Goal: Task Accomplishment & Management: Use online tool/utility

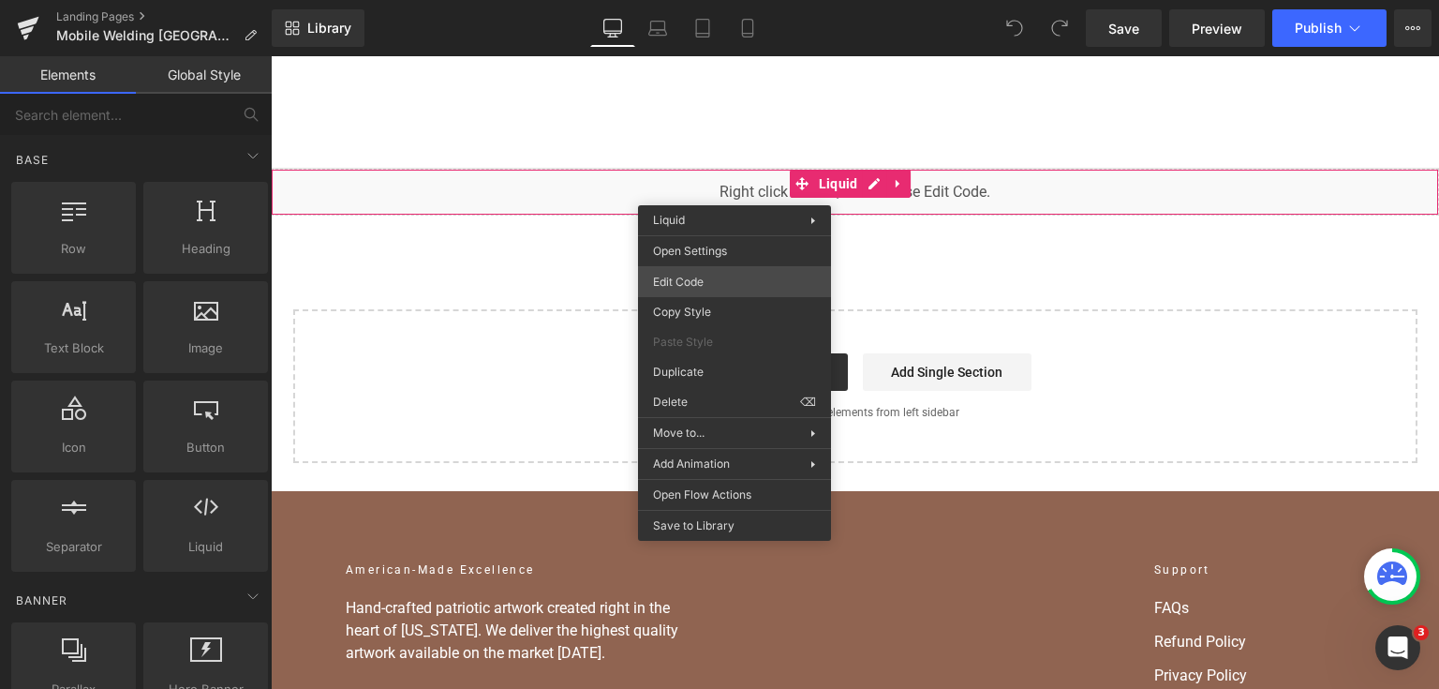
click at [737, 0] on div "You are previewing how the will restyle your page. You can not edit Elements in…" at bounding box center [719, 0] width 1439 height 0
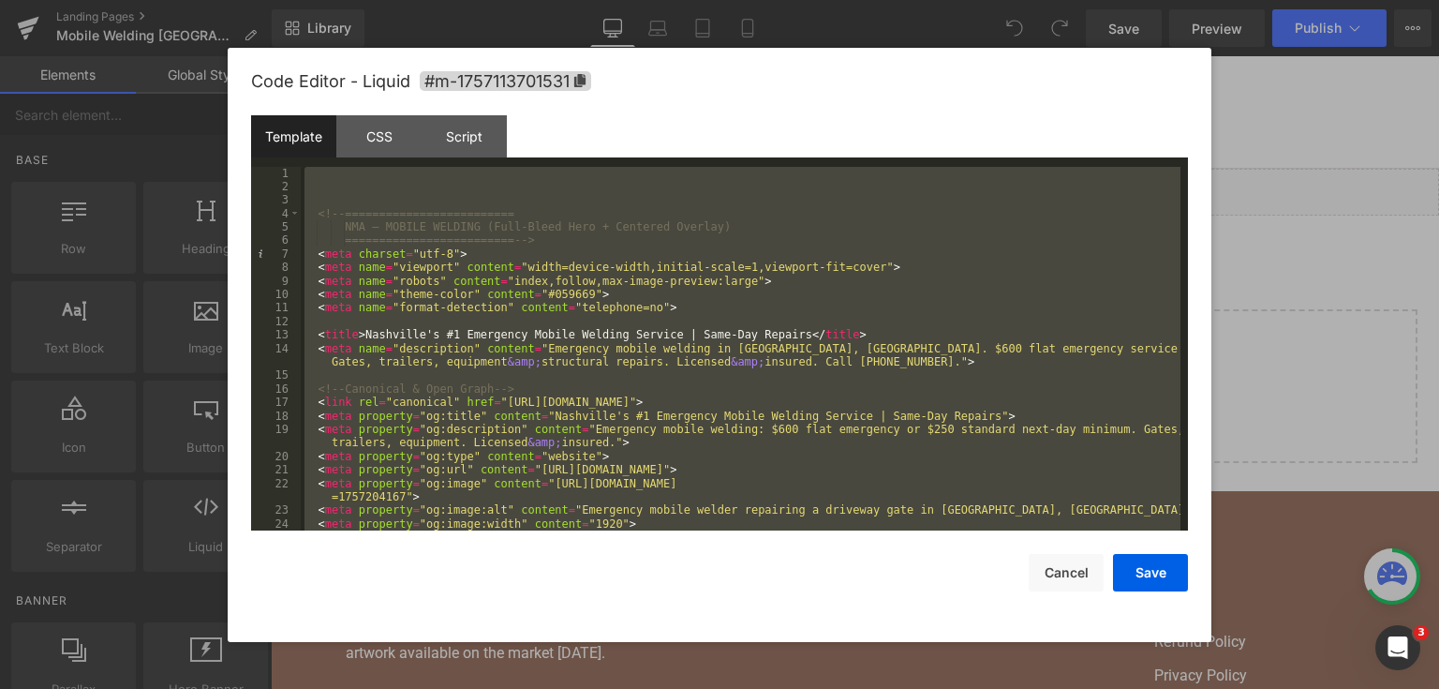
click at [664, 255] on div "<!-- ========================= NMA — MOBILE WELDING (Full-Bleed Hero + Centered…" at bounding box center [741, 349] width 880 height 364
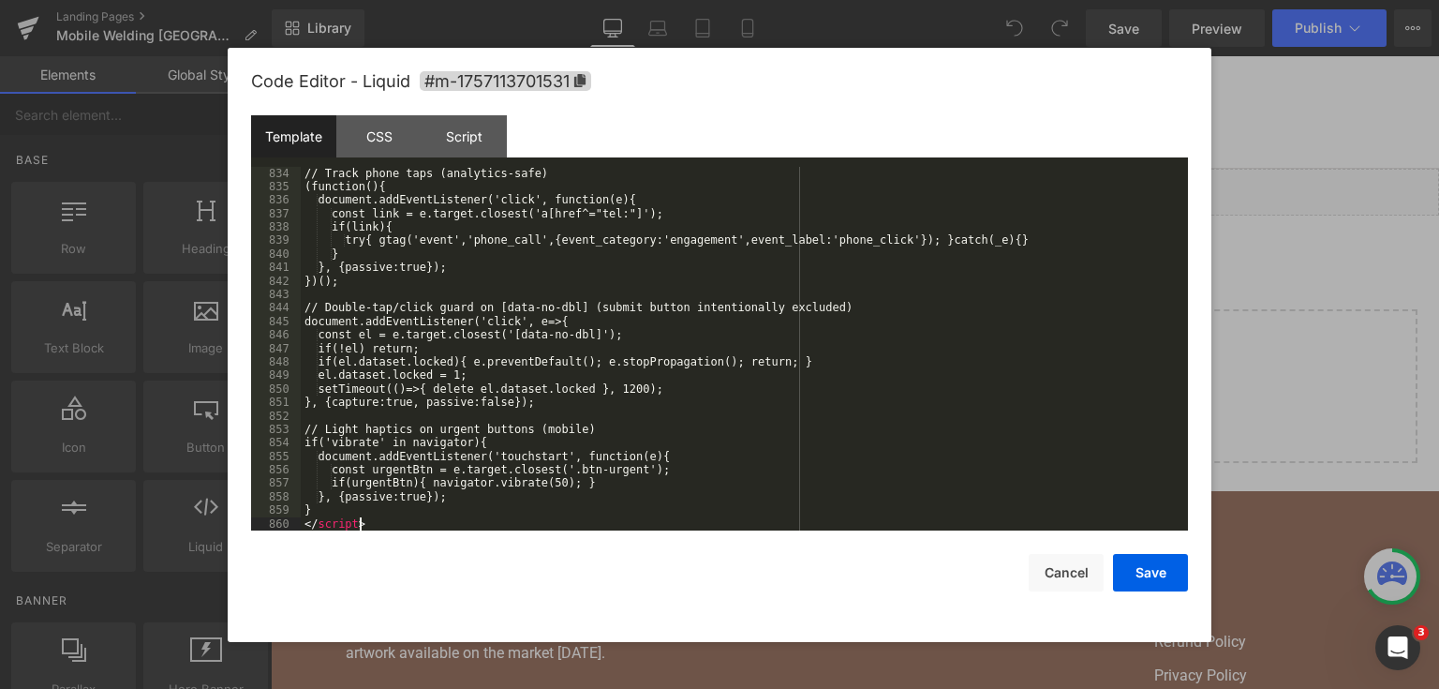
scroll to position [13004, 0]
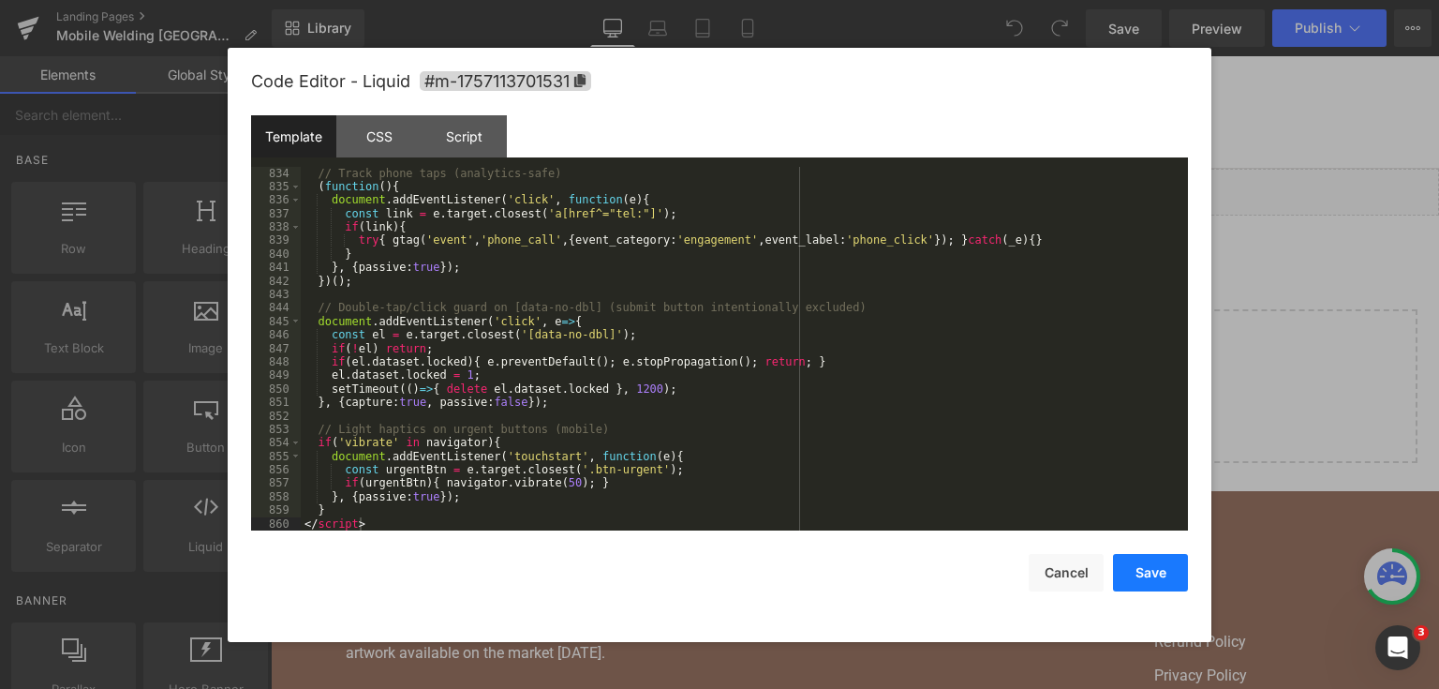
click at [1162, 574] on button "Save" at bounding box center [1150, 572] width 75 height 37
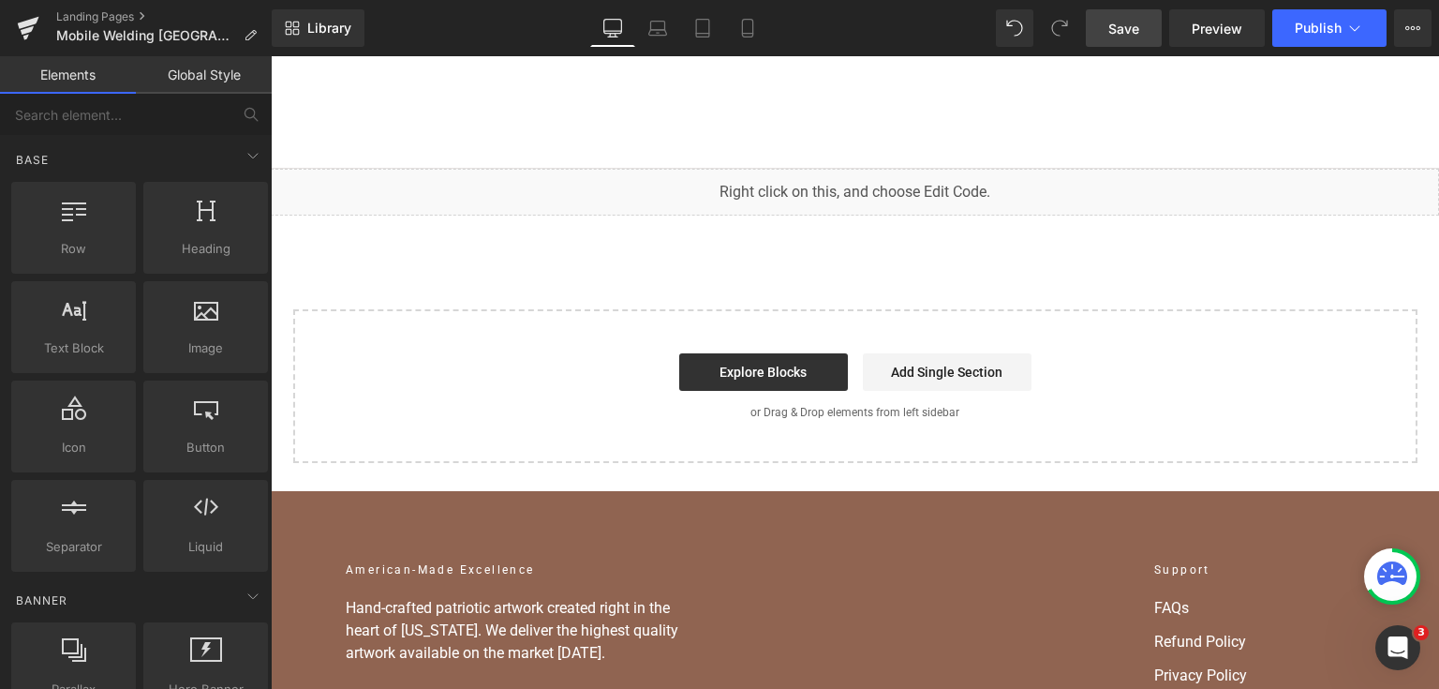
click at [1128, 26] on span "Save" at bounding box center [1123, 29] width 31 height 20
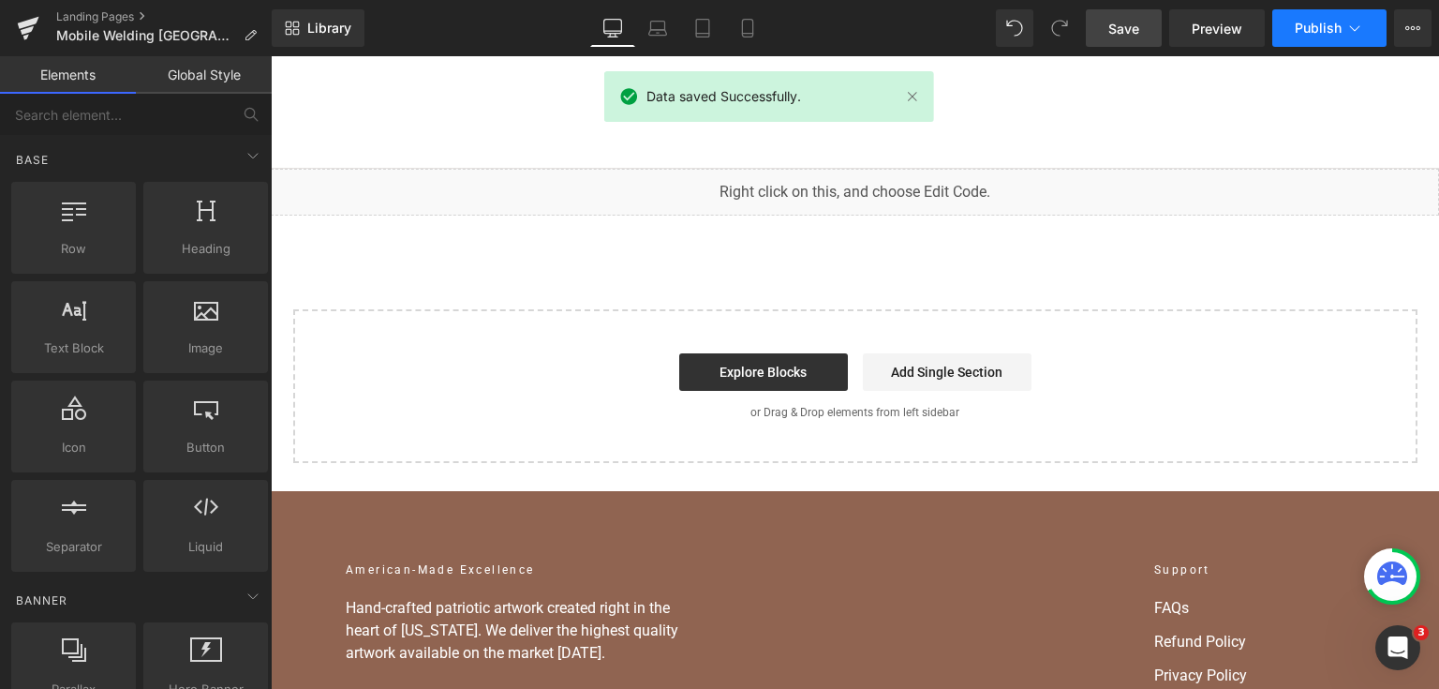
click at [1305, 30] on span "Publish" at bounding box center [1318, 28] width 47 height 15
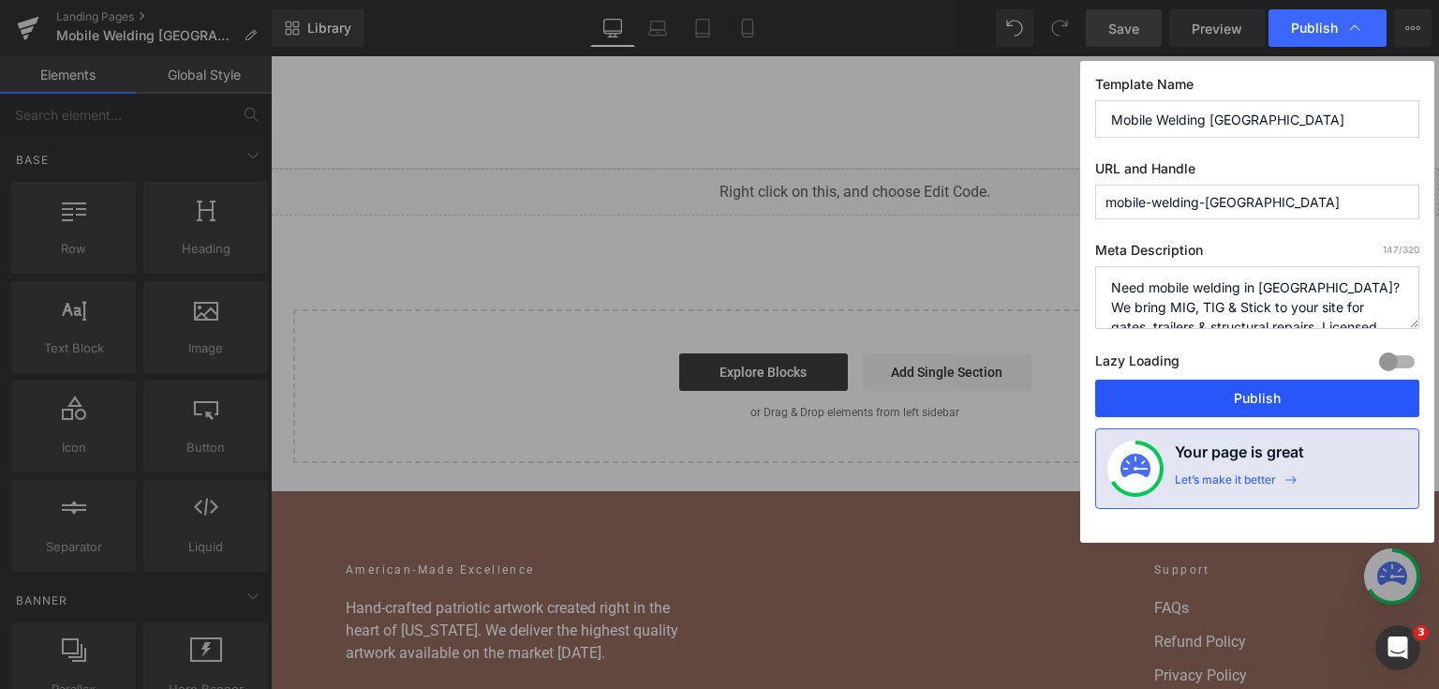
click at [1278, 408] on button "Publish" at bounding box center [1257, 397] width 324 height 37
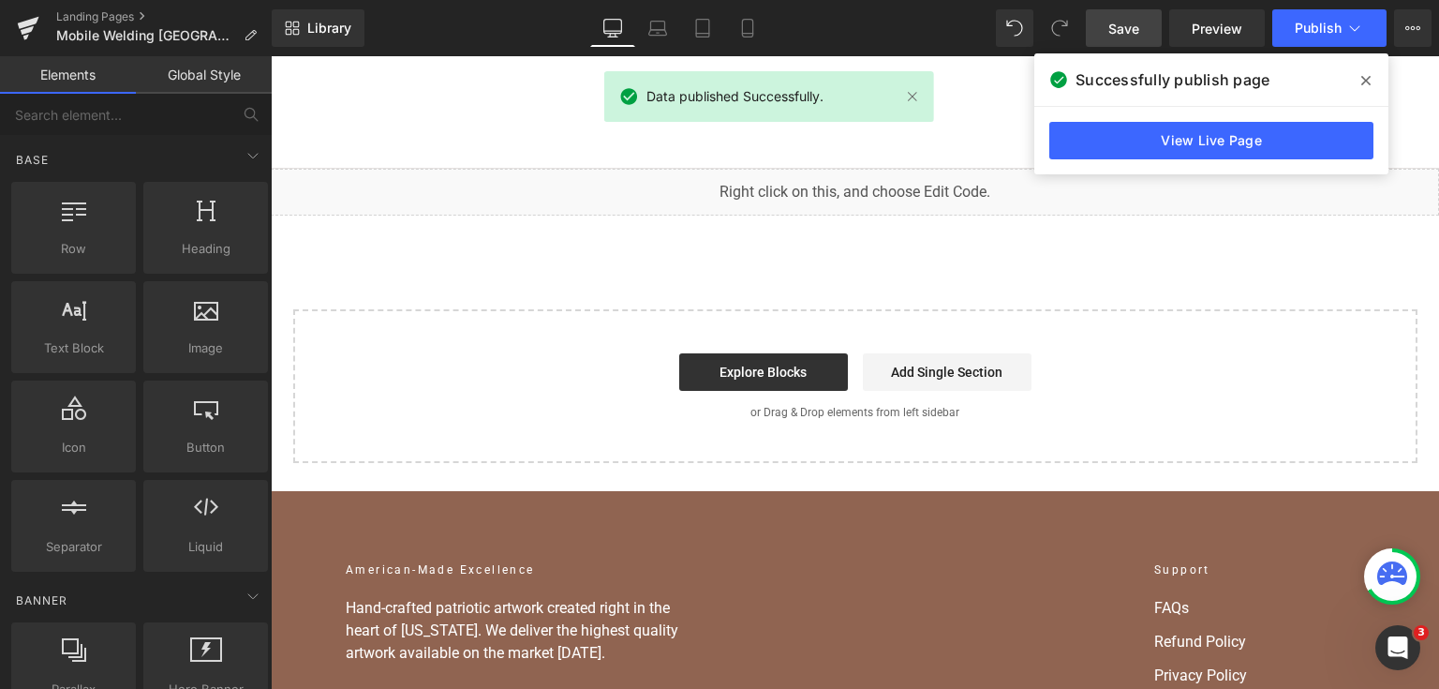
click at [1061, 159] on div "View Live Page" at bounding box center [1211, 140] width 354 height 67
click at [1064, 139] on link "View Live Page" at bounding box center [1211, 140] width 324 height 37
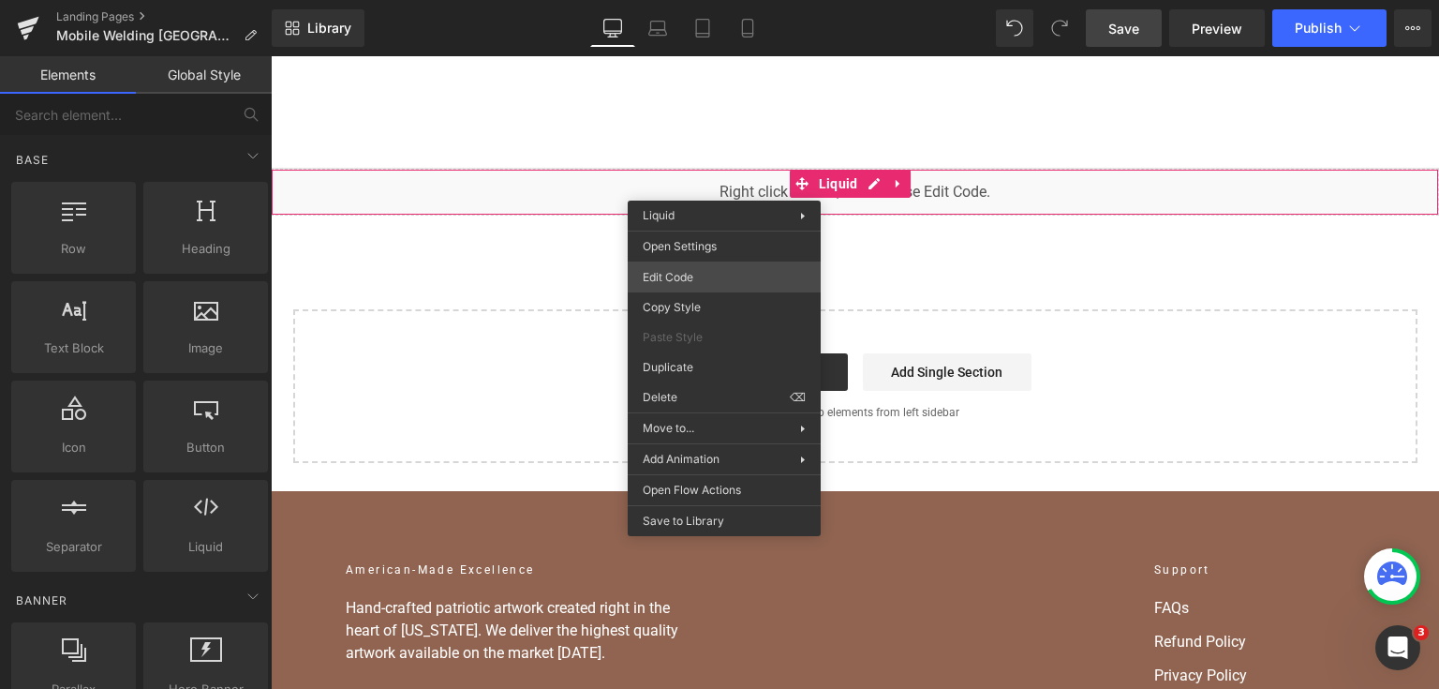
click at [739, 0] on div "You are previewing how the will restyle your page. You can not edit Elements in…" at bounding box center [719, 0] width 1439 height 0
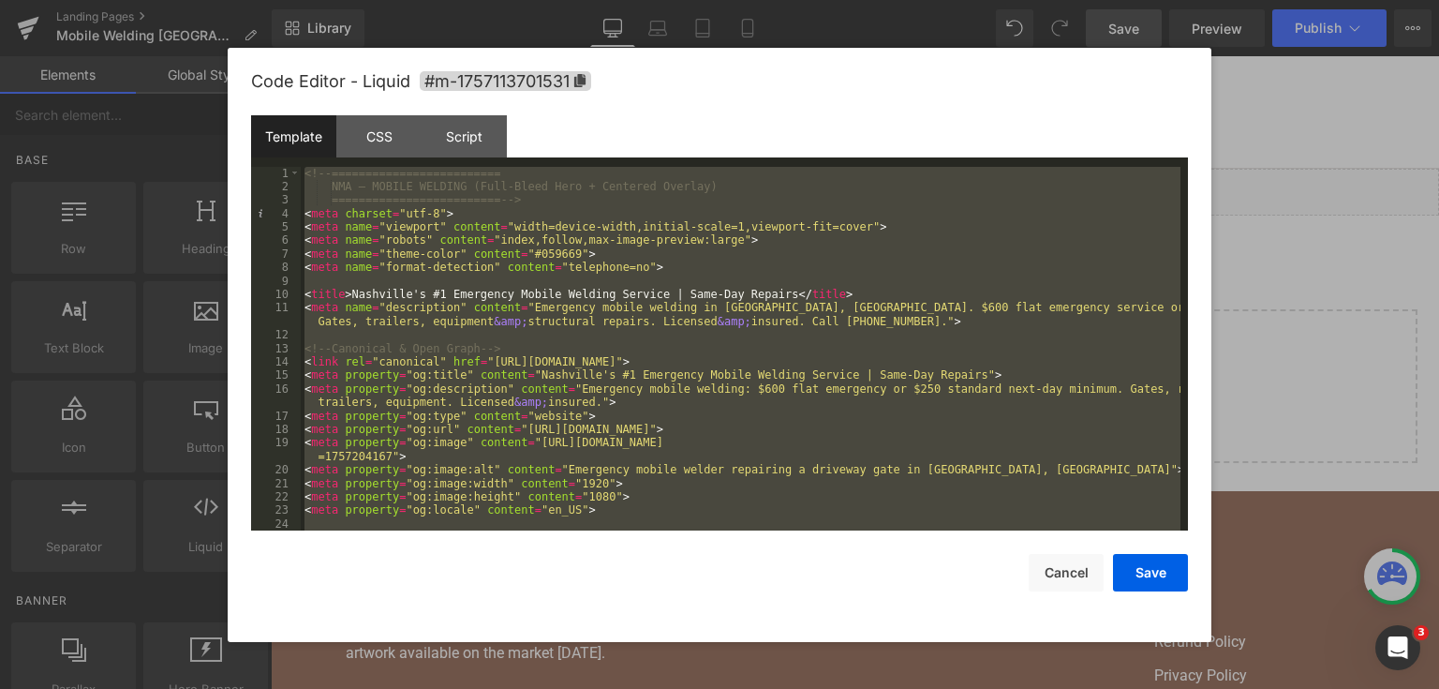
scroll to position [13436, 0]
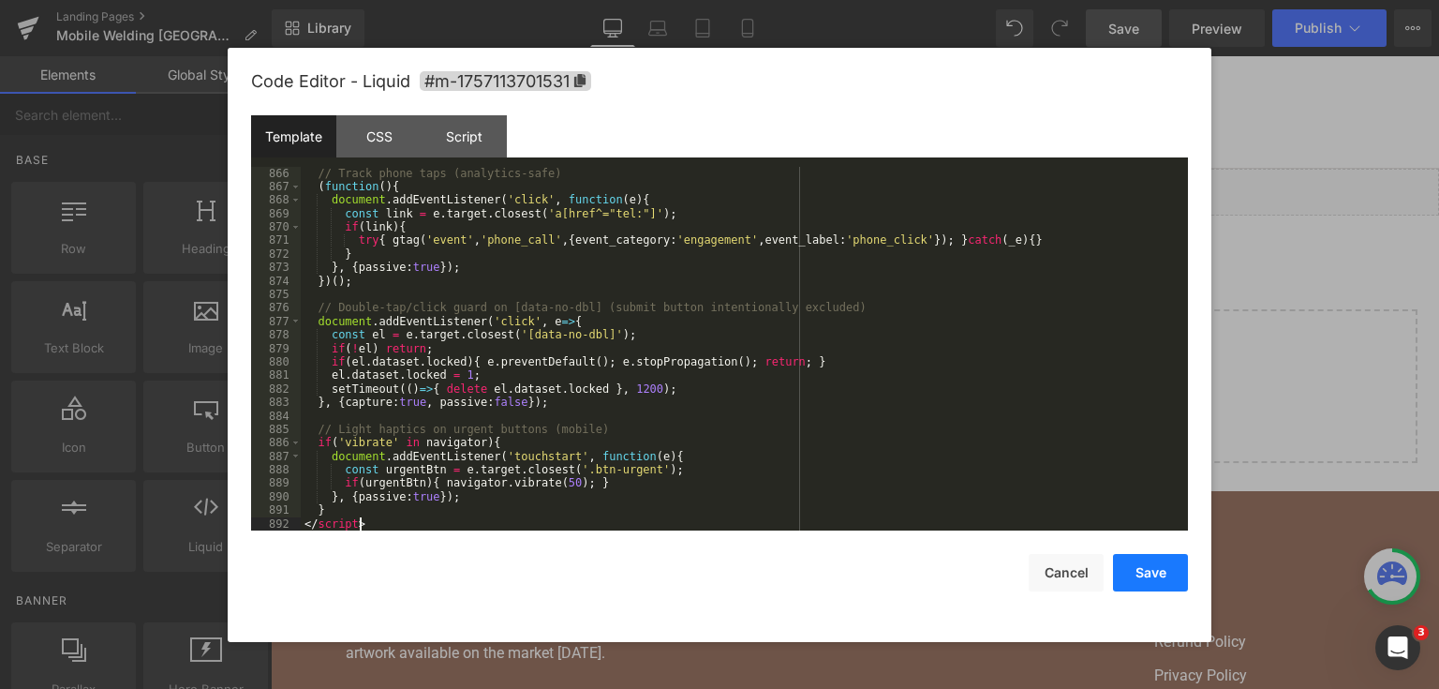
click at [1150, 576] on button "Save" at bounding box center [1150, 572] width 75 height 37
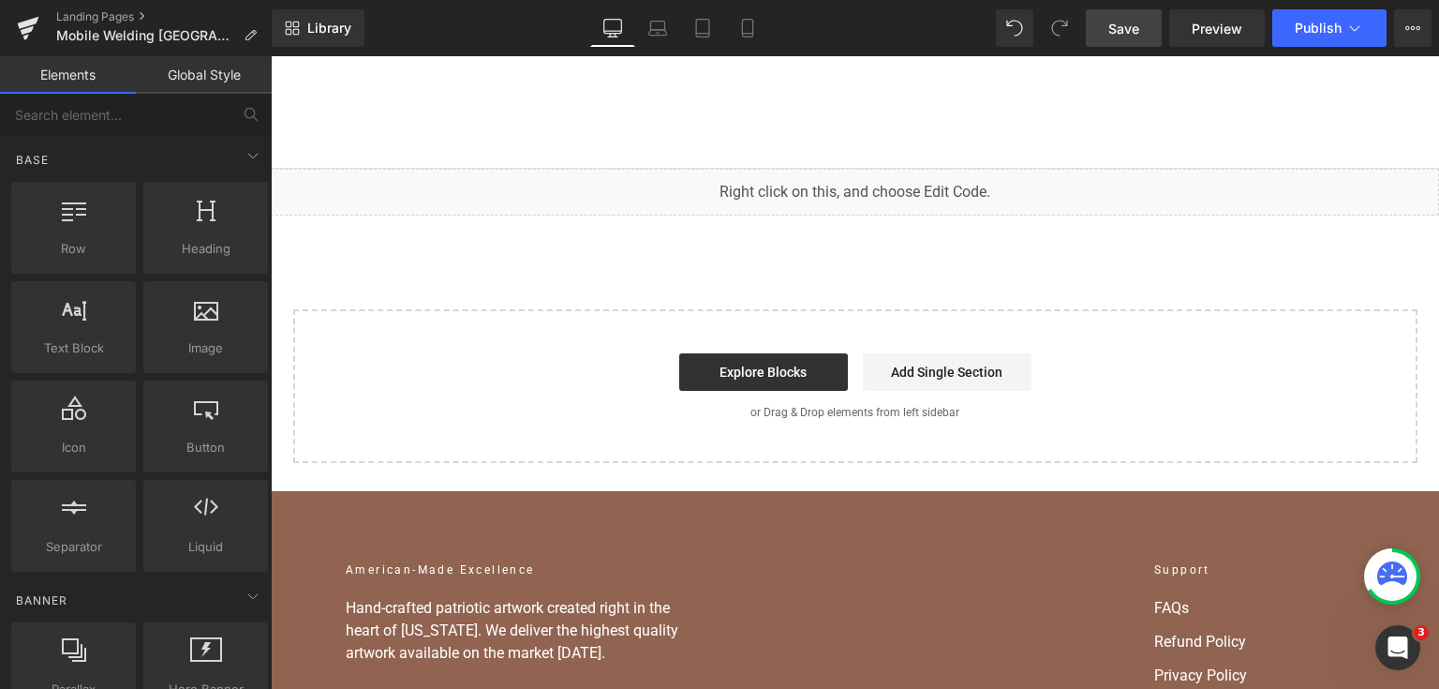
click at [1155, 26] on link "Save" at bounding box center [1124, 27] width 76 height 37
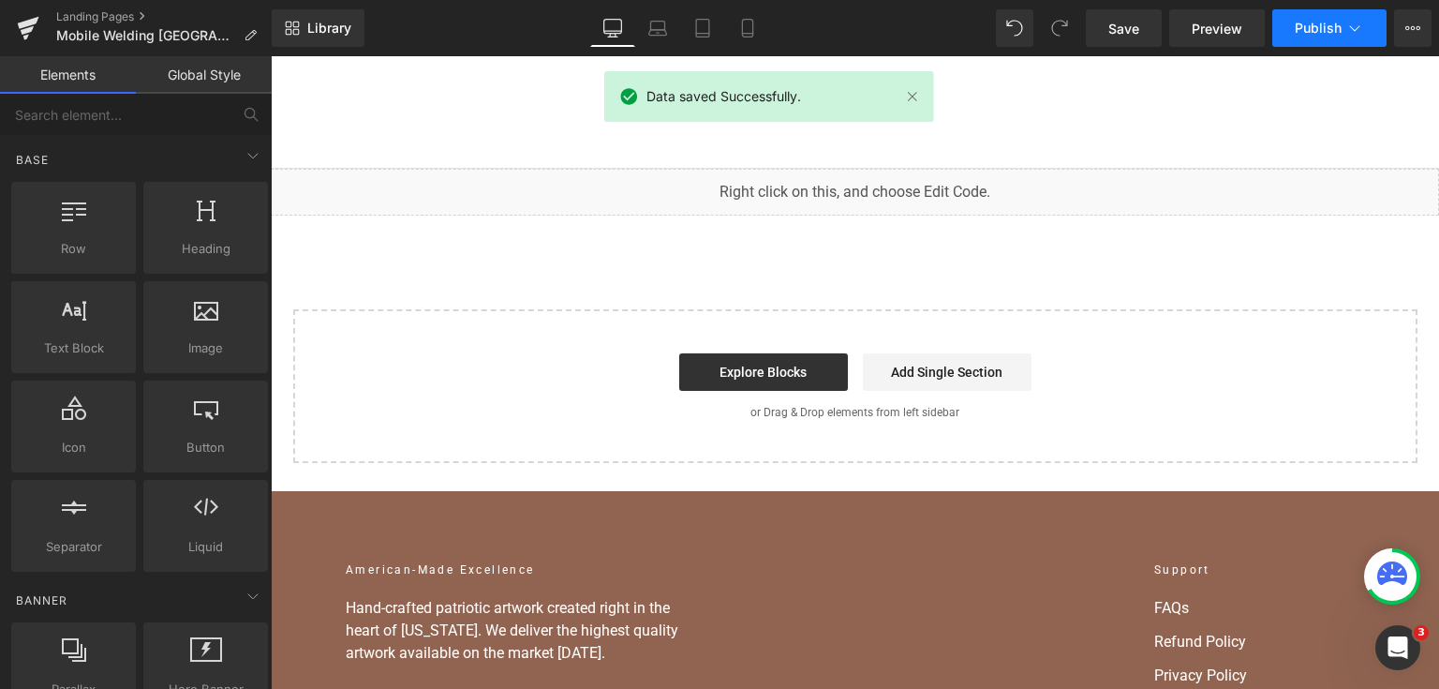
click at [1286, 32] on button "Publish" at bounding box center [1329, 27] width 114 height 37
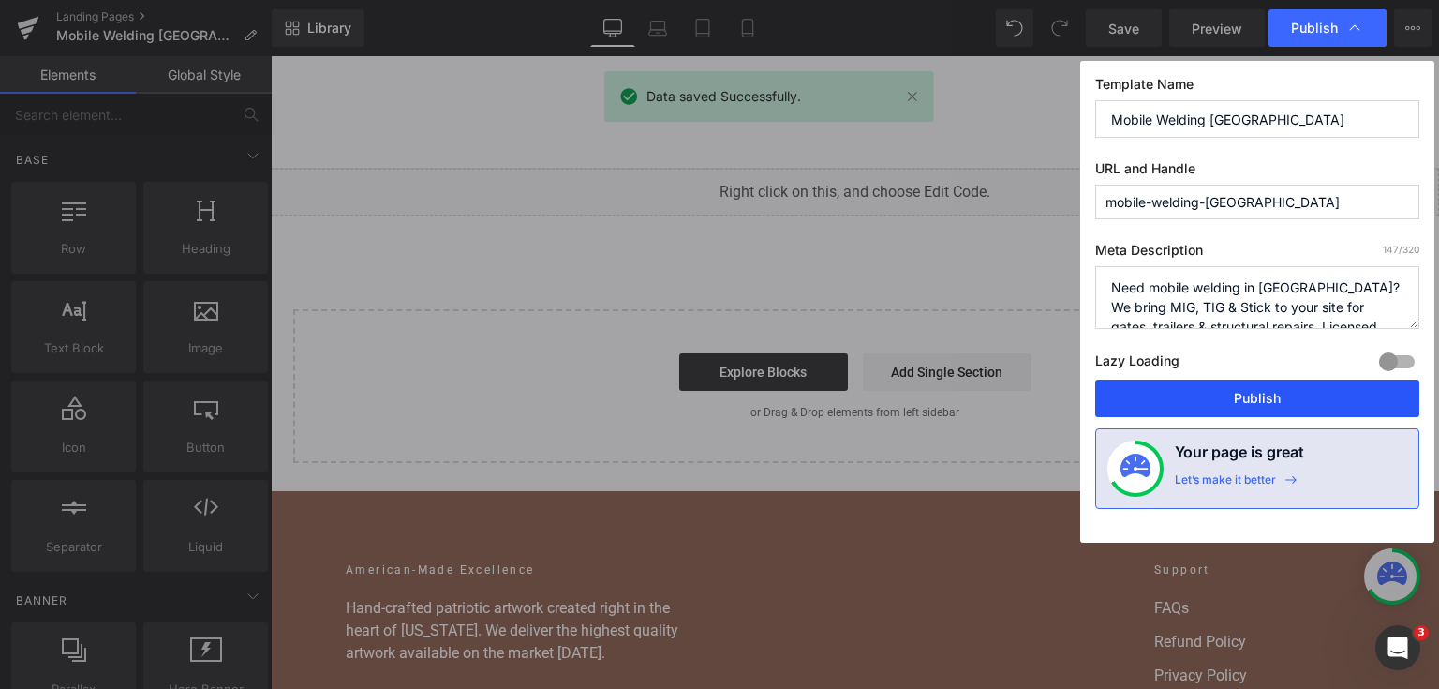
click at [1268, 404] on button "Publish" at bounding box center [1257, 397] width 324 height 37
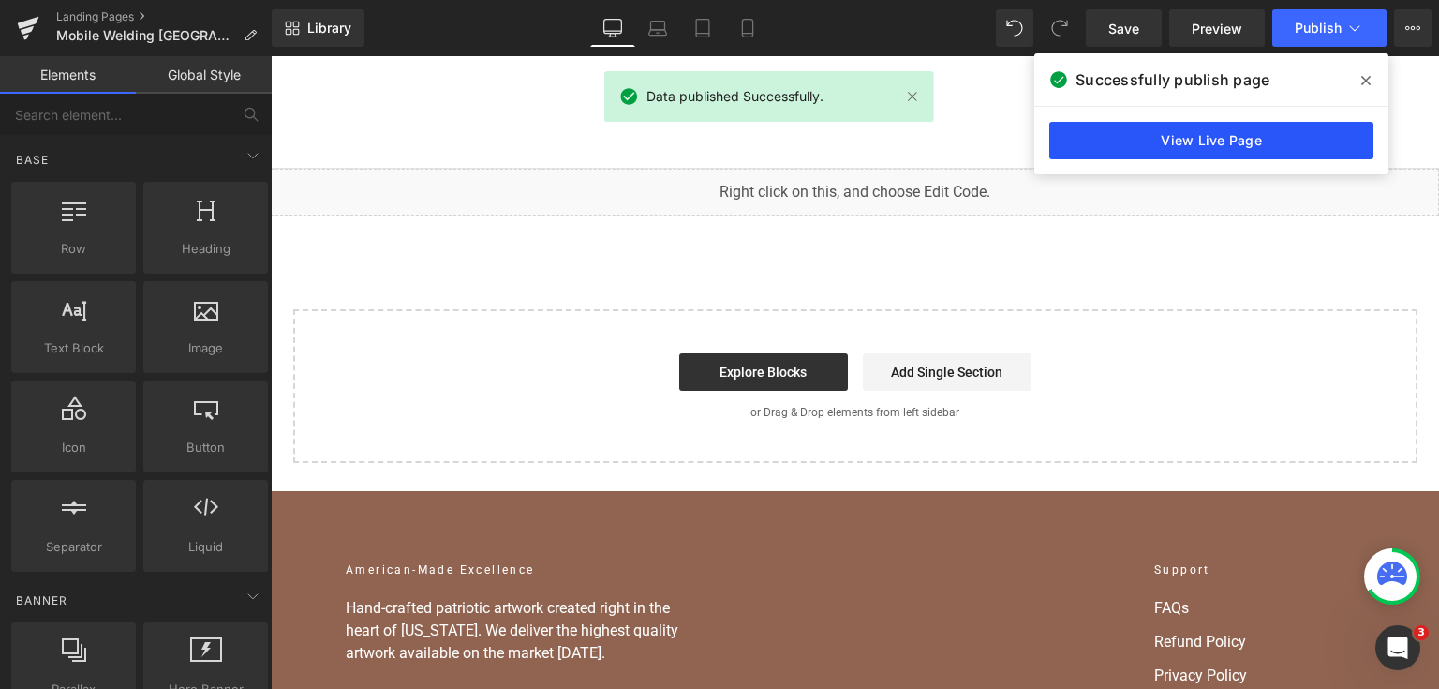
click at [1109, 137] on link "View Live Page" at bounding box center [1211, 140] width 324 height 37
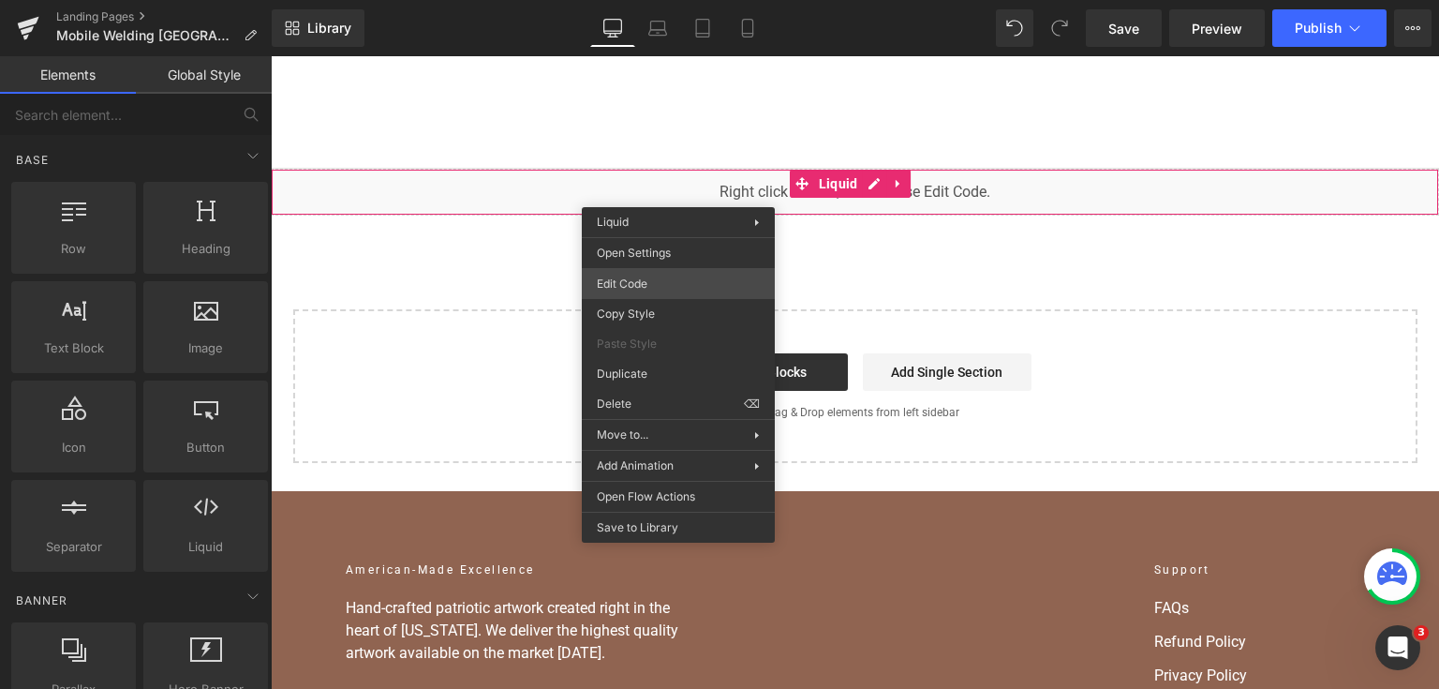
click at [682, 0] on div "You are previewing how the will restyle your page. You can not edit Elements in…" at bounding box center [719, 0] width 1439 height 0
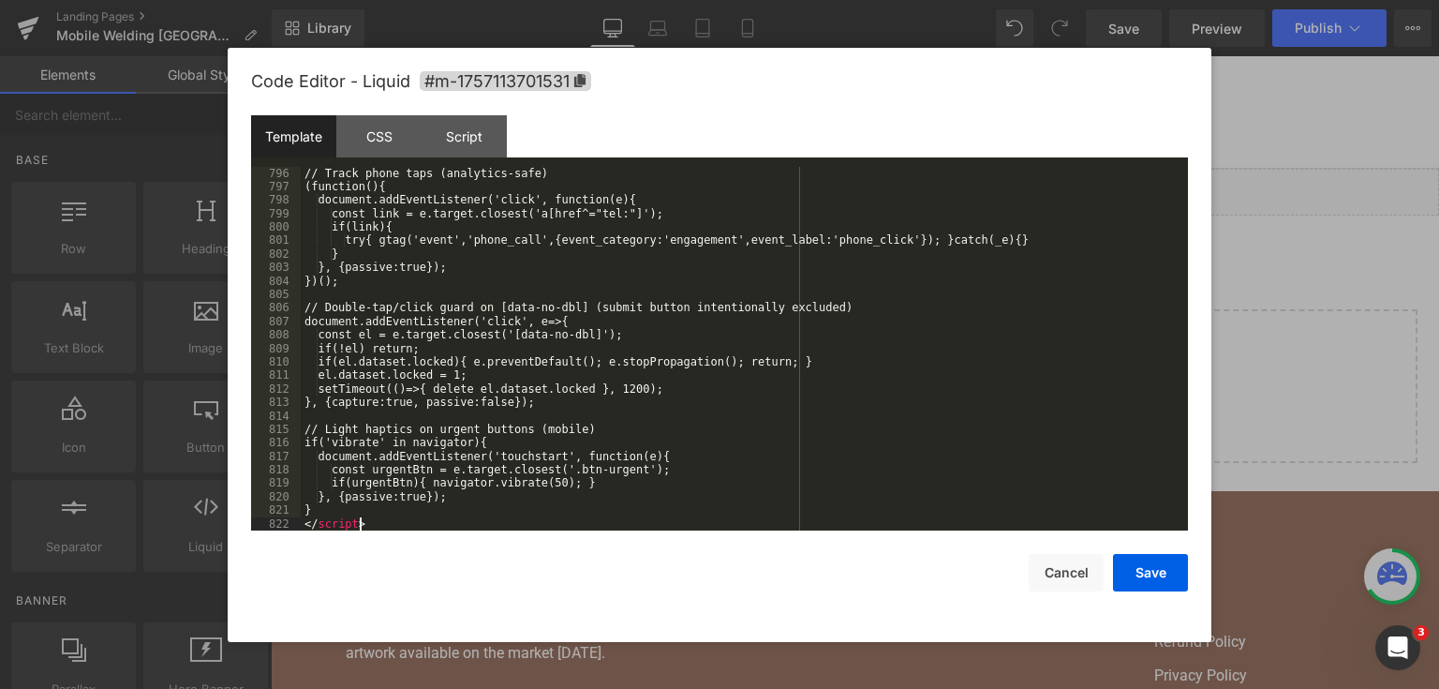
scroll to position [12492, 0]
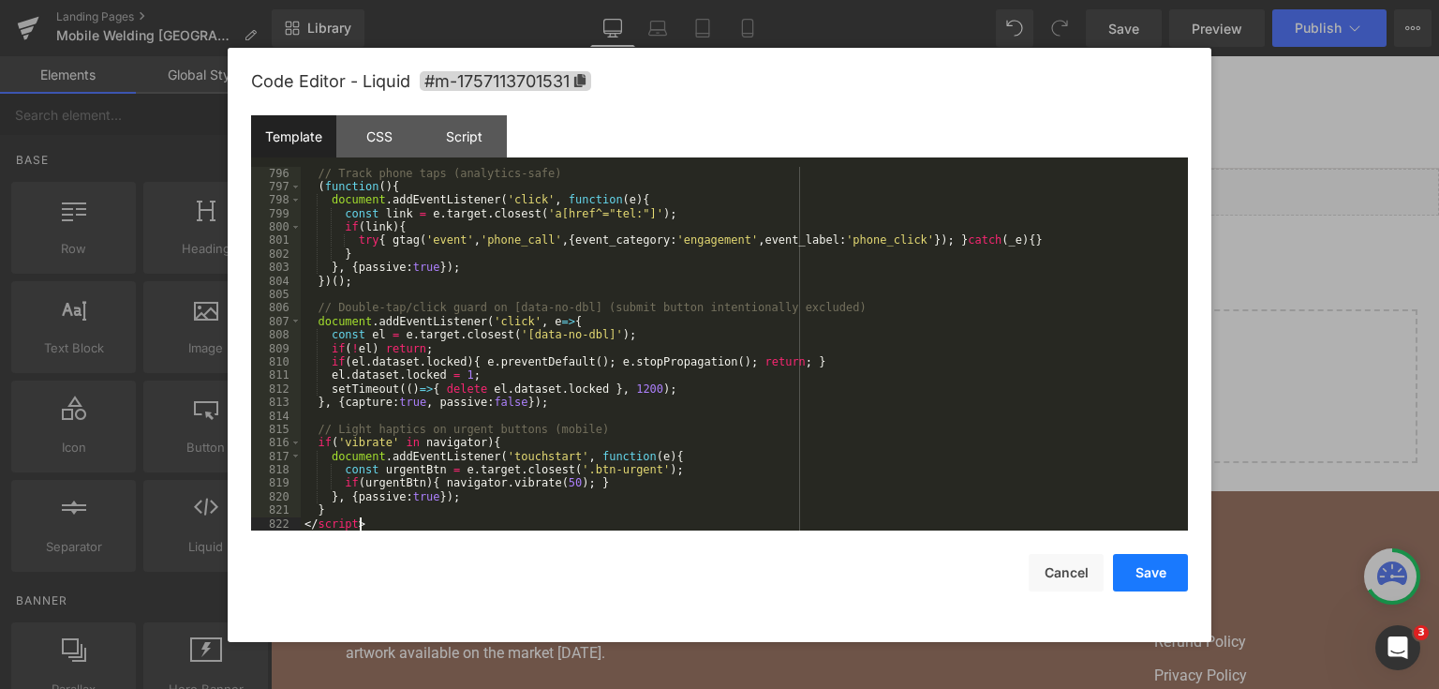
click at [1151, 570] on button "Save" at bounding box center [1150, 572] width 75 height 37
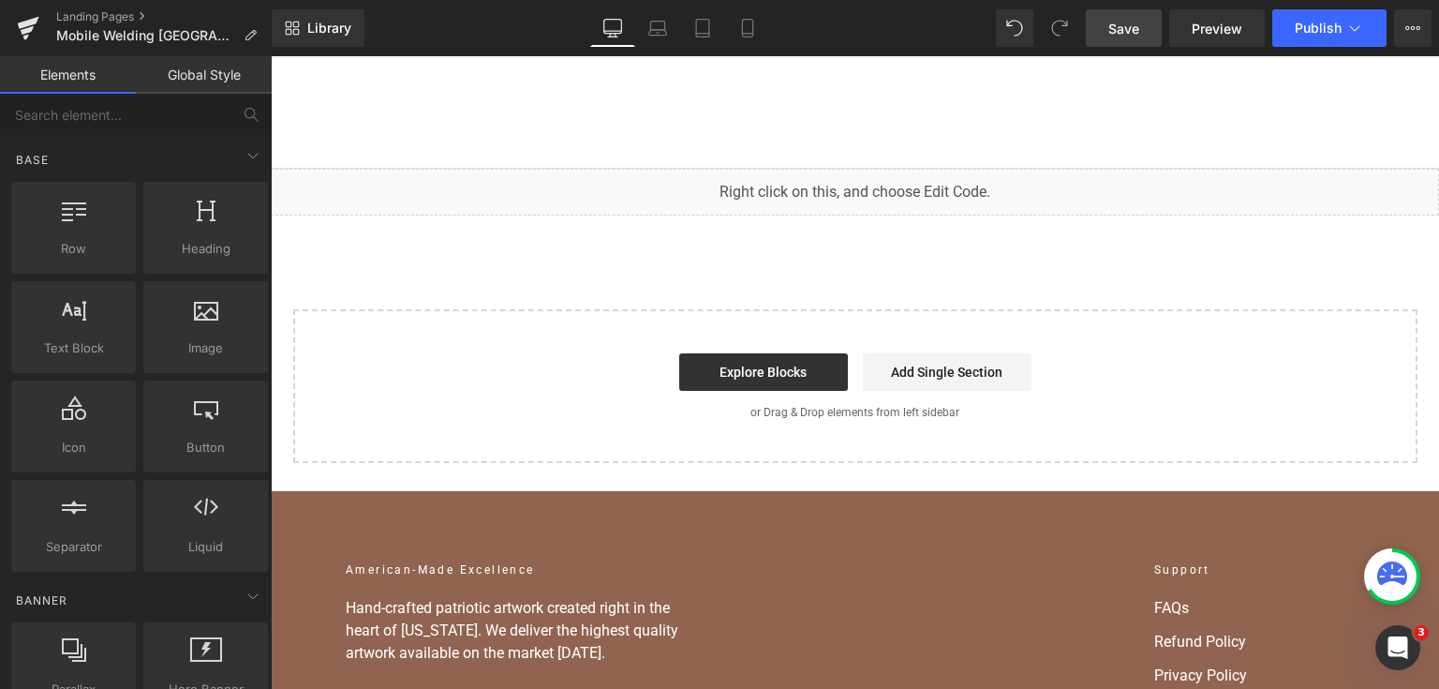
click at [1110, 27] on span "Save" at bounding box center [1123, 29] width 31 height 20
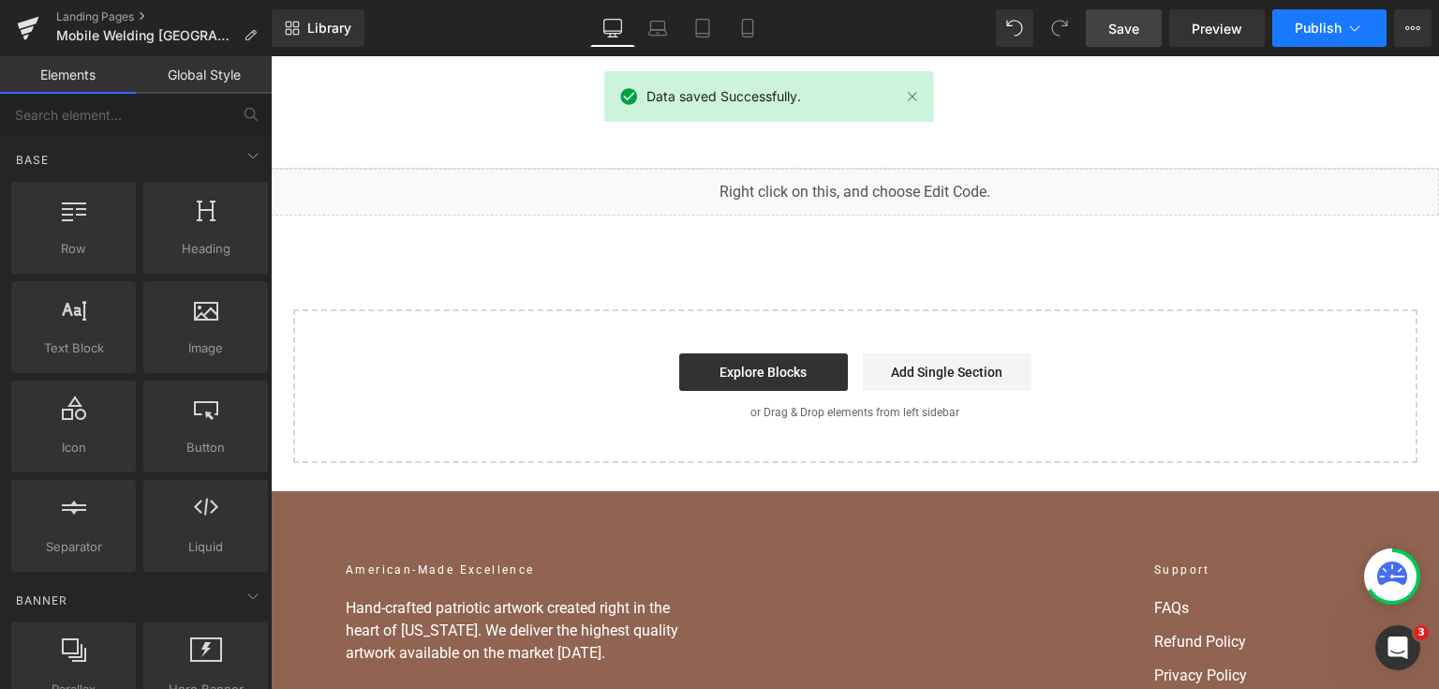
click at [1334, 37] on button "Publish" at bounding box center [1329, 27] width 114 height 37
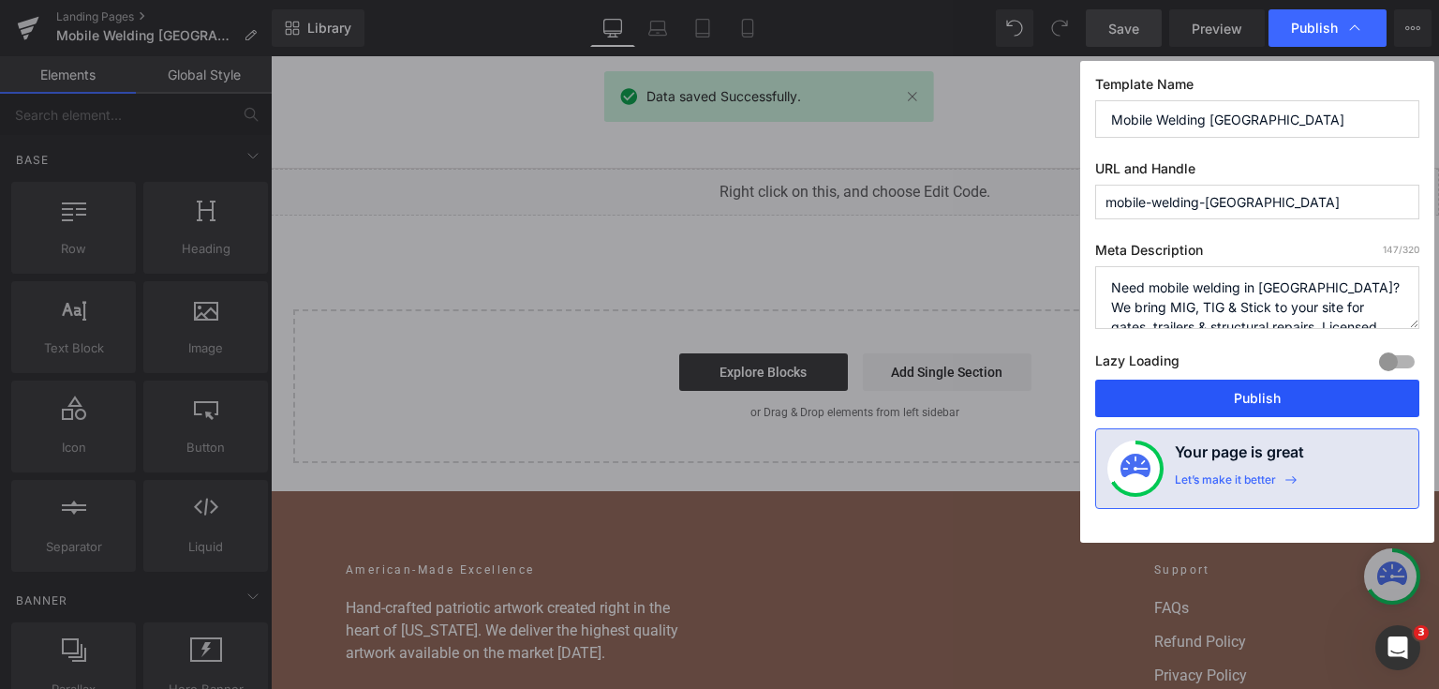
click at [1202, 403] on button "Publish" at bounding box center [1257, 397] width 324 height 37
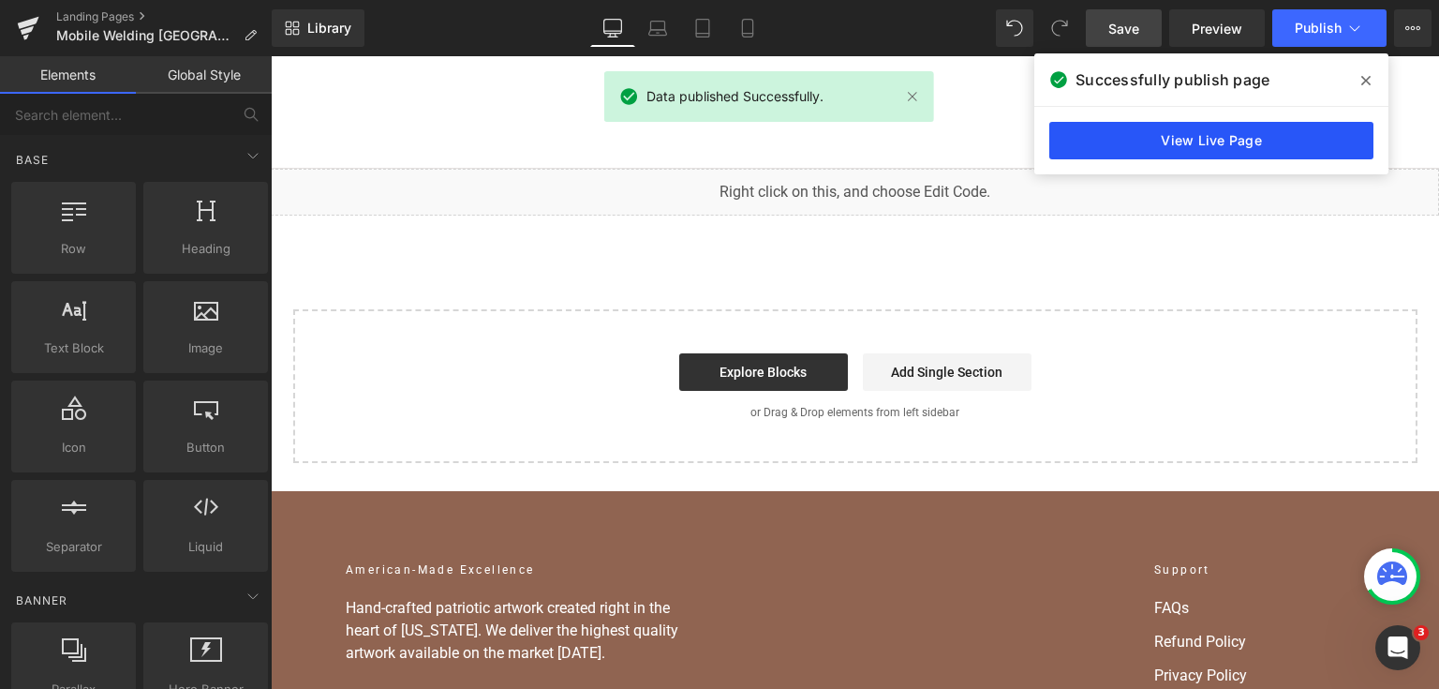
click at [1153, 153] on link "View Live Page" at bounding box center [1211, 140] width 324 height 37
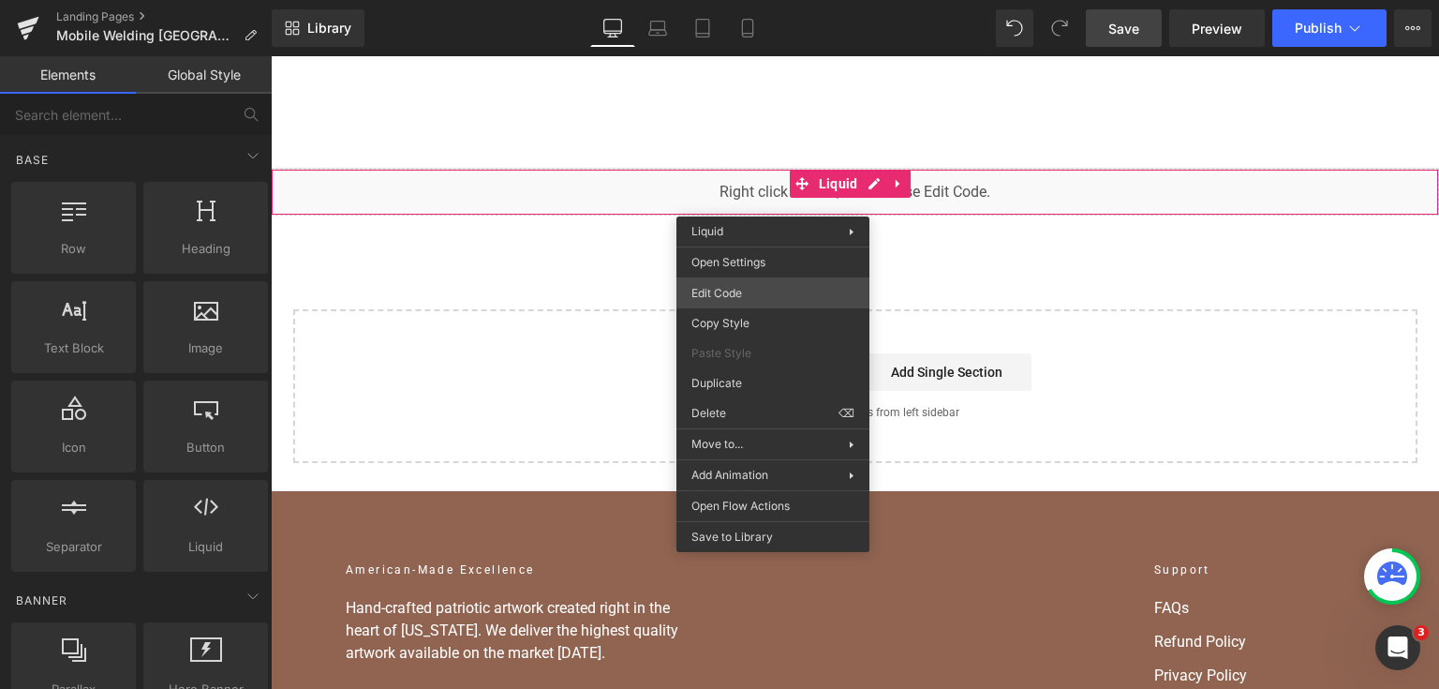
click at [776, 0] on div "You are previewing how the will restyle your page. You can not edit Elements in…" at bounding box center [719, 0] width 1439 height 0
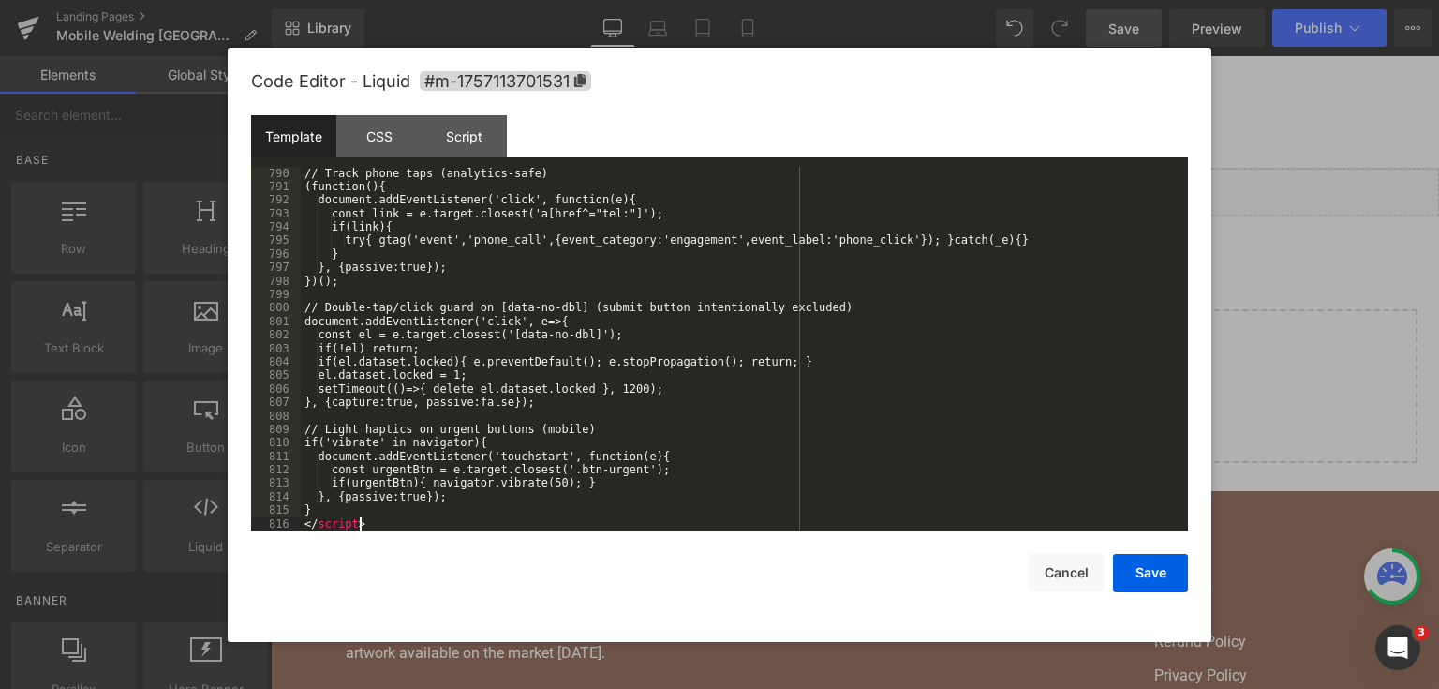
scroll to position [12411, 0]
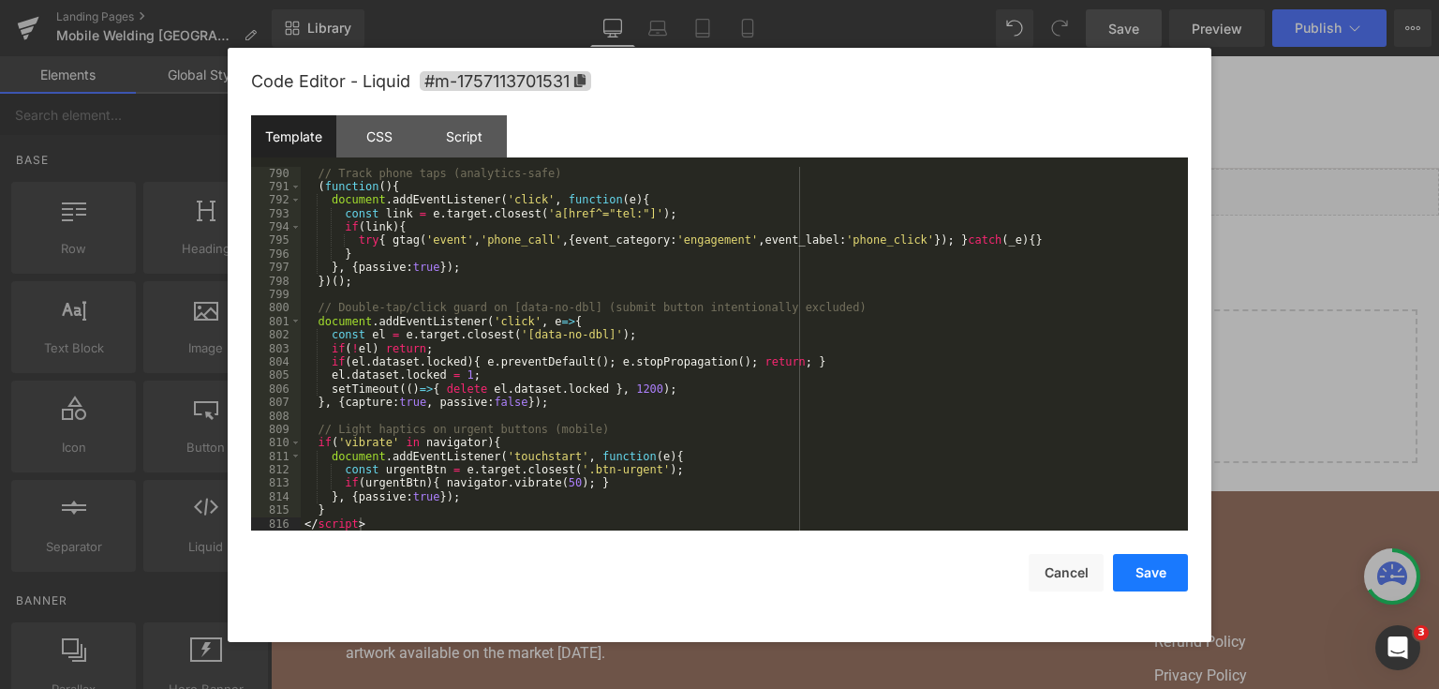
drag, startPoint x: 1143, startPoint y: 579, endPoint x: 928, endPoint y: 183, distance: 450.6
click at [1143, 579] on button "Save" at bounding box center [1150, 572] width 75 height 37
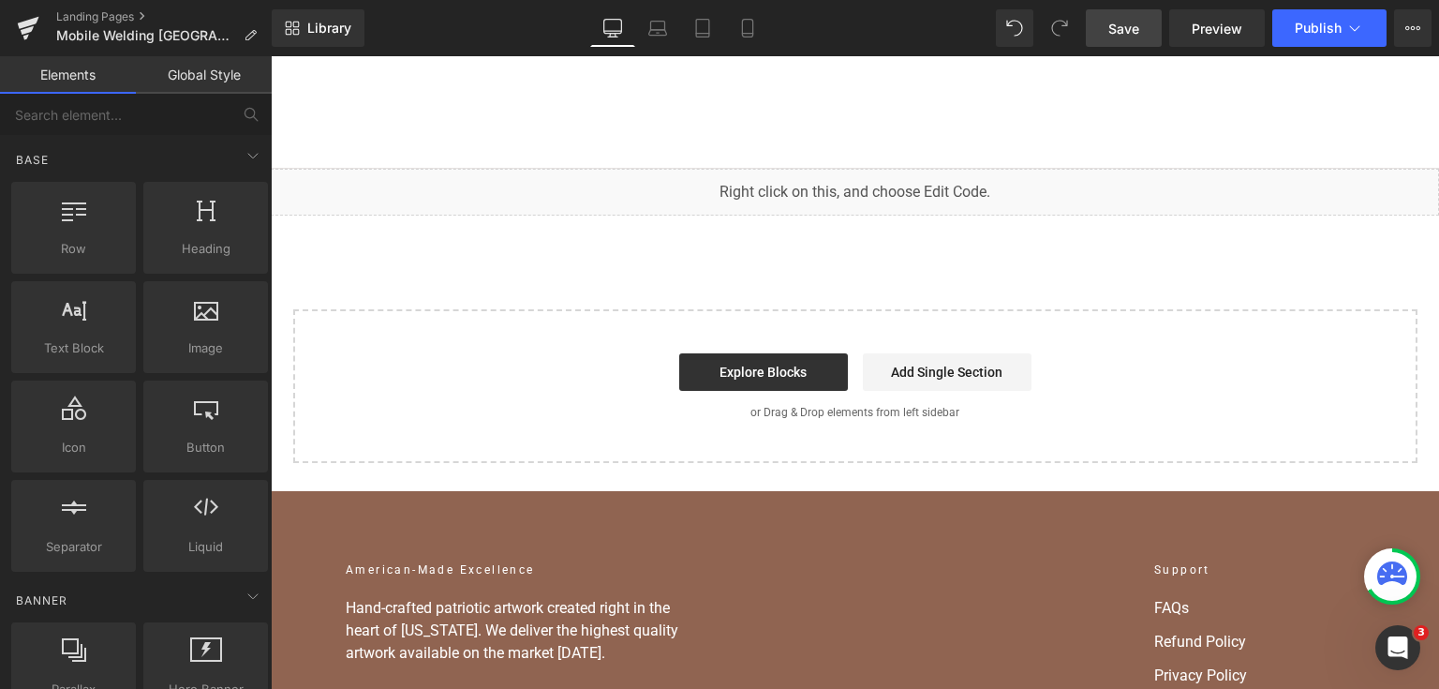
click at [1133, 10] on link "Save" at bounding box center [1124, 27] width 76 height 37
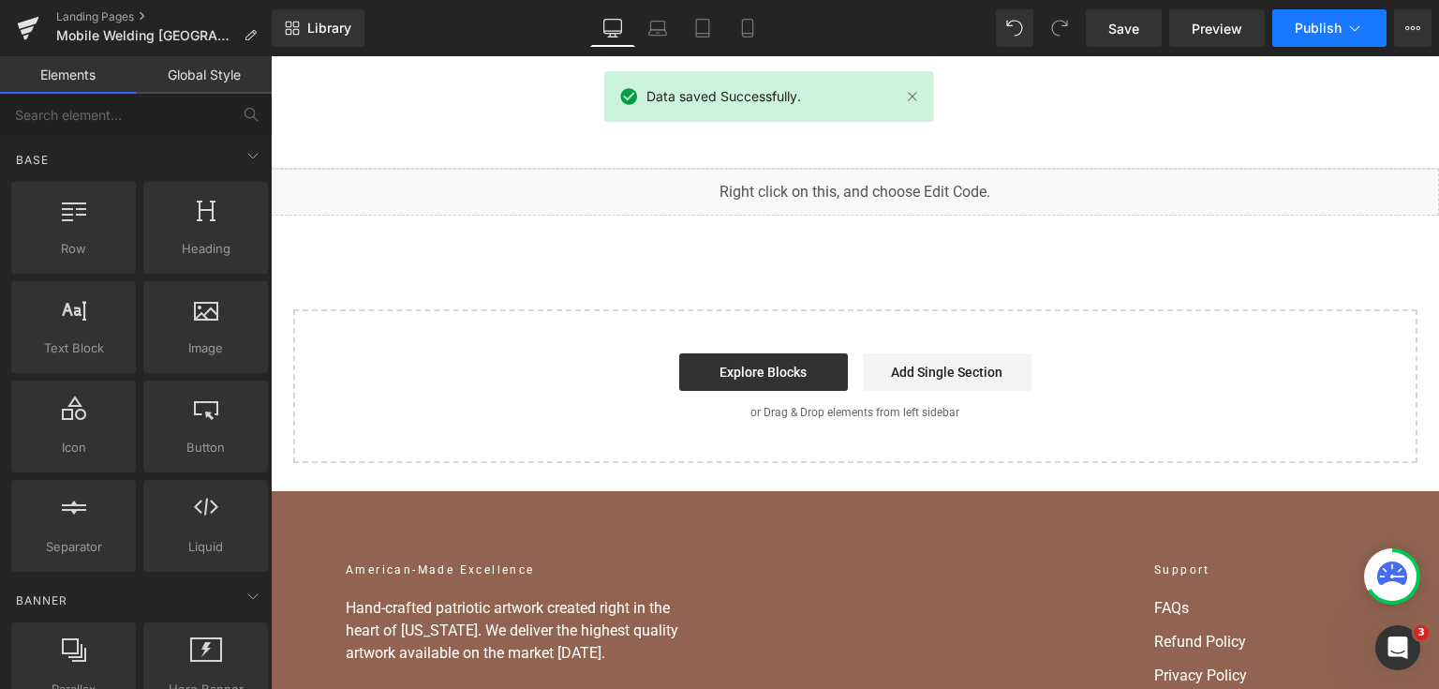
click at [1357, 17] on button "Publish" at bounding box center [1329, 27] width 114 height 37
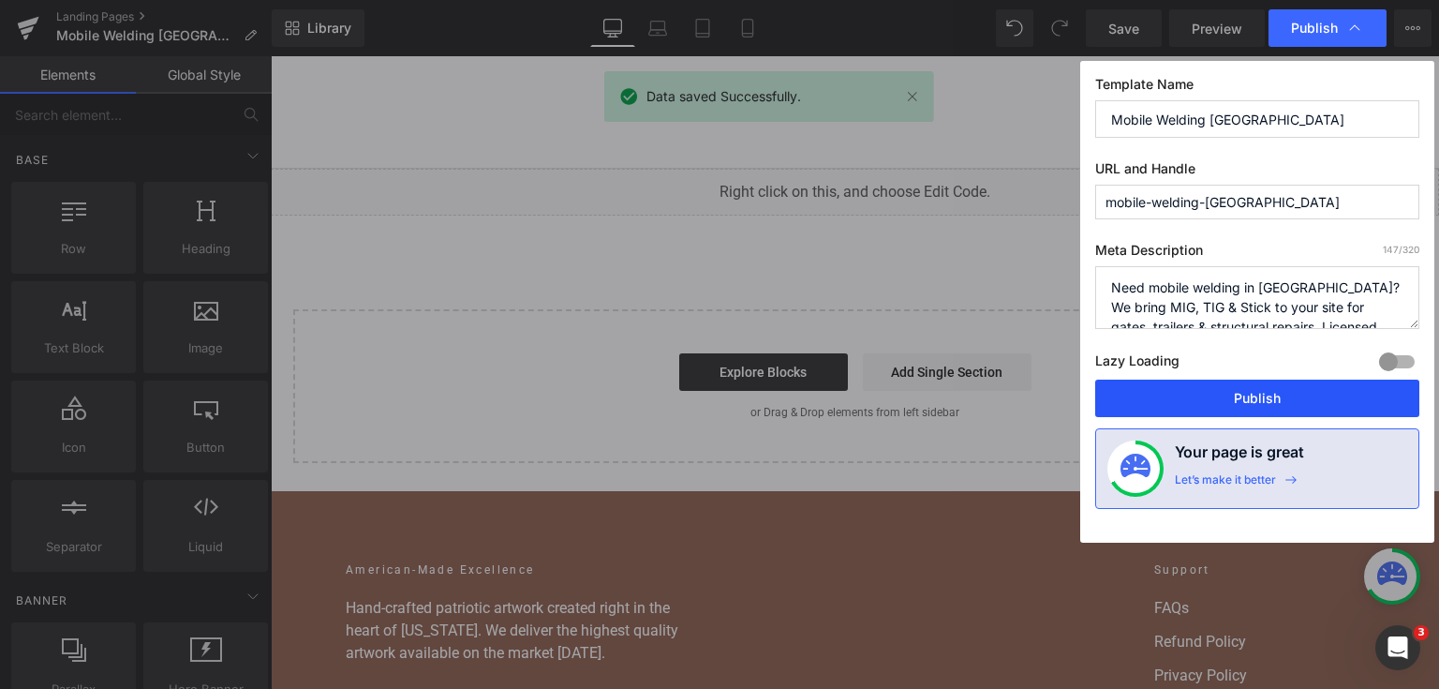
click at [1305, 392] on button "Publish" at bounding box center [1257, 397] width 324 height 37
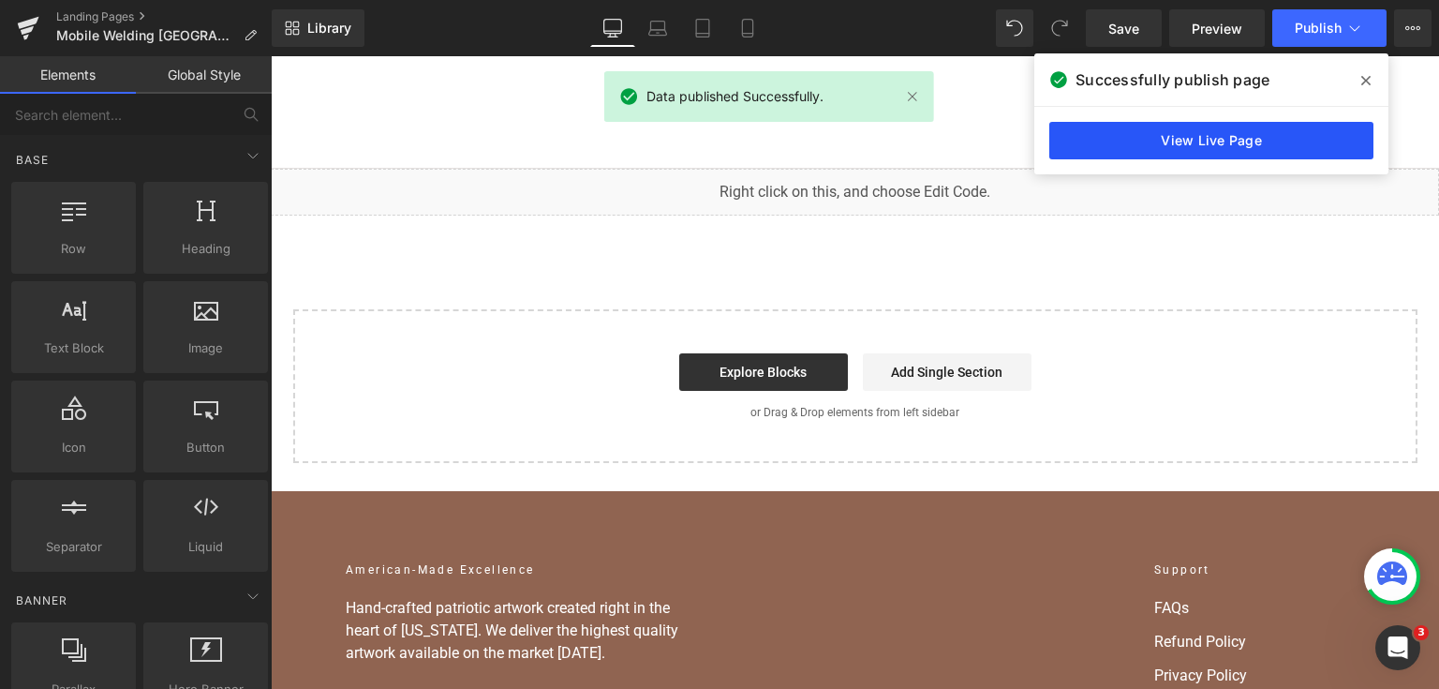
click at [1312, 151] on link "View Live Page" at bounding box center [1211, 140] width 324 height 37
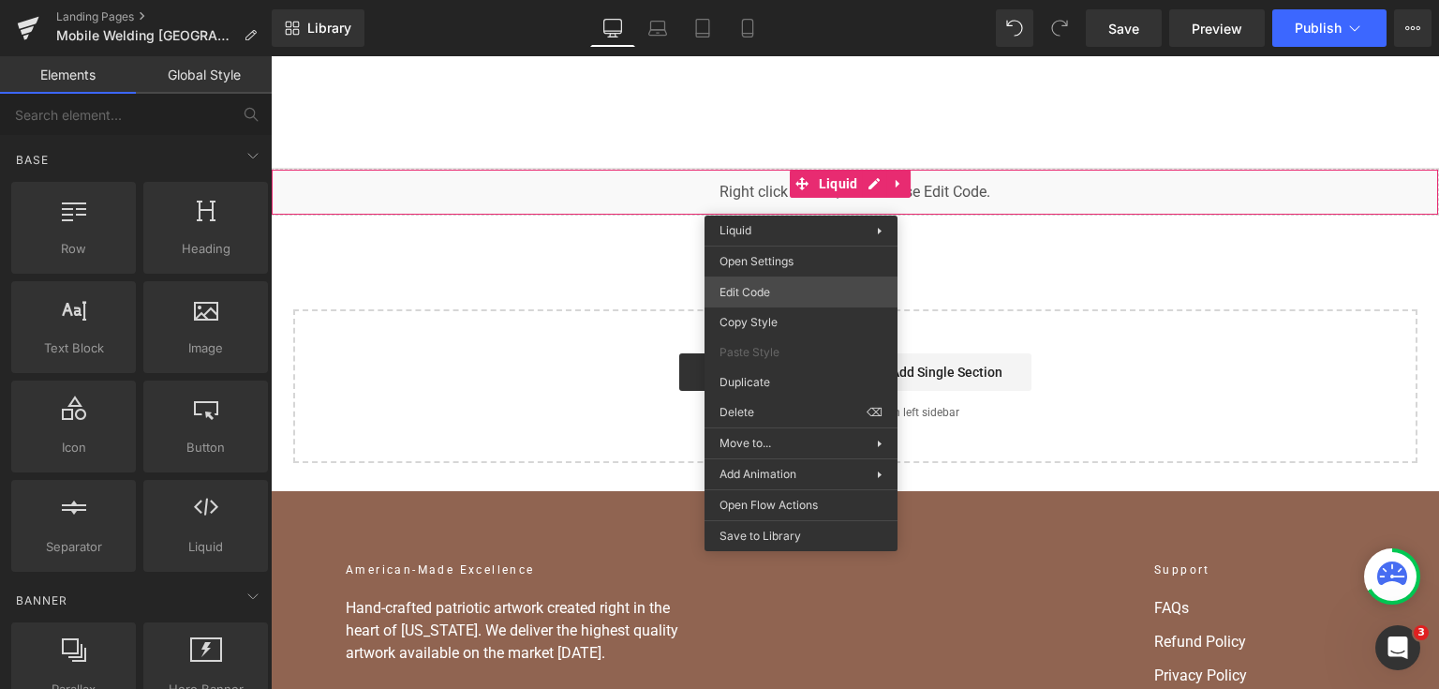
click at [780, 0] on div "You are previewing how the will restyle your page. You can not edit Elements in…" at bounding box center [719, 0] width 1439 height 0
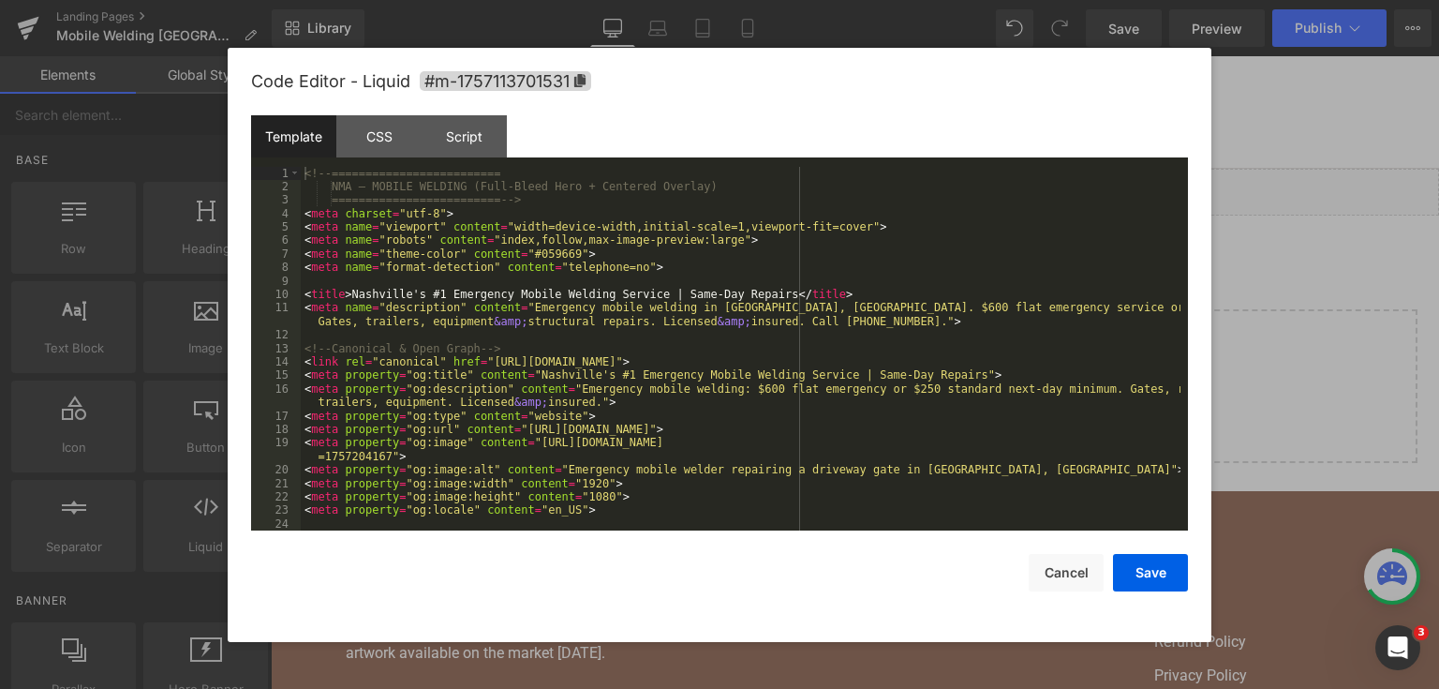
click at [786, 306] on div "<!-- ========================= NMA — MOBILE WELDING (Full-Bleed Hero + Centered…" at bounding box center [741, 363] width 880 height 392
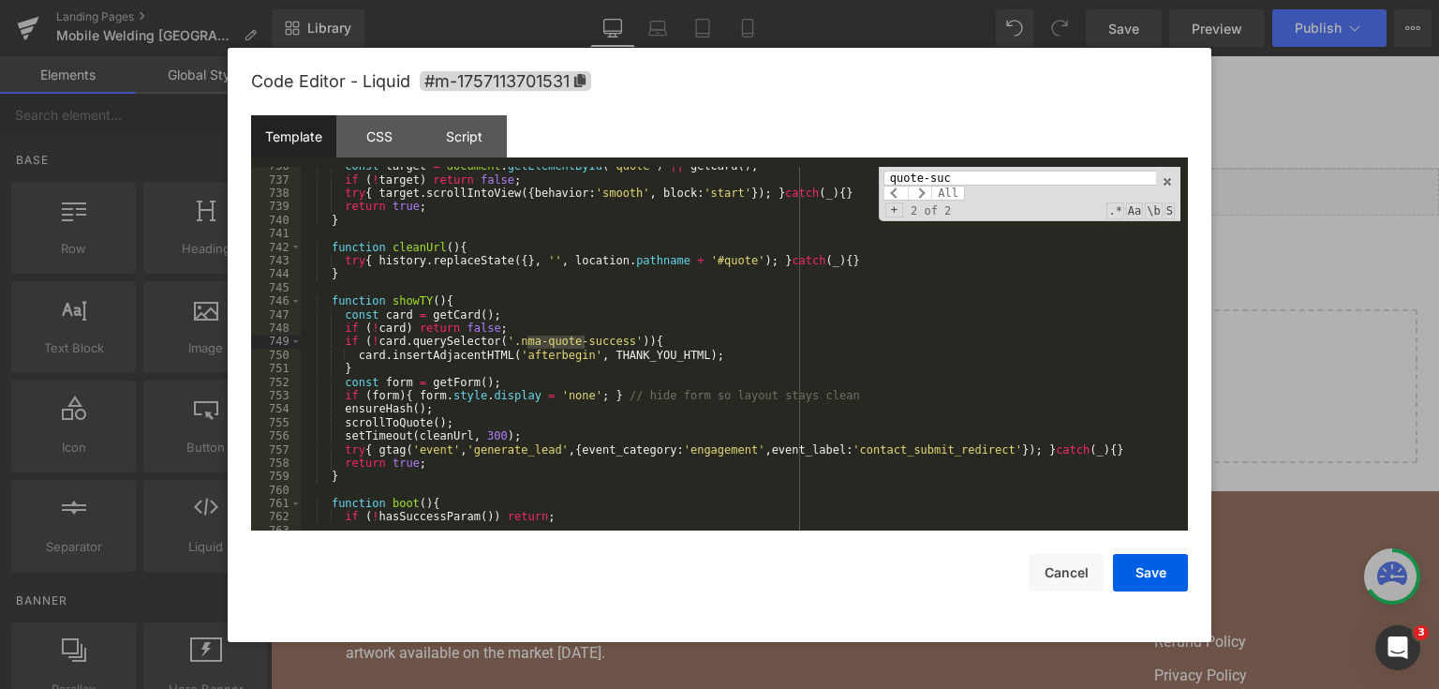
scroll to position [11689, 0]
type input "quote-suc"
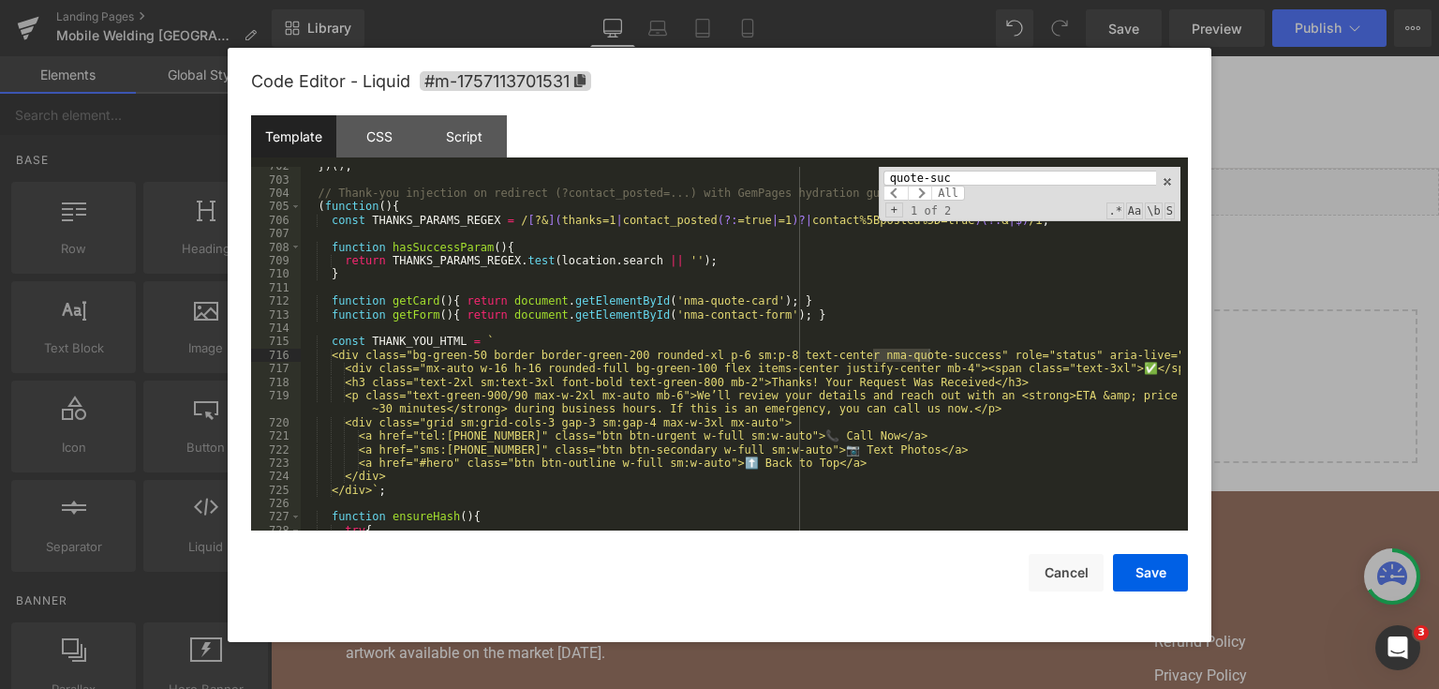
scroll to position [11307, 0]
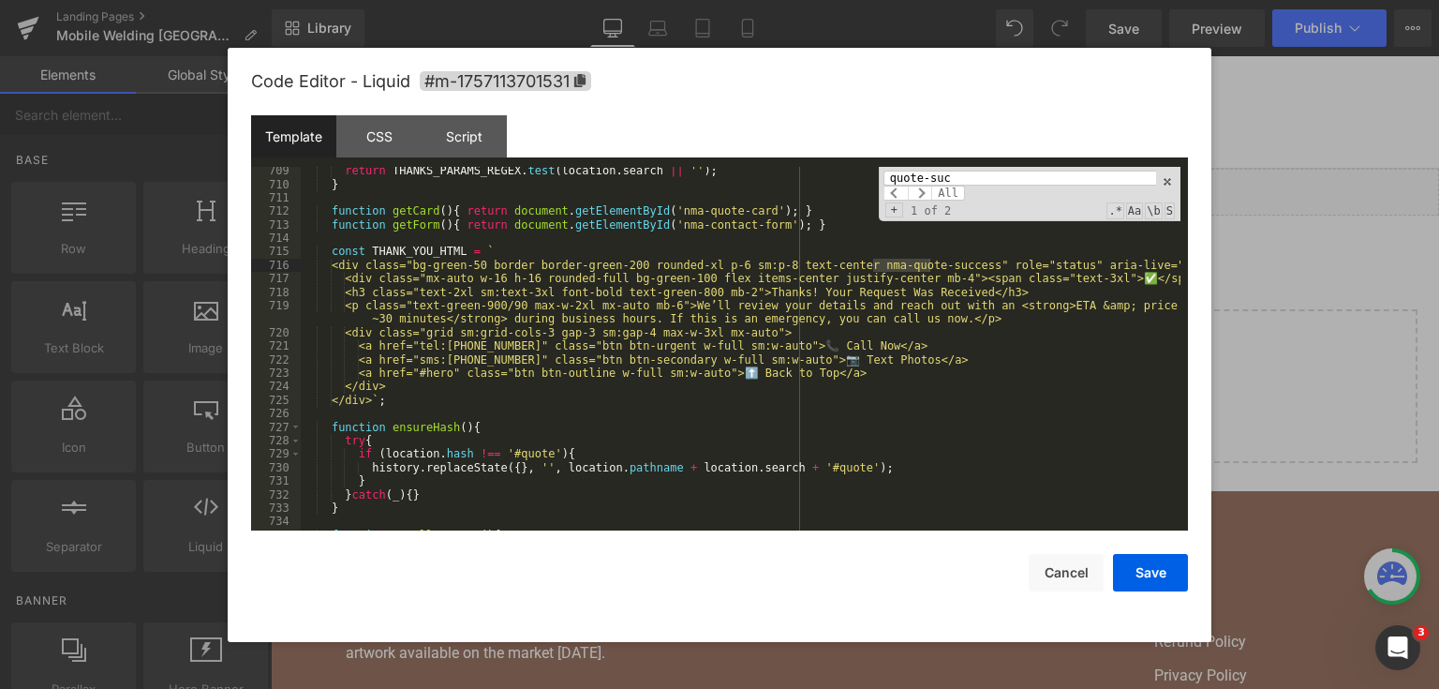
click at [998, 303] on div "return THANKS_PARAMS_REGEX . test ( location . search || '' ) ; } function getC…" at bounding box center [741, 360] width 880 height 392
click at [646, 312] on div "return THANKS_PARAMS_REGEX . test ( location . search || '' ) ; } function getC…" at bounding box center [741, 360] width 880 height 392
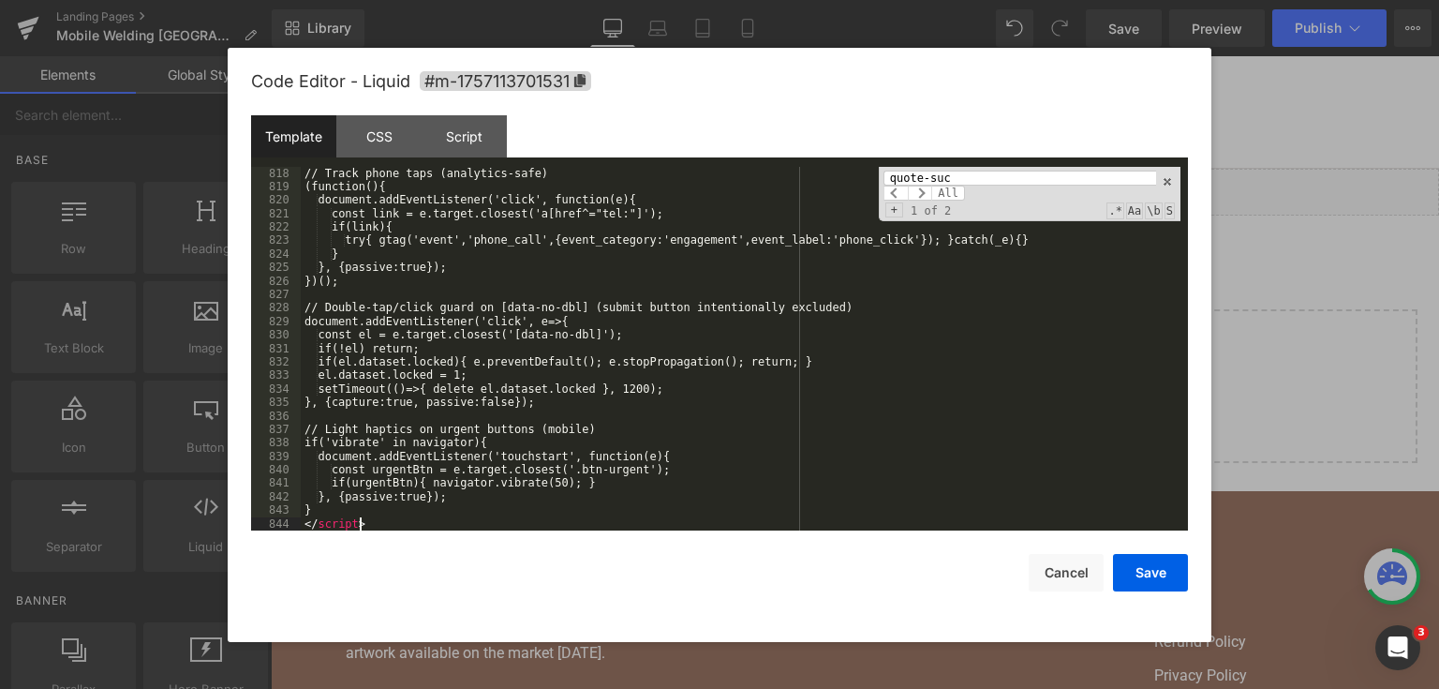
scroll to position [12789, 0]
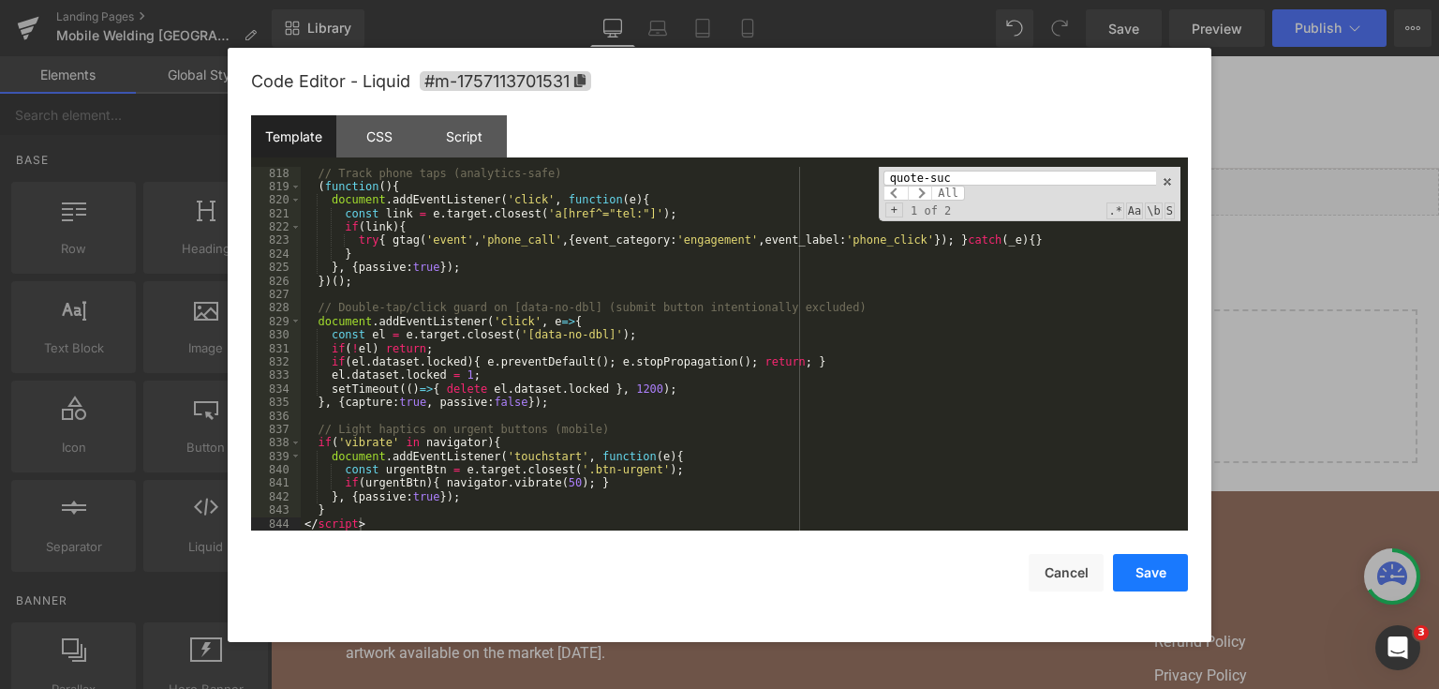
click at [1142, 564] on button "Save" at bounding box center [1150, 572] width 75 height 37
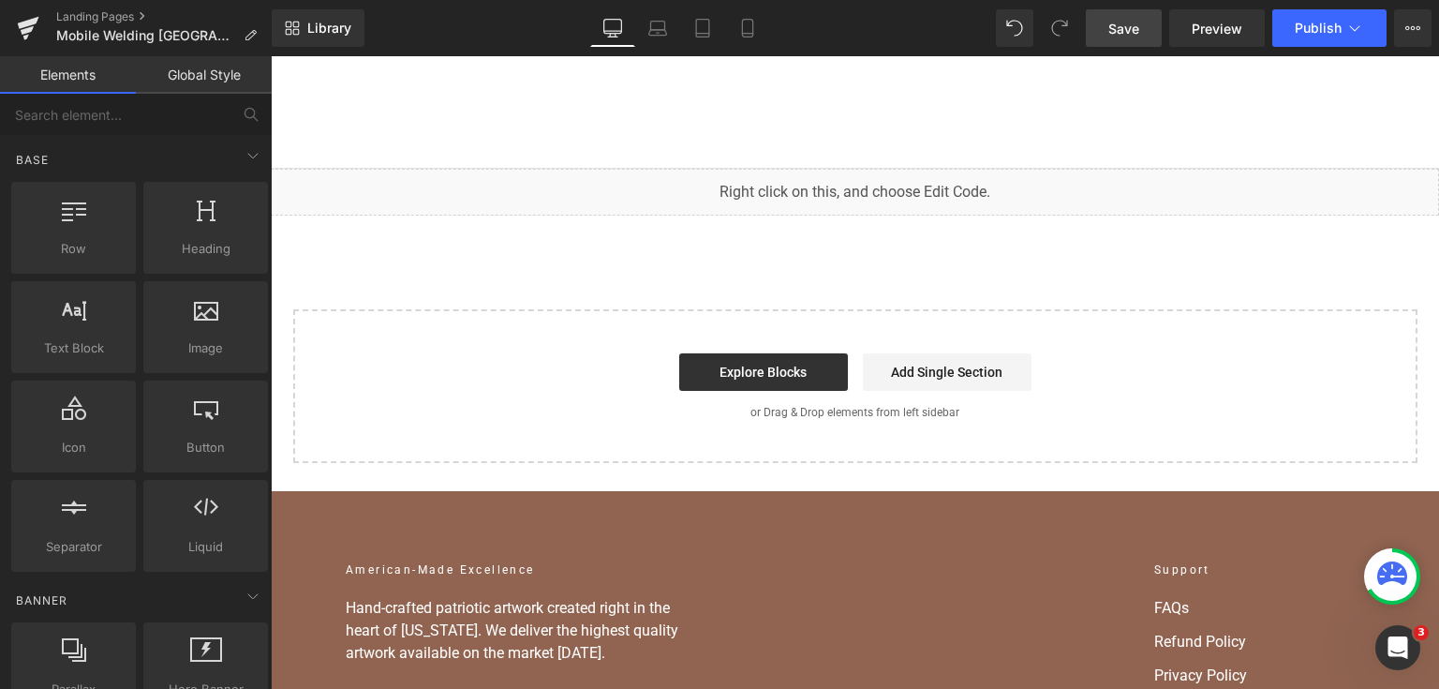
click at [1143, 30] on link "Save" at bounding box center [1124, 27] width 76 height 37
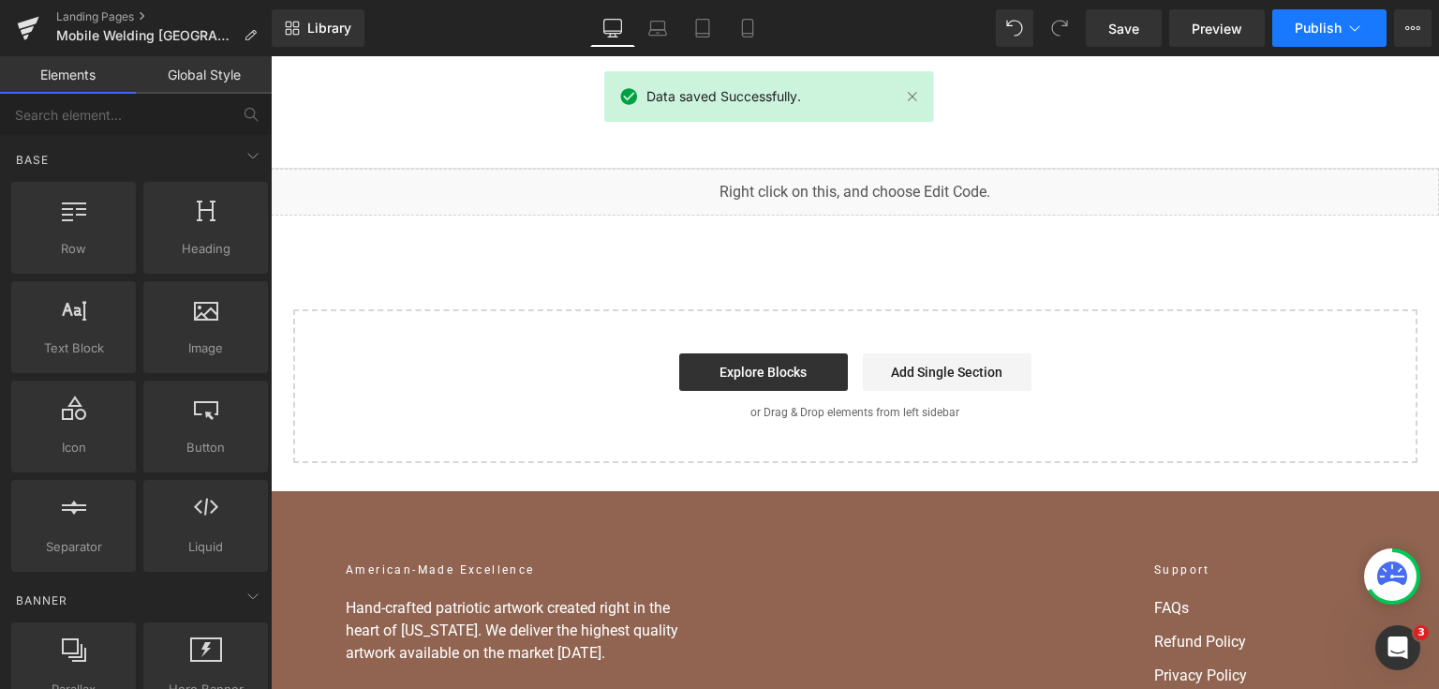
click at [1312, 31] on span "Publish" at bounding box center [1318, 28] width 47 height 15
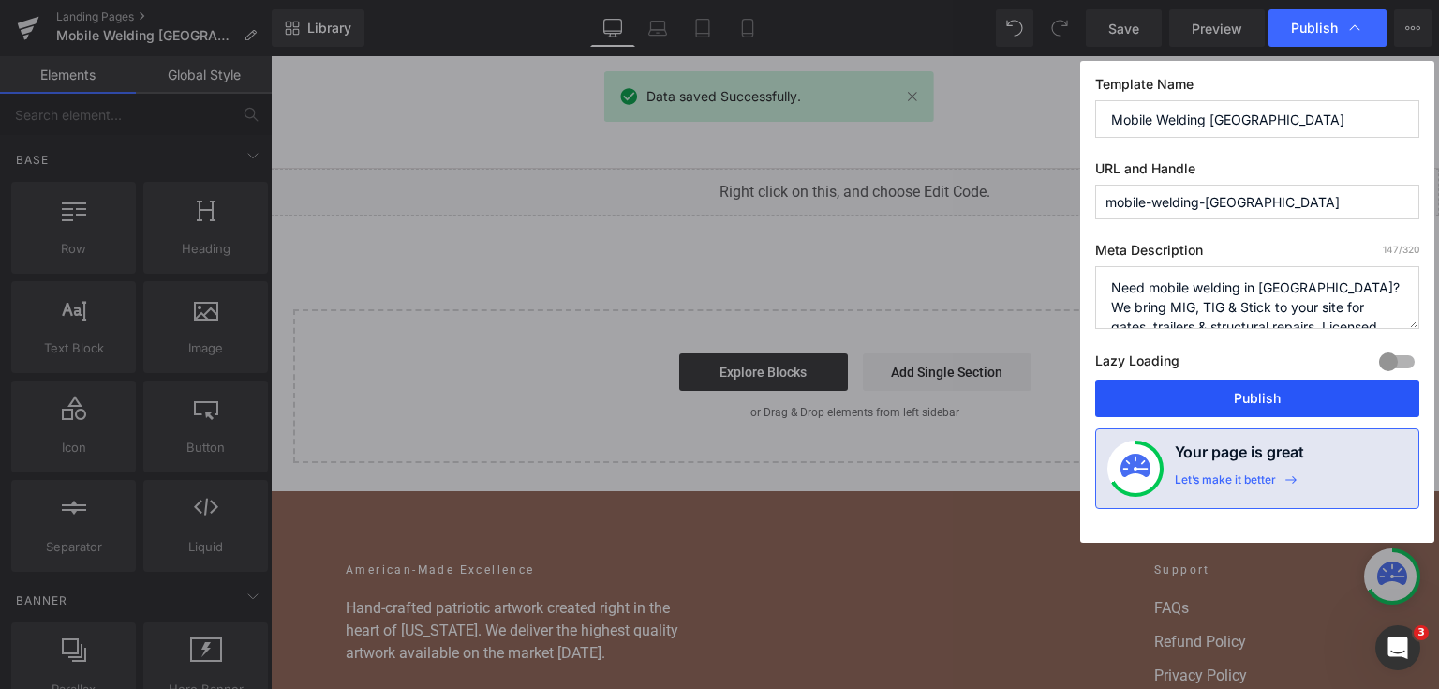
click at [1226, 411] on button "Publish" at bounding box center [1257, 397] width 324 height 37
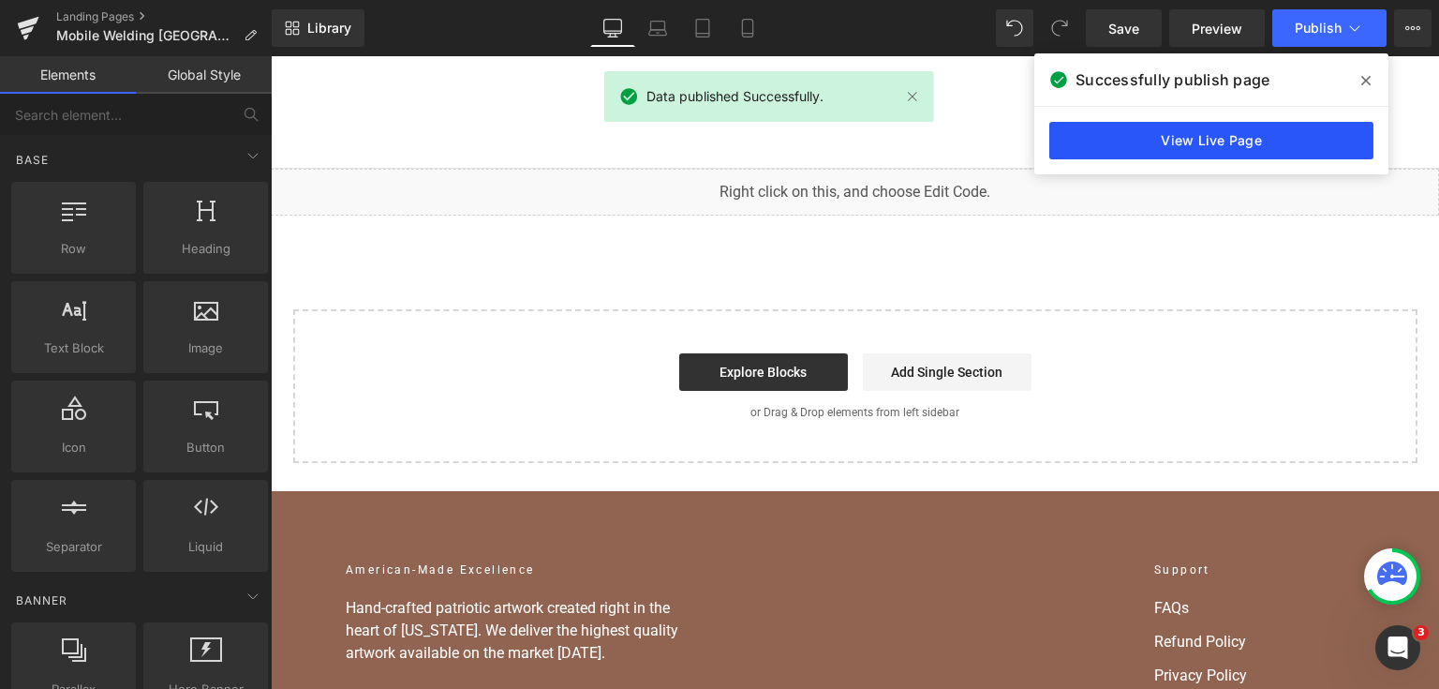
click at [1306, 149] on link "View Live Page" at bounding box center [1211, 140] width 324 height 37
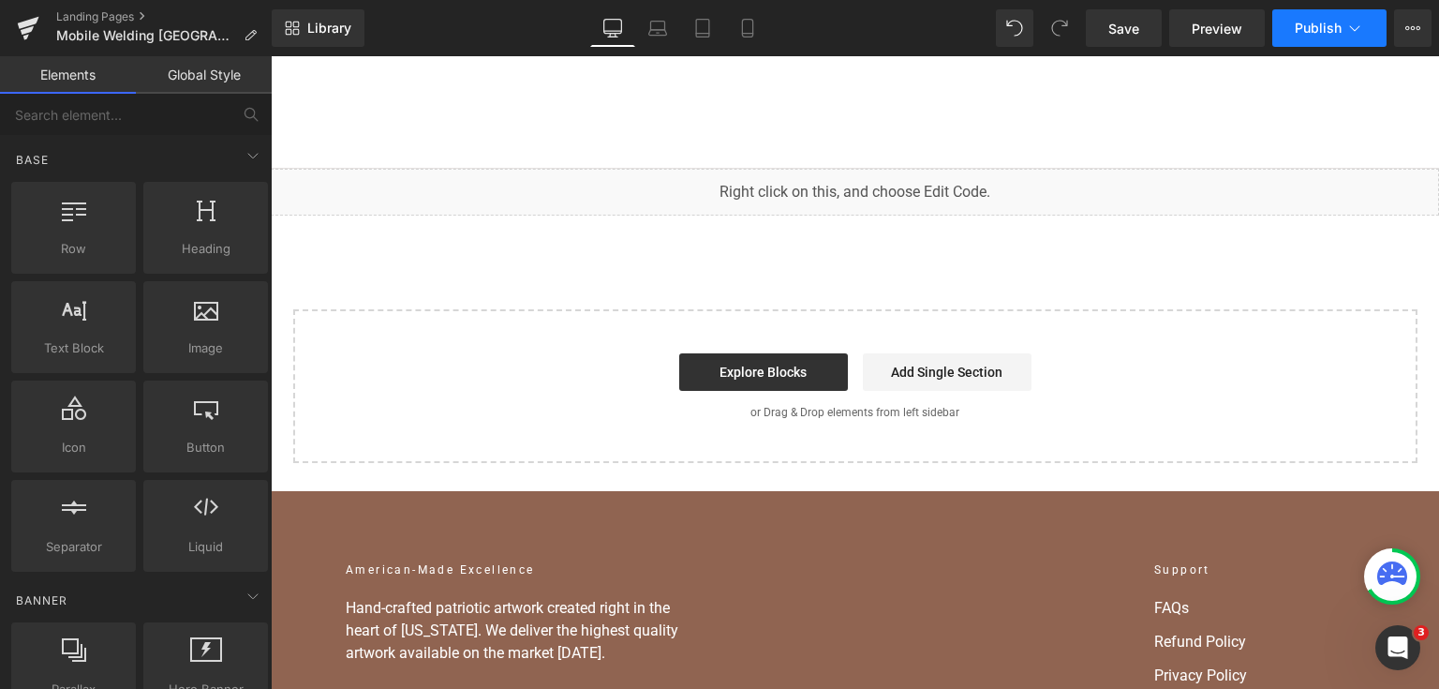
click at [1300, 25] on span "Publish" at bounding box center [1318, 28] width 47 height 15
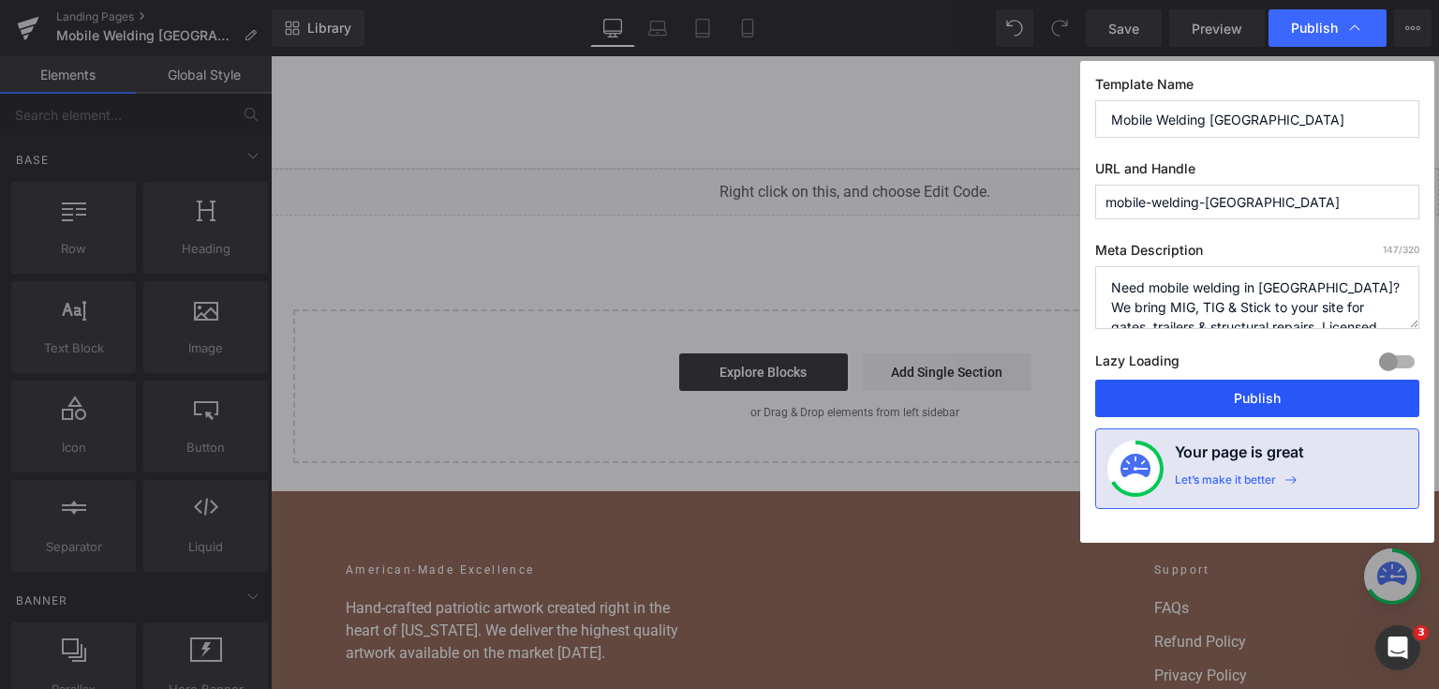
click at [1217, 390] on button "Publish" at bounding box center [1257, 397] width 324 height 37
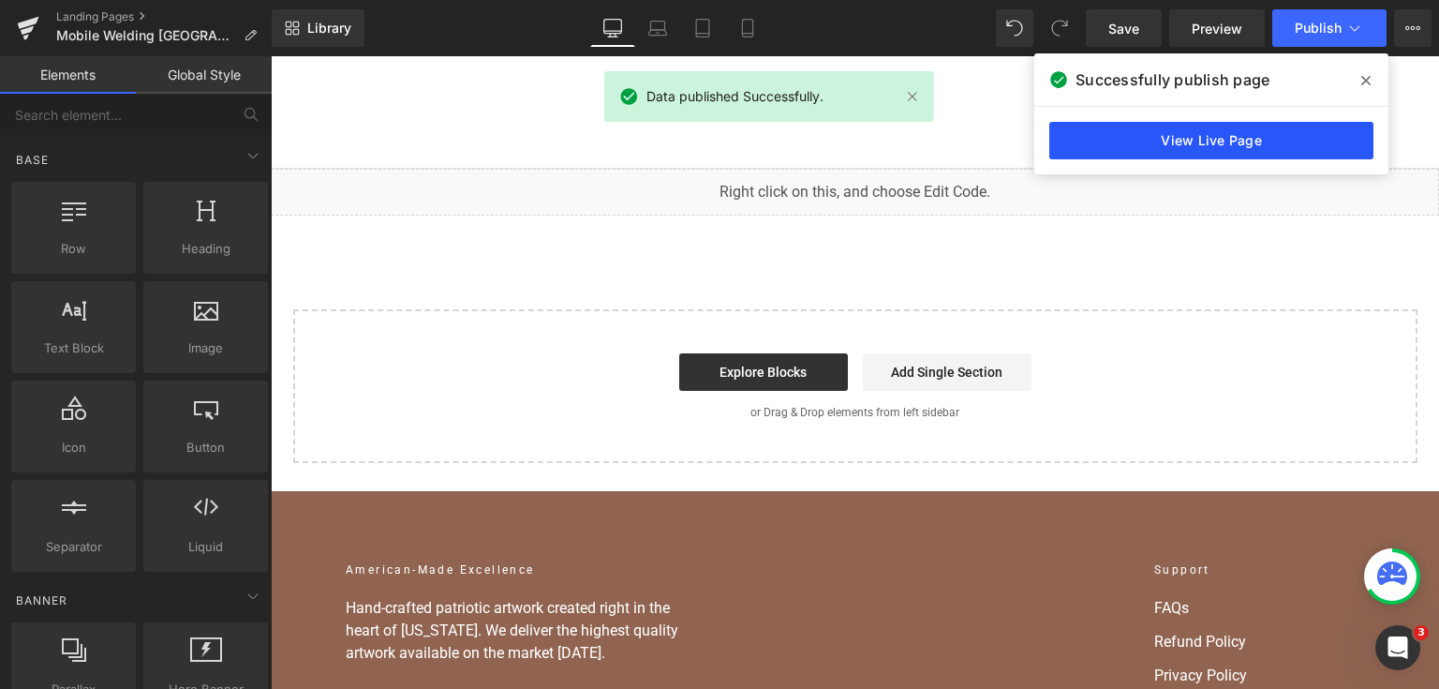
click at [1242, 157] on link "View Live Page" at bounding box center [1211, 140] width 324 height 37
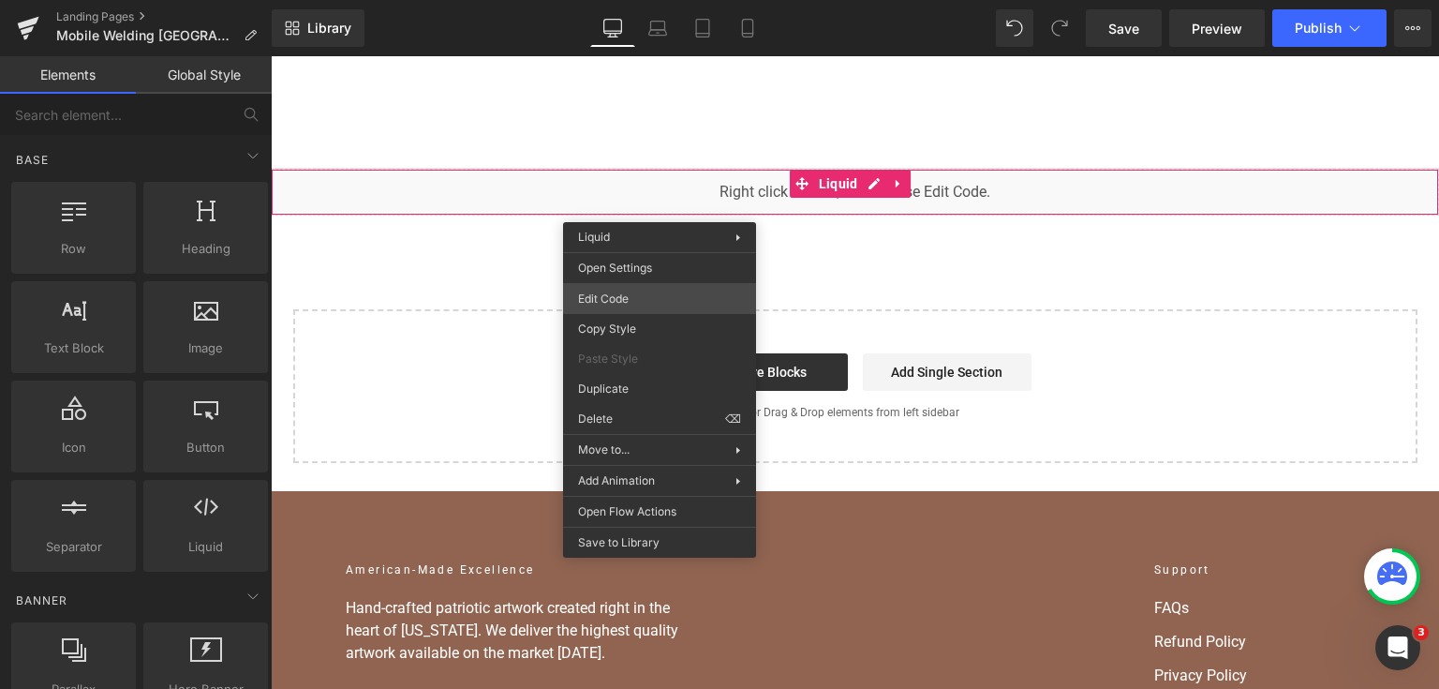
click at [662, 0] on div "You are previewing how the will restyle your page. You can not edit Elements in…" at bounding box center [719, 0] width 1439 height 0
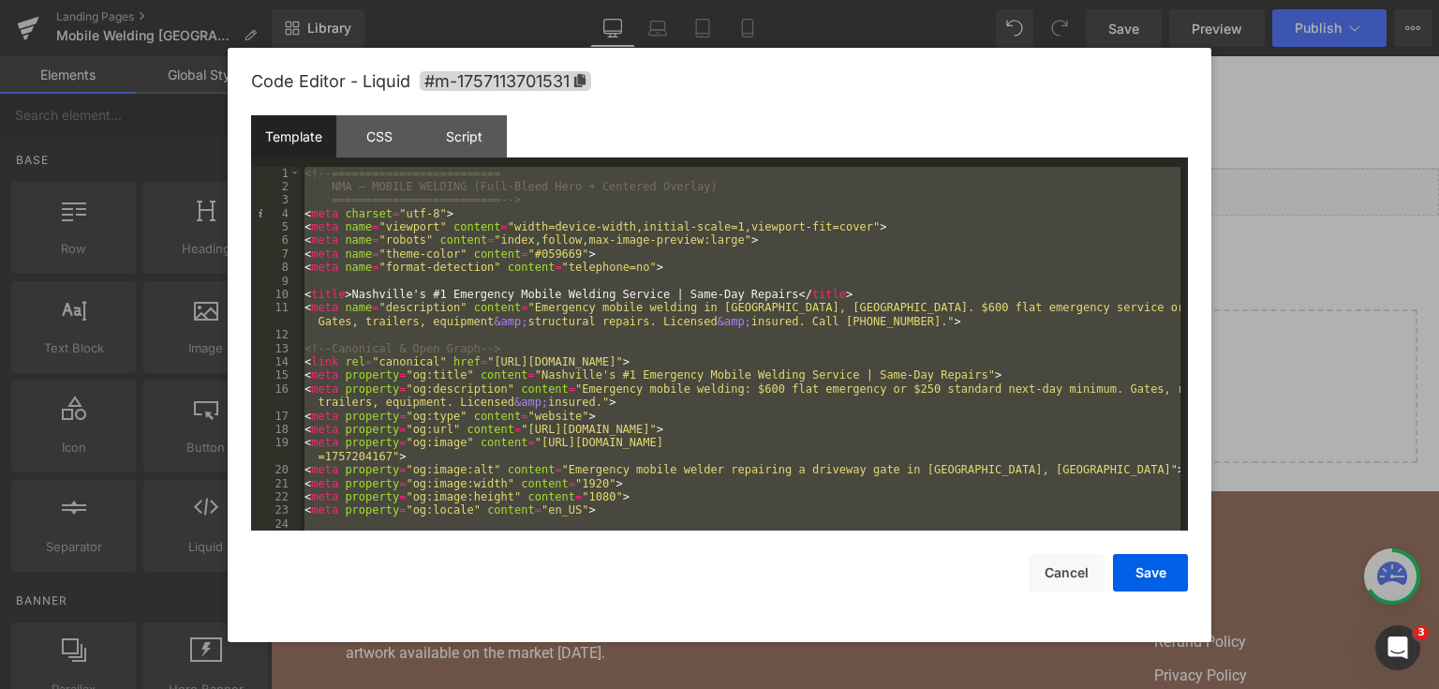
drag, startPoint x: 710, startPoint y: 656, endPoint x: 439, endPoint y: 630, distance: 272.0
click at [710, 656] on div at bounding box center [719, 344] width 1439 height 689
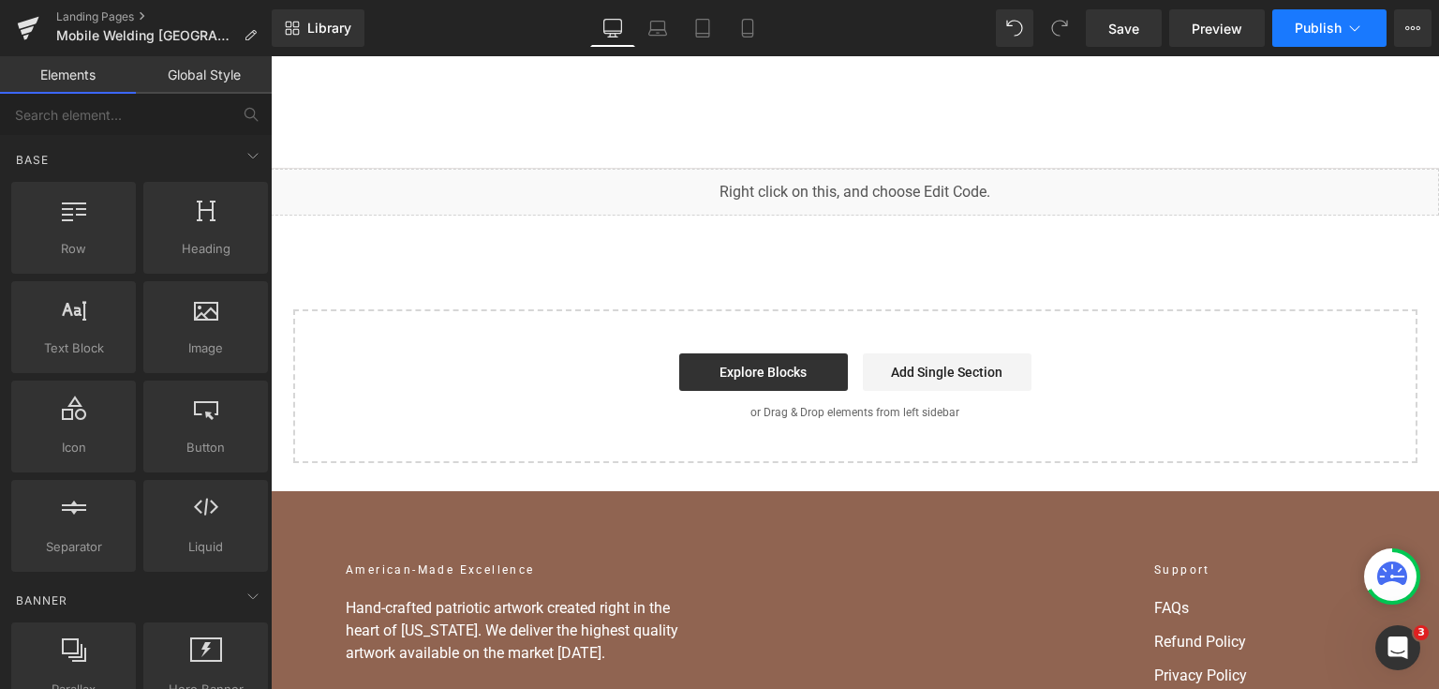
click at [1308, 37] on button "Publish" at bounding box center [1329, 27] width 114 height 37
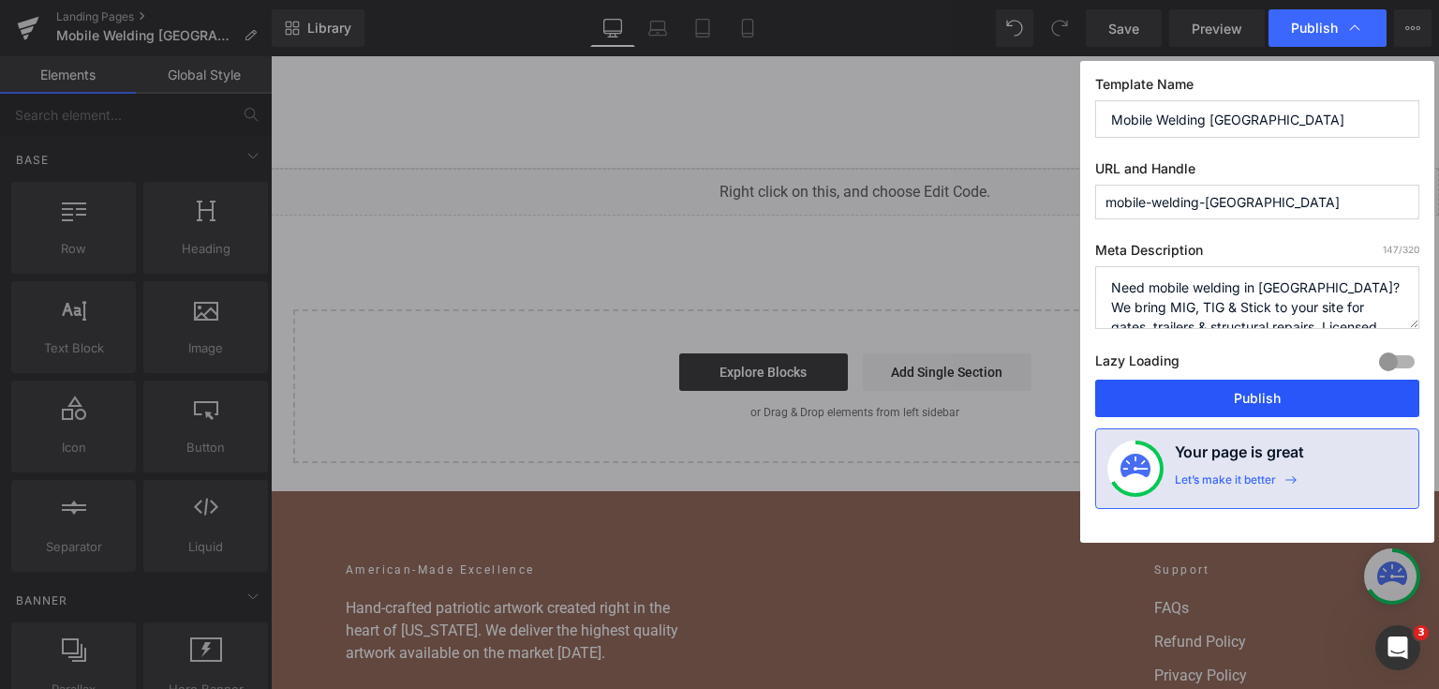
click at [1260, 397] on button "Publish" at bounding box center [1257, 397] width 324 height 37
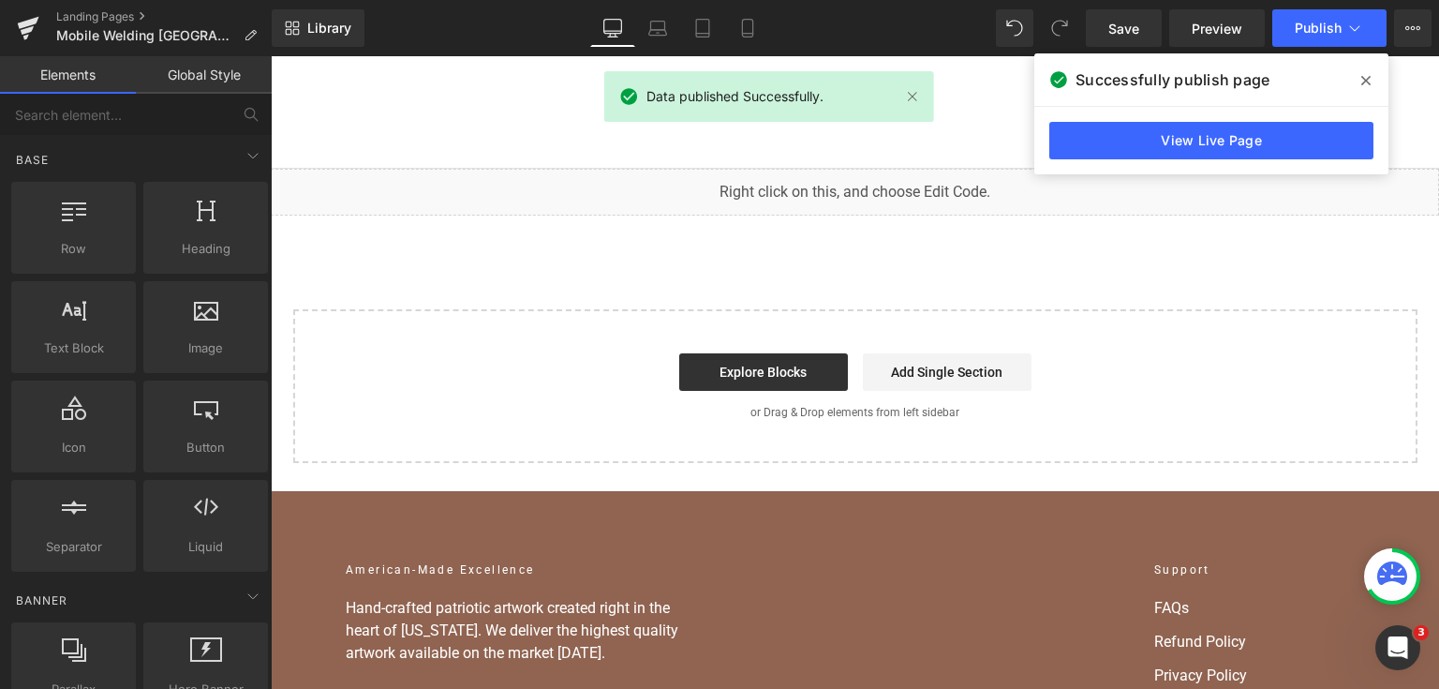
click at [1269, 127] on link "View Live Page" at bounding box center [1211, 140] width 324 height 37
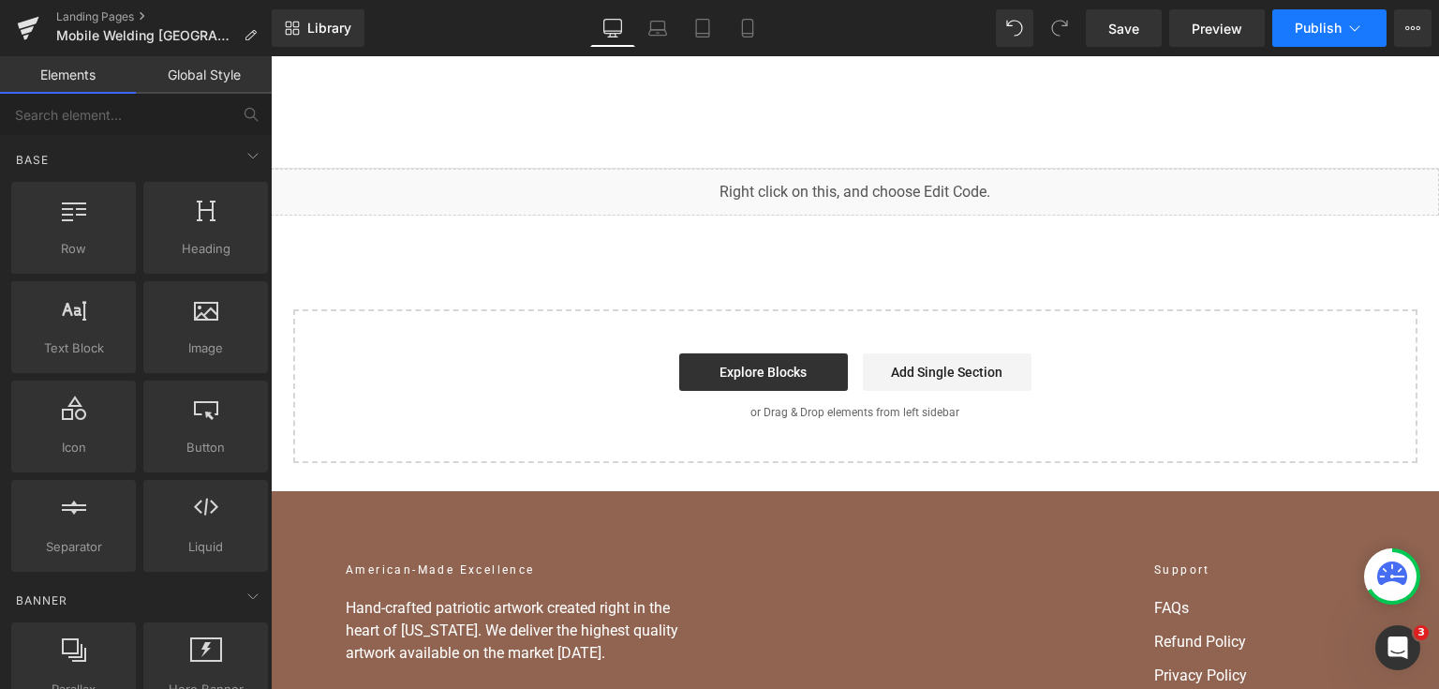
click at [1285, 30] on button "Publish" at bounding box center [1329, 27] width 114 height 37
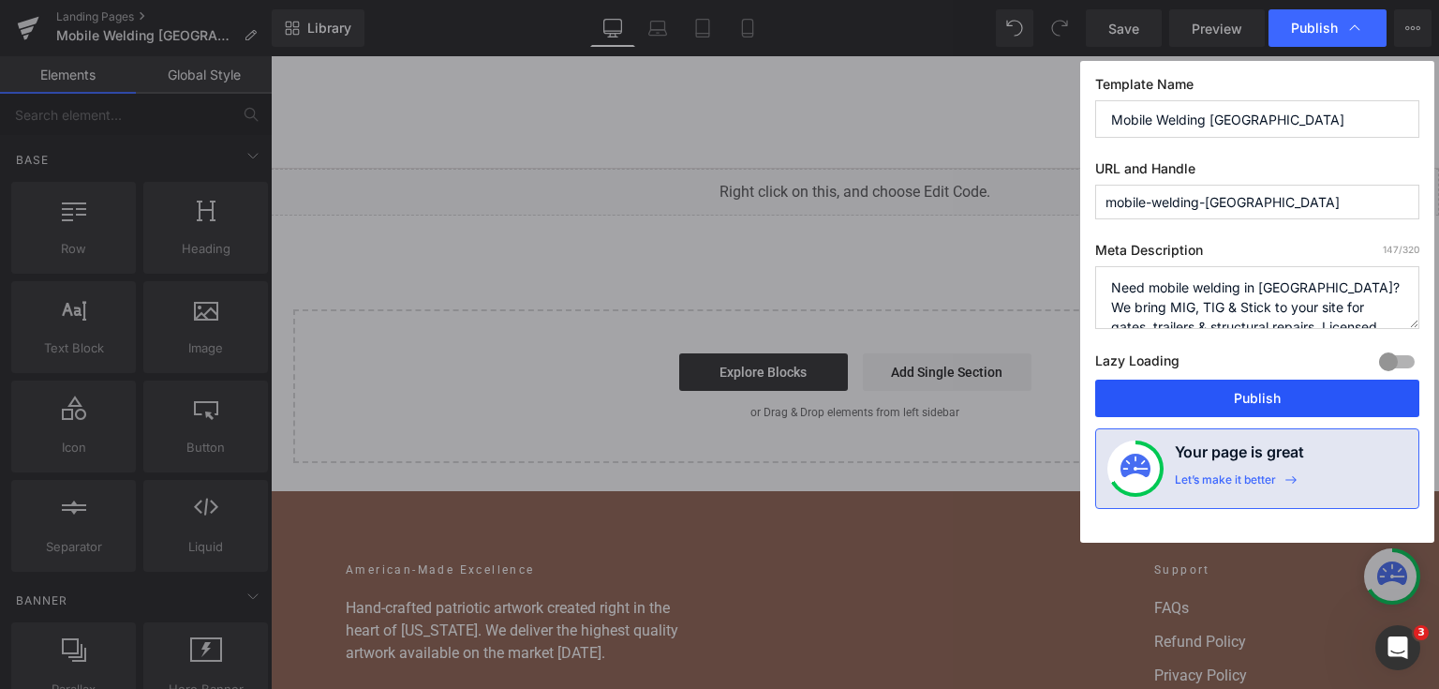
click at [1217, 382] on button "Publish" at bounding box center [1257, 397] width 324 height 37
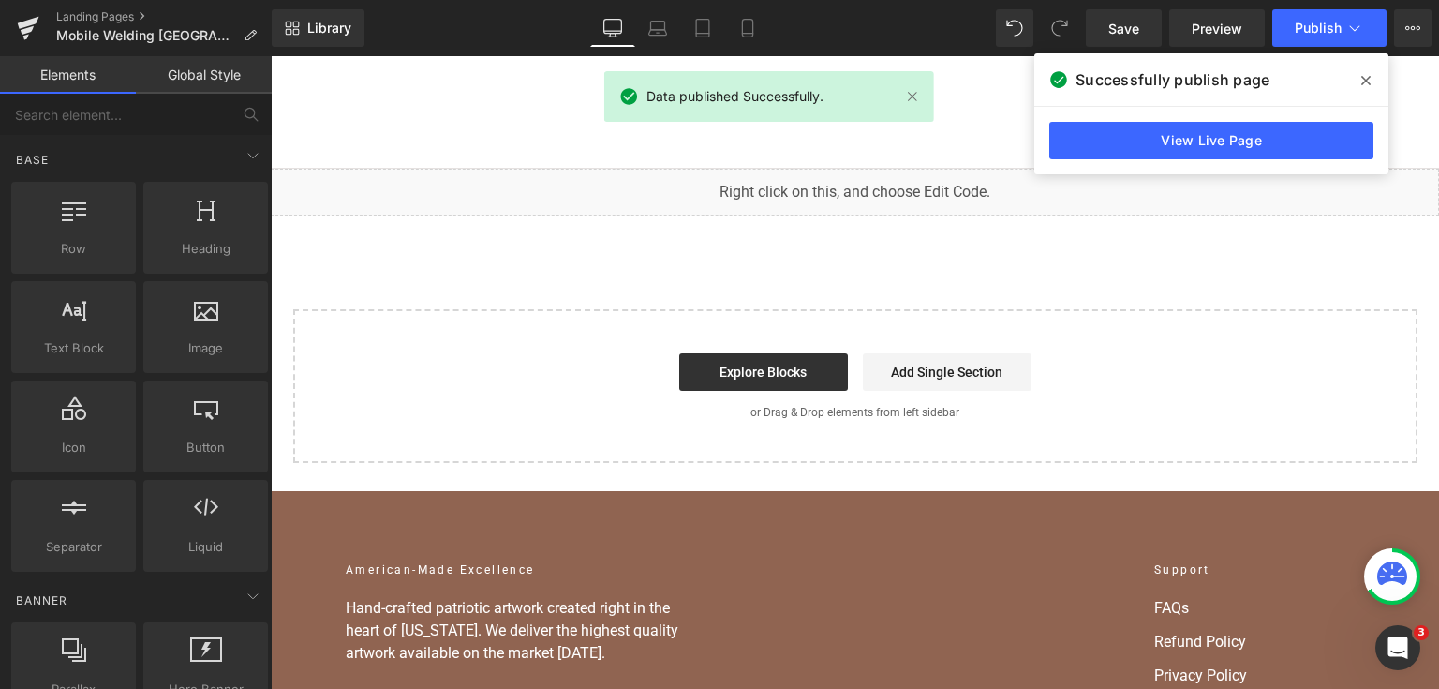
click at [1199, 117] on div "View Live Page" at bounding box center [1211, 140] width 354 height 67
click at [1198, 126] on link "View Live Page" at bounding box center [1211, 140] width 324 height 37
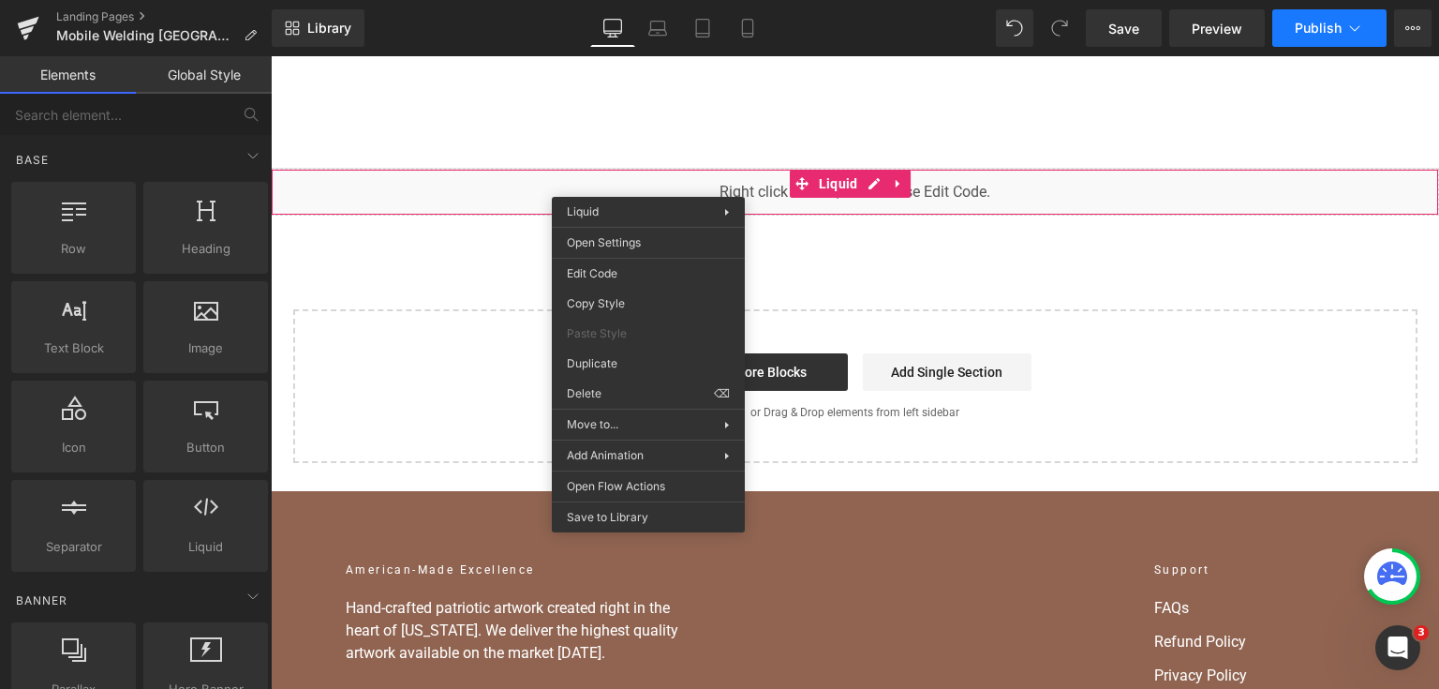
click at [1291, 19] on button "Publish" at bounding box center [1329, 27] width 114 height 37
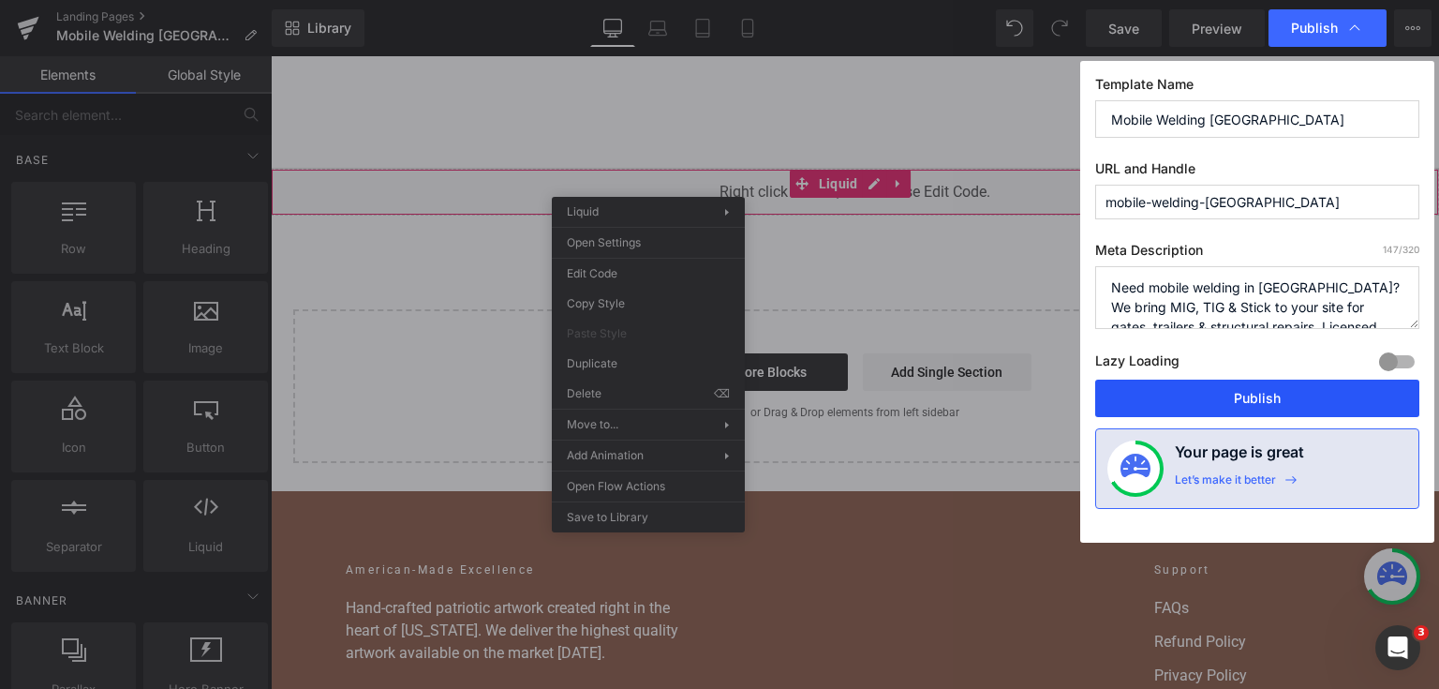
click at [1233, 409] on button "Publish" at bounding box center [1257, 397] width 324 height 37
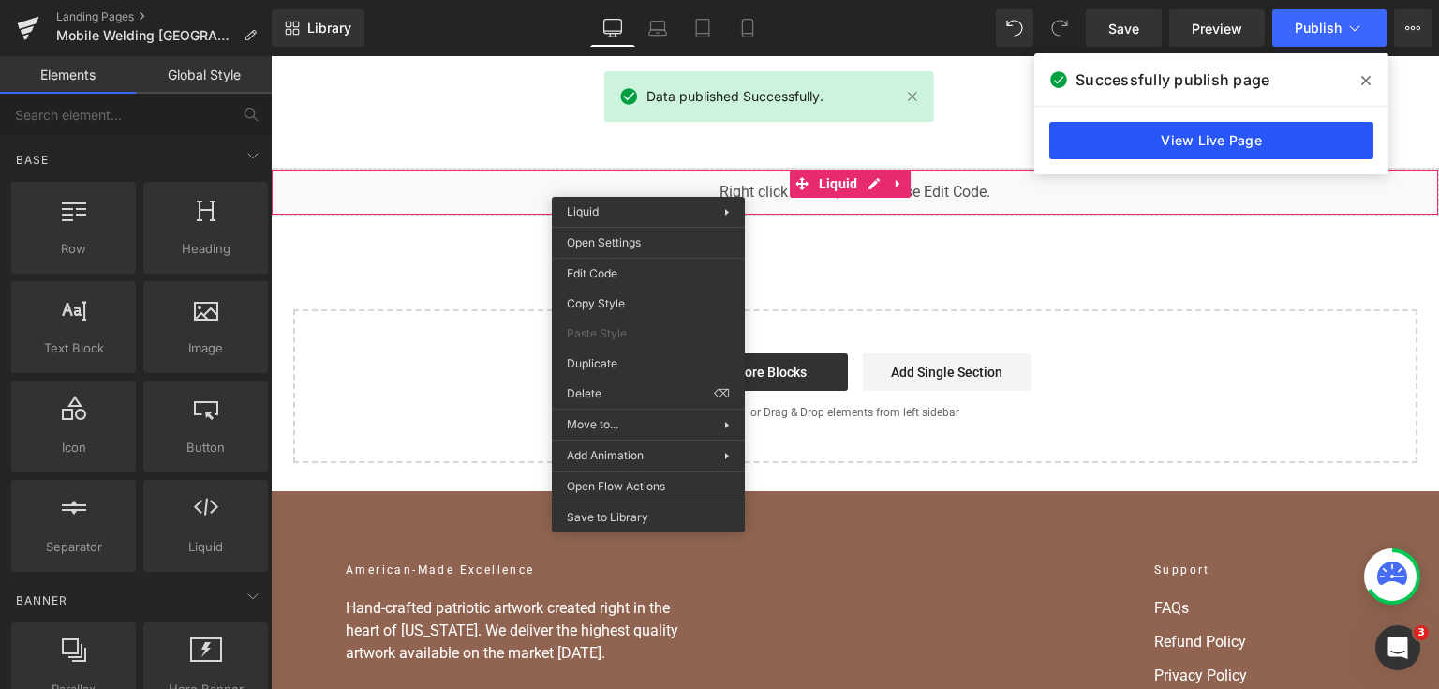
click at [1276, 156] on link "View Live Page" at bounding box center [1211, 140] width 324 height 37
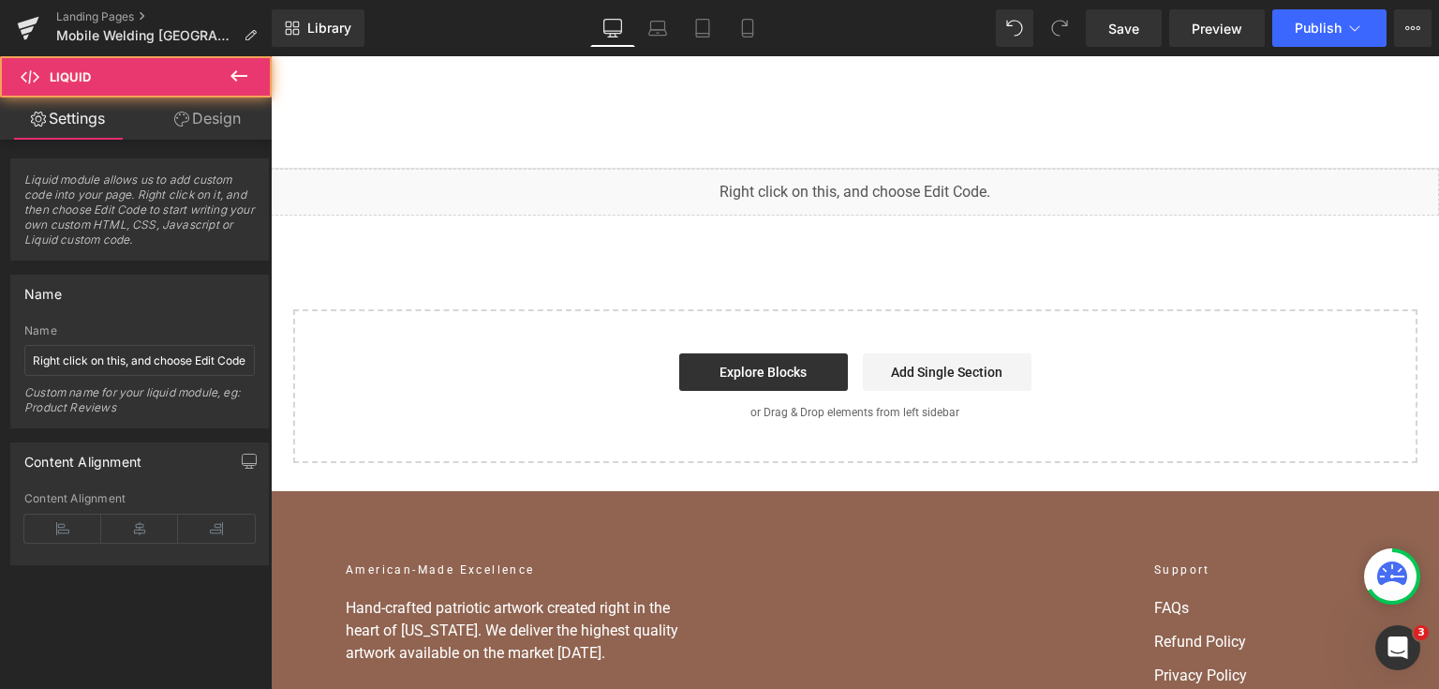
click at [970, 0] on div "You are previewing how the will restyle your page. You can not edit Elements in…" at bounding box center [719, 0] width 1439 height 0
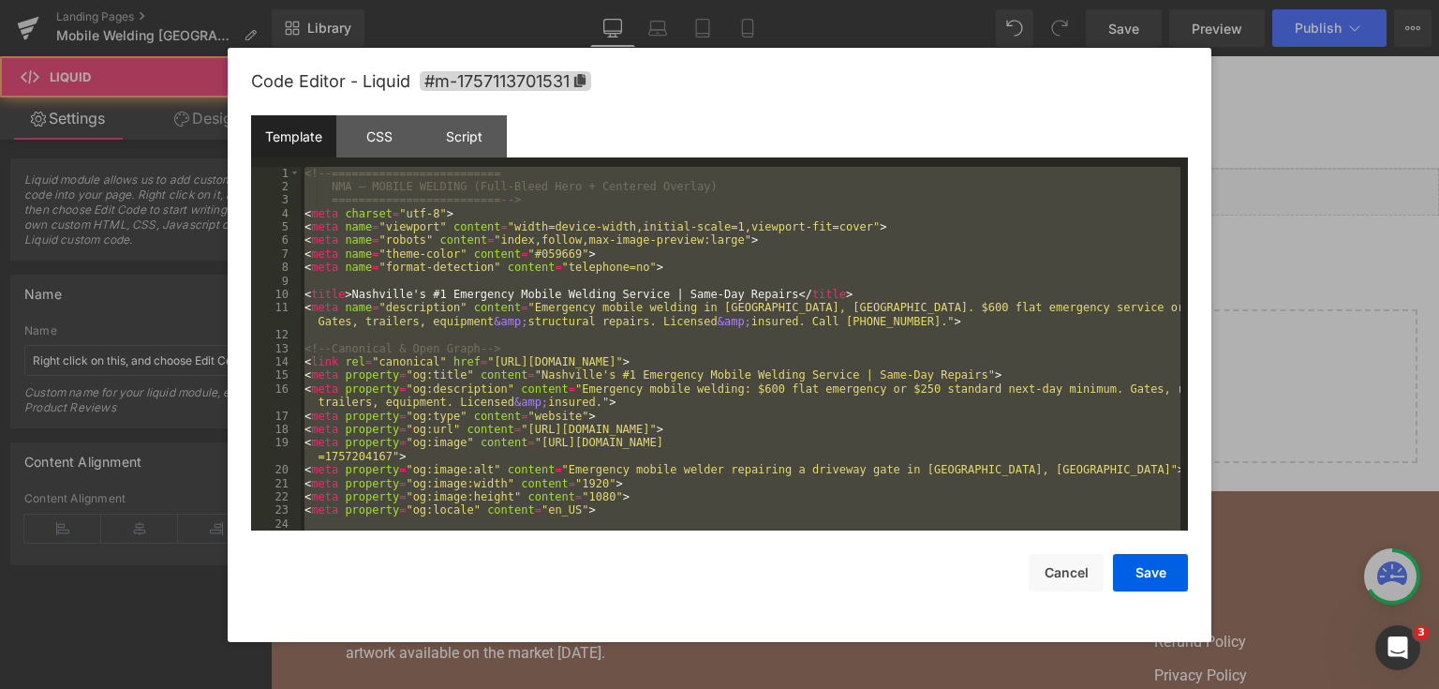
click at [1281, 380] on div at bounding box center [719, 344] width 1439 height 689
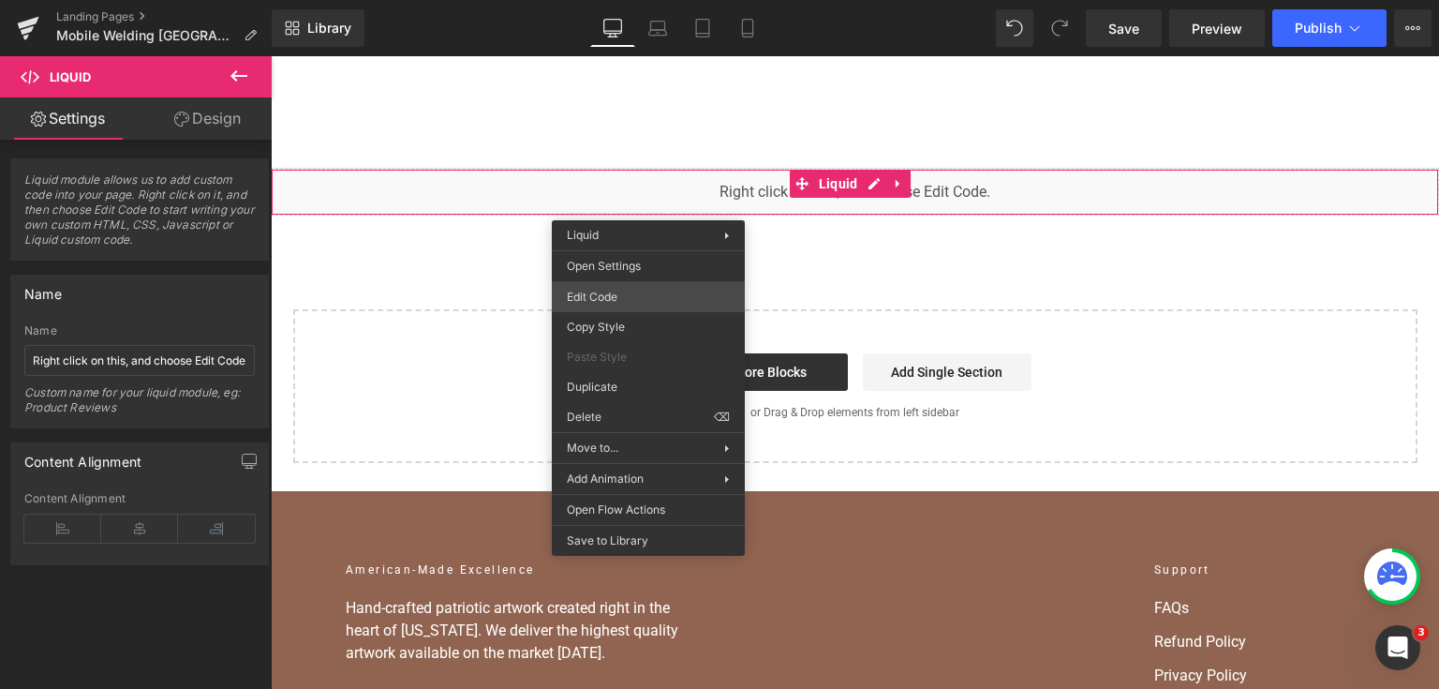
click at [645, 0] on div "You are previewing how the will restyle your page. You can not edit Elements in…" at bounding box center [719, 0] width 1439 height 0
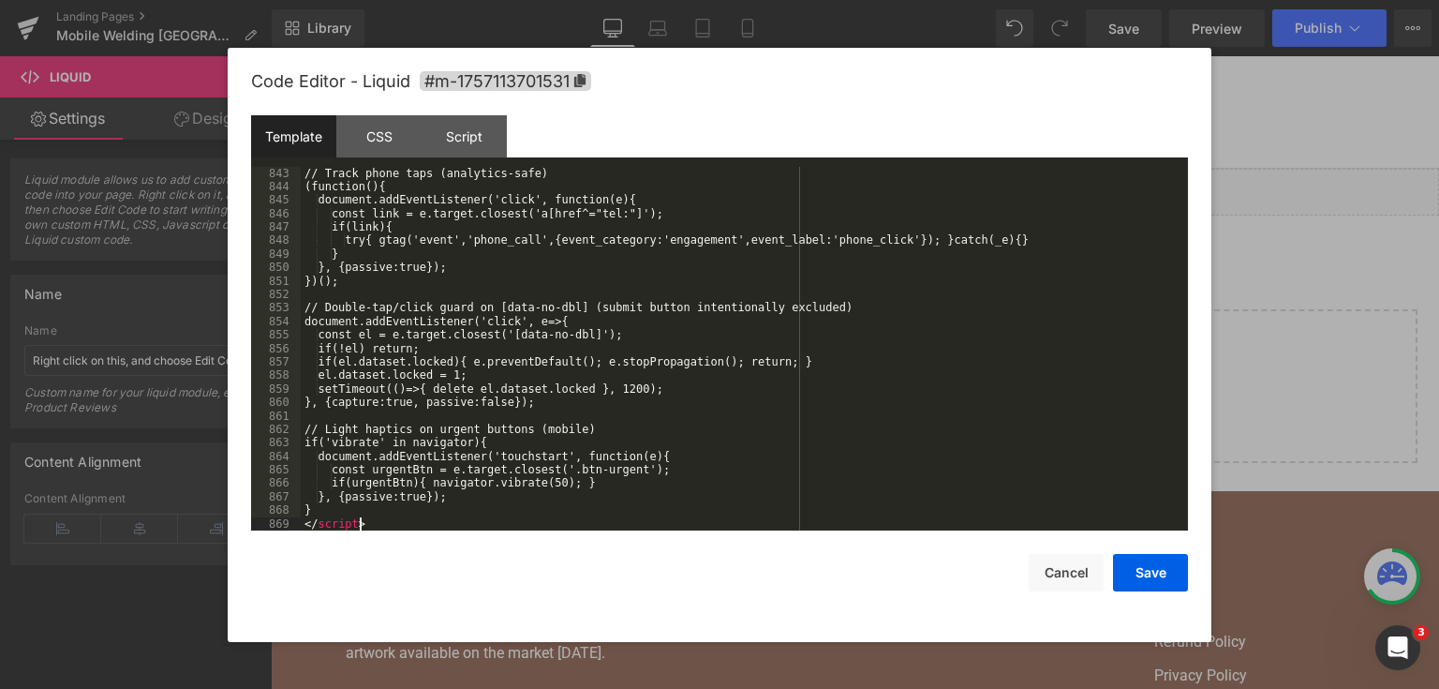
scroll to position [13099, 0]
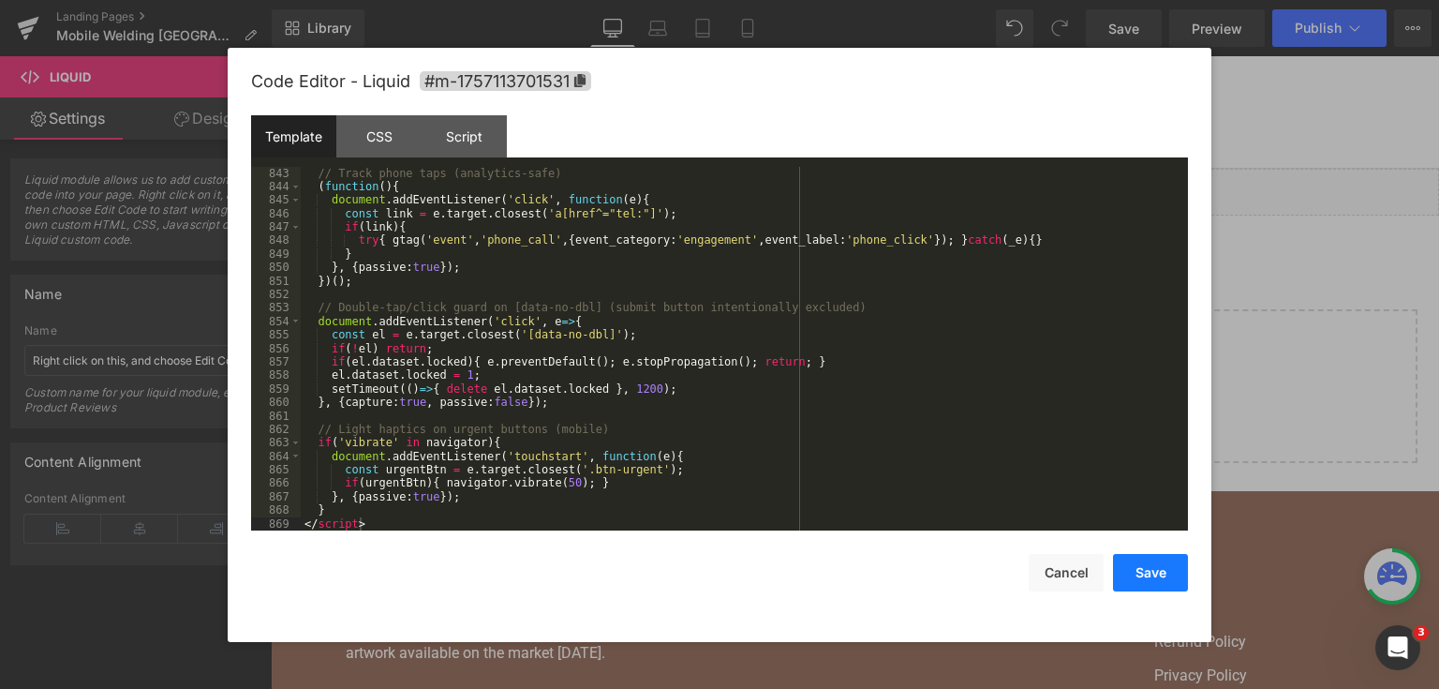
drag, startPoint x: 1149, startPoint y: 575, endPoint x: 936, endPoint y: 4, distance: 610.1
click at [1149, 575] on button "Save" at bounding box center [1150, 572] width 75 height 37
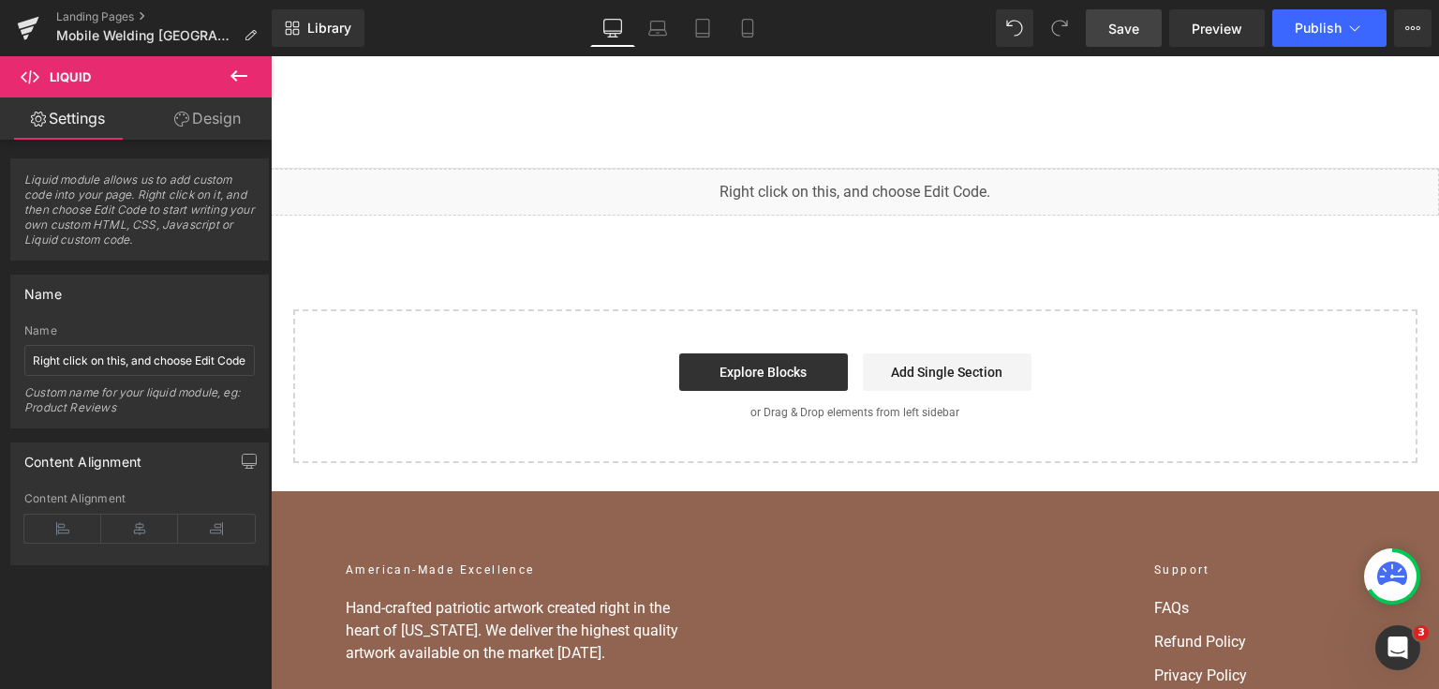
click at [1133, 26] on span "Save" at bounding box center [1123, 29] width 31 height 20
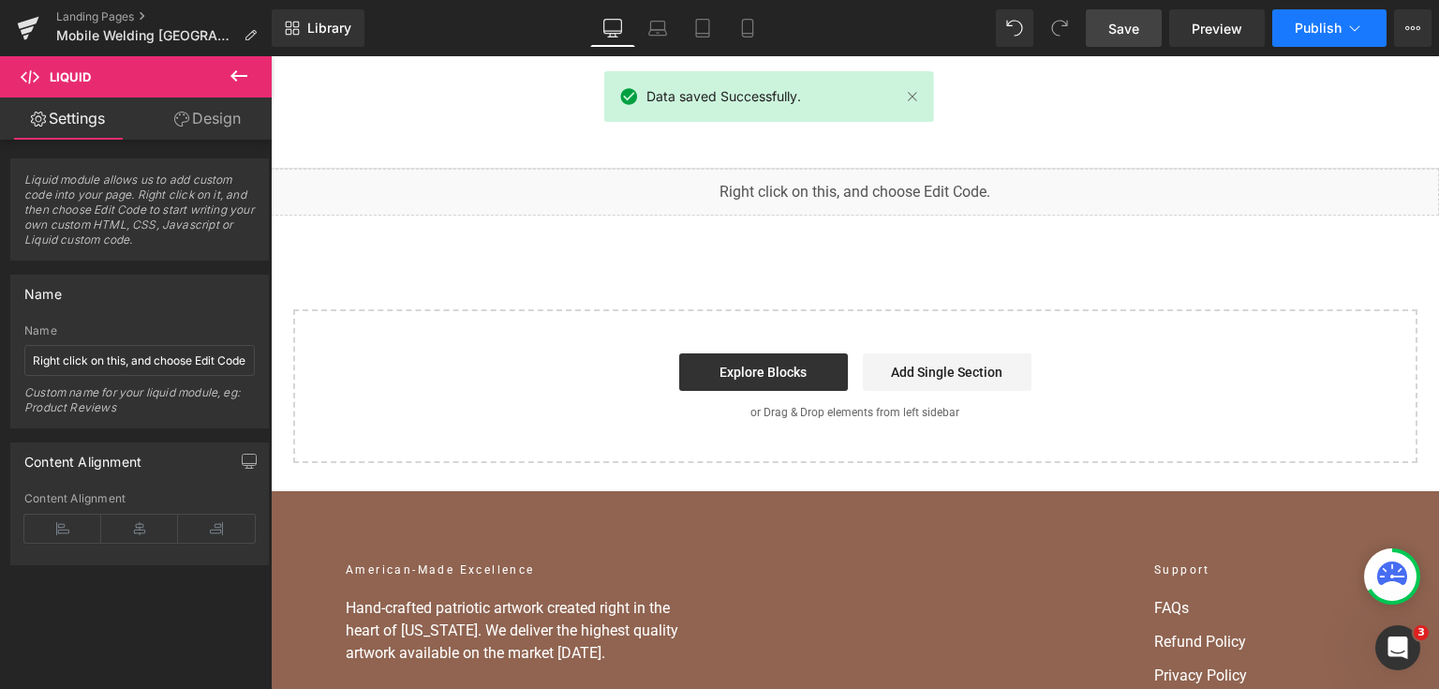
click at [1308, 37] on button "Publish" at bounding box center [1329, 27] width 114 height 37
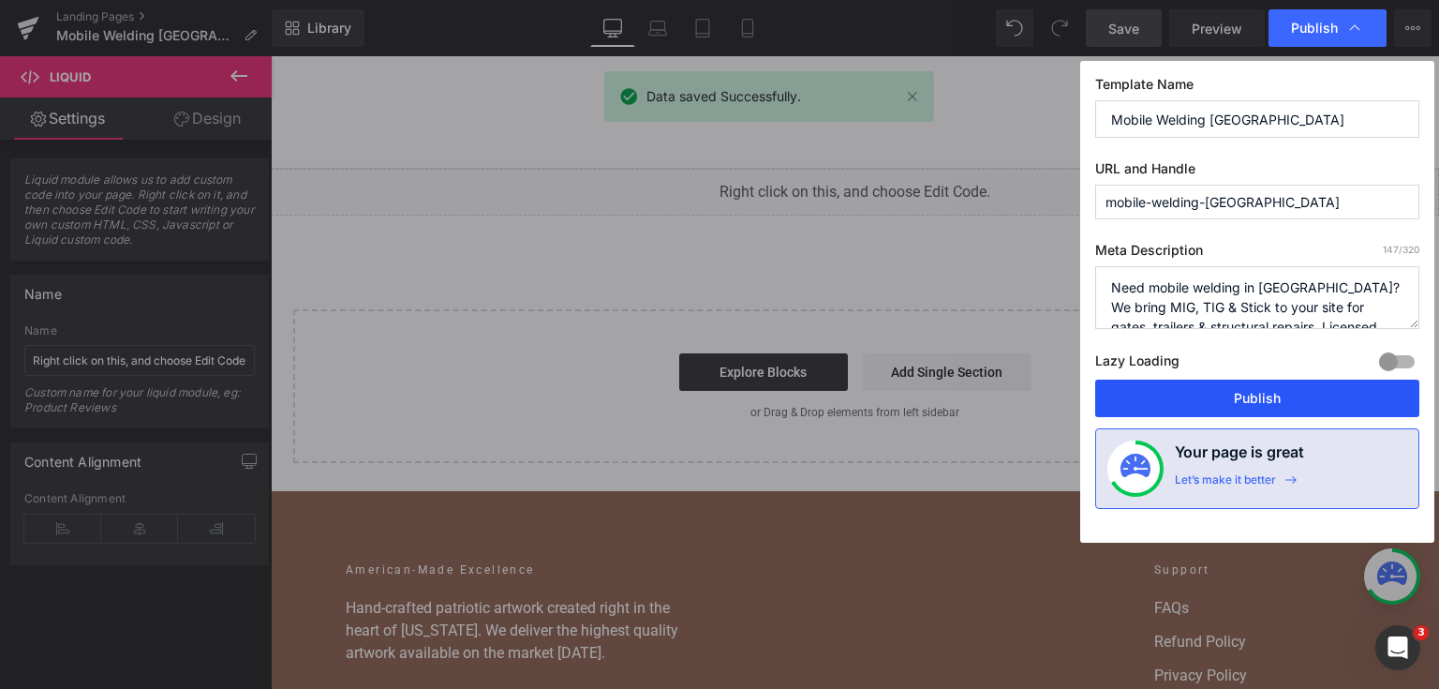
click at [1259, 405] on button "Publish" at bounding box center [1257, 397] width 324 height 37
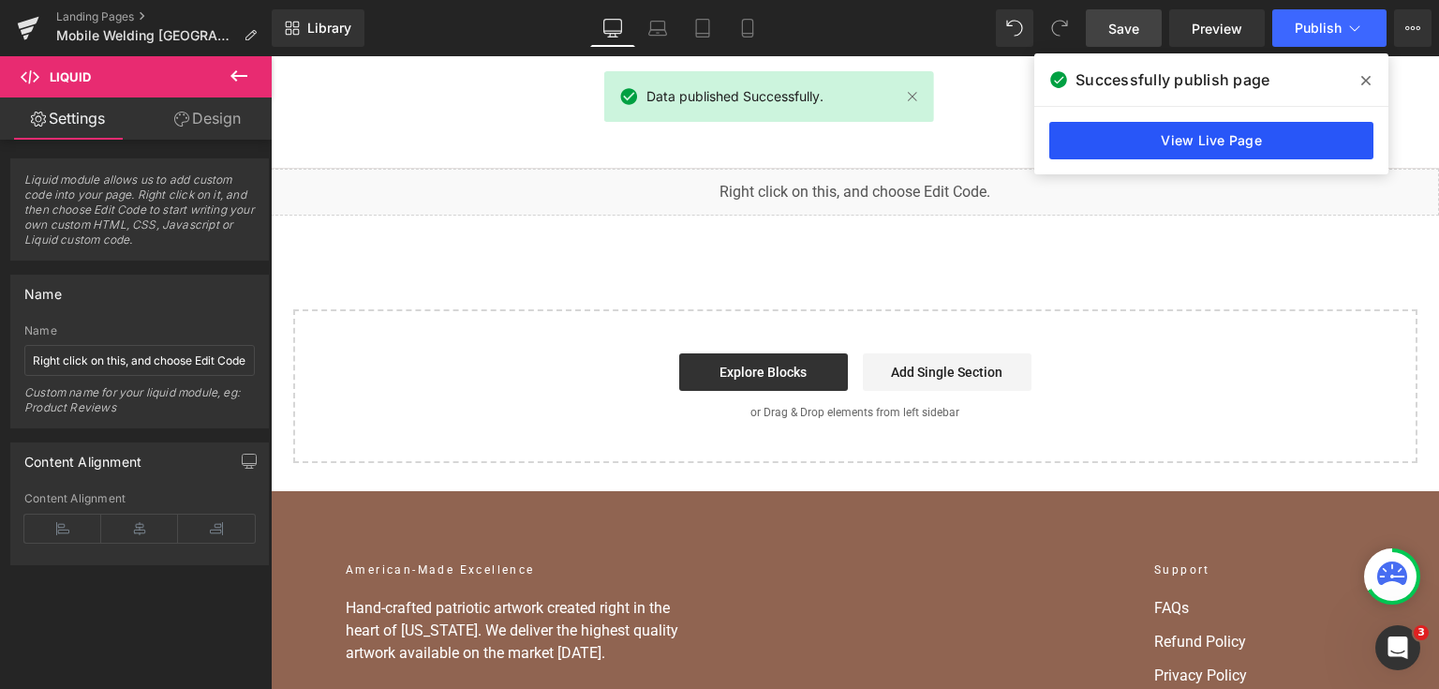
click at [1285, 140] on link "View Live Page" at bounding box center [1211, 140] width 324 height 37
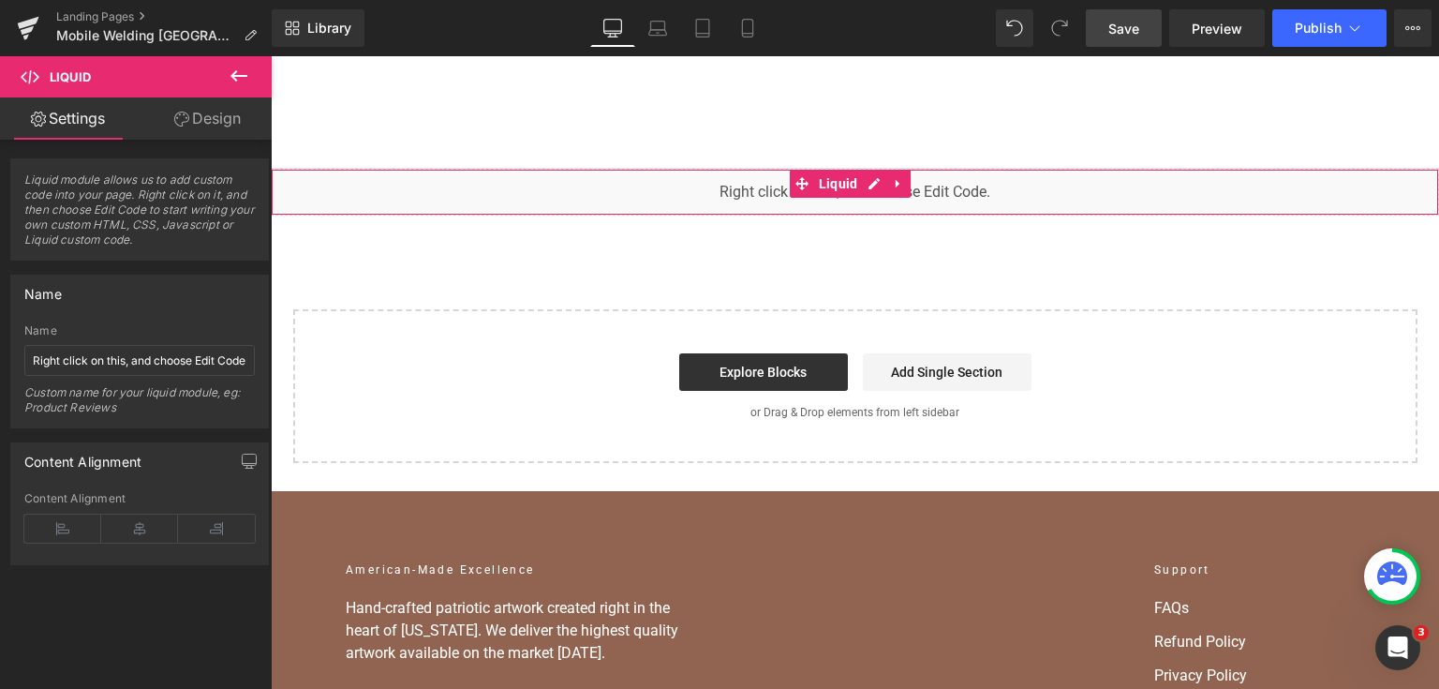
click at [478, 0] on div "You are previewing how the will restyle your page. You can not edit Elements in…" at bounding box center [719, 0] width 1439 height 0
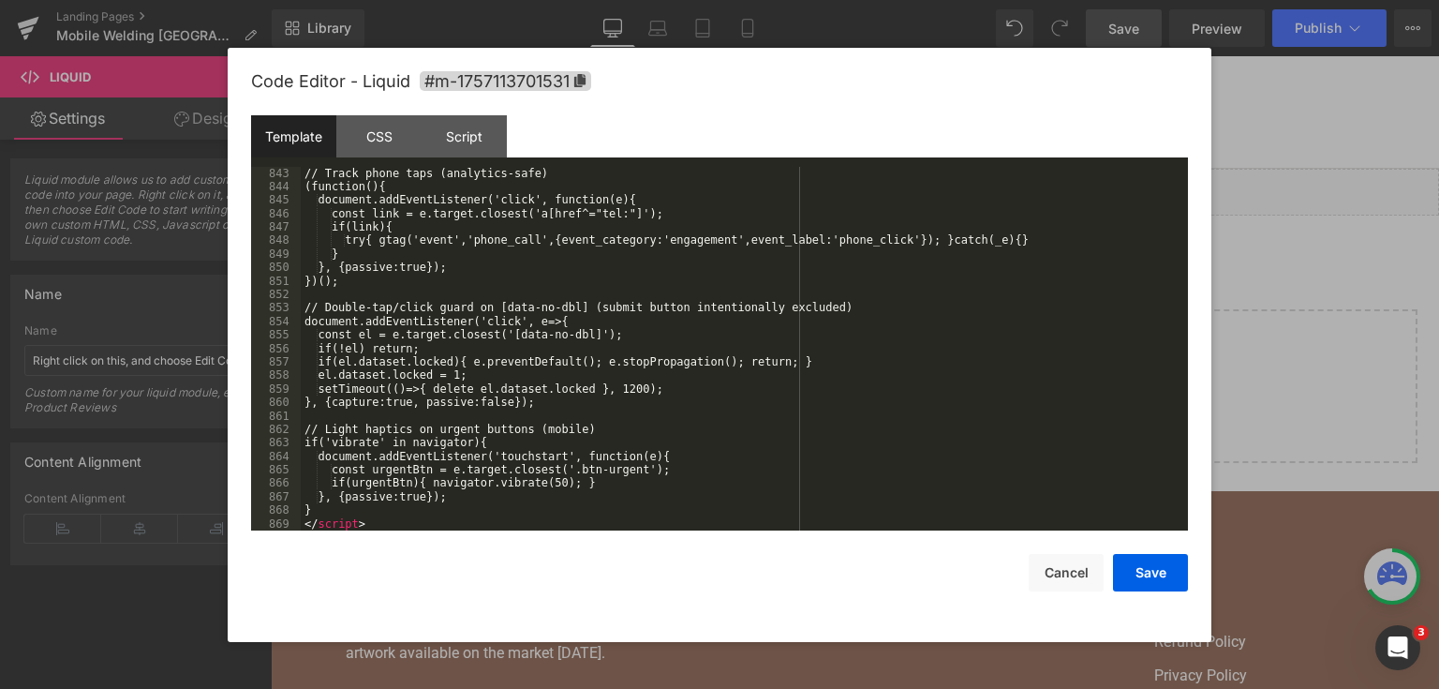
click at [1250, 360] on div at bounding box center [719, 344] width 1439 height 689
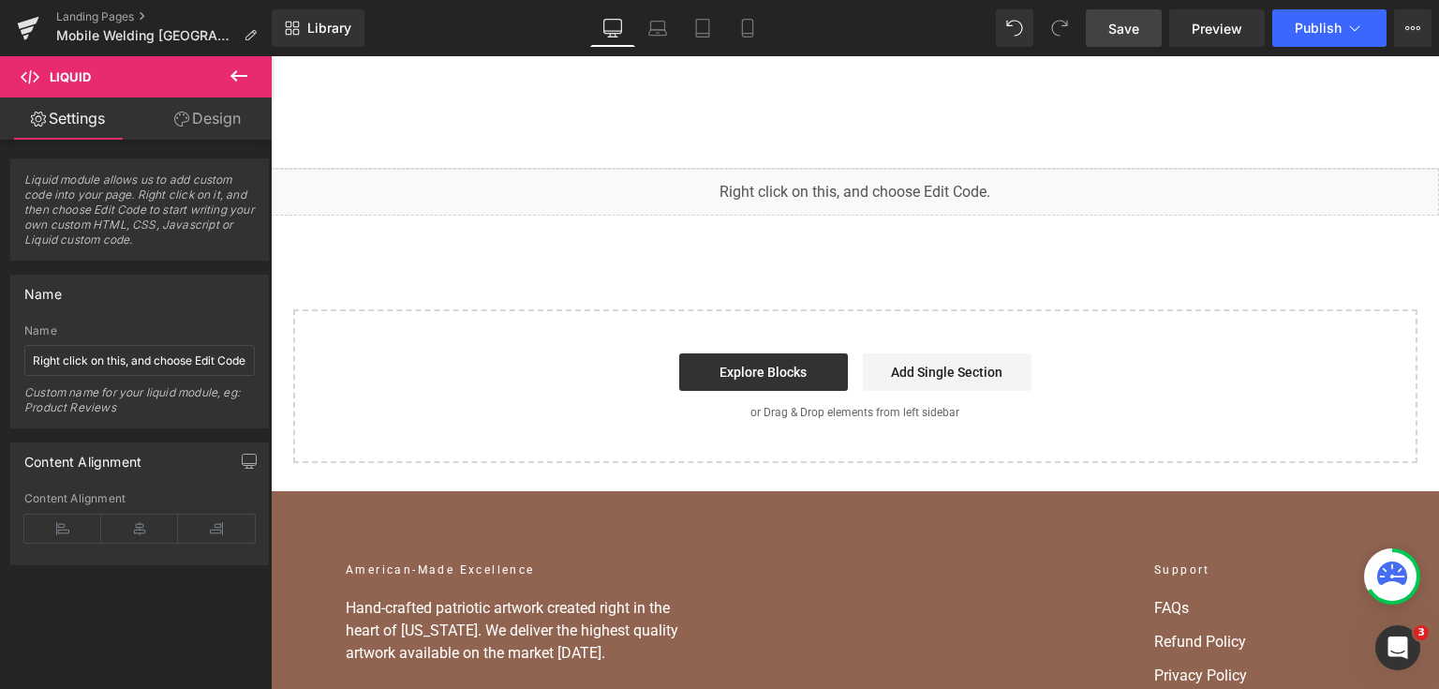
click at [1132, 30] on span "Save" at bounding box center [1123, 29] width 31 height 20
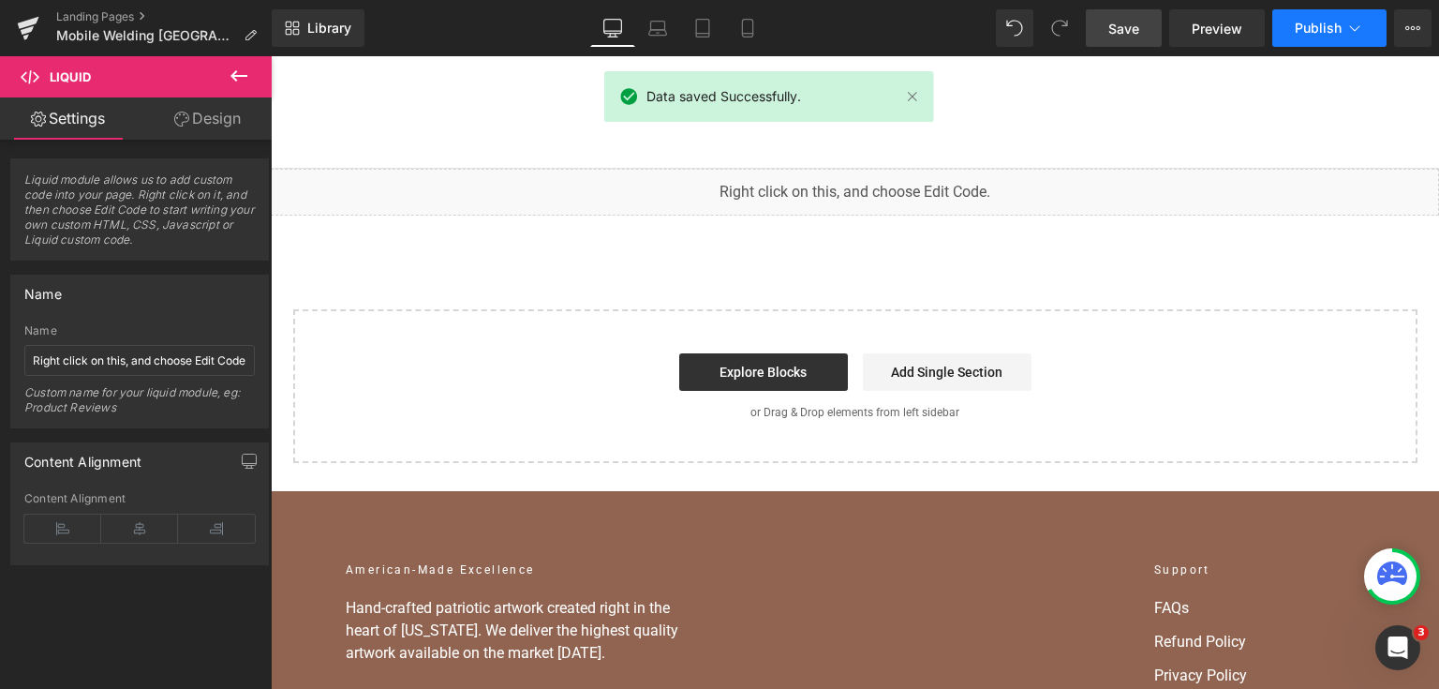
click at [1321, 25] on span "Publish" at bounding box center [1318, 28] width 47 height 15
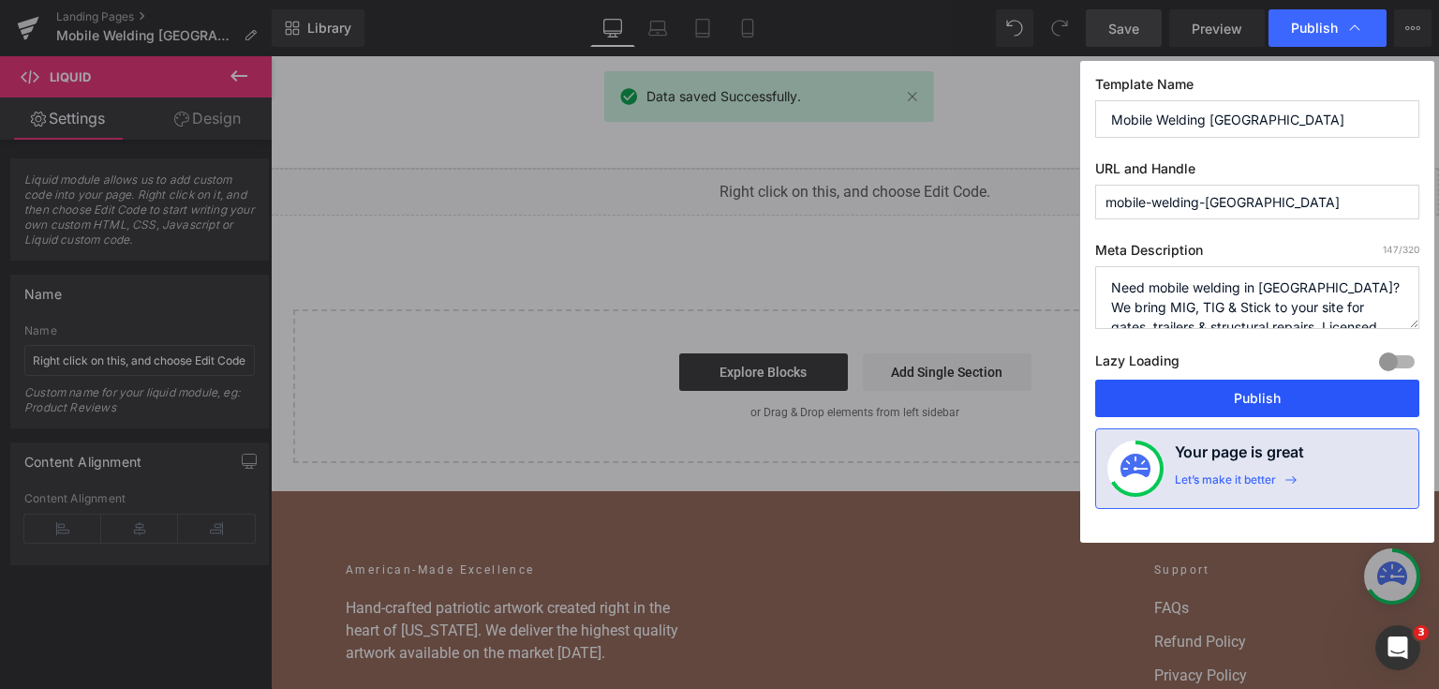
drag, startPoint x: 1290, startPoint y: 392, endPoint x: 164, endPoint y: 56, distance: 1175.0
click at [1290, 392] on button "Publish" at bounding box center [1257, 397] width 324 height 37
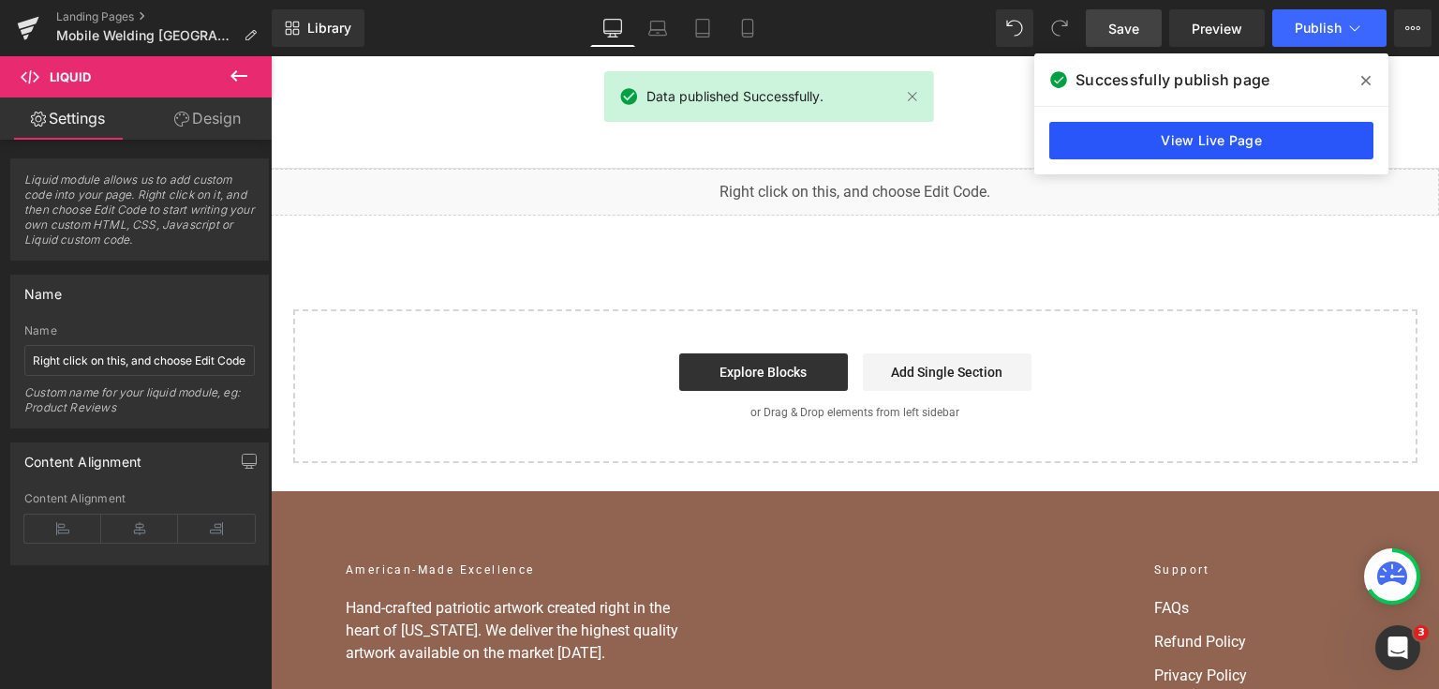
click at [1283, 140] on link "View Live Page" at bounding box center [1211, 140] width 324 height 37
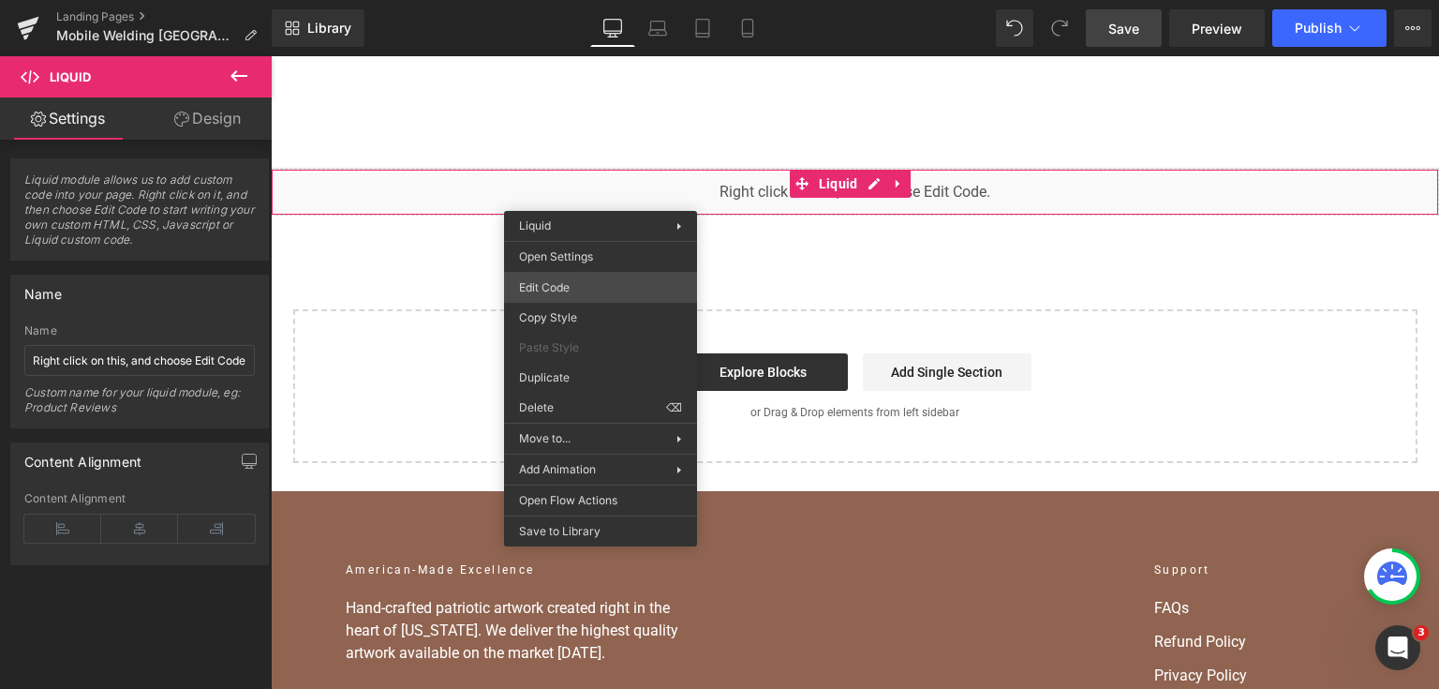
click at [592, 0] on div "You are previewing how the will restyle your page. You can not edit Elements in…" at bounding box center [719, 0] width 1439 height 0
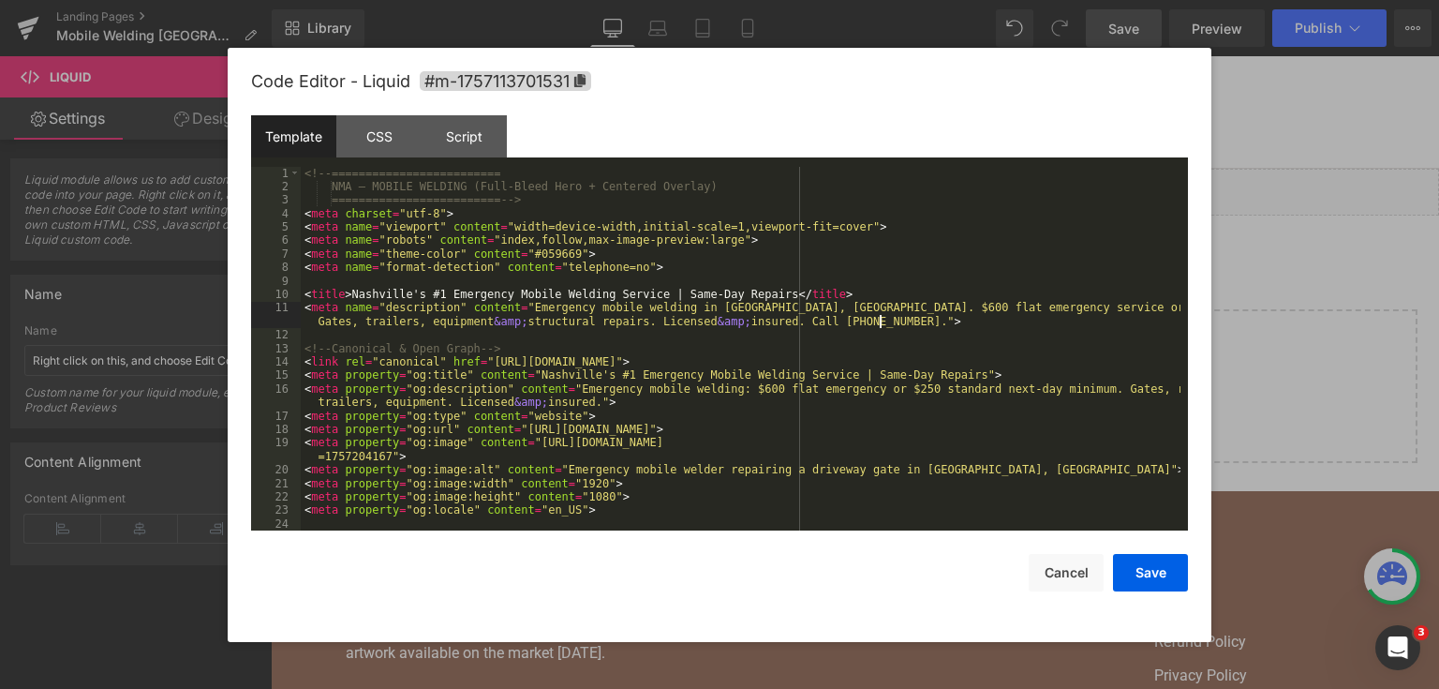
click at [880, 319] on div "<!-- ========================= NMA — MOBILE WELDING (Full-Bleed Hero + Centered…" at bounding box center [741, 363] width 880 height 392
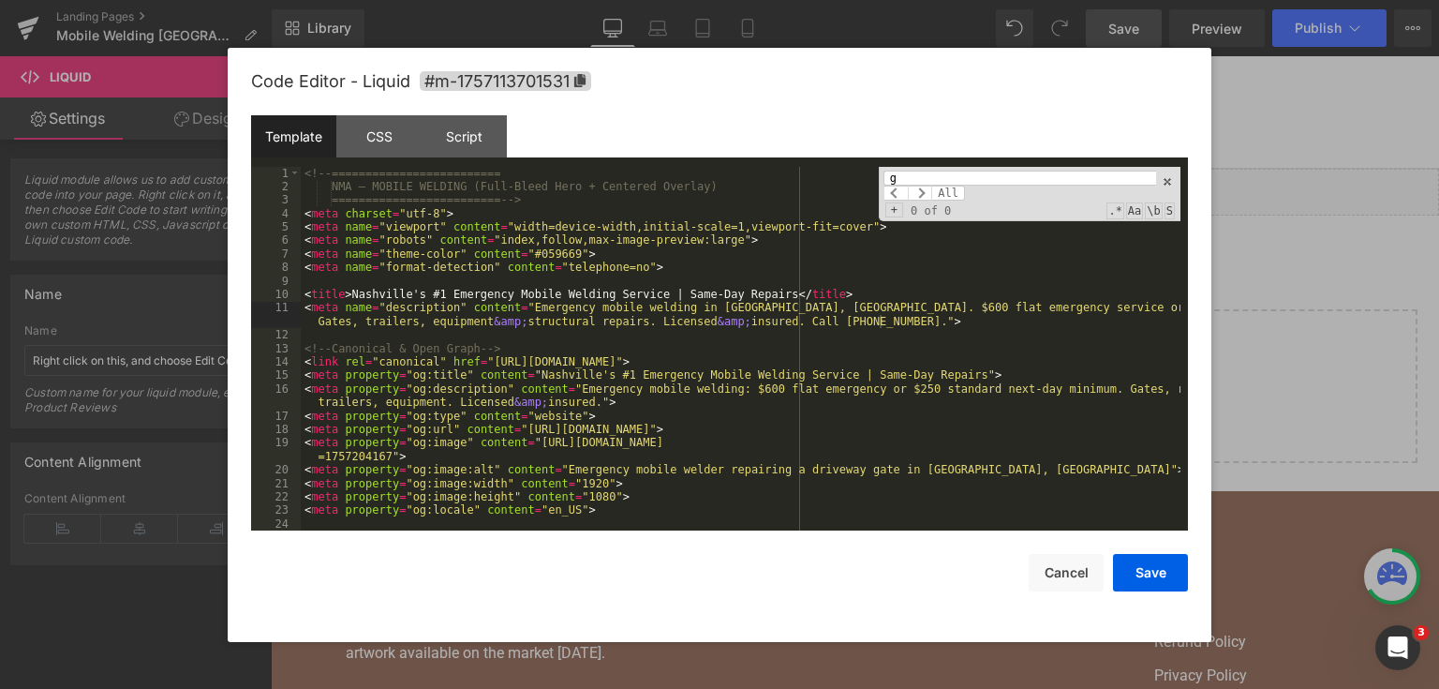
type input "g"
click at [972, 183] on input "g" at bounding box center [1019, 178] width 273 height 15
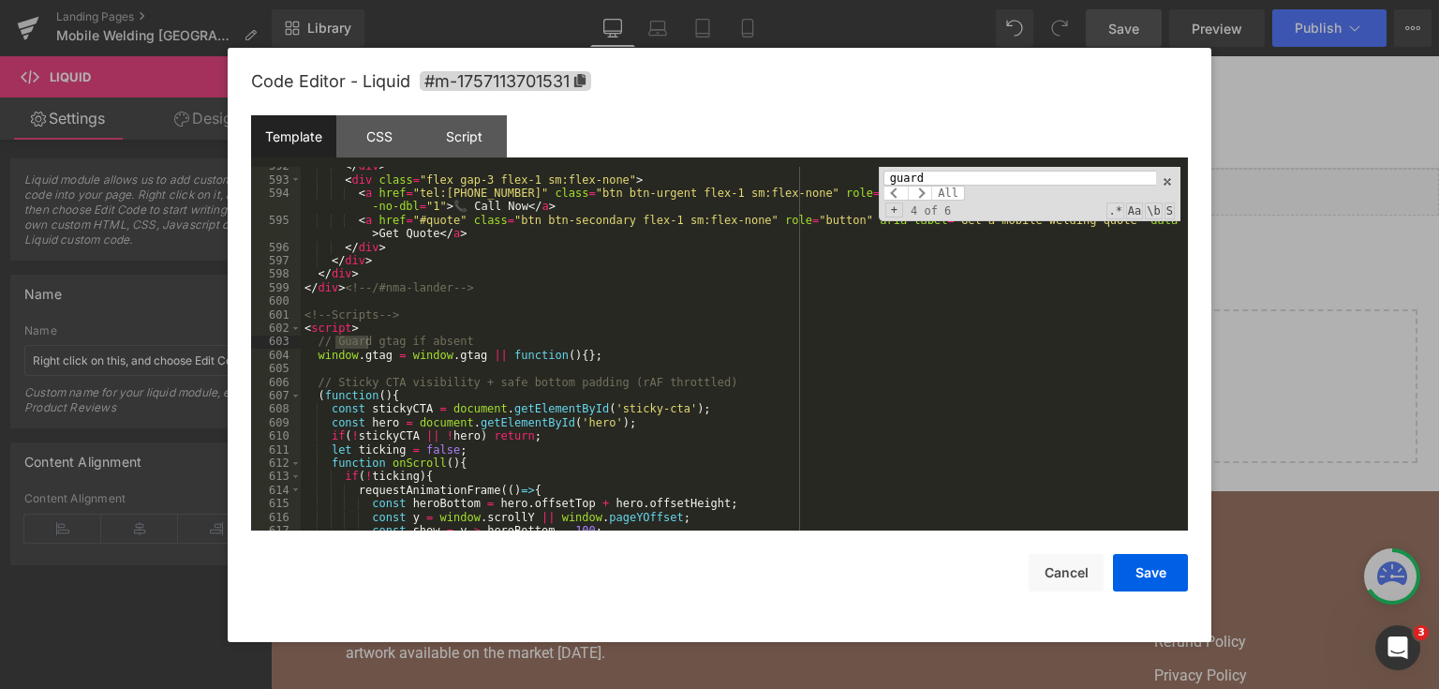
scroll to position [9665, 0]
type input "guard"
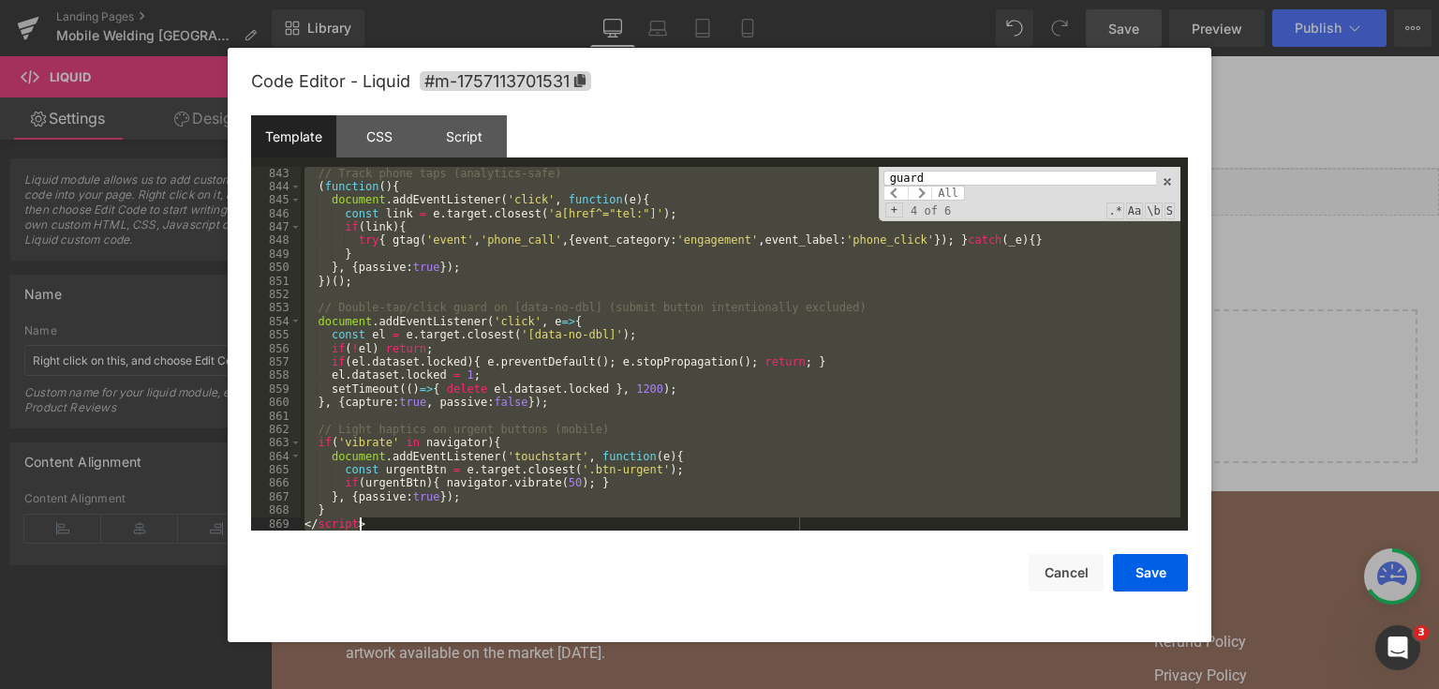
scroll to position [13099, 0]
drag, startPoint x: 307, startPoint y: 330, endPoint x: 513, endPoint y: 633, distance: 366.9
click at [513, 633] on div "Code Editor - Liquid #m-1757113701531 Template CSS Script Data 843 844 845 846 …" at bounding box center [719, 345] width 937 height 594
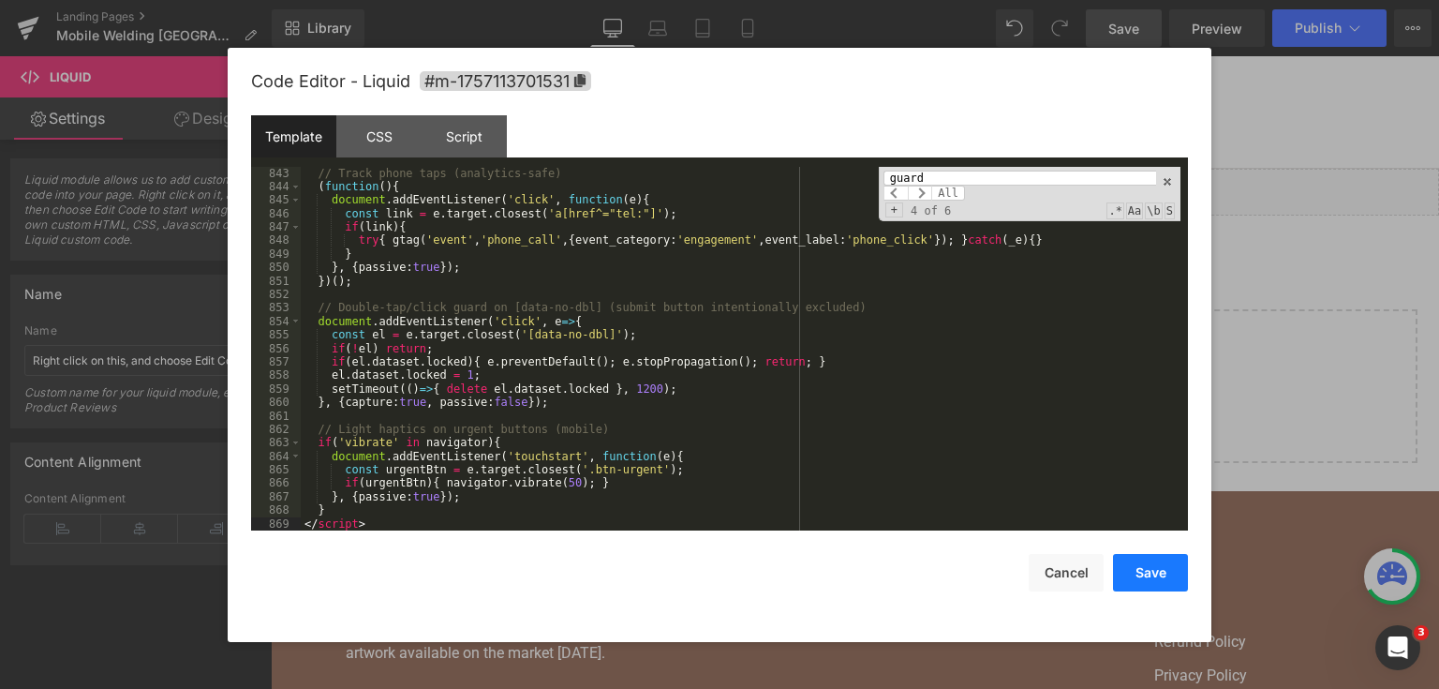
click at [1123, 577] on button "Save" at bounding box center [1150, 572] width 75 height 37
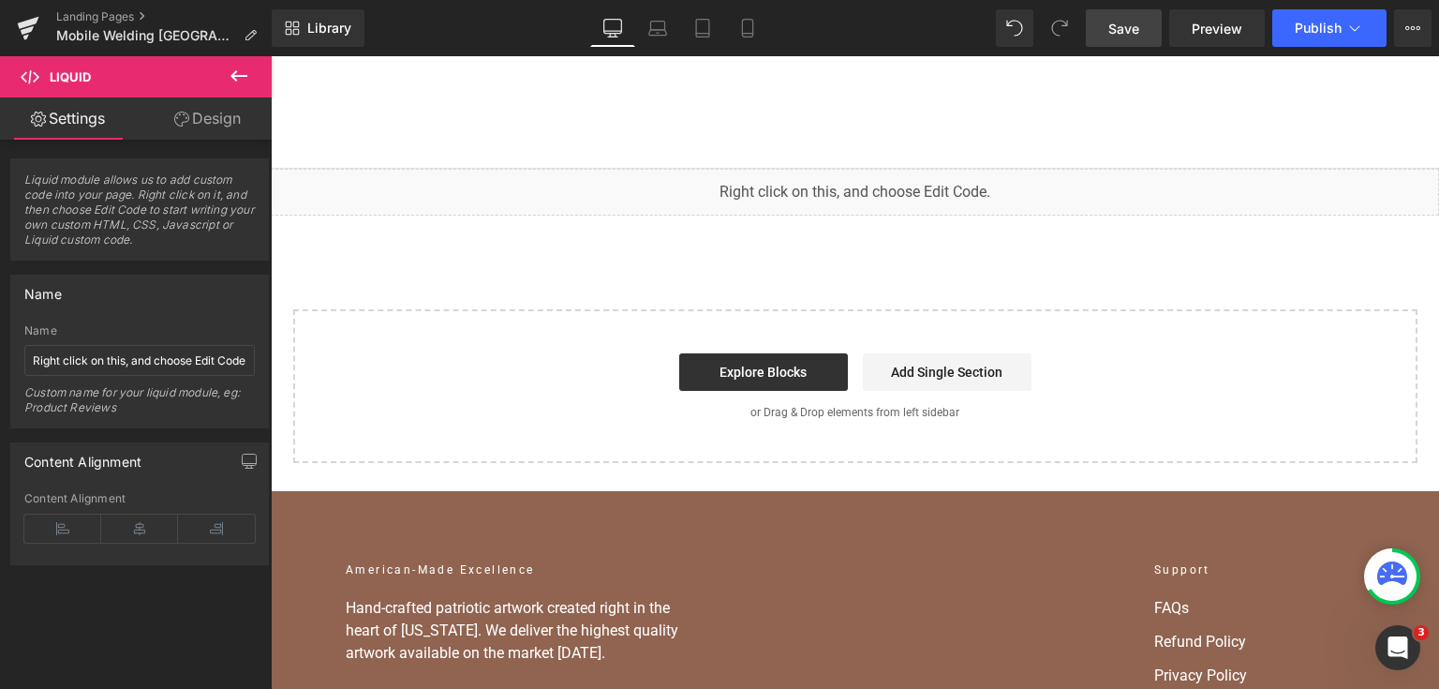
click at [1117, 26] on span "Save" at bounding box center [1123, 29] width 31 height 20
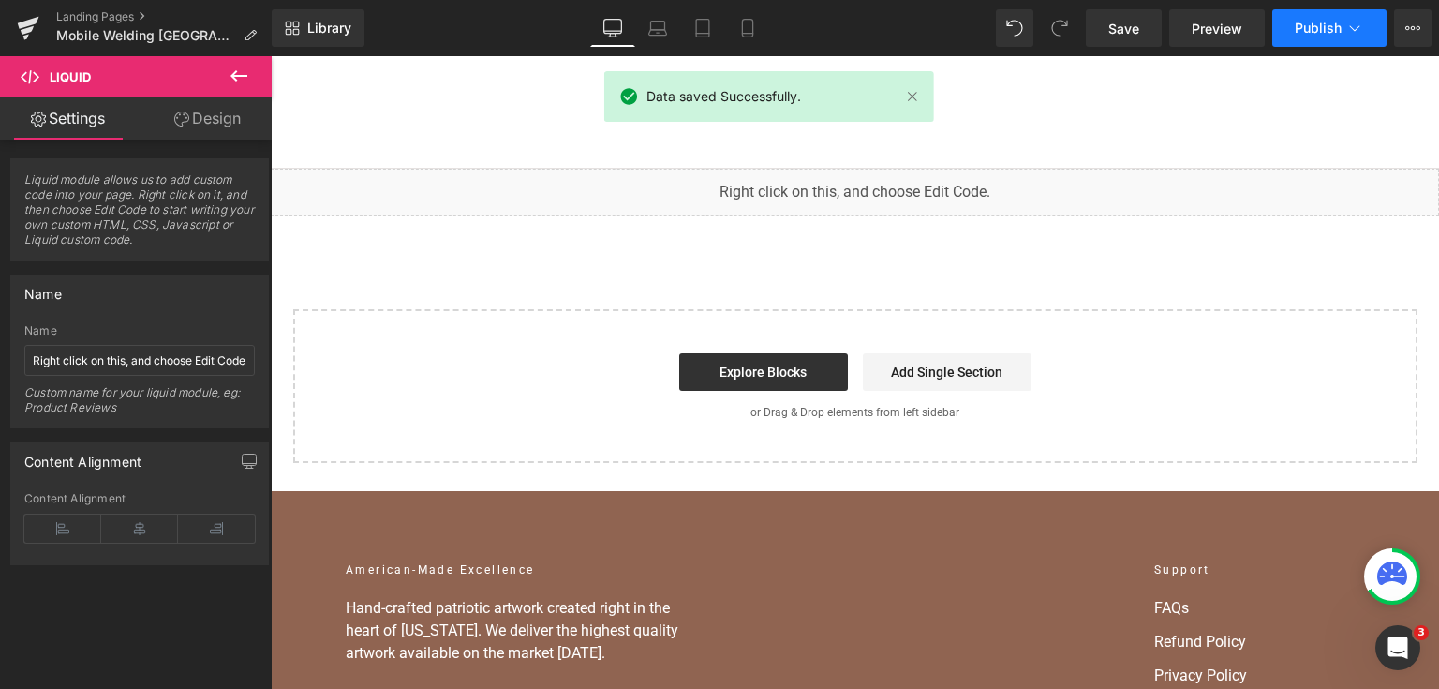
click at [1312, 28] on span "Publish" at bounding box center [1318, 28] width 47 height 15
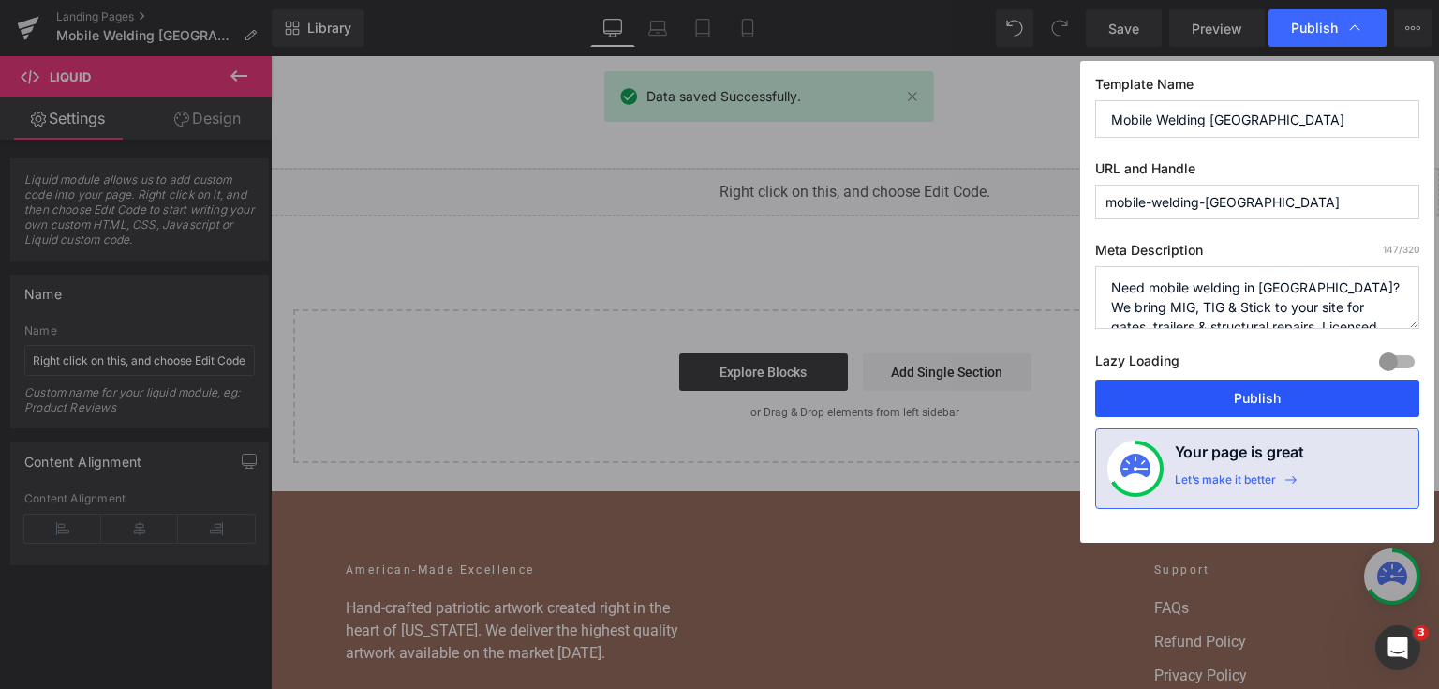
click at [1243, 394] on button "Publish" at bounding box center [1257, 397] width 324 height 37
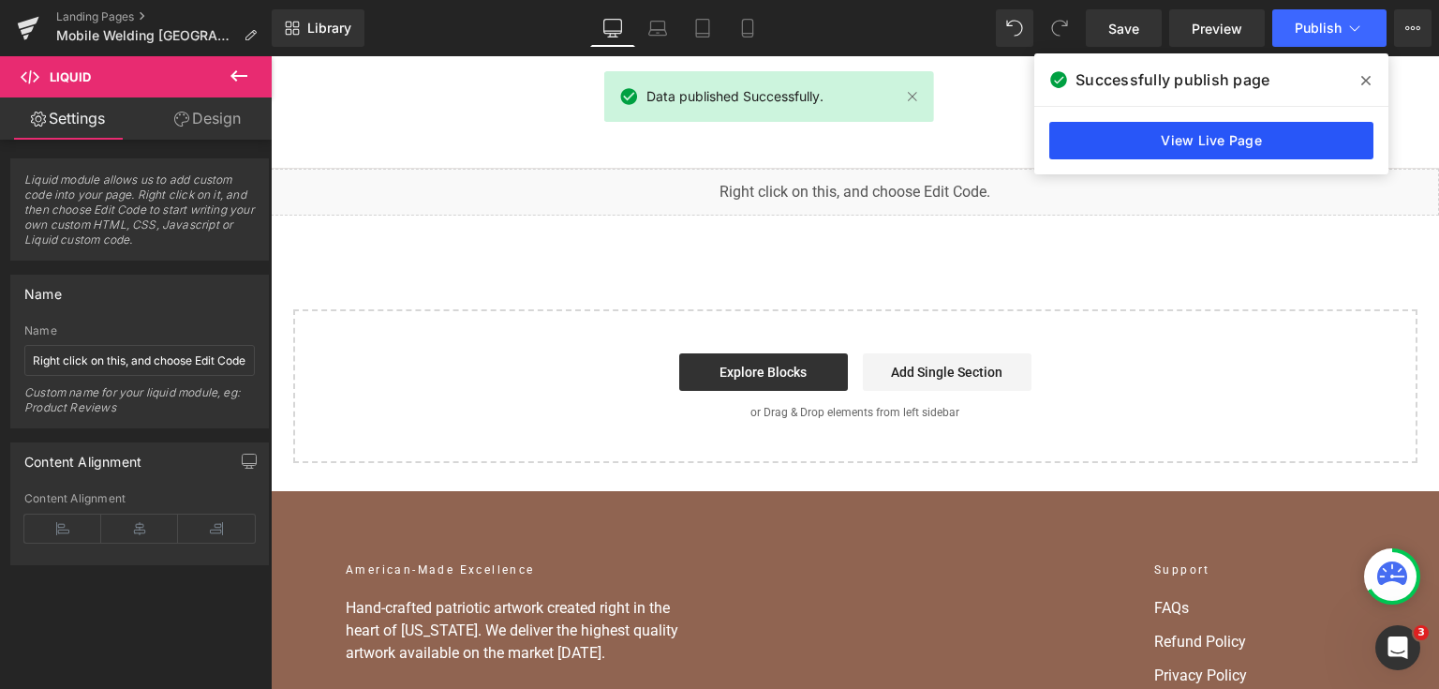
click at [1228, 138] on link "View Live Page" at bounding box center [1211, 140] width 324 height 37
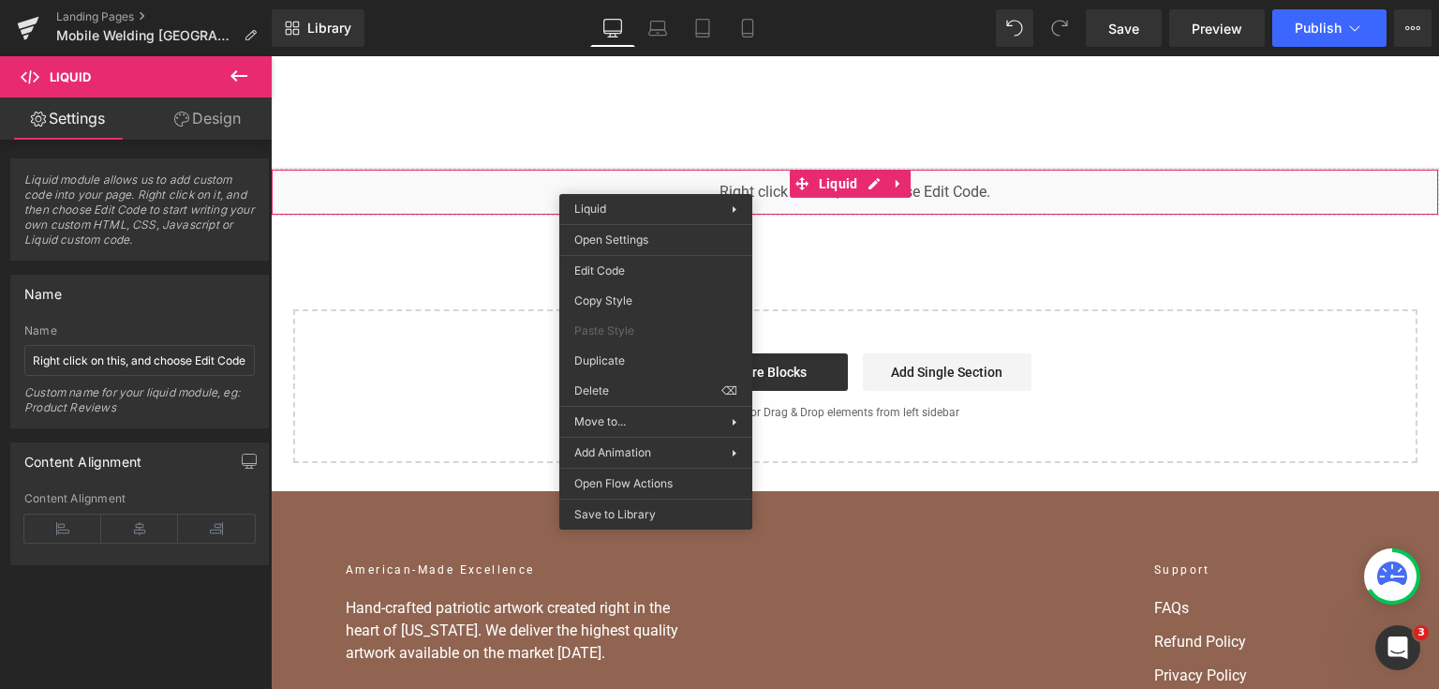
click at [661, 0] on div "You are previewing how the will restyle your page. You can not edit Elements in…" at bounding box center [719, 0] width 1439 height 0
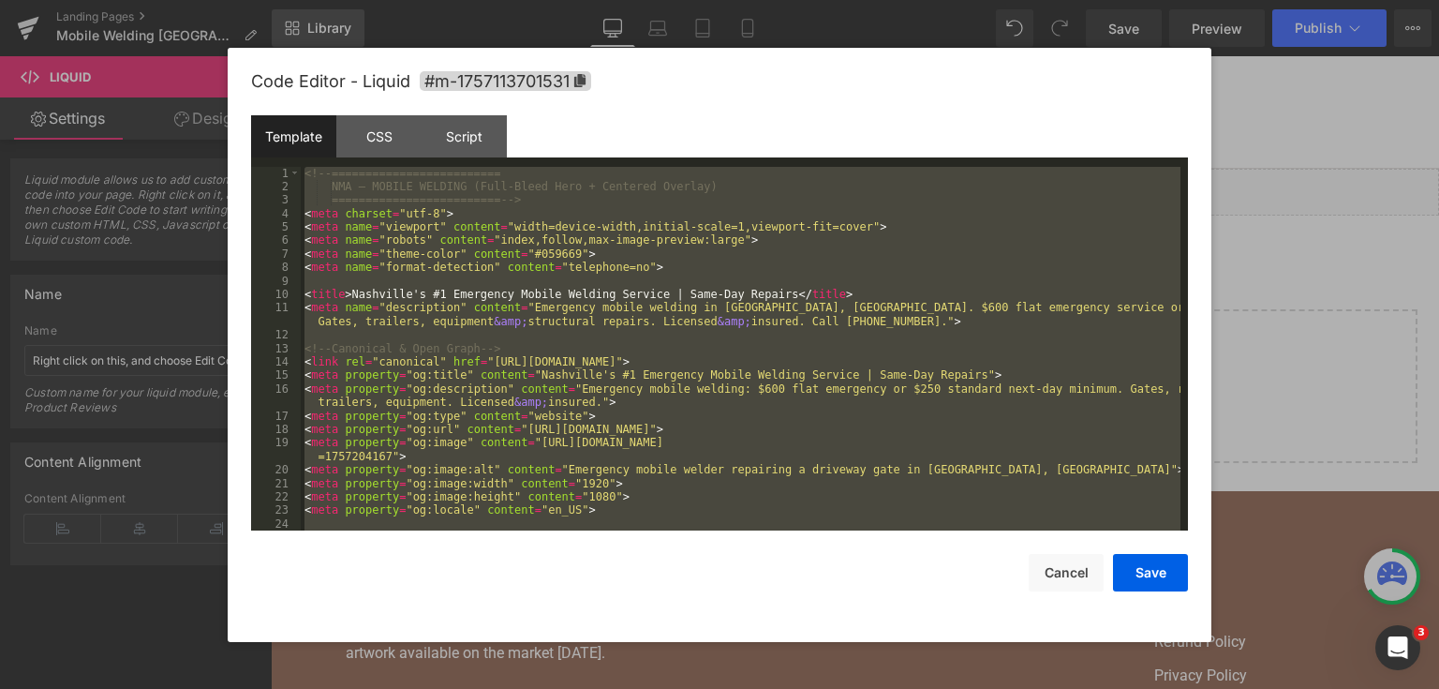
click at [1288, 352] on div at bounding box center [719, 344] width 1439 height 689
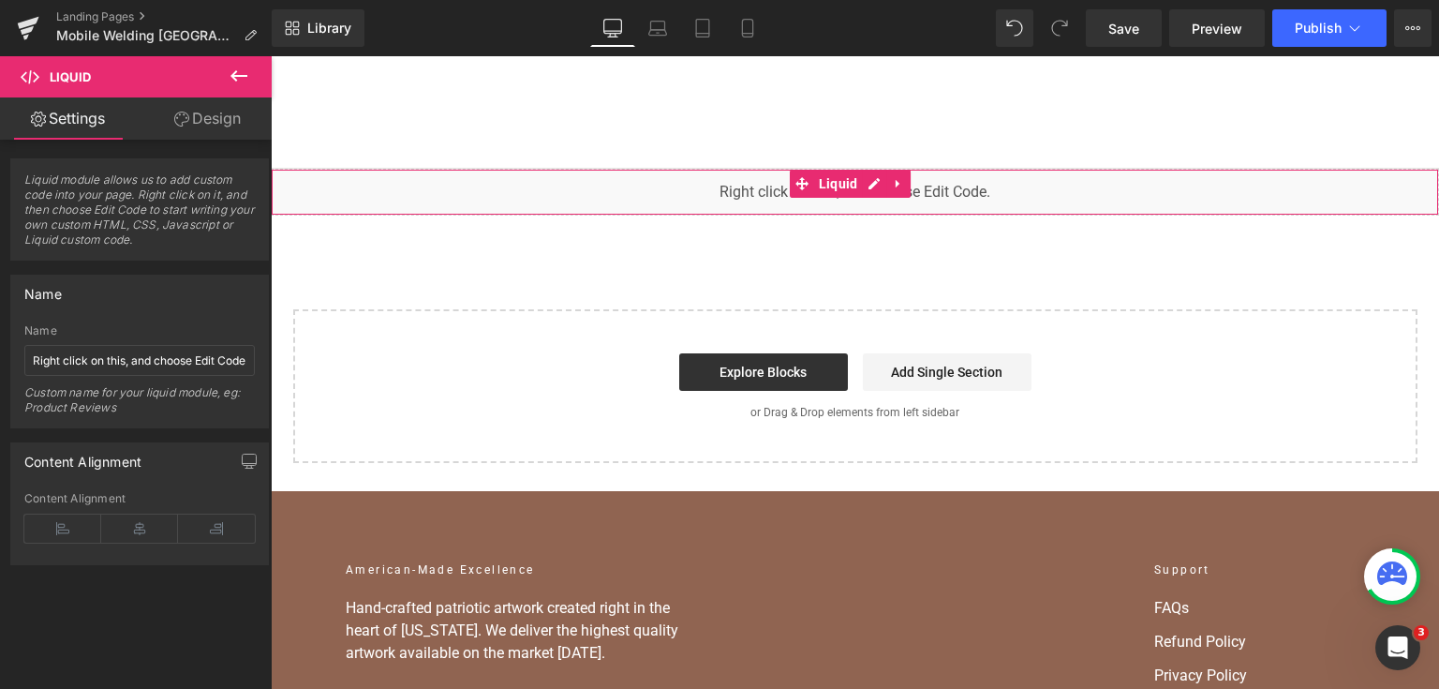
click at [556, 0] on div "You are previewing how the will restyle your page. You can not edit Elements in…" at bounding box center [719, 0] width 1439 height 0
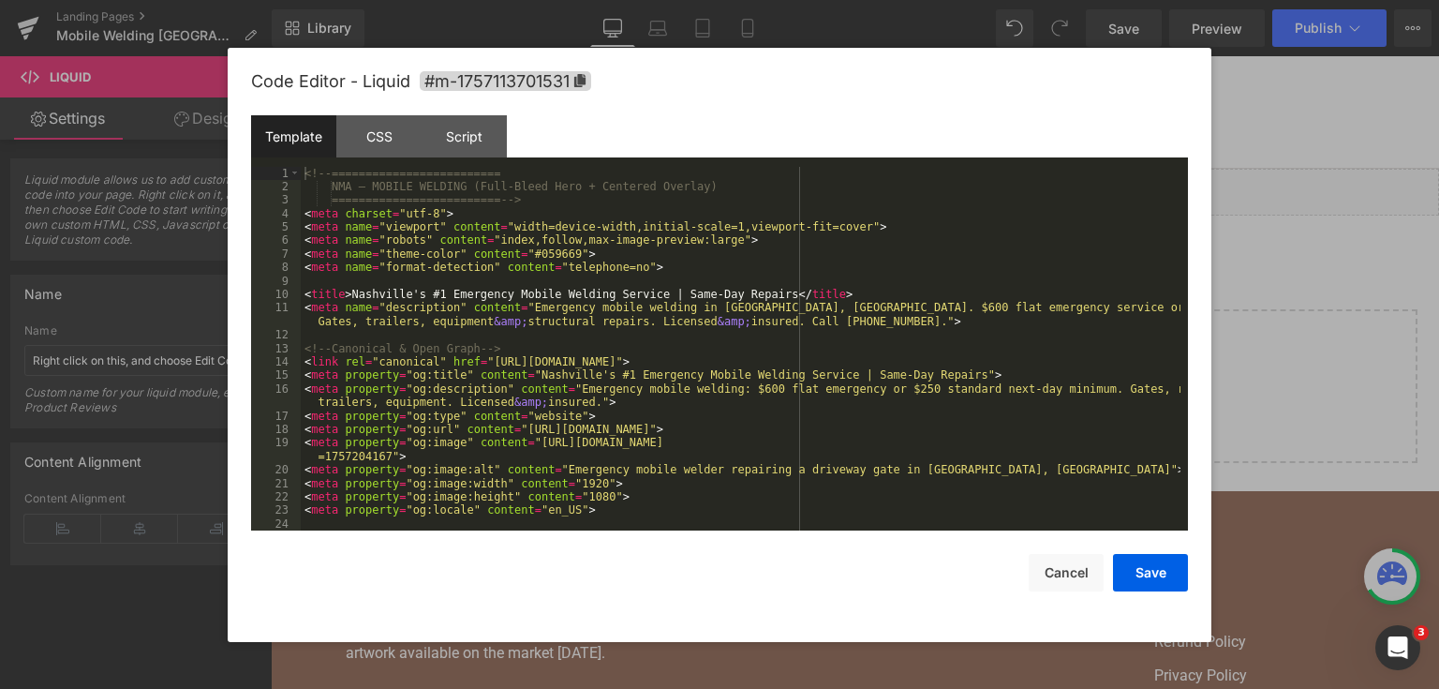
click at [849, 343] on div "<!-- ========================= NMA — MOBILE WELDING (Full-Bleed Hero + Centered…" at bounding box center [741, 363] width 880 height 392
click at [1075, 565] on button "Cancel" at bounding box center [1066, 572] width 75 height 37
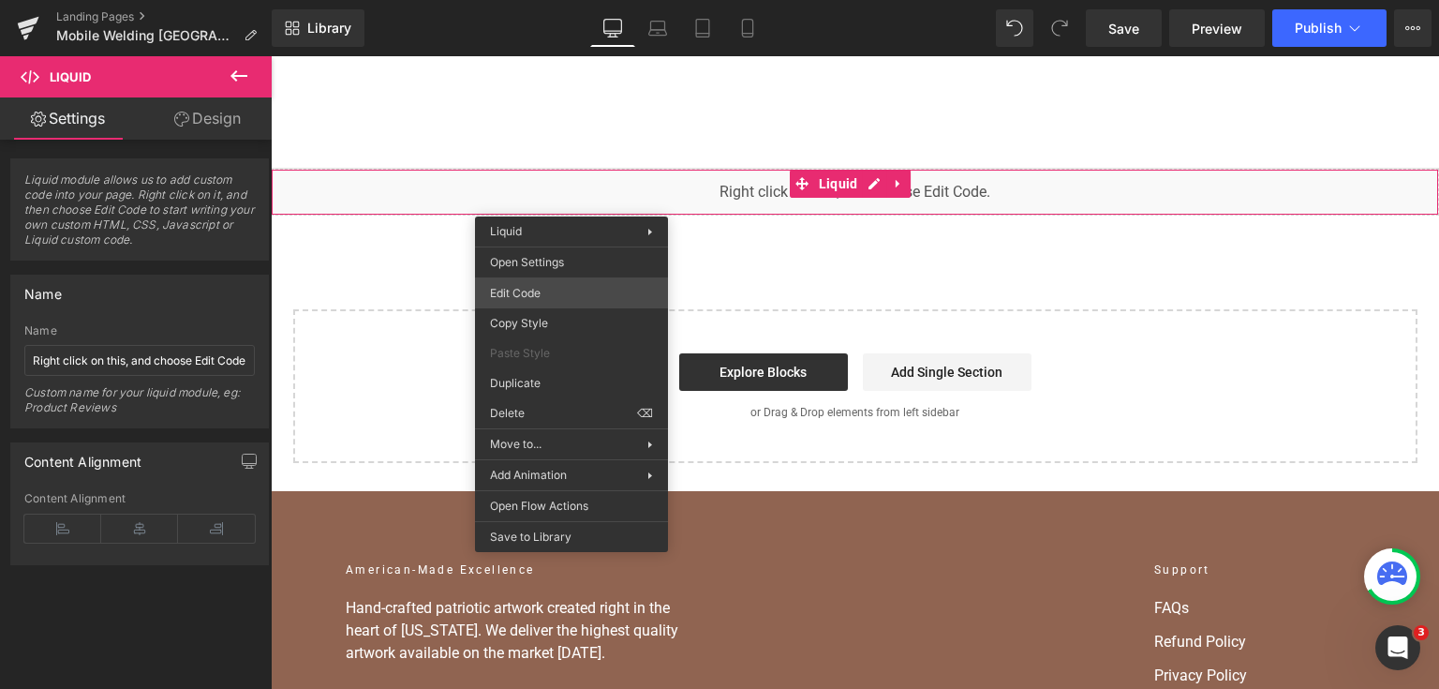
click at [575, 0] on div "You are previewing how the will restyle your page. You can not edit Elements in…" at bounding box center [719, 0] width 1439 height 0
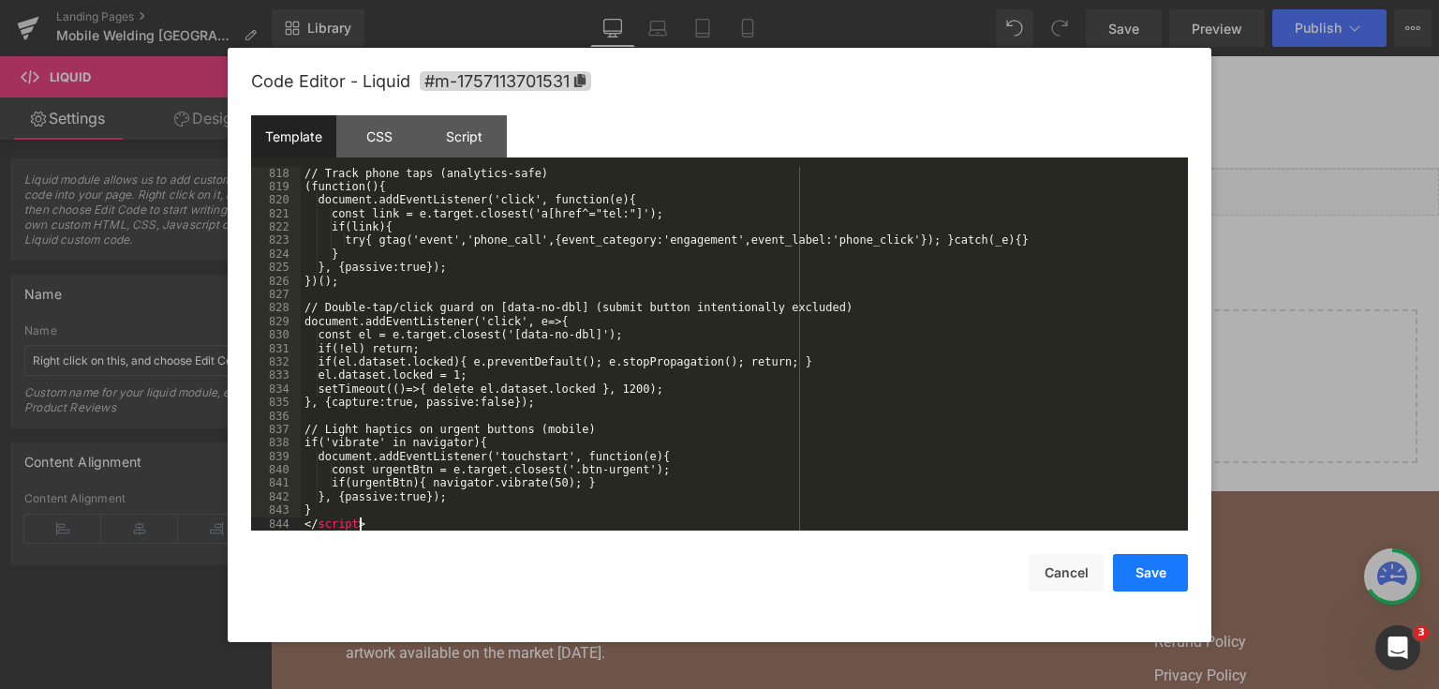
click at [1154, 575] on button "Save" at bounding box center [1150, 572] width 75 height 37
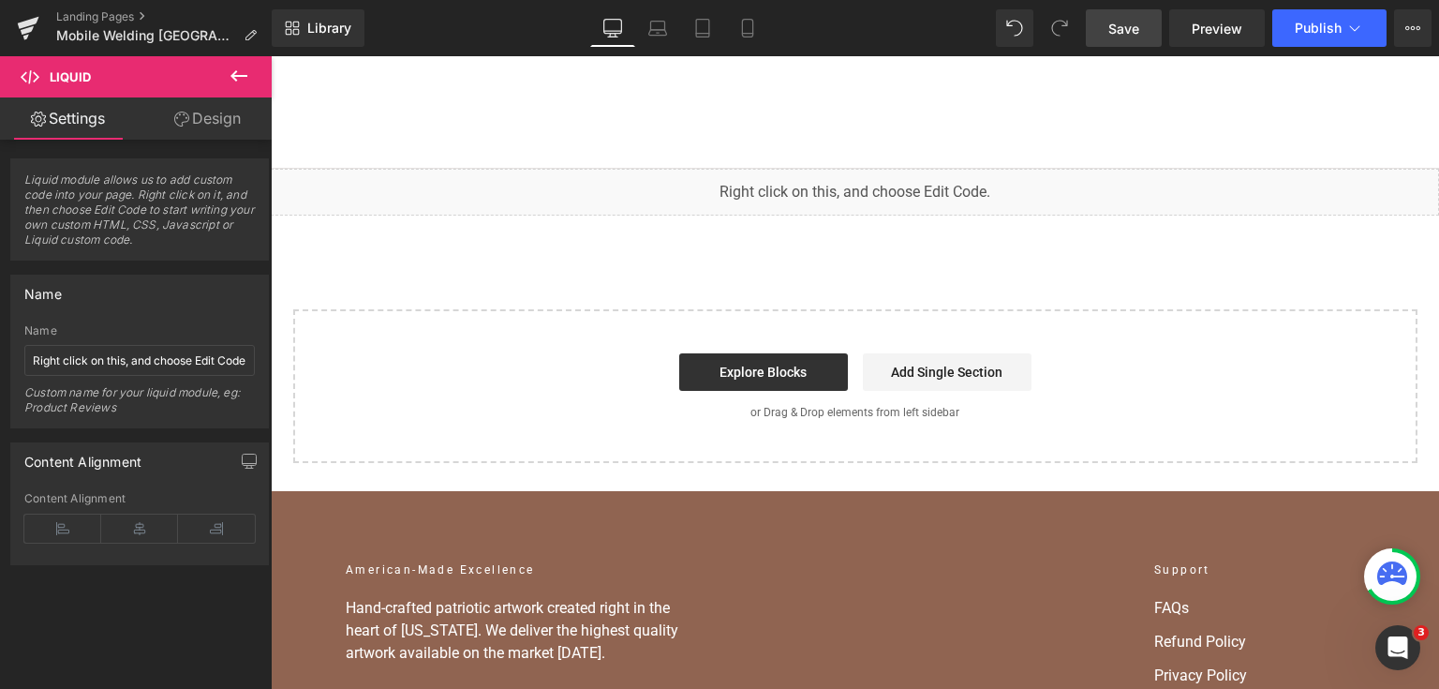
click at [1105, 19] on link "Save" at bounding box center [1124, 27] width 76 height 37
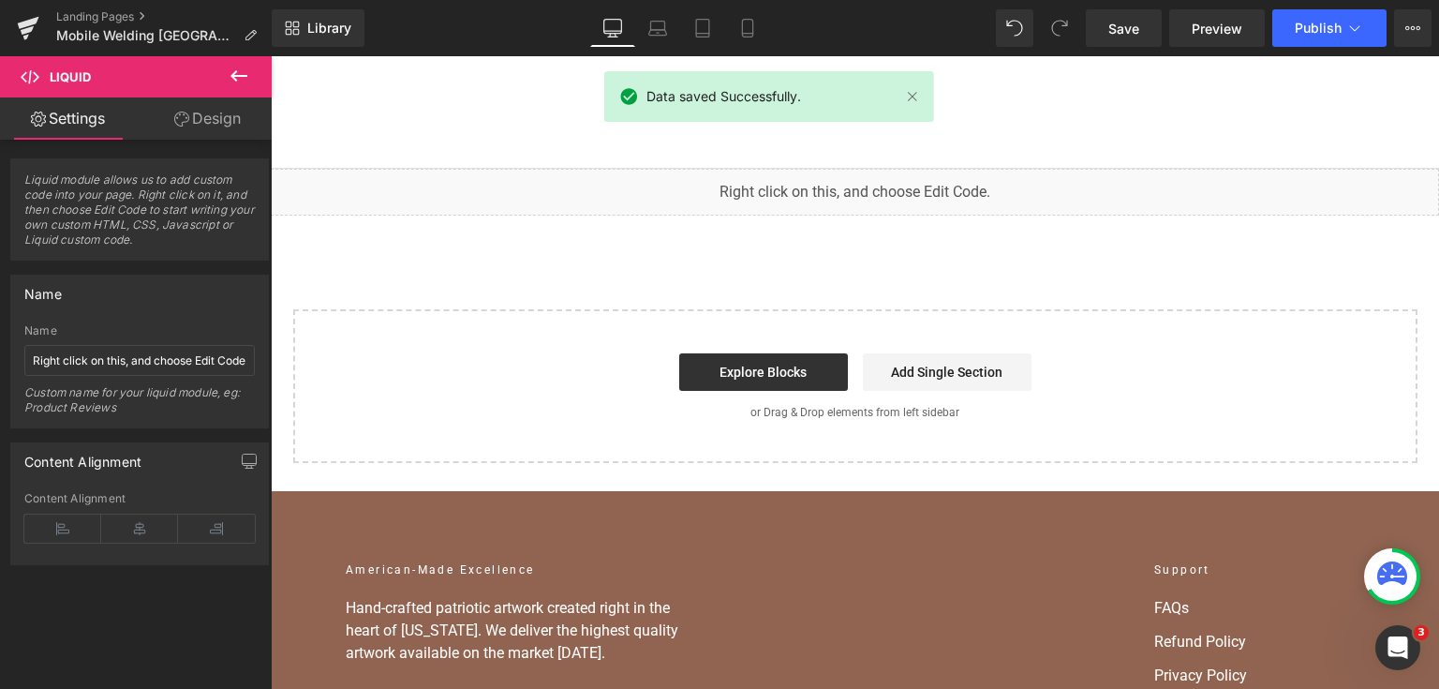
scroll to position [12789, 0]
click at [1332, 28] on span "Publish" at bounding box center [1318, 28] width 47 height 15
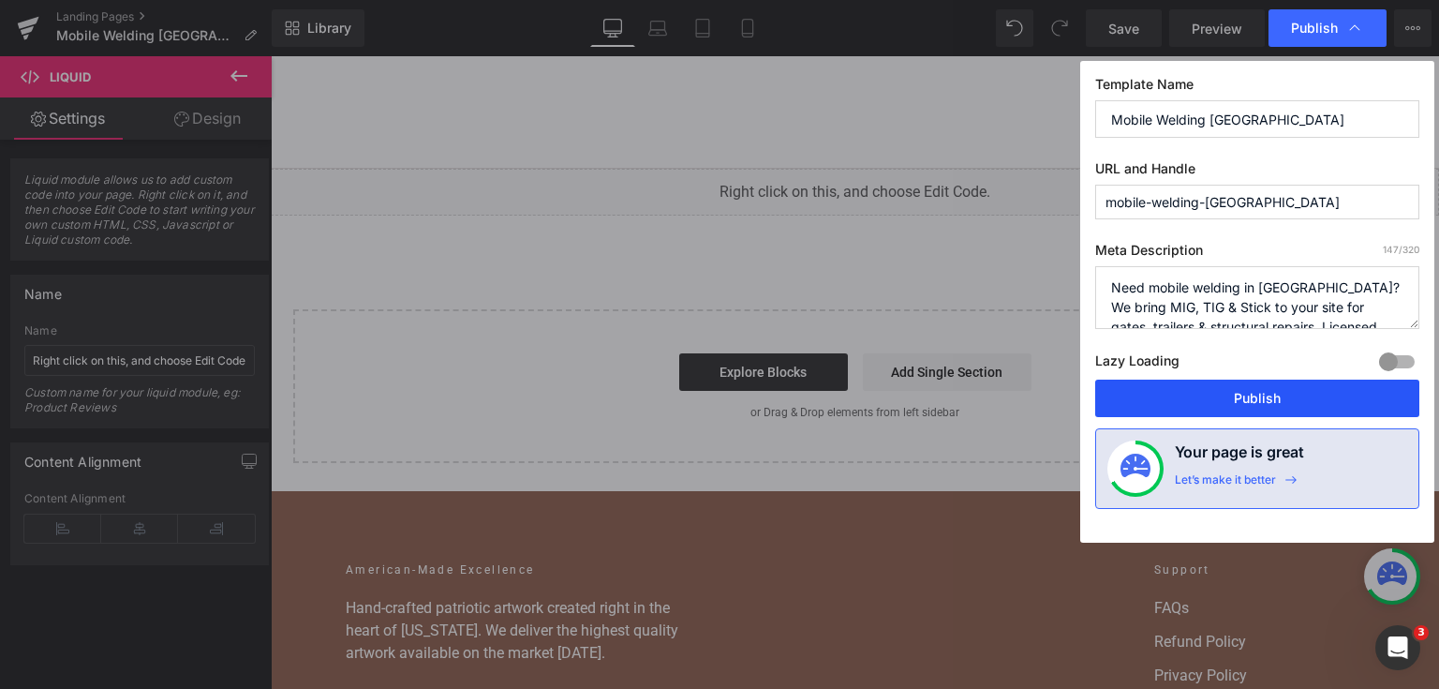
click at [1260, 393] on button "Publish" at bounding box center [1257, 397] width 324 height 37
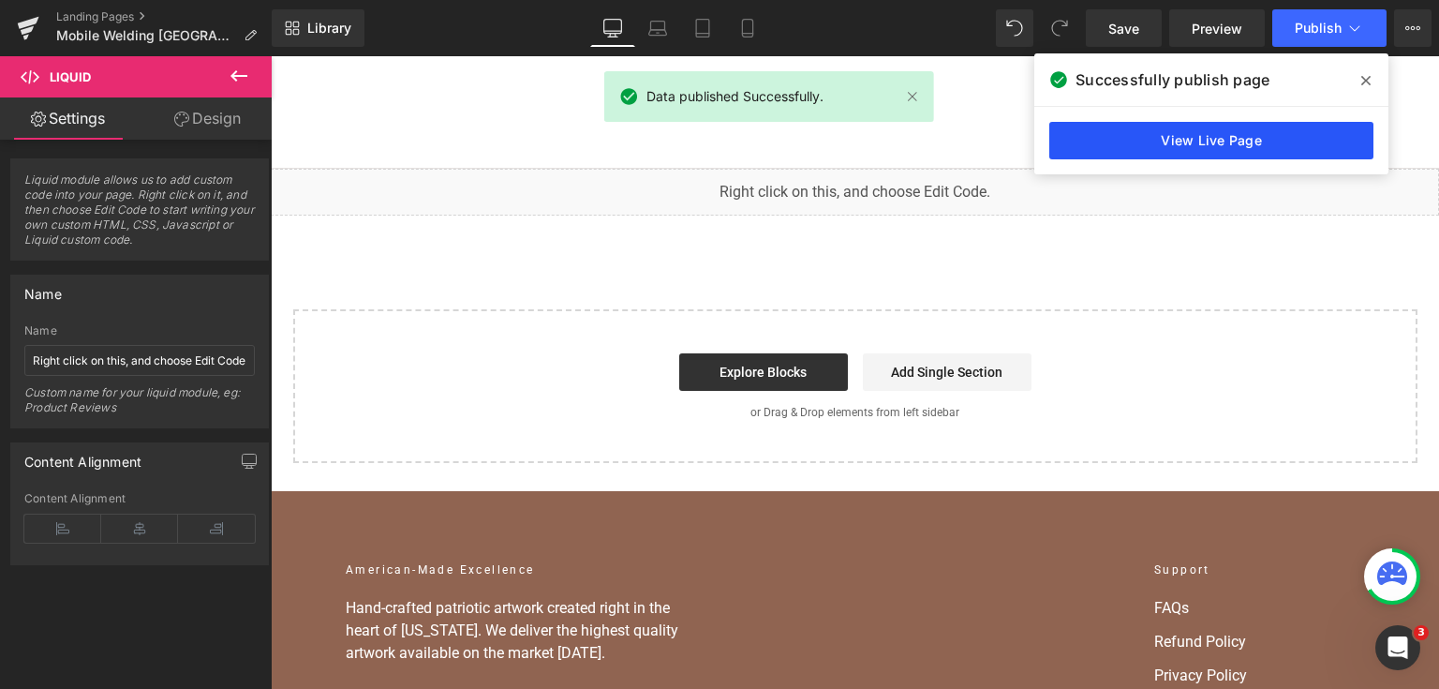
click at [1060, 138] on link "View Live Page" at bounding box center [1211, 140] width 324 height 37
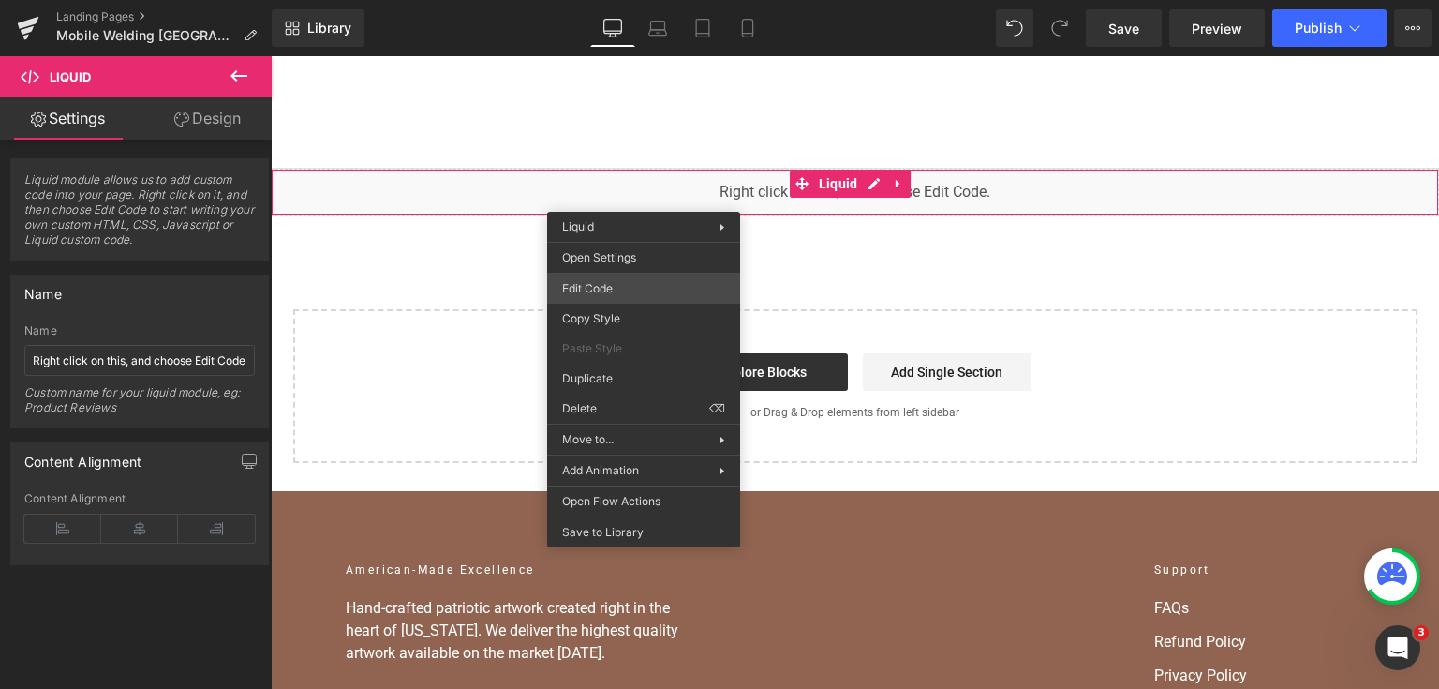
click at [645, 0] on div "You are previewing how the will restyle your page. You can not edit Elements in…" at bounding box center [719, 0] width 1439 height 0
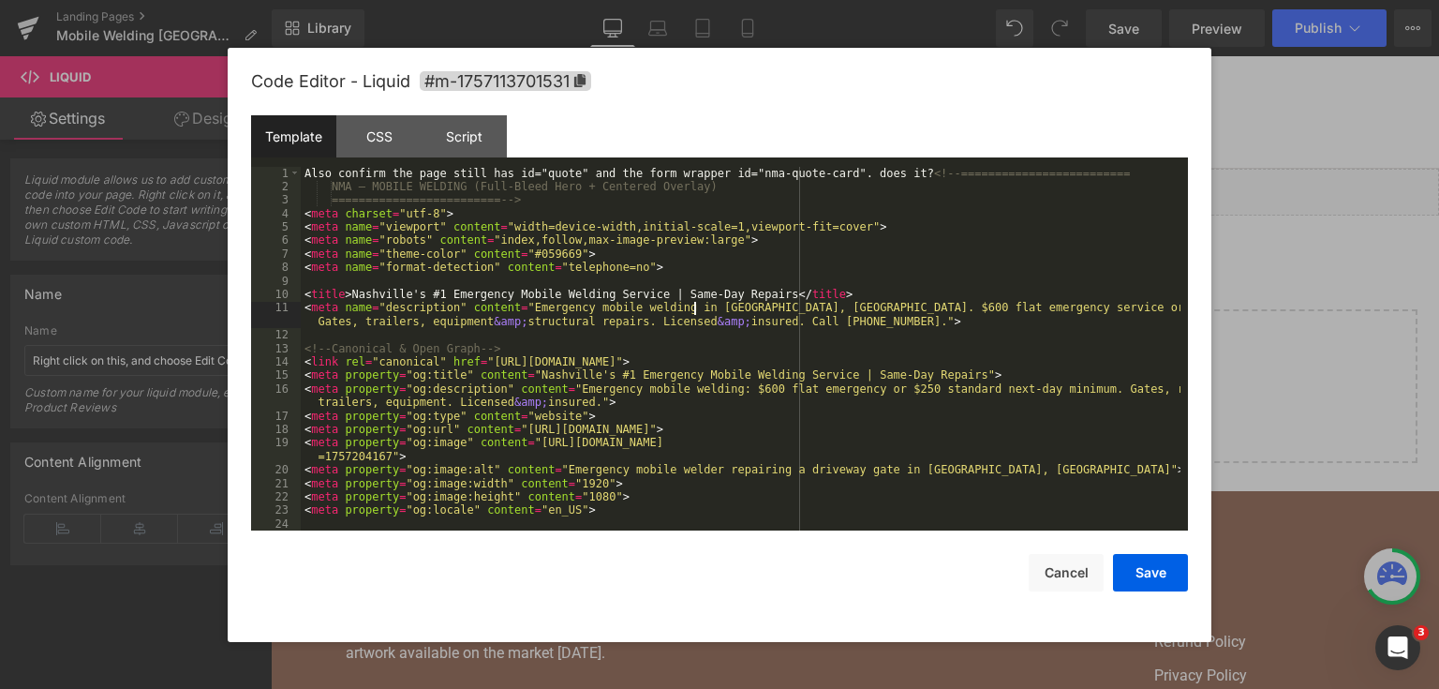
drag, startPoint x: 645, startPoint y: 298, endPoint x: 637, endPoint y: 335, distance: 38.4
click at [637, 335] on div "Also confirm the page still has id="quote" and the form wrapper id="nma-quote-c…" at bounding box center [741, 363] width 880 height 392
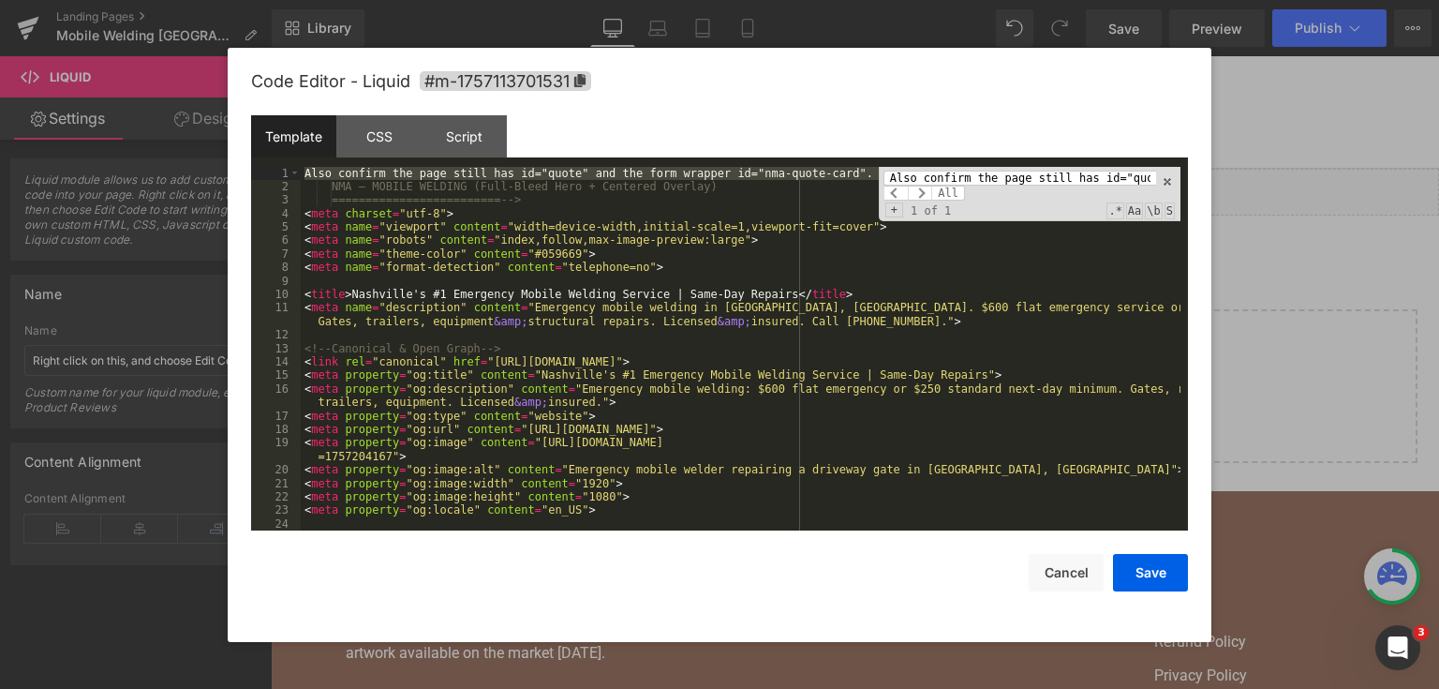
type input "Also confirm the page still has id="quote" and the form wrapper id="nma-quote-c…"
click at [989, 173] on input "Also confirm the page still has id="quote" and the form wrapper id="nma-quote-c…" at bounding box center [1019, 178] width 273 height 15
click at [1179, 184] on div "Also confirm the page still has id="quote" and the form wrapper id="nma-quote-c…" at bounding box center [1030, 194] width 302 height 54
click at [1169, 183] on span at bounding box center [1167, 181] width 13 height 13
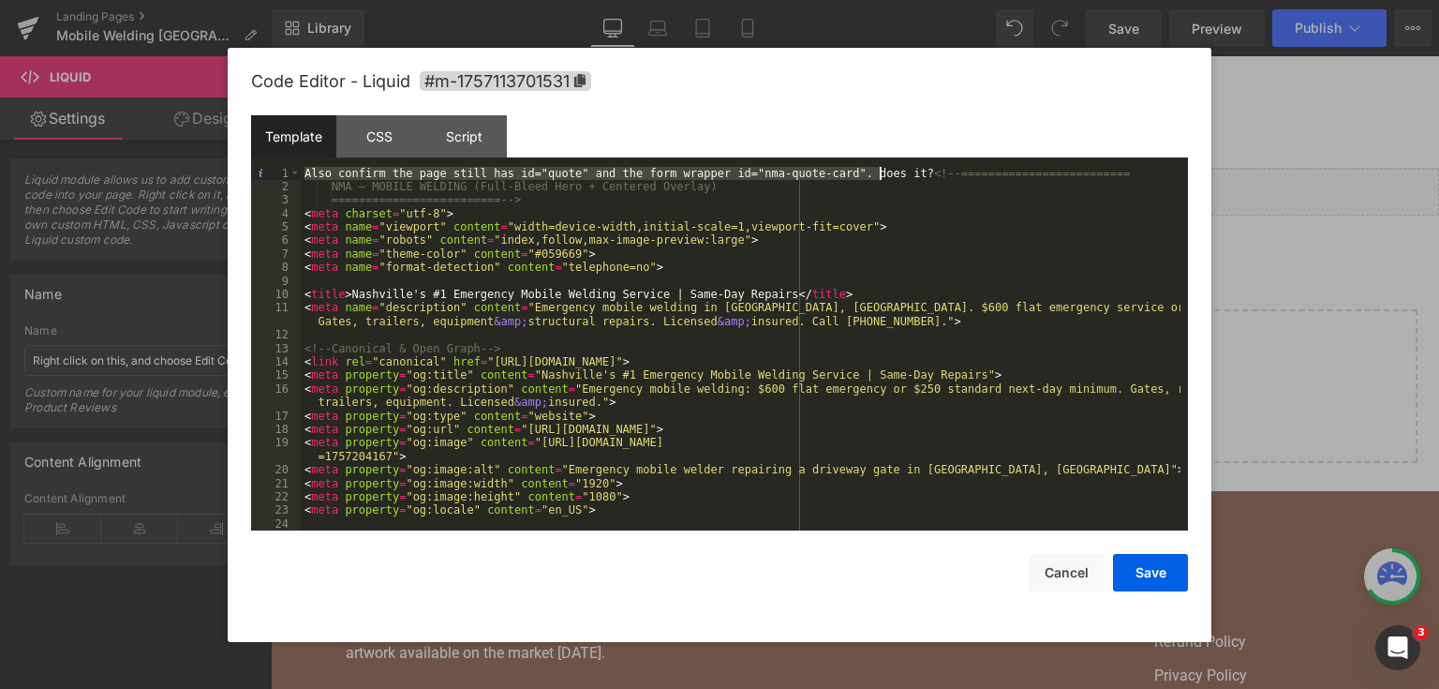
click at [1102, 180] on div "Also confirm the page still has id="quote" and the form wrapper id="nma-quote-c…" at bounding box center [741, 363] width 880 height 392
drag, startPoint x: 882, startPoint y: 176, endPoint x: 289, endPoint y: 172, distance: 593.0
click at [289, 172] on pre "1 2 3 4 5 6 7 8 9 10 11 12 13 14 15 16 17 18 19 20 21 22 23 24 25 Also confirm …" at bounding box center [719, 349] width 937 height 364
drag, startPoint x: 1150, startPoint y: 581, endPoint x: 877, endPoint y: 256, distance: 424.9
click at [1150, 581] on button "Save" at bounding box center [1150, 572] width 75 height 37
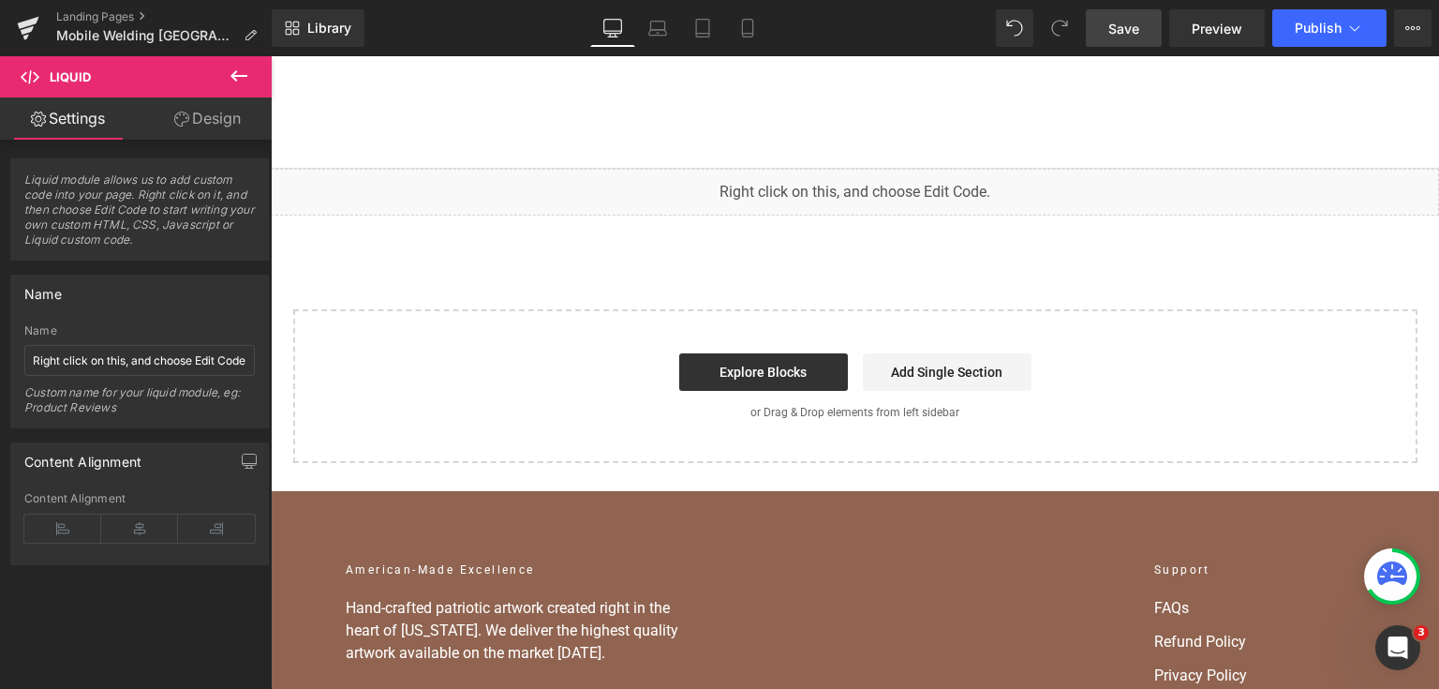
click at [1134, 23] on span "Save" at bounding box center [1123, 29] width 31 height 20
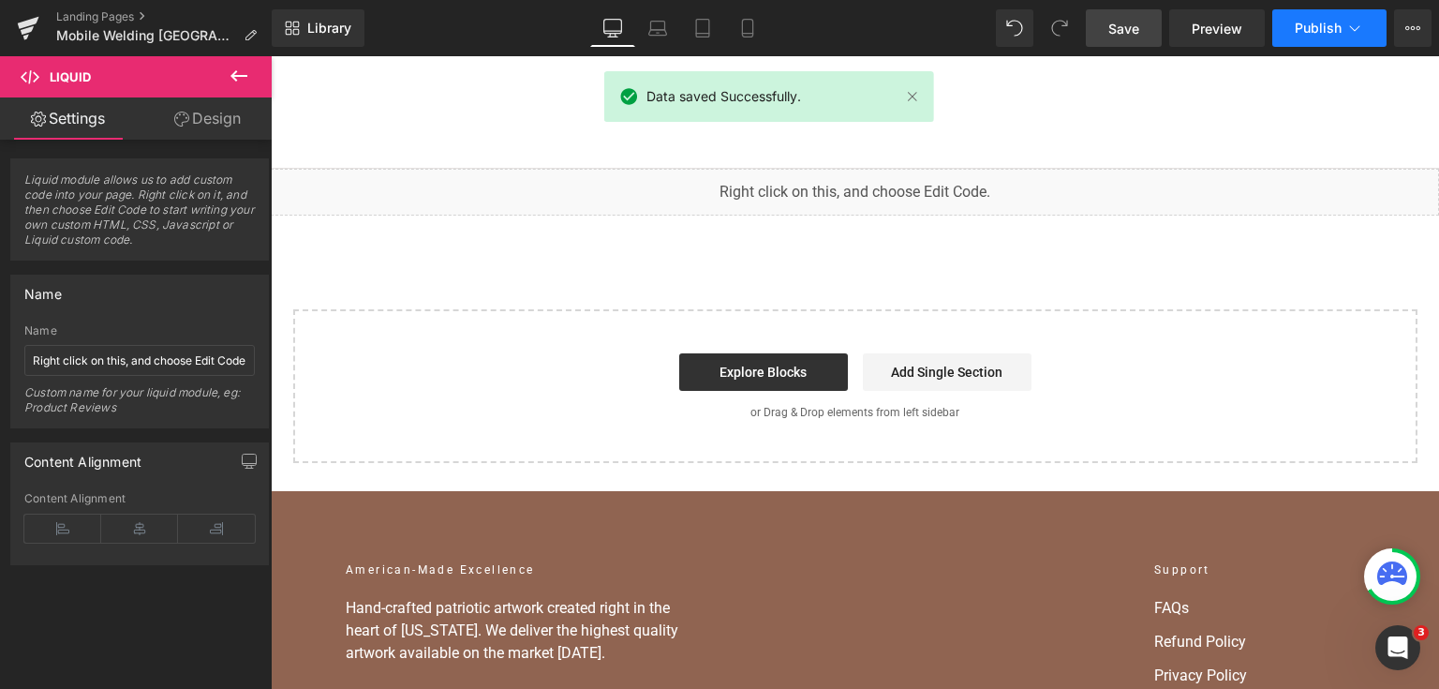
click at [1295, 37] on button "Publish" at bounding box center [1329, 27] width 114 height 37
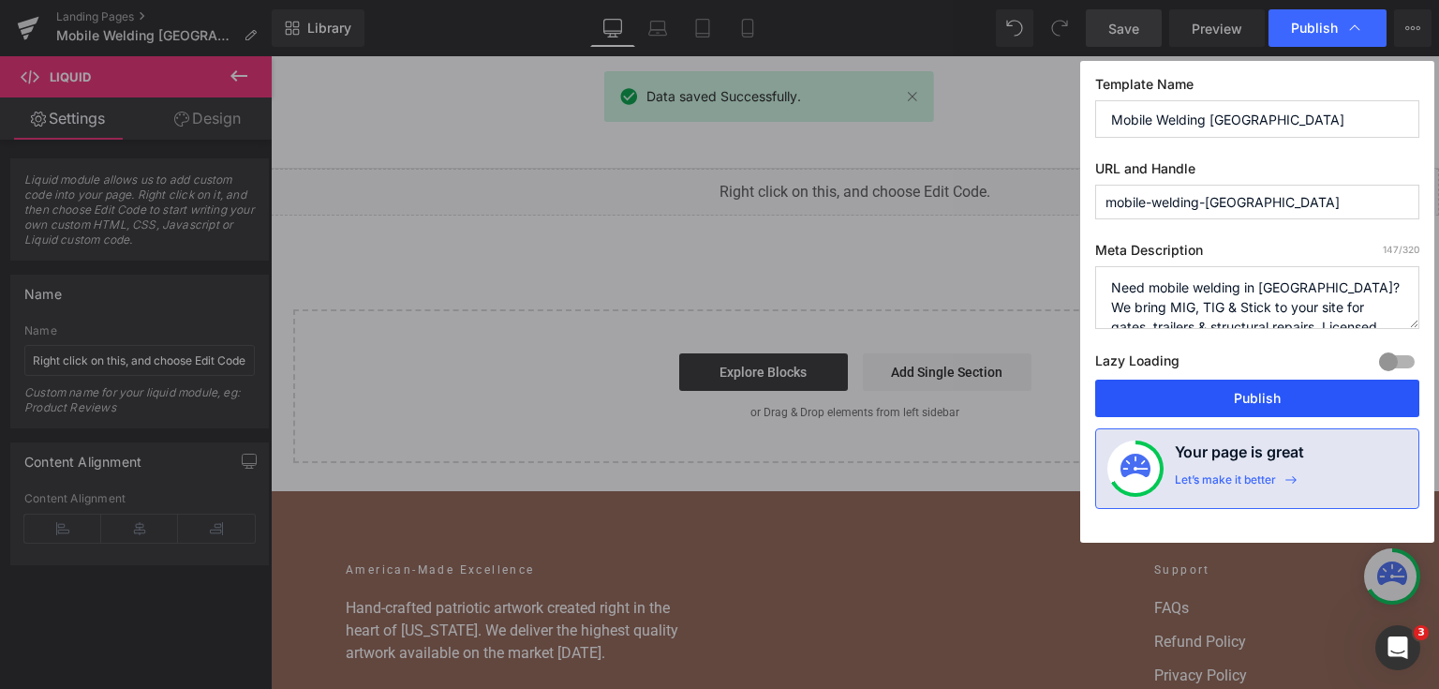
click at [1248, 401] on button "Publish" at bounding box center [1257, 397] width 324 height 37
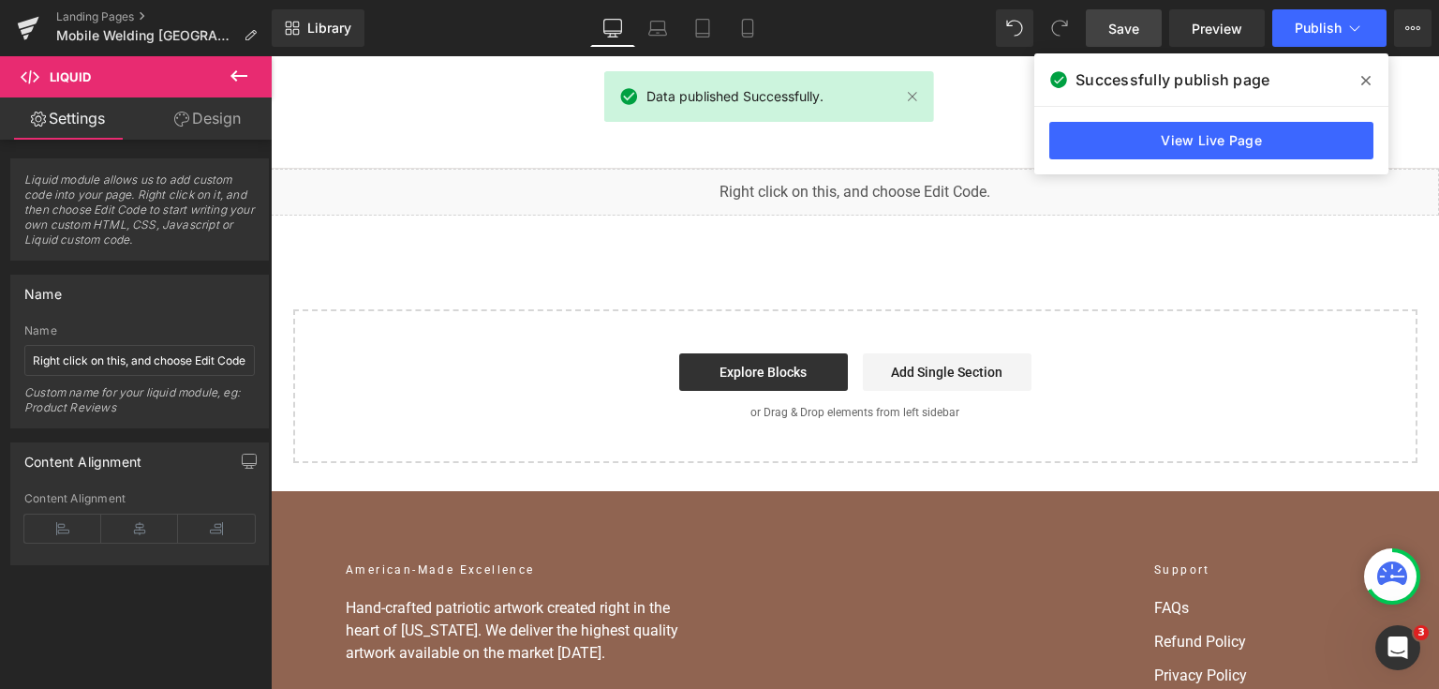
click at [1113, 162] on div "View Live Page" at bounding box center [1211, 140] width 354 height 67
click at [1133, 154] on link "View Live Page" at bounding box center [1211, 140] width 324 height 37
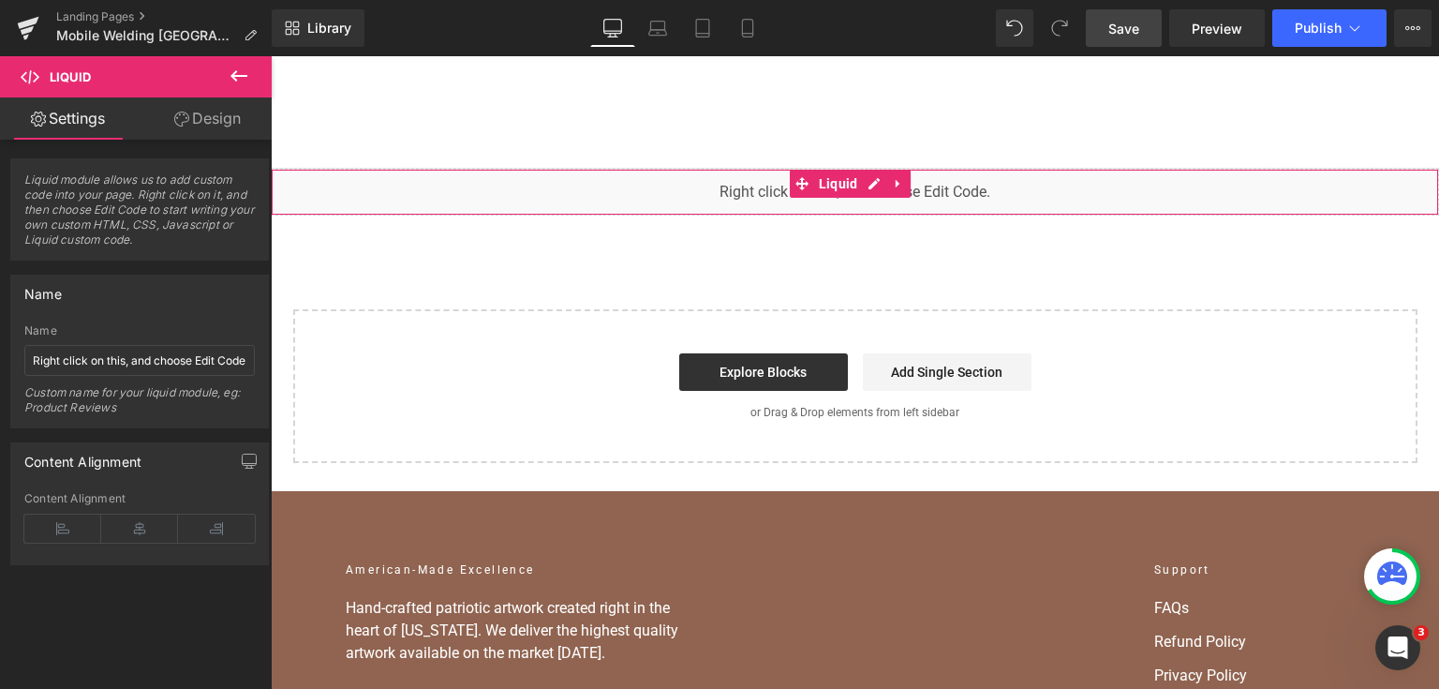
click at [675, 0] on div "You are previewing how the will restyle your page. You can not edit Elements in…" at bounding box center [719, 0] width 1439 height 0
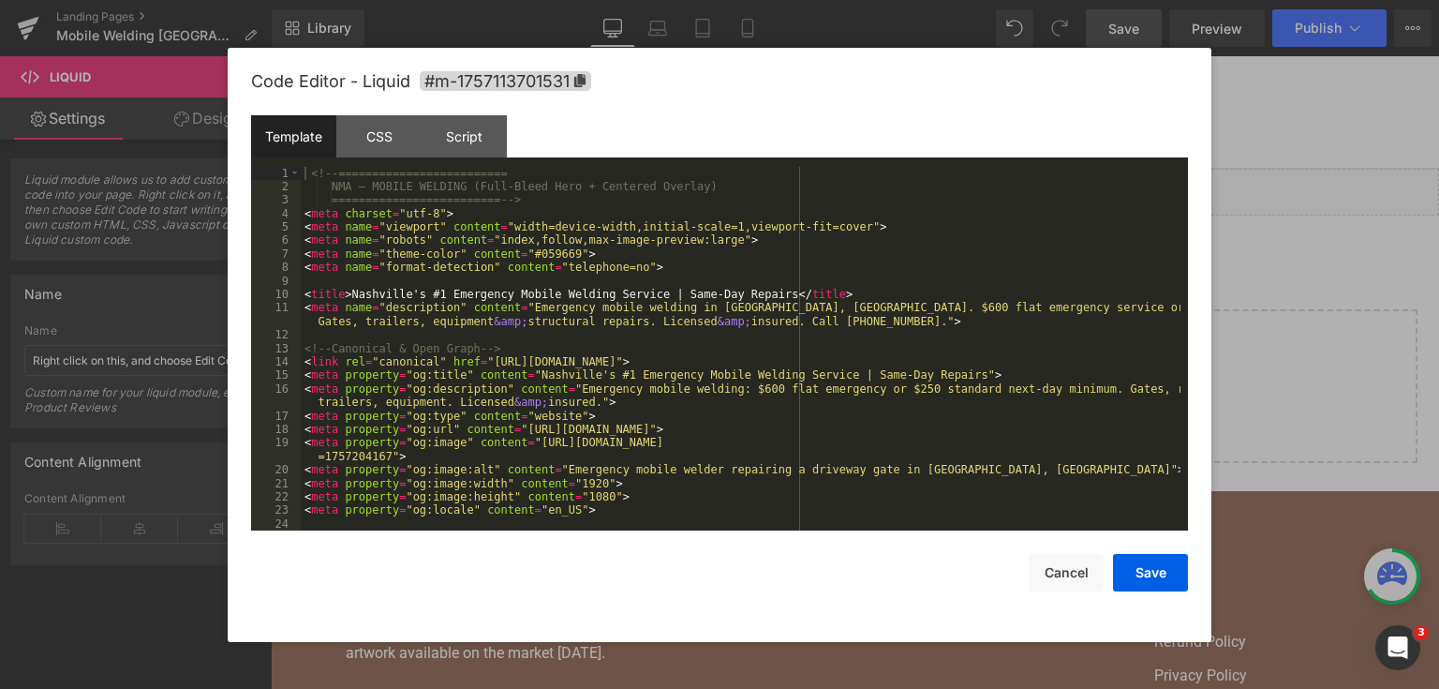
click at [675, 264] on div "<!-- ========================= NMA — MOBILE WELDING (Full-Bleed Hero + Centered…" at bounding box center [741, 363] width 880 height 392
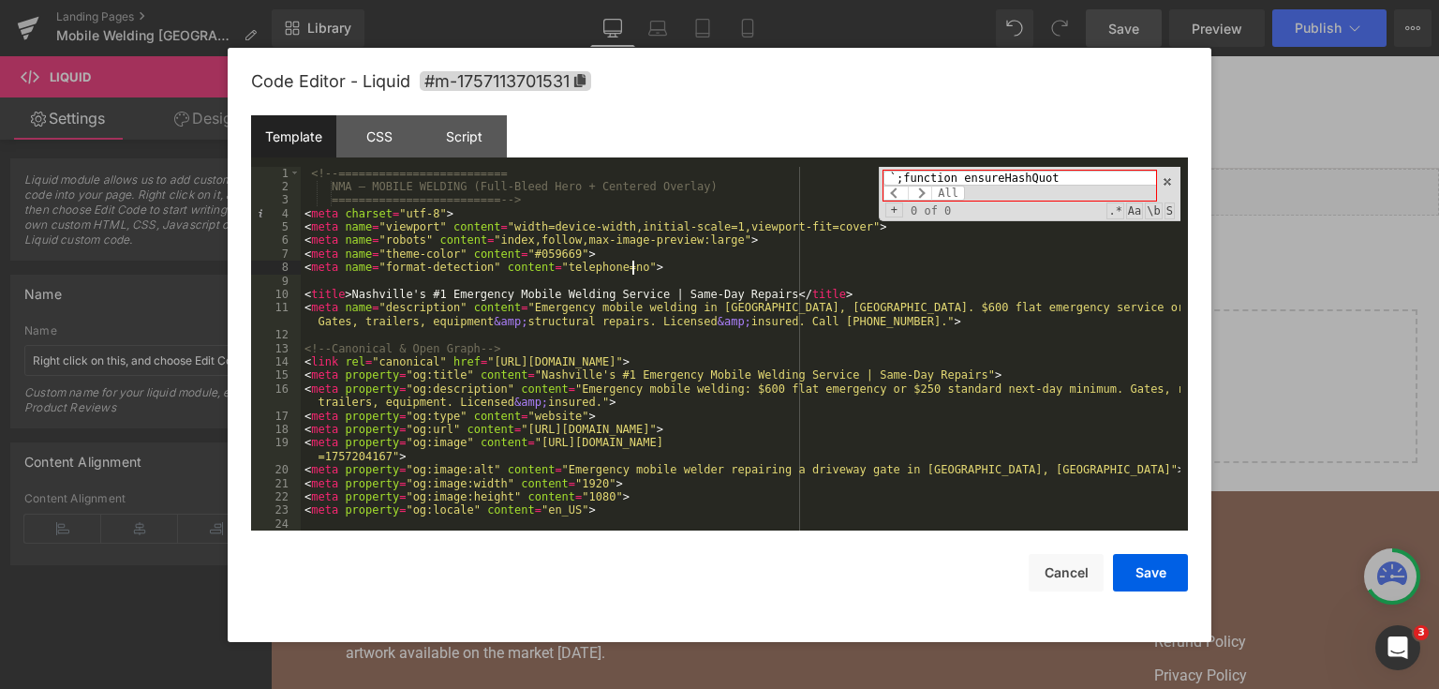
click at [911, 180] on input "`;function ensureHashQuot" at bounding box center [1019, 178] width 273 height 15
click at [908, 172] on input "`;function ensureHashQuot" at bounding box center [1019, 178] width 273 height 15
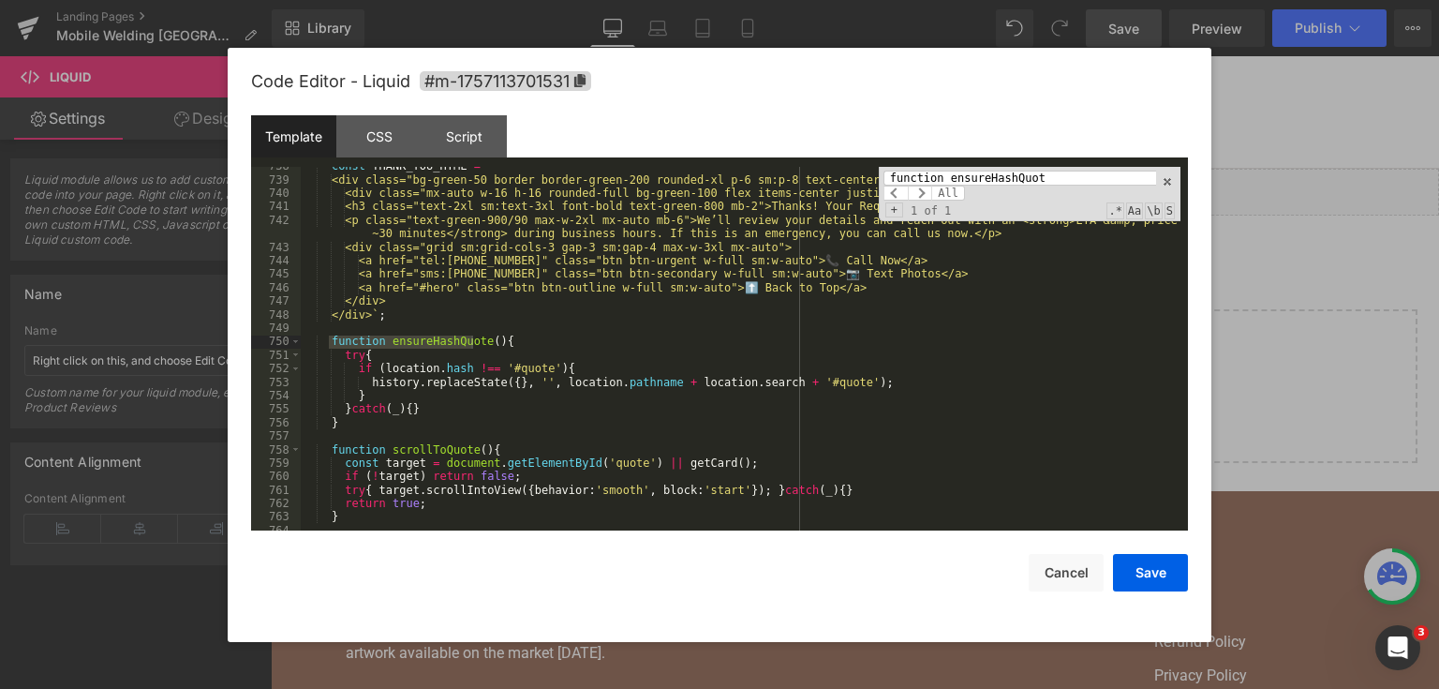
scroll to position [11703, 0]
type input "function ensureHashQuot"
click at [566, 336] on div "const THANK_YOU_HTML = ` <div class="bg-green-50 border border-green-200 rounde…" at bounding box center [741, 355] width 880 height 392
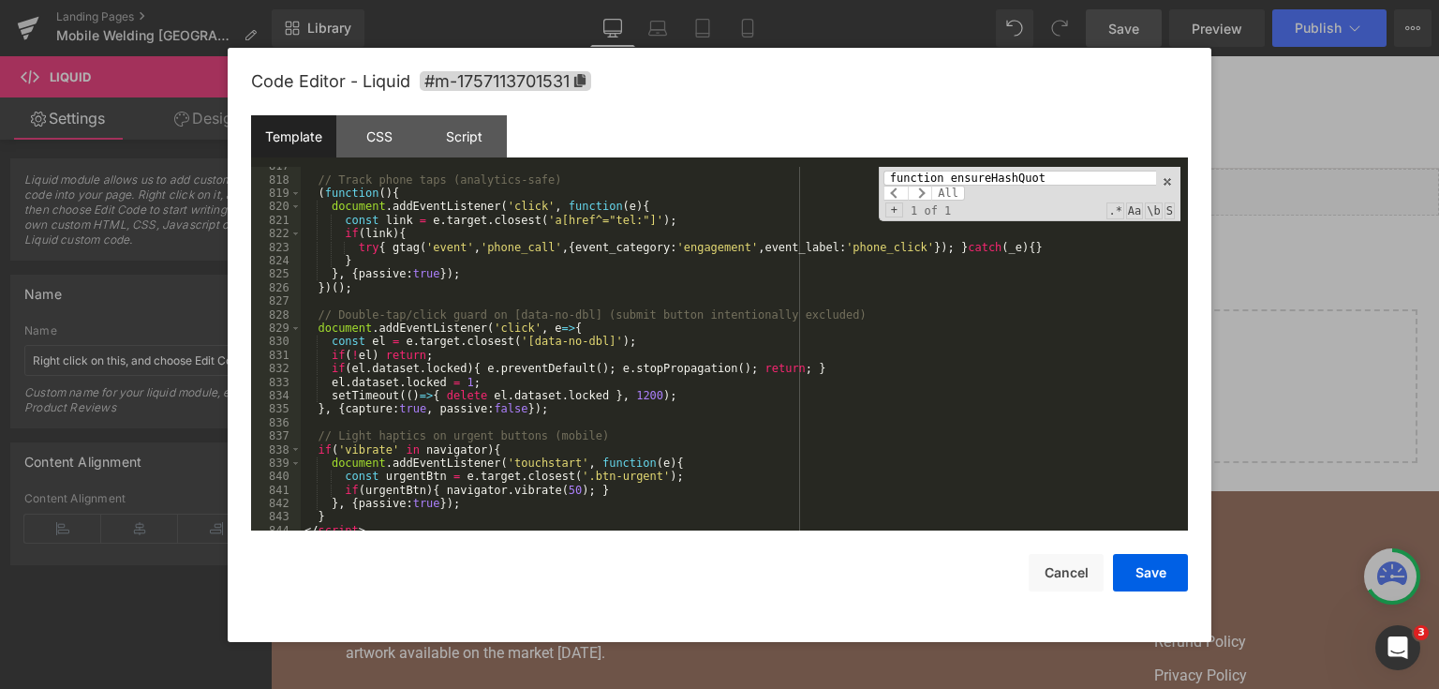
scroll to position [12789, 0]
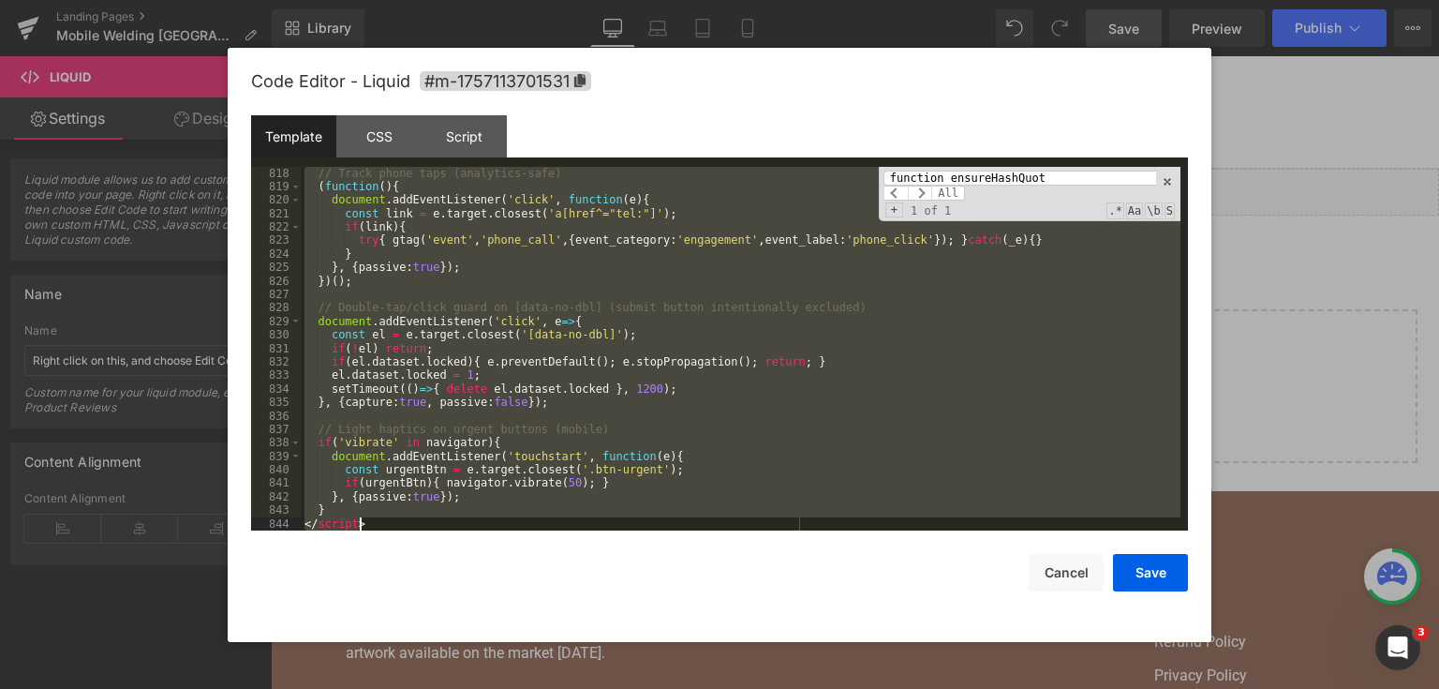
click at [1296, 262] on div at bounding box center [719, 344] width 1439 height 689
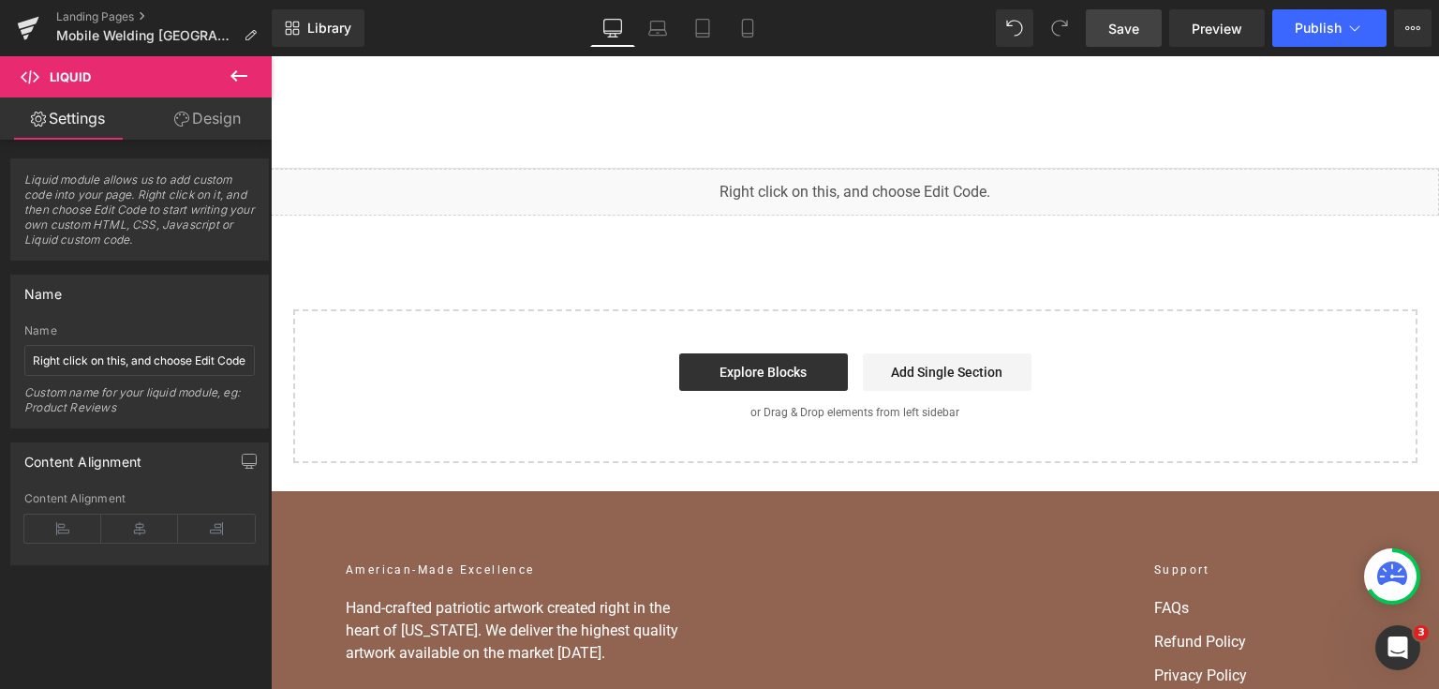
click at [730, 0] on div "You are previewing how the will restyle your page. You can not edit Elements in…" at bounding box center [719, 0] width 1439 height 0
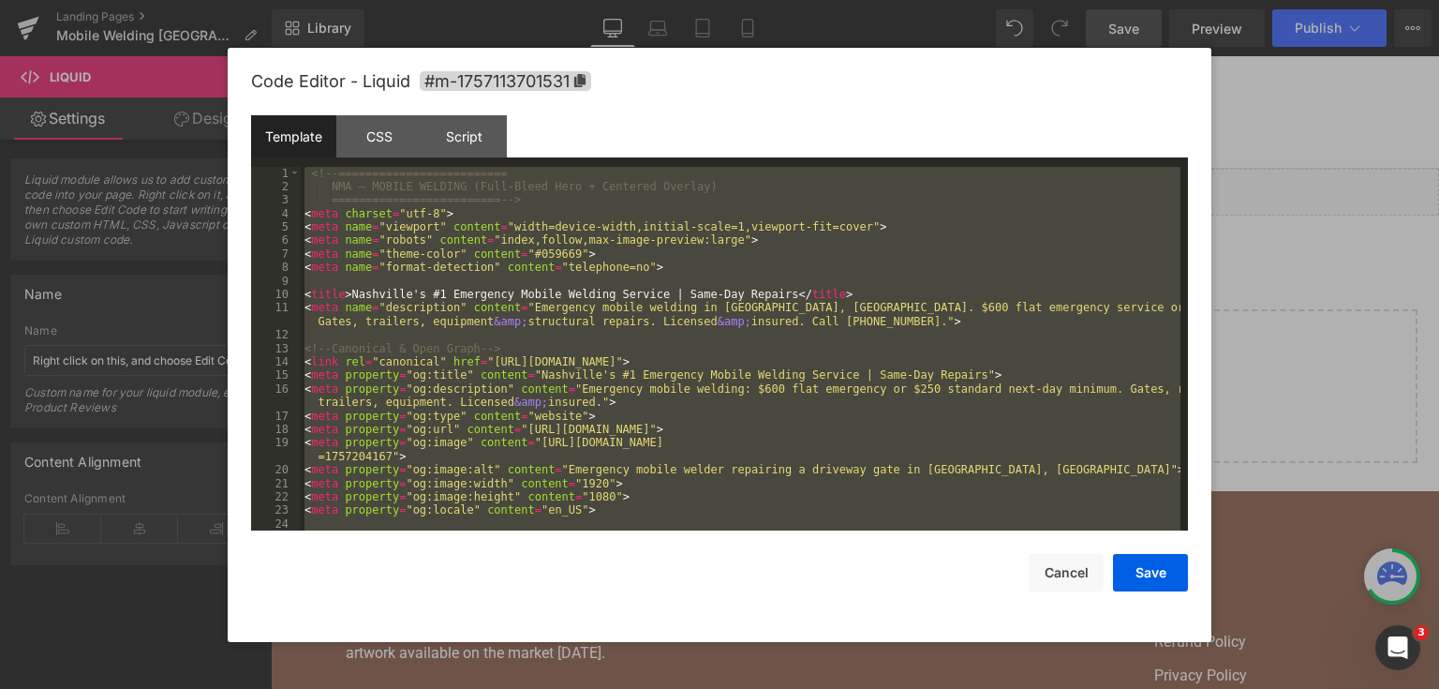
click at [1344, 292] on div at bounding box center [719, 344] width 1439 height 689
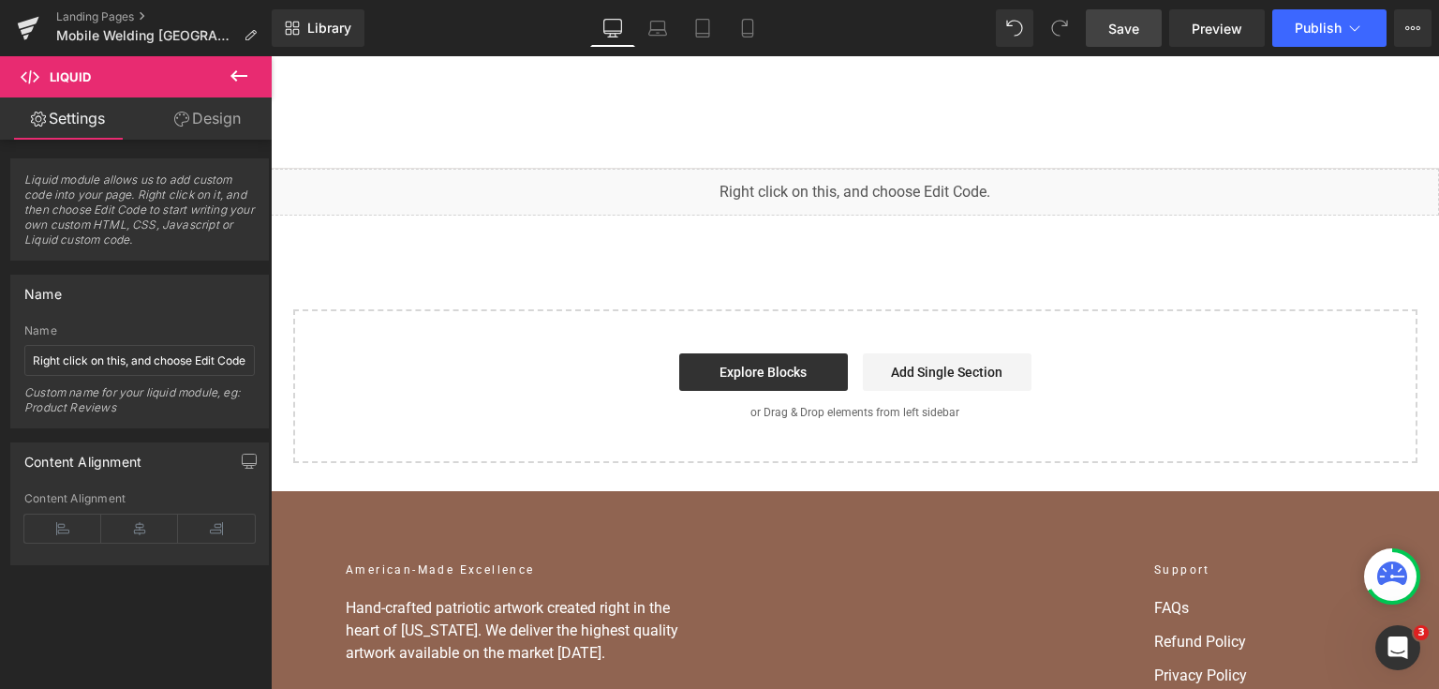
click at [706, 0] on div "You are previewing how the will restyle your page. You can not edit Elements in…" at bounding box center [719, 0] width 1439 height 0
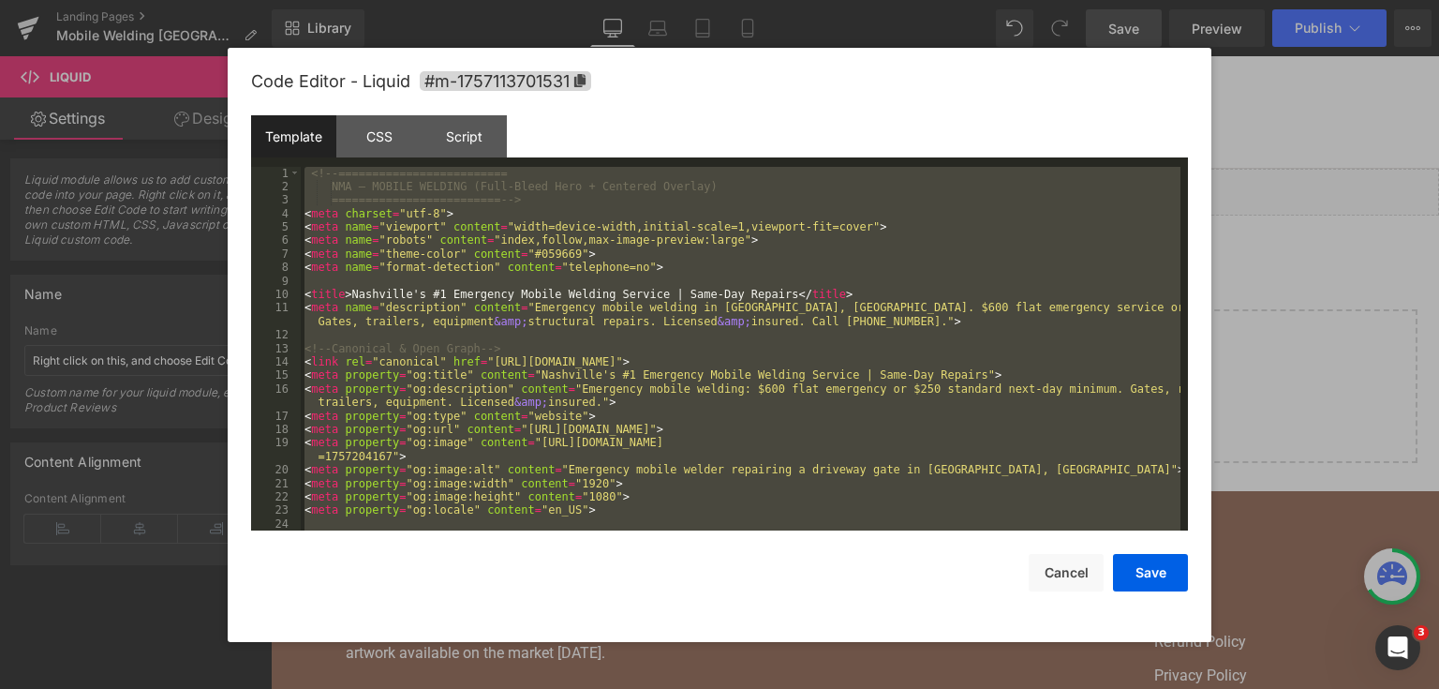
click at [1275, 314] on div at bounding box center [719, 344] width 1439 height 689
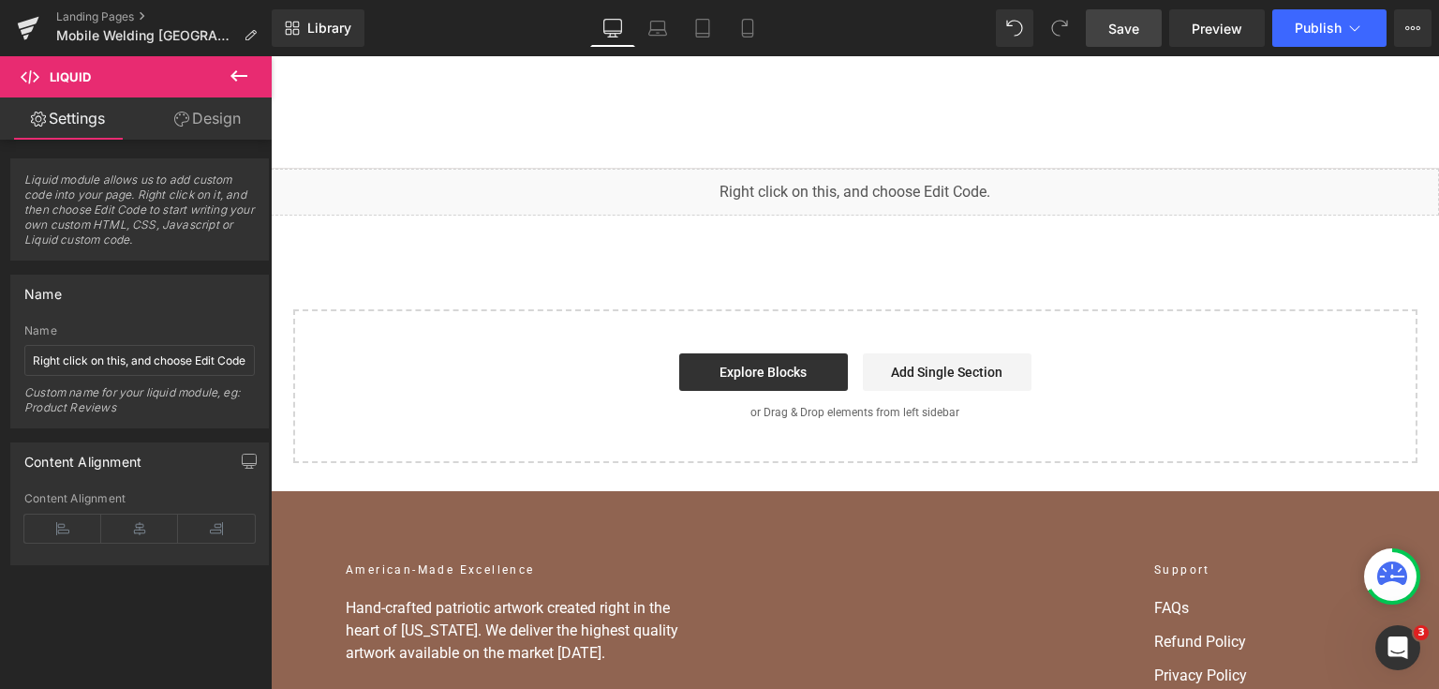
drag, startPoint x: 408, startPoint y: 156, endPoint x: 702, endPoint y: 197, distance: 296.0
click at [688, 0] on div "You are previewing how the will restyle your page. You can not edit Elements in…" at bounding box center [719, 0] width 1439 height 0
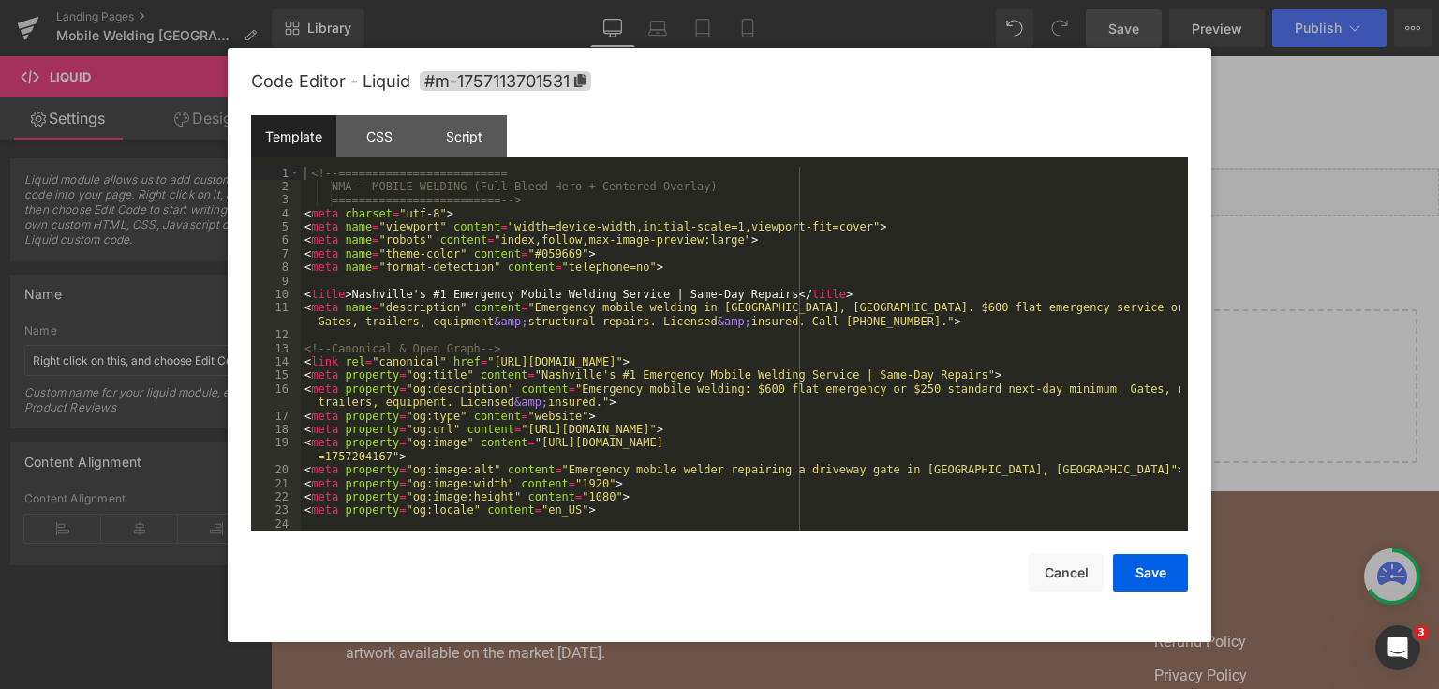
click at [630, 303] on div "<!-- ========================= NMA — MOBILE WELDING (Full-Bleed Hero + Centered…" at bounding box center [741, 363] width 880 height 392
click at [656, 221] on div "<!-- ========================= NMA — MOBILE WELDING (Full-Bleed Hero + Centered…" at bounding box center [741, 363] width 880 height 392
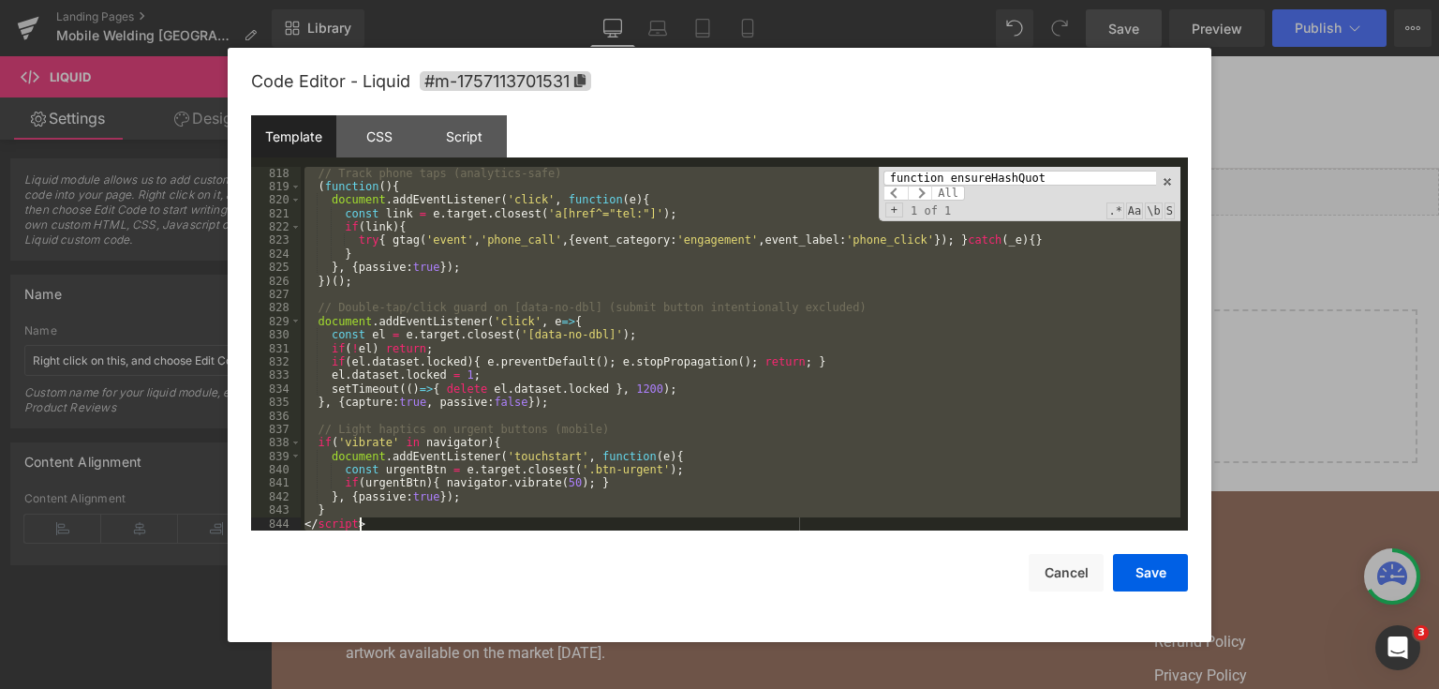
drag, startPoint x: 327, startPoint y: 260, endPoint x: 427, endPoint y: 601, distance: 355.4
click at [427, 601] on div "Code Editor - Liquid #m-1757113701531 Template CSS Script Data 818 819 820 821 …" at bounding box center [719, 345] width 937 height 594
click at [647, 262] on div "// Track phone taps (analytics-safe) ( function ( ) { document . addEventListen…" at bounding box center [741, 349] width 880 height 364
click at [982, 169] on div "function ensureHashQuot All Replace All + 1 of 1 .* Aa \b S" at bounding box center [1030, 194] width 302 height 54
click at [982, 186] on div "function ensureHashQuot All" at bounding box center [1019, 186] width 273 height 30
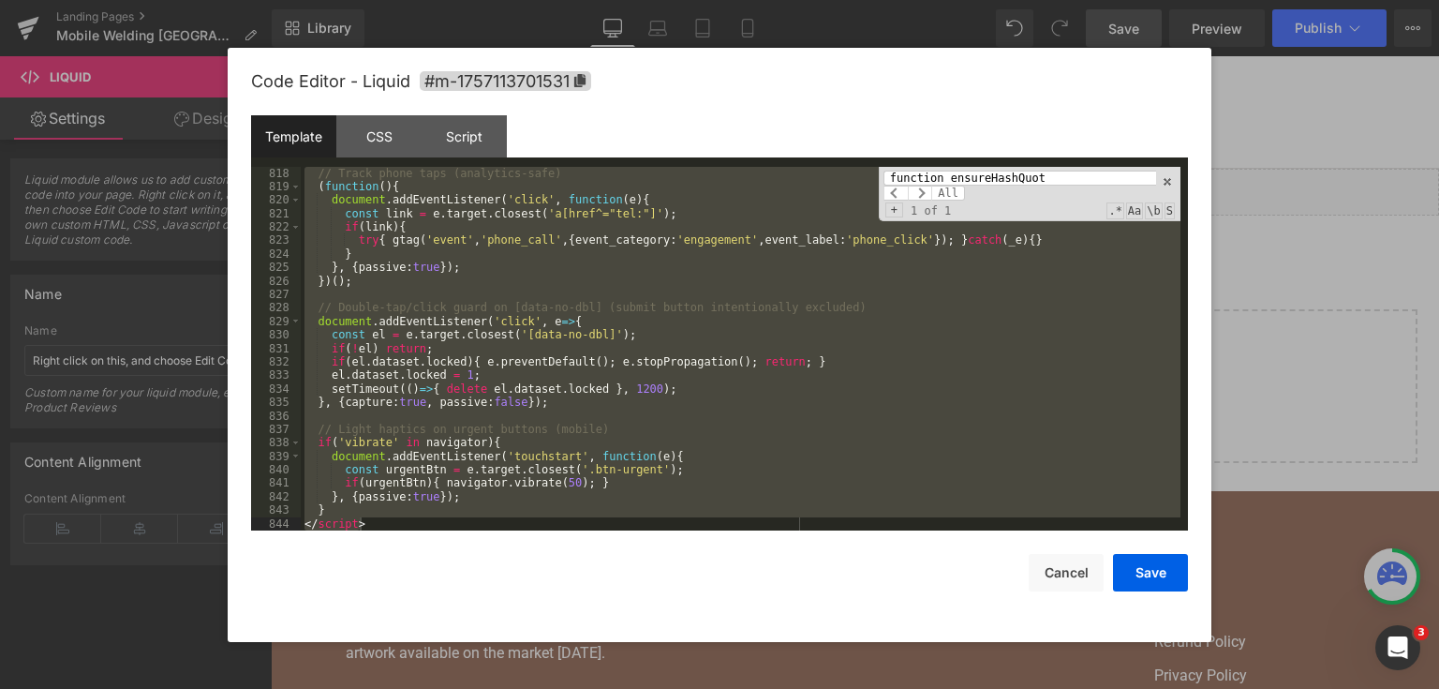
click at [978, 180] on input "function ensureHashQuot" at bounding box center [1019, 178] width 273 height 15
paste input "// Thank-you injection on redirect… const THANK_YOU_HTML = `"
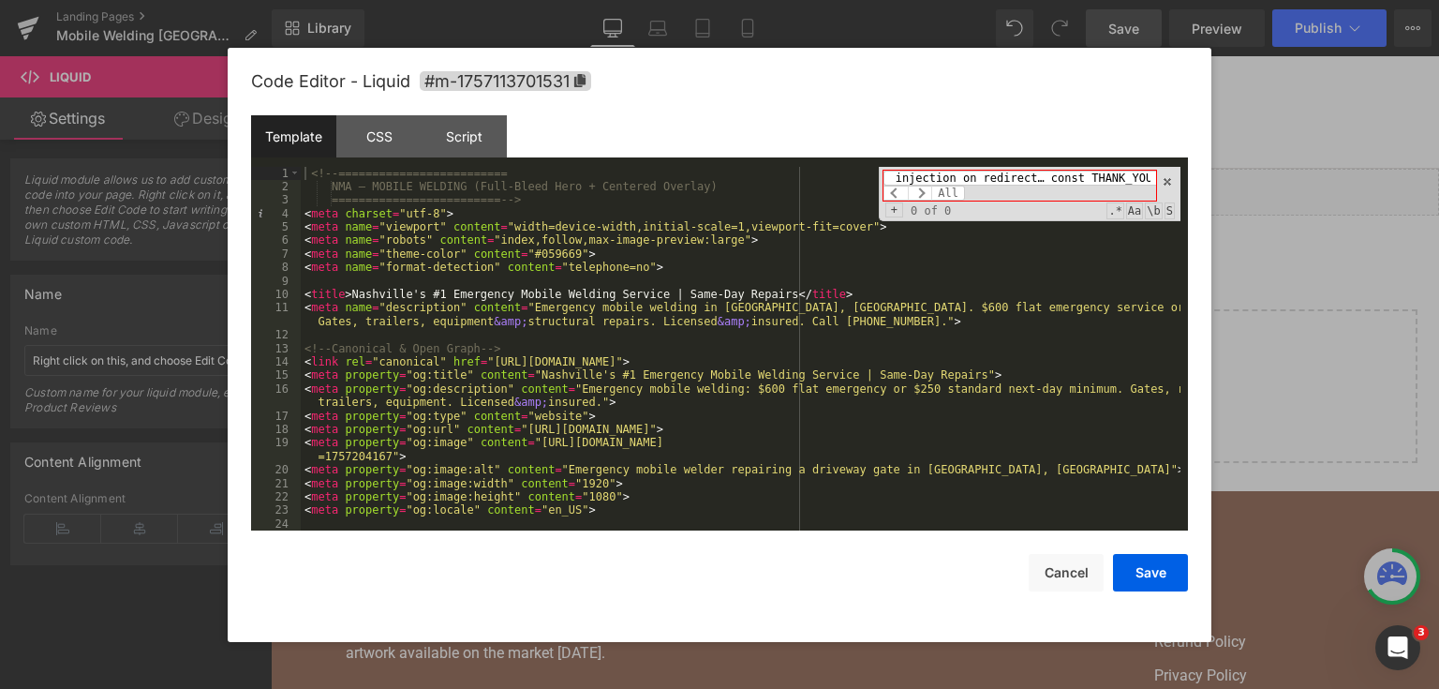
scroll to position [0, 0]
drag, startPoint x: 1065, startPoint y: 176, endPoint x: 782, endPoint y: 180, distance: 282.9
click at [782, 180] on div "<!-- ========================= NMA — MOBILE WELDING (Full-Bleed Hero + Centered…" at bounding box center [741, 349] width 880 height 364
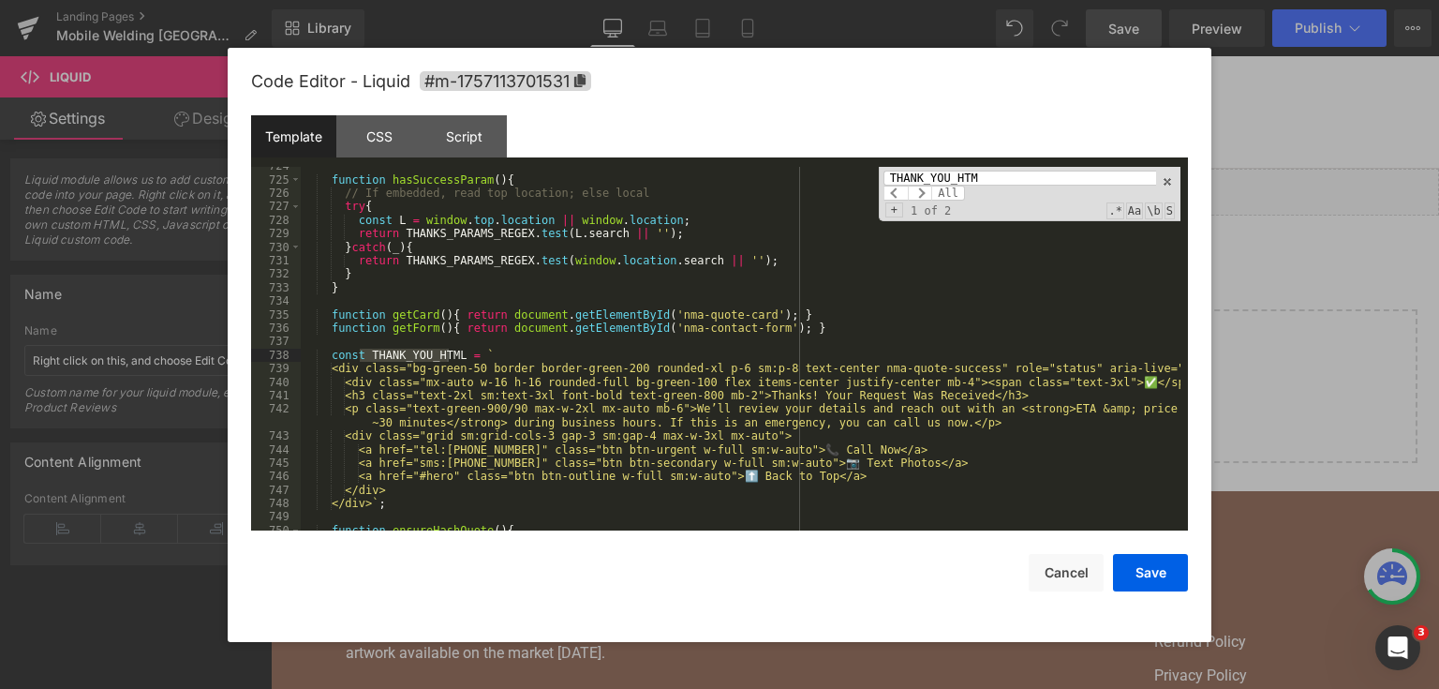
scroll to position [11514, 0]
type input "THANK_YOU_HTM"
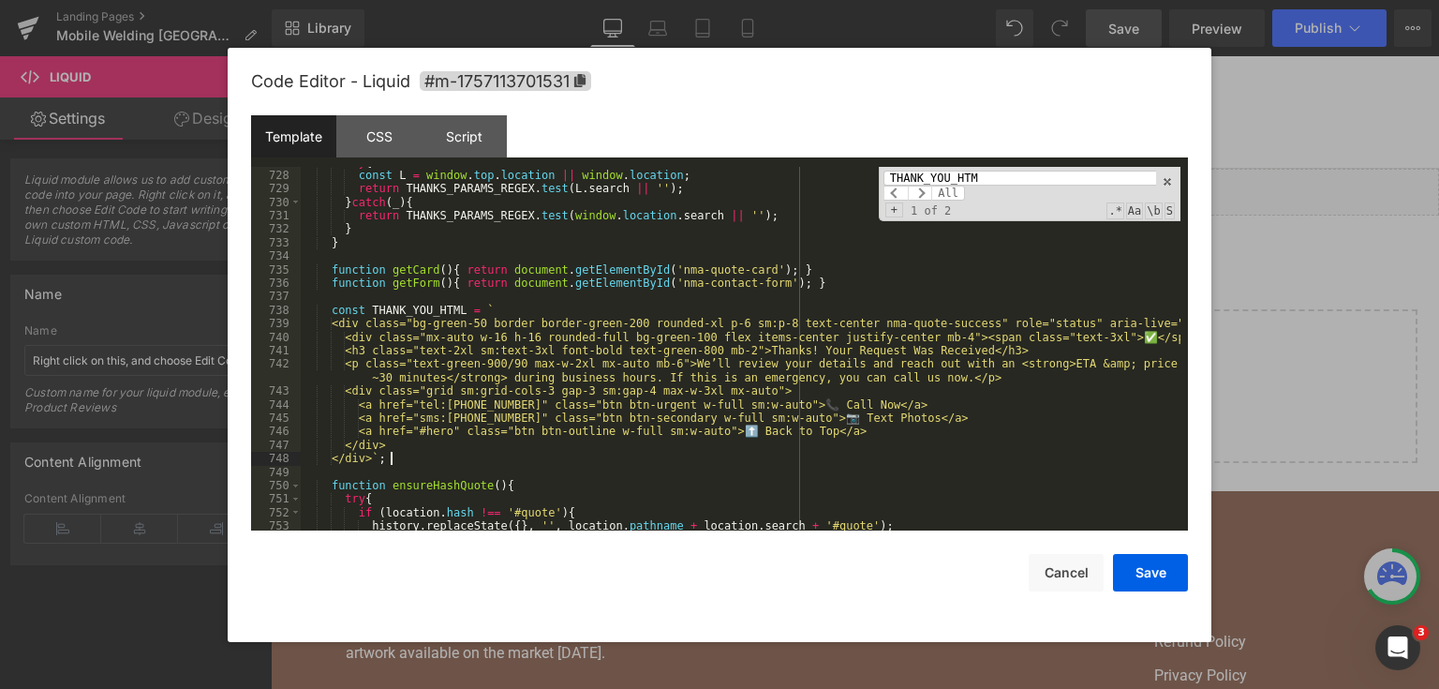
click at [440, 452] on div "try { const L = window . top . location || window . location ; return THANKS_PA…" at bounding box center [741, 352] width 880 height 392
click at [423, 443] on div "try { const L = window . top . location || window . location ; return THANKS_PA…" at bounding box center [741, 352] width 880 height 392
click at [424, 457] on div "try { const L = window . top . location || window . location ; return THANKS_PA…" at bounding box center [741, 352] width 880 height 392
drag, startPoint x: 393, startPoint y: 457, endPoint x: 341, endPoint y: 455, distance: 52.5
click at [341, 455] on div "try { const L = window . top . location || window . location ; return THANKS_PA…" at bounding box center [741, 352] width 880 height 392
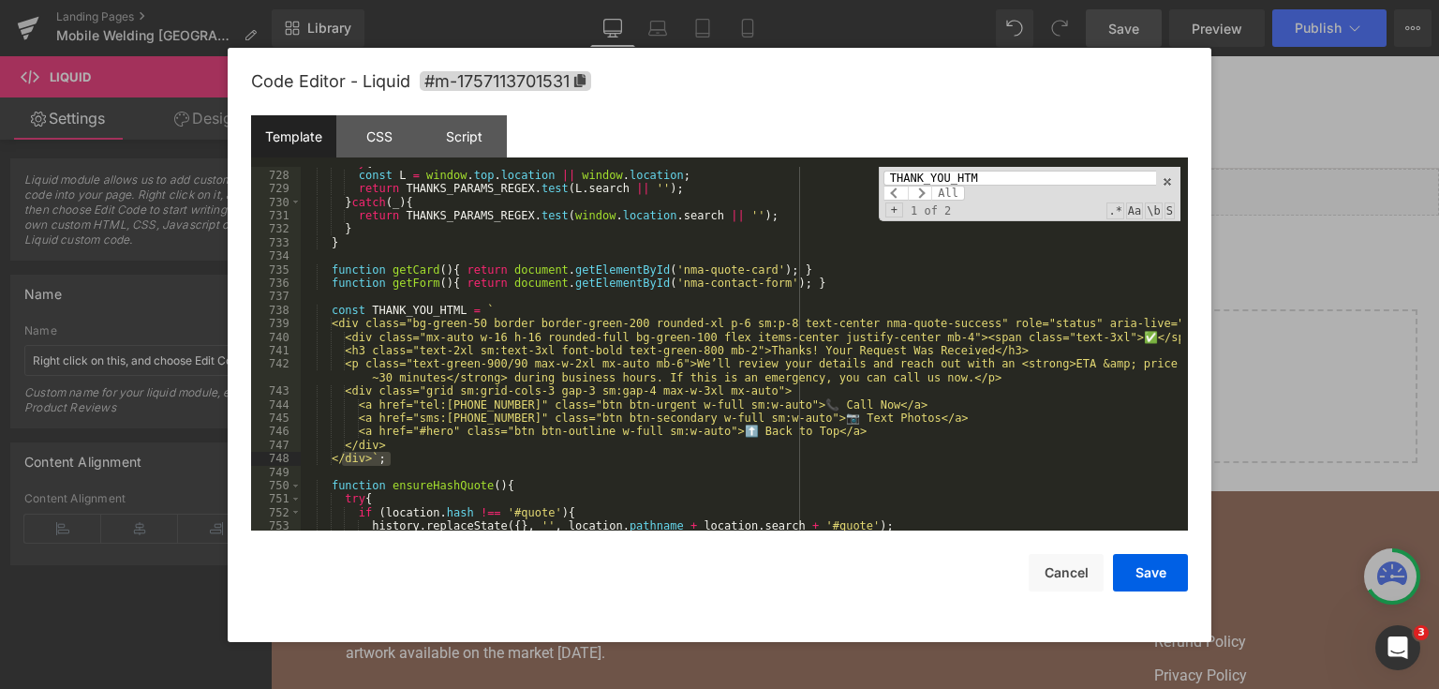
click at [467, 462] on div "try { const L = window . top . location || window . location ; return THANKS_PA…" at bounding box center [741, 349] width 880 height 364
drag, startPoint x: 397, startPoint y: 467, endPoint x: 340, endPoint y: 460, distance: 57.6
click at [340, 460] on div "try { const L = window . top . location || window . location ; return THANKS_PA…" at bounding box center [741, 352] width 880 height 392
click at [510, 446] on div "try { const L = window . top . location || window . location ; return THANKS_PA…" at bounding box center [741, 352] width 880 height 392
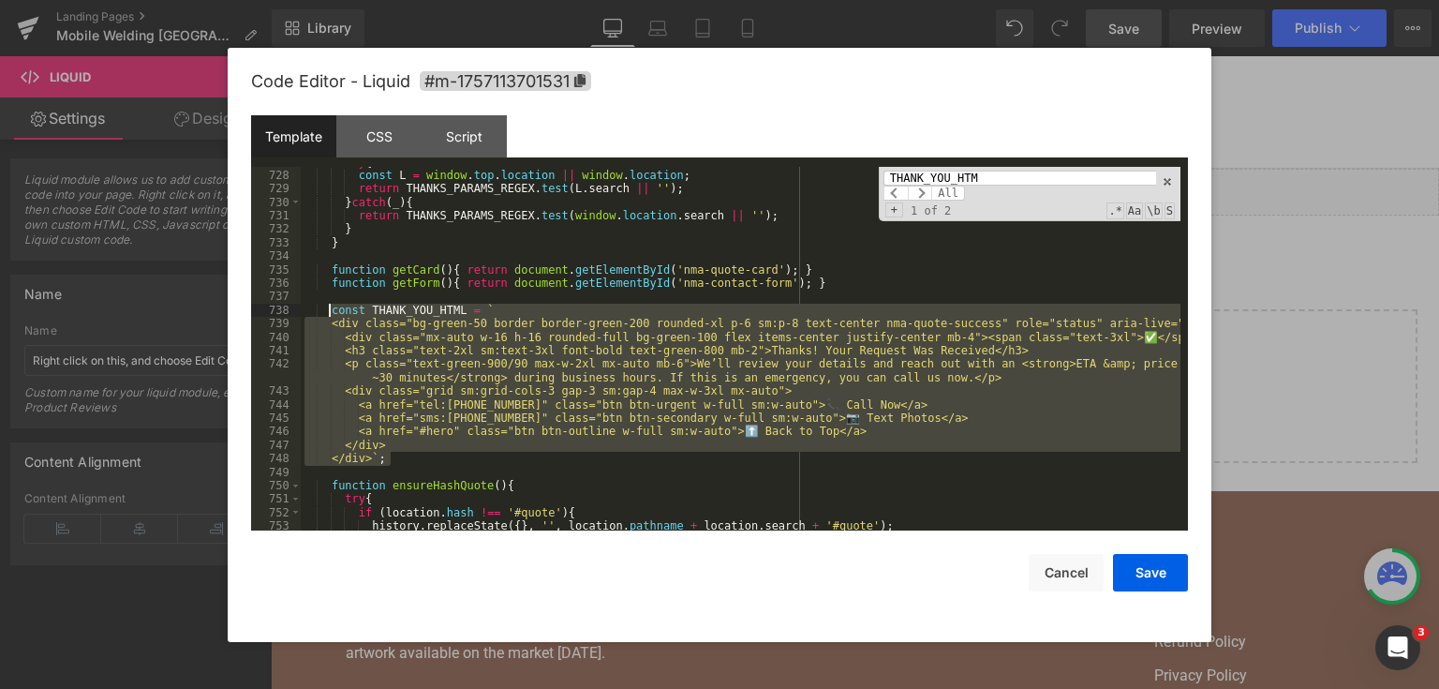
drag, startPoint x: 403, startPoint y: 464, endPoint x: 330, endPoint y: 305, distance: 174.4
click at [330, 305] on div "try { const L = window . top . location || window . location ; return THANKS_PA…" at bounding box center [741, 352] width 880 height 392
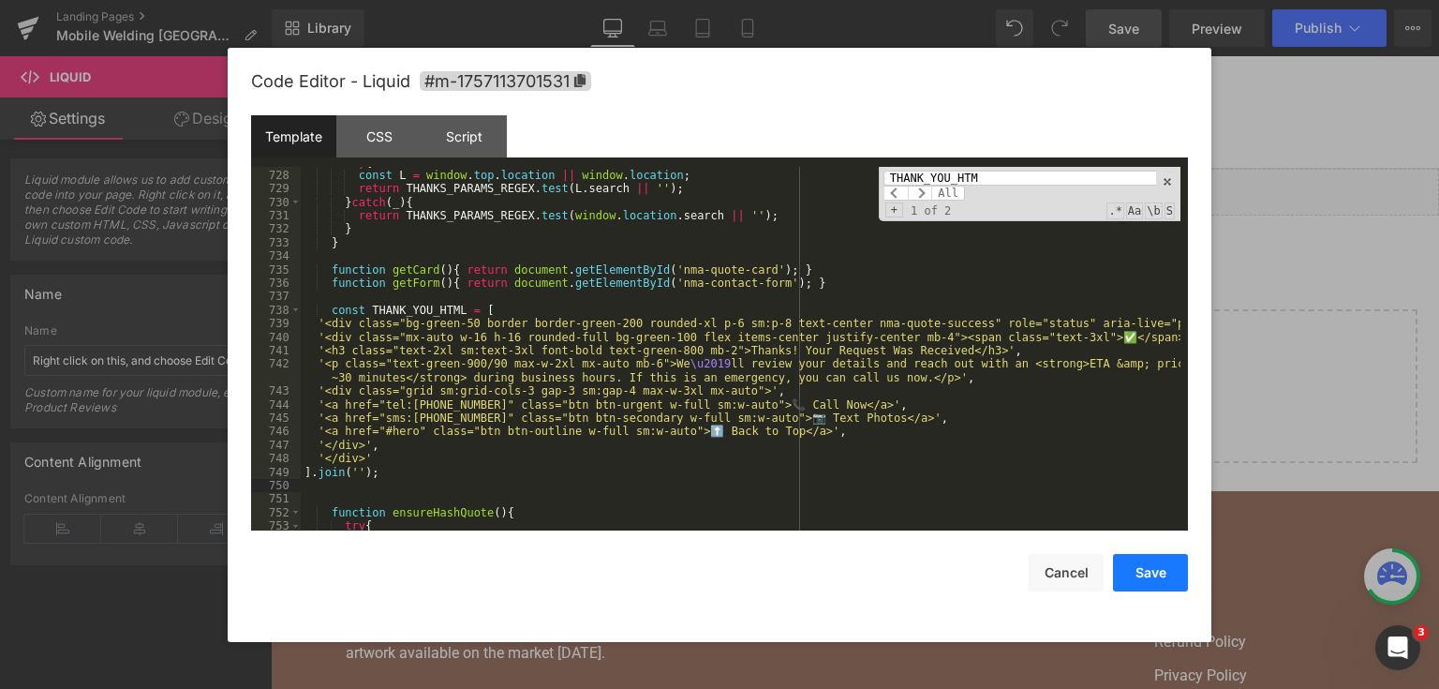
drag, startPoint x: 1137, startPoint y: 569, endPoint x: 909, endPoint y: 1, distance: 612.0
click at [1138, 569] on button "Save" at bounding box center [1150, 572] width 75 height 37
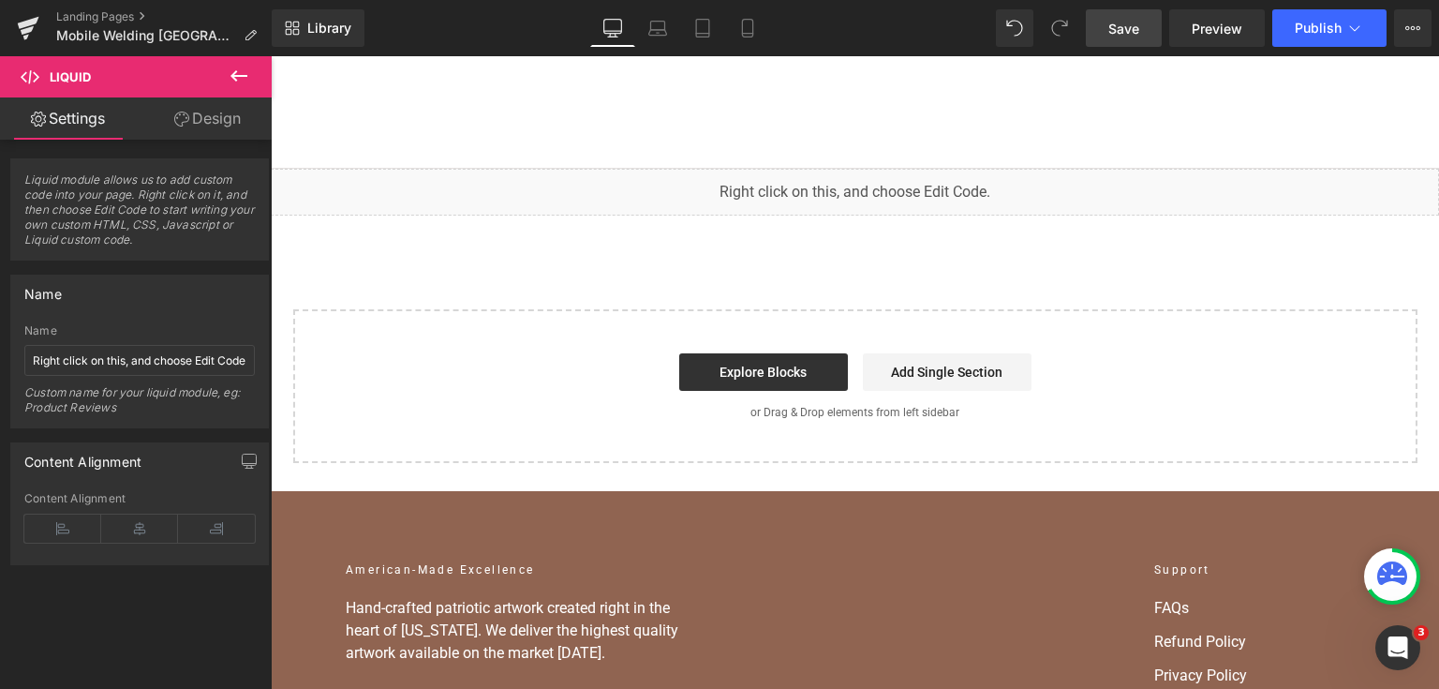
click at [1124, 26] on span "Save" at bounding box center [1123, 29] width 31 height 20
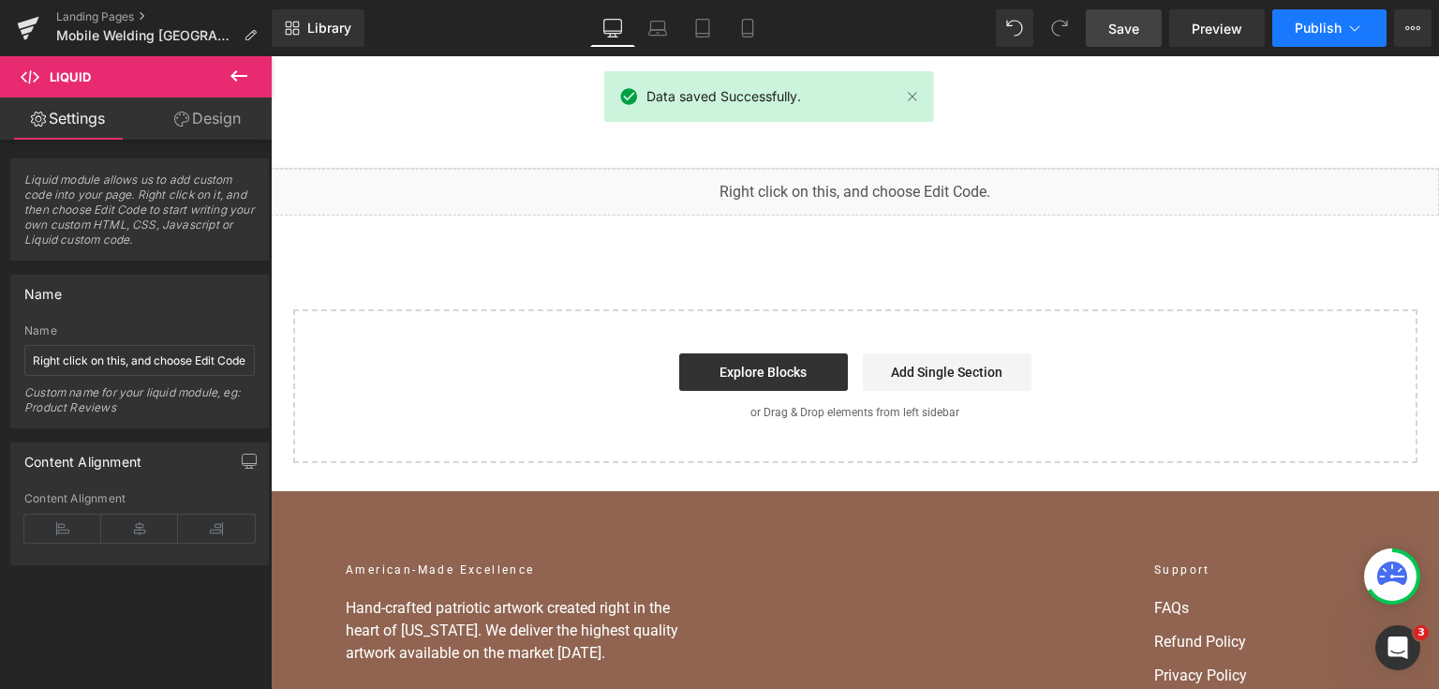
click at [1302, 24] on span "Publish" at bounding box center [1318, 28] width 47 height 15
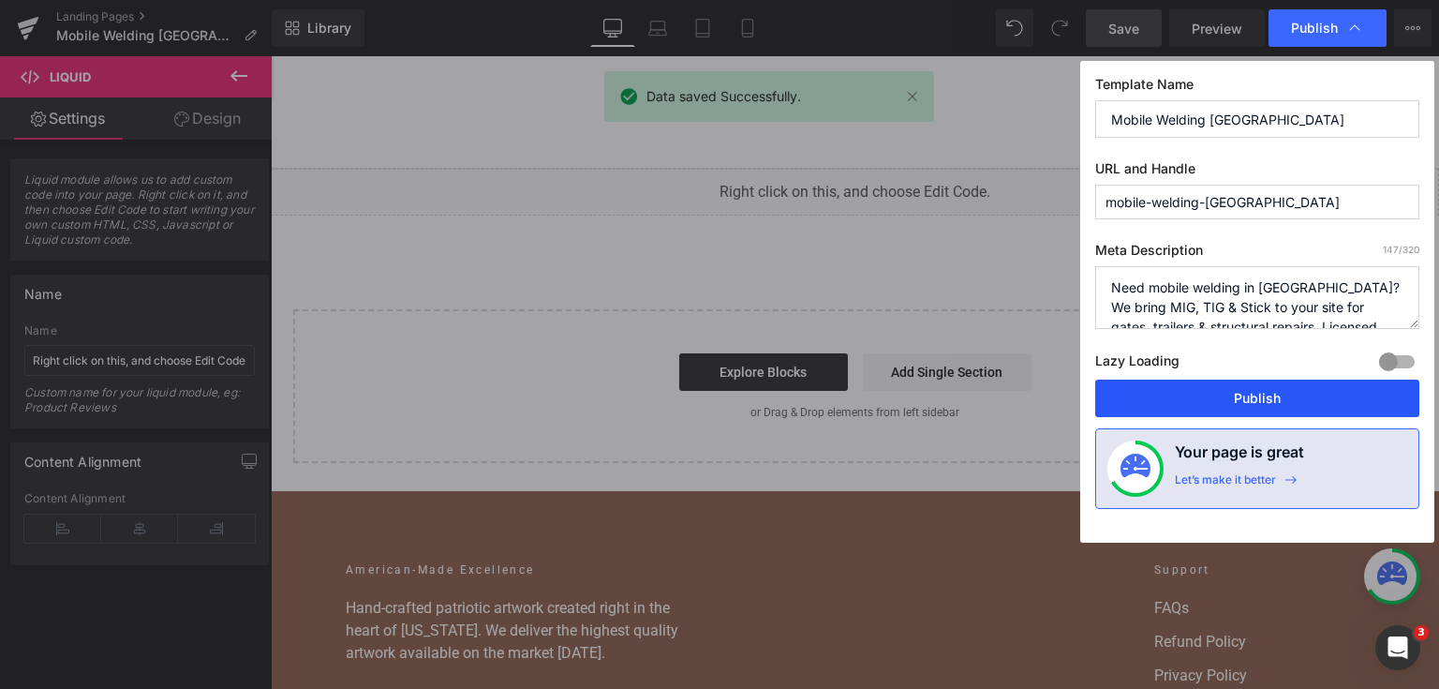
click at [1240, 397] on button "Publish" at bounding box center [1257, 397] width 324 height 37
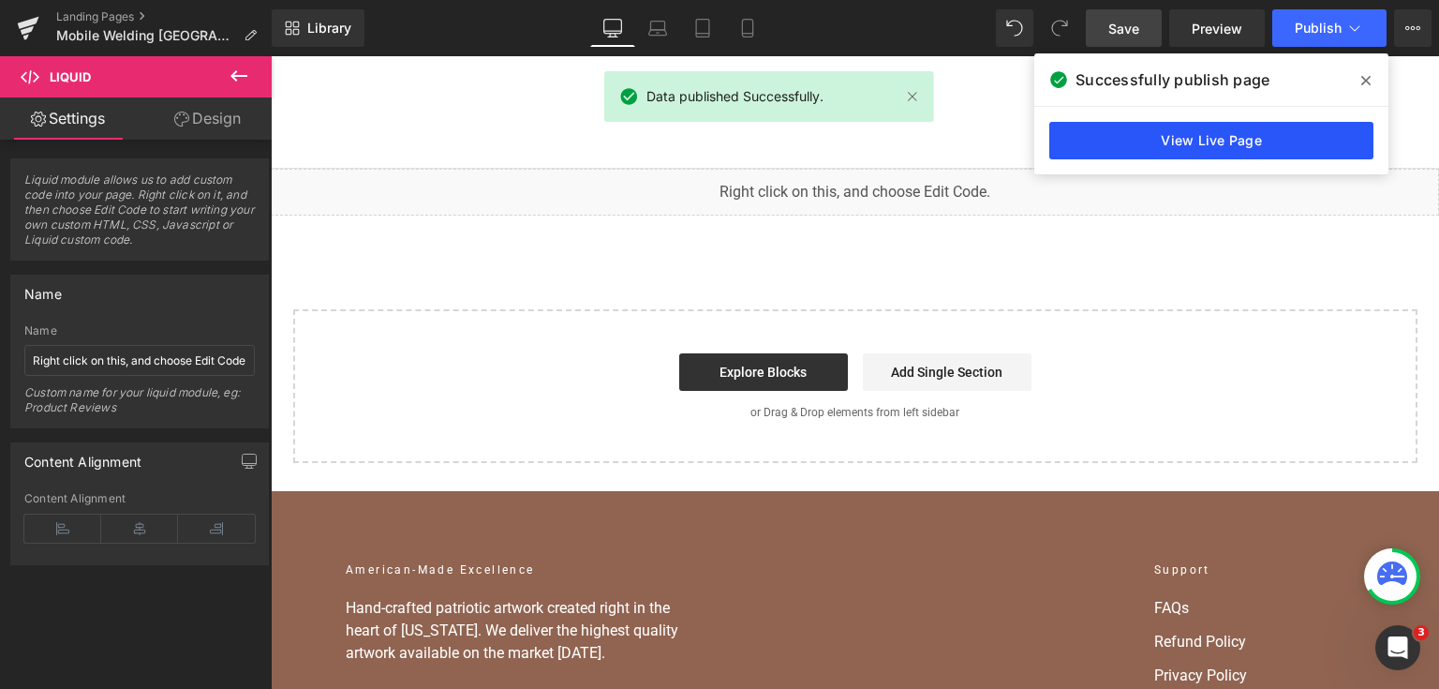
click at [1268, 134] on link "View Live Page" at bounding box center [1211, 140] width 324 height 37
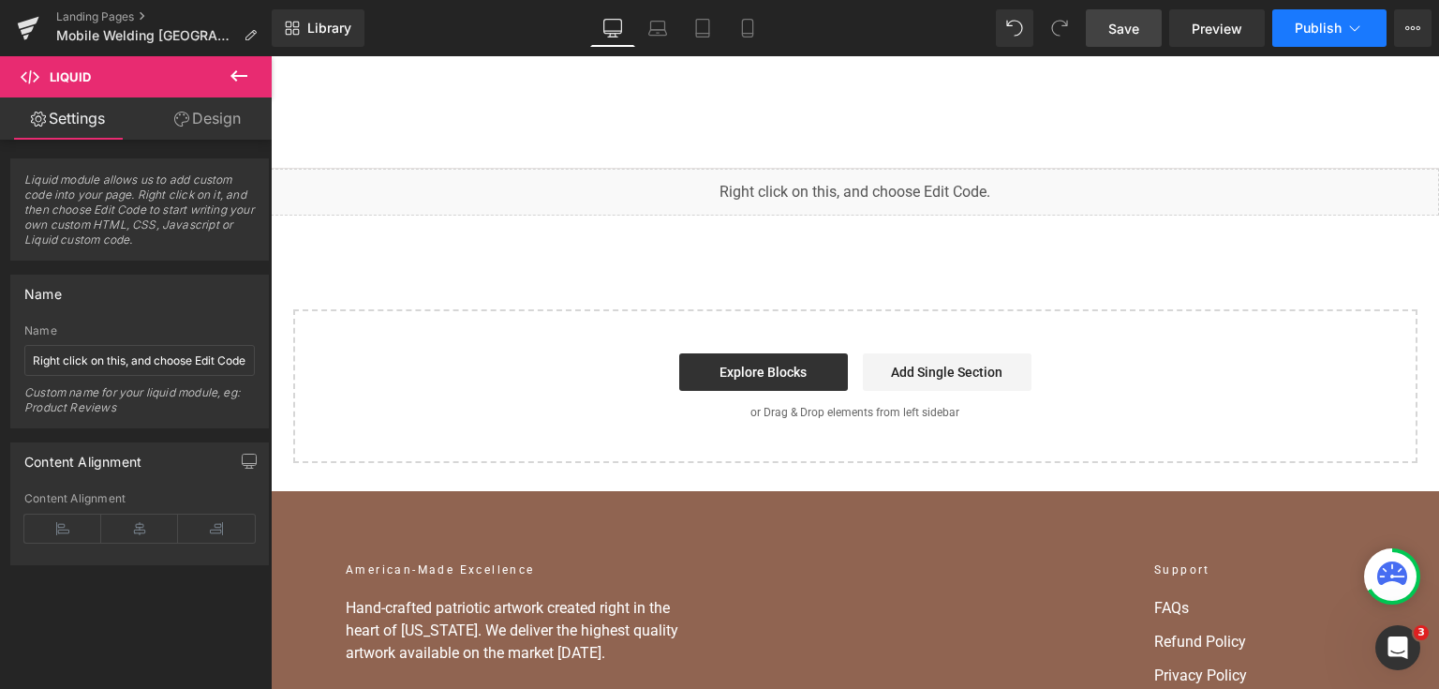
click at [1293, 26] on button "Publish" at bounding box center [1329, 27] width 114 height 37
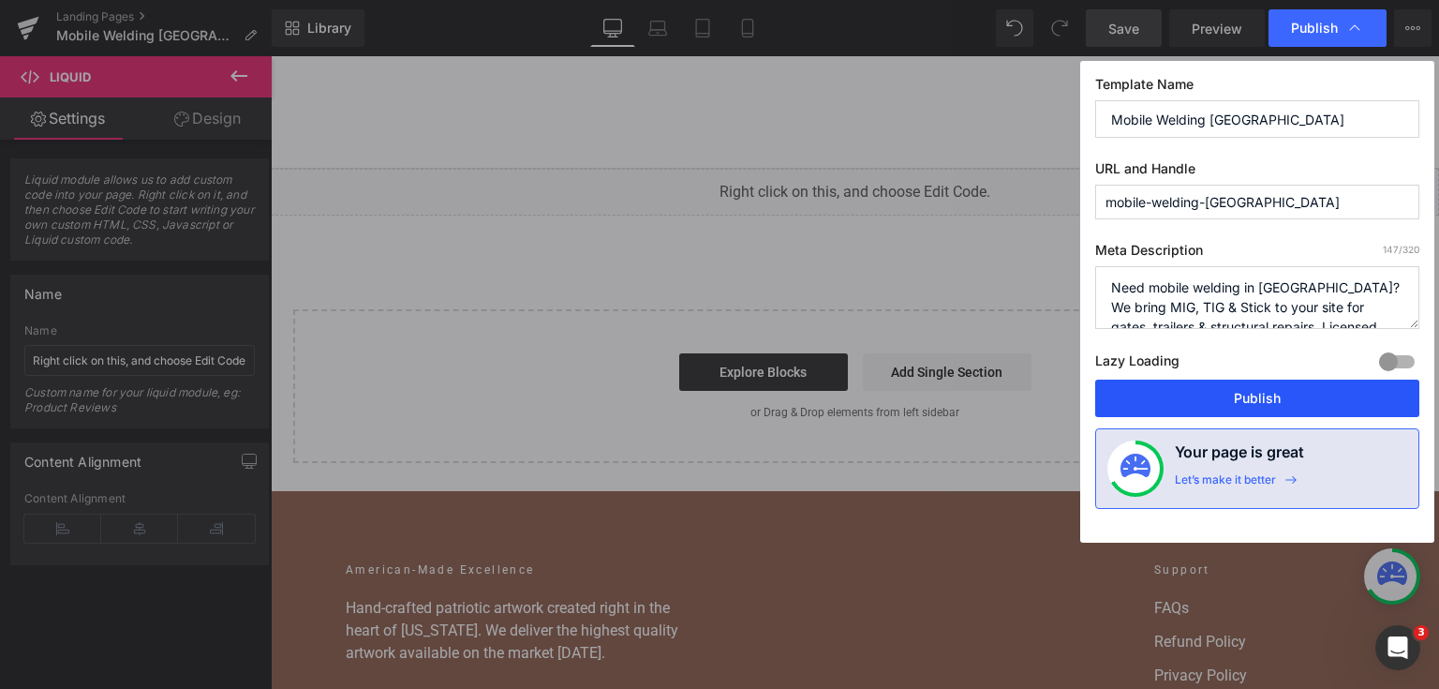
click at [1259, 408] on button "Publish" at bounding box center [1257, 397] width 324 height 37
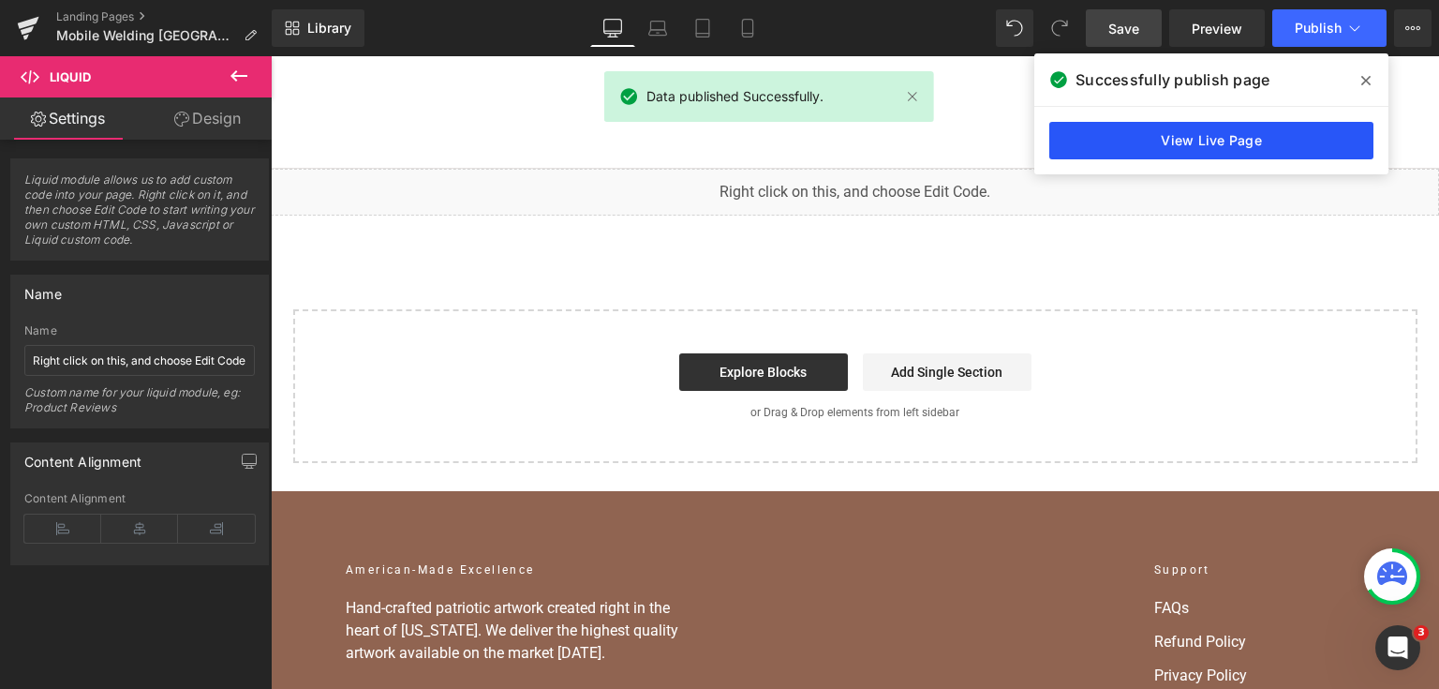
click at [1298, 137] on link "View Live Page" at bounding box center [1211, 140] width 324 height 37
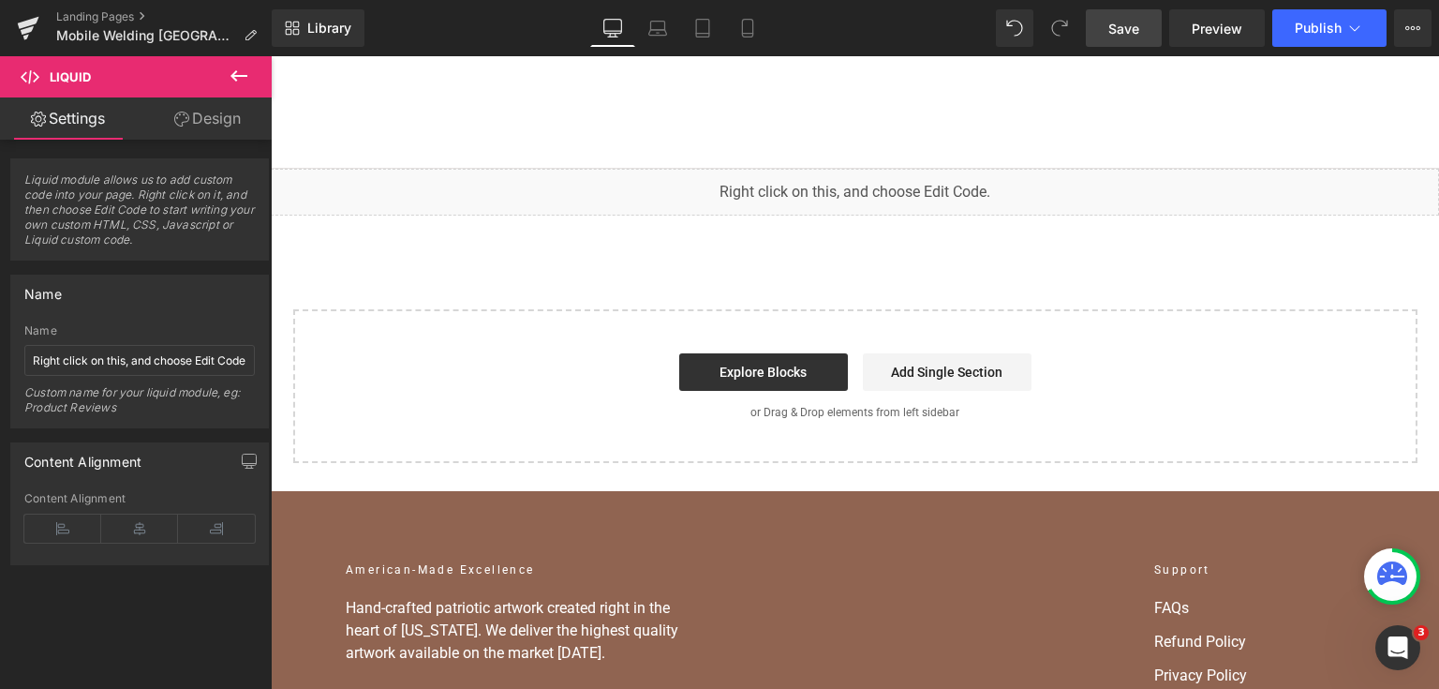
click at [645, 0] on div "You are previewing how the will restyle your page. You can not edit Elements in…" at bounding box center [719, 0] width 1439 height 0
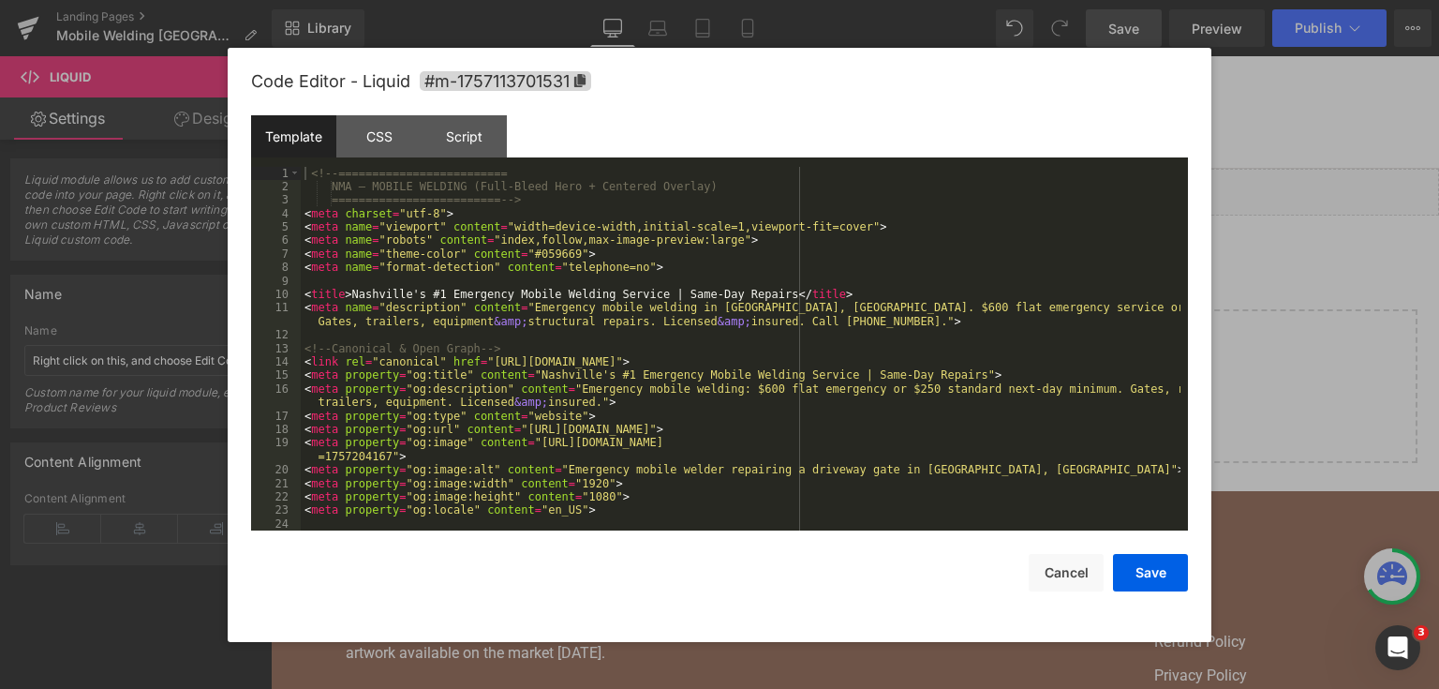
click at [651, 305] on div "<!-- ========================= NMA — MOBILE WELDING (Full-Bleed Hero + Centered…" at bounding box center [741, 363] width 880 height 392
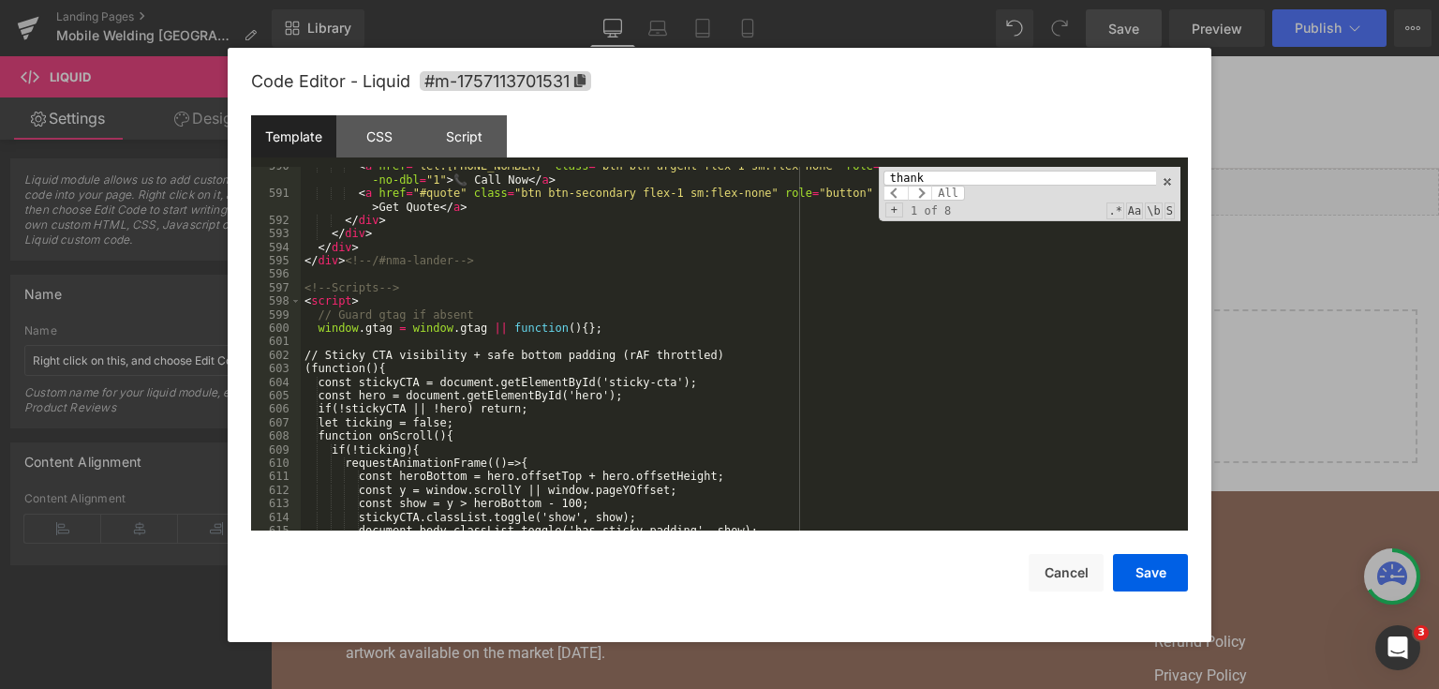
type input "thank"
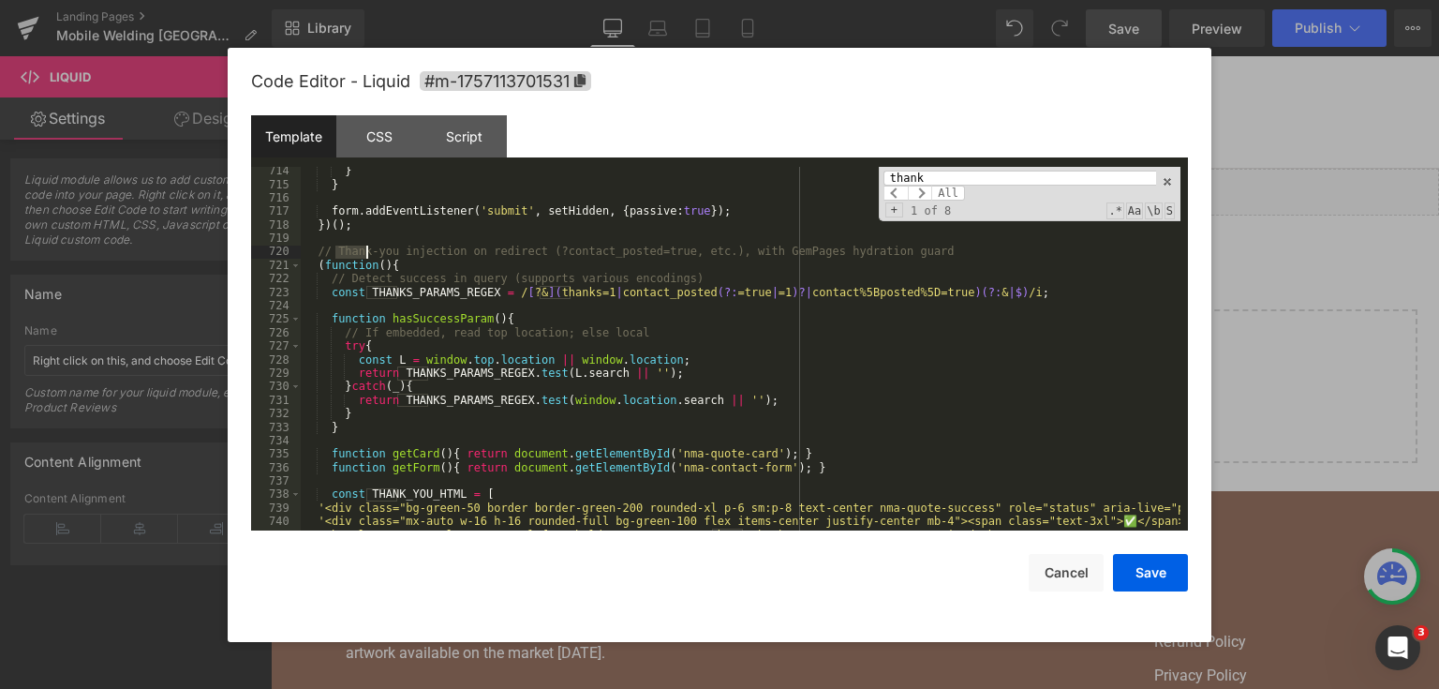
scroll to position [11374, 0]
click at [946, 177] on input "thank" at bounding box center [1019, 178] width 273 height 15
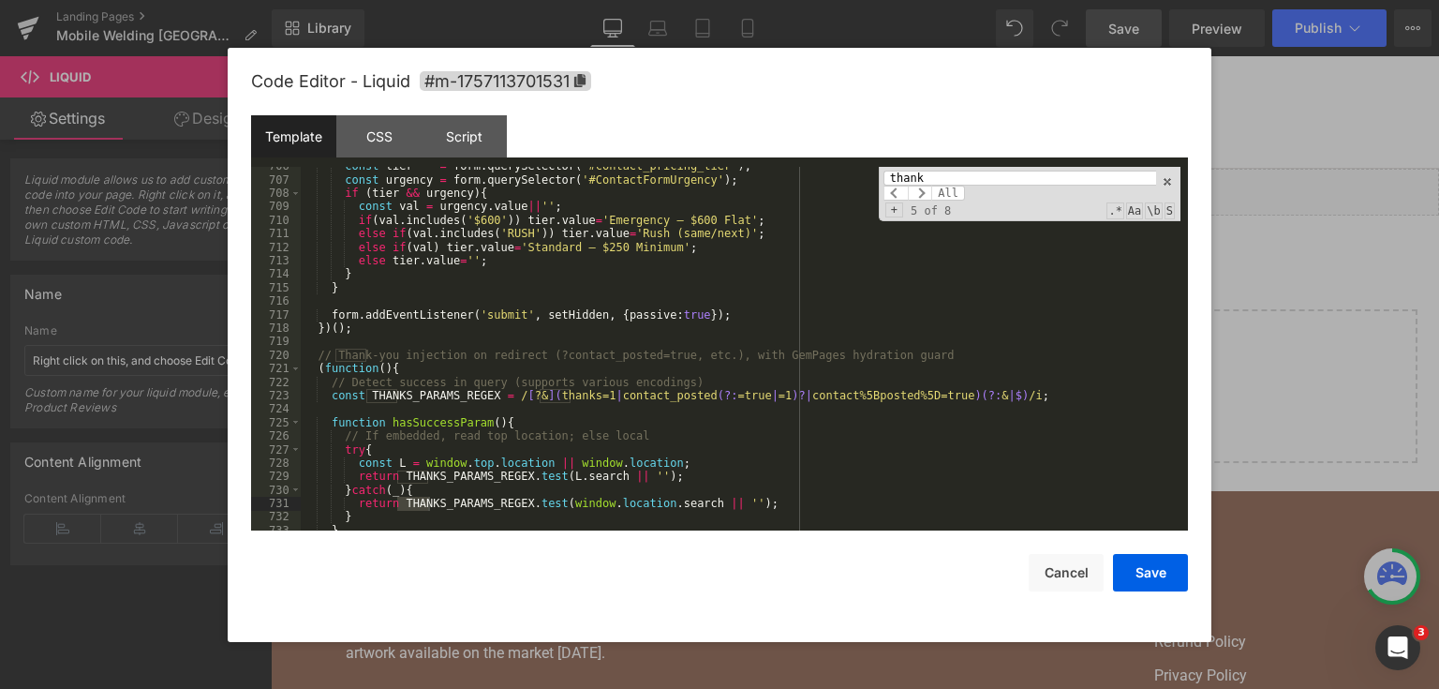
scroll to position [11527, 0]
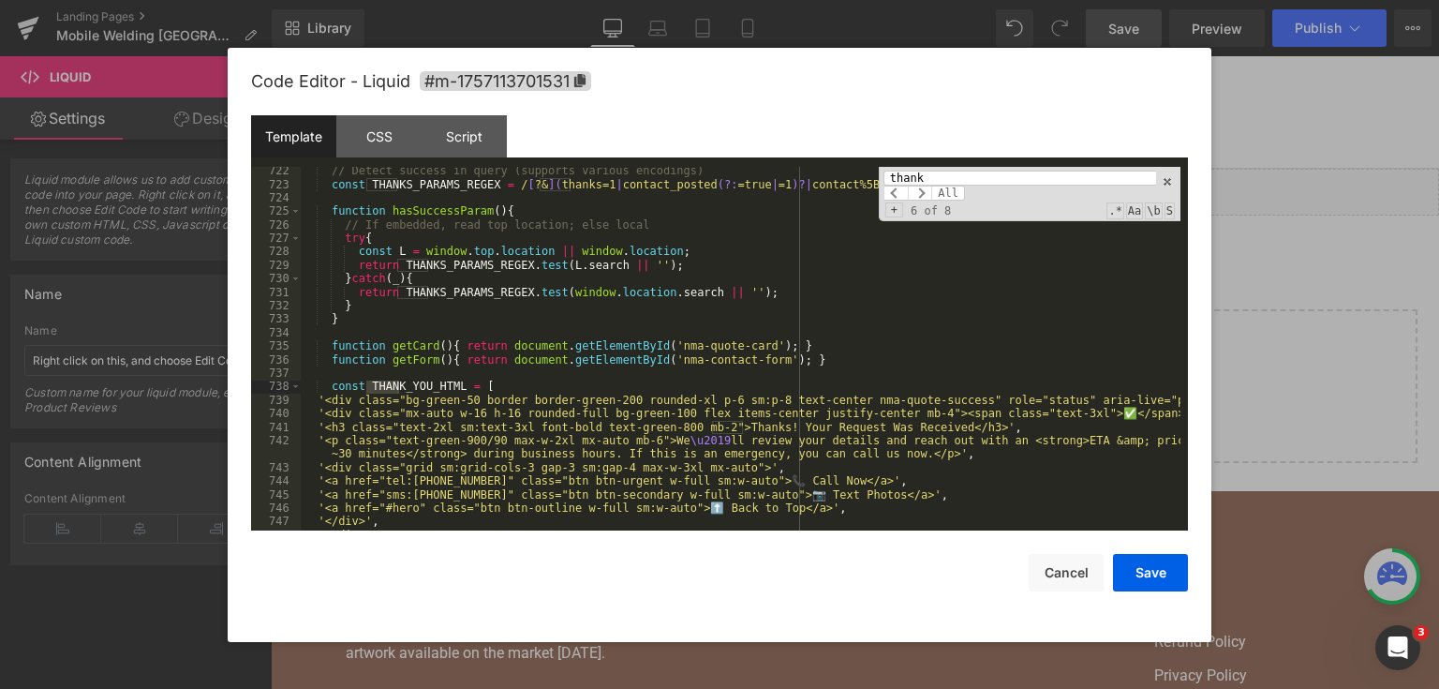
click at [510, 362] on div "// Detect success in query (supports various encodings) const THANKS_PARAMS_REG…" at bounding box center [741, 360] width 880 height 392
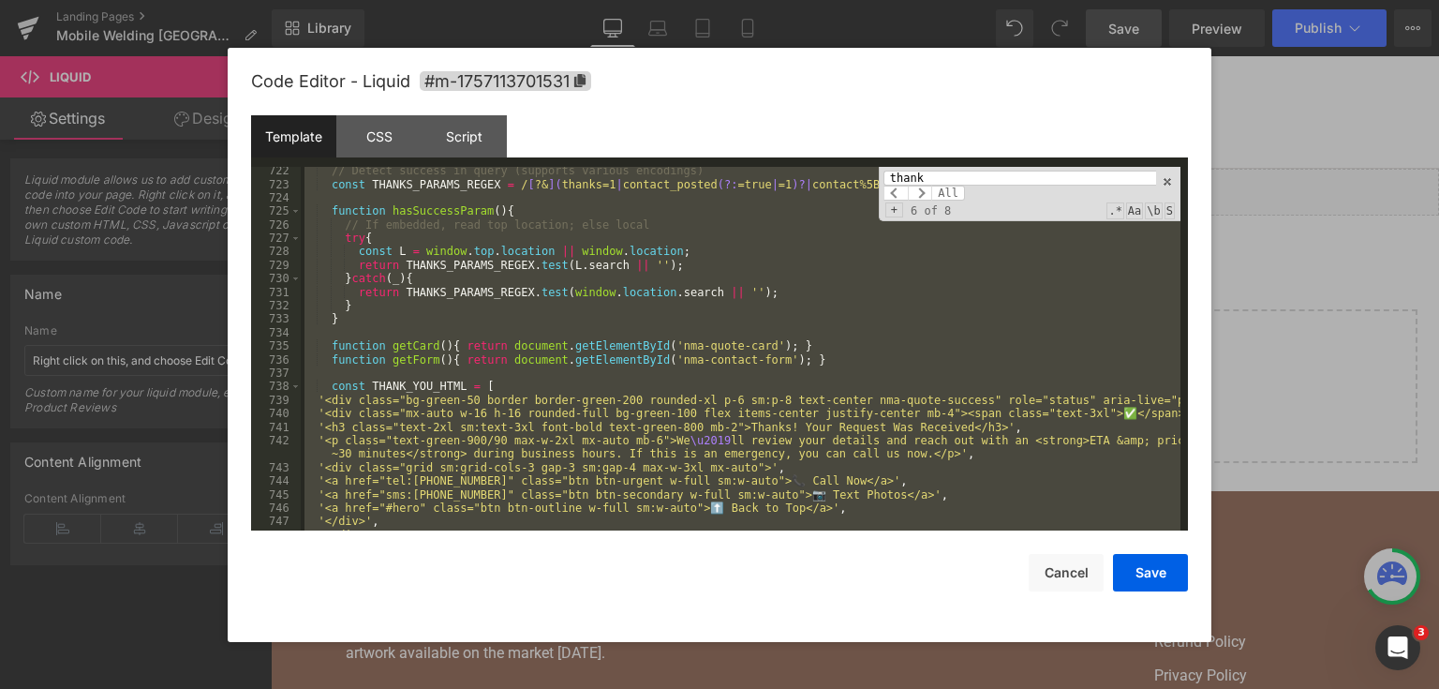
click at [926, 179] on input "thank" at bounding box center [1019, 178] width 273 height 15
paste input "Thank-you injection on re"
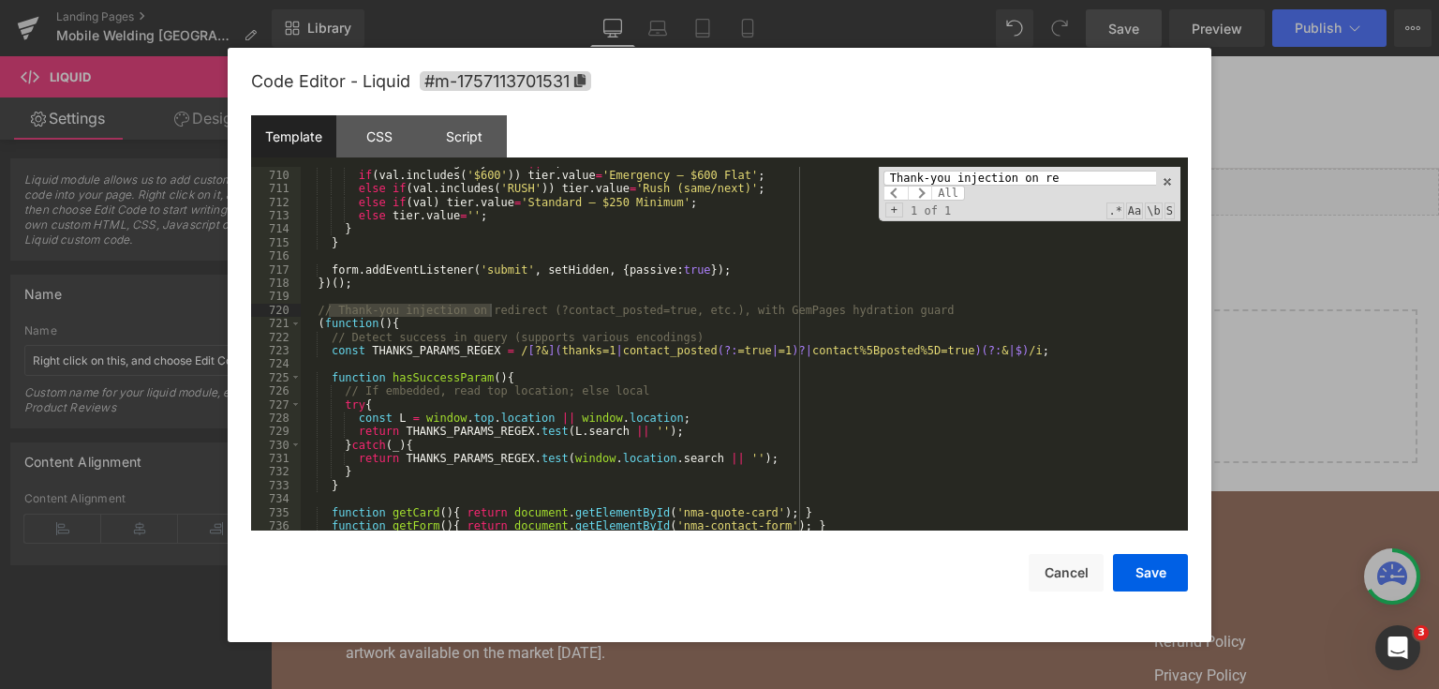
scroll to position [11316, 0]
type input "Thank-you injection on re"
click at [485, 352] on div "const val = urgency . value || '' ; if ( val . includes ( '$600' )) tier . valu…" at bounding box center [741, 352] width 880 height 392
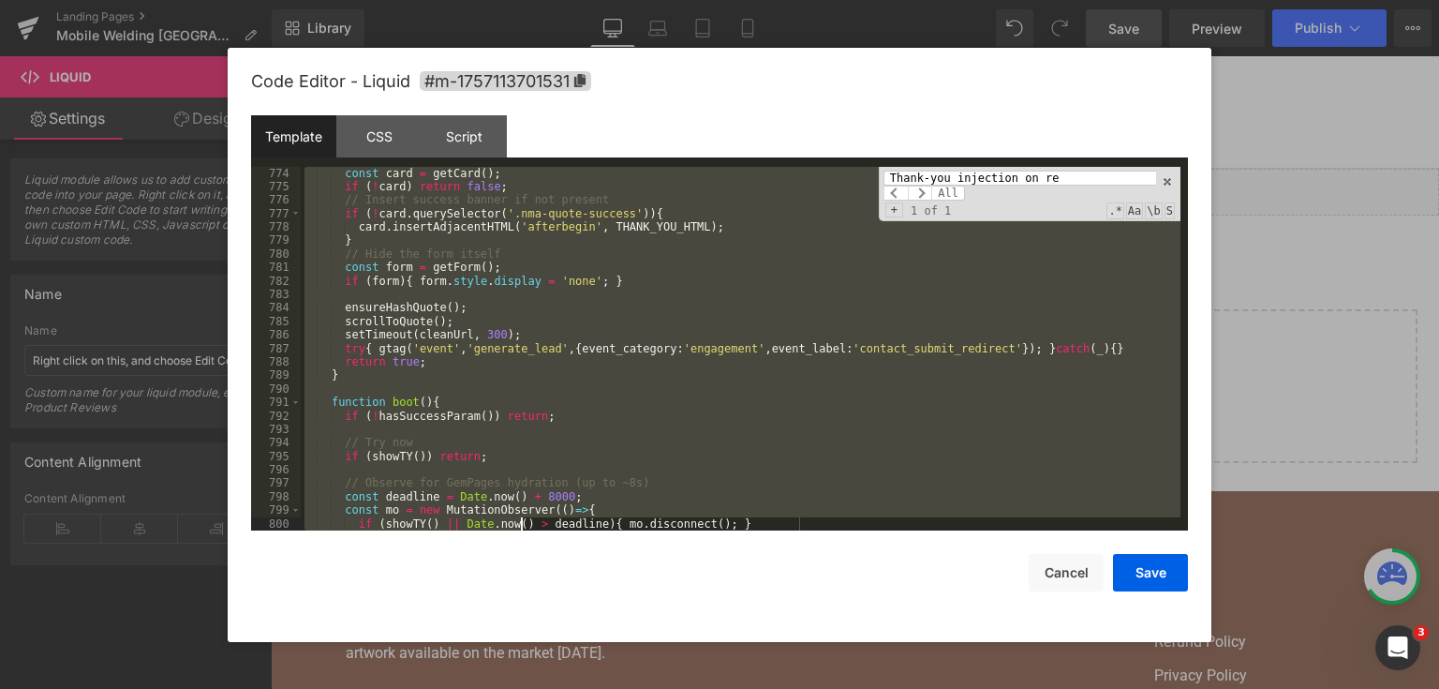
scroll to position [12572, 0]
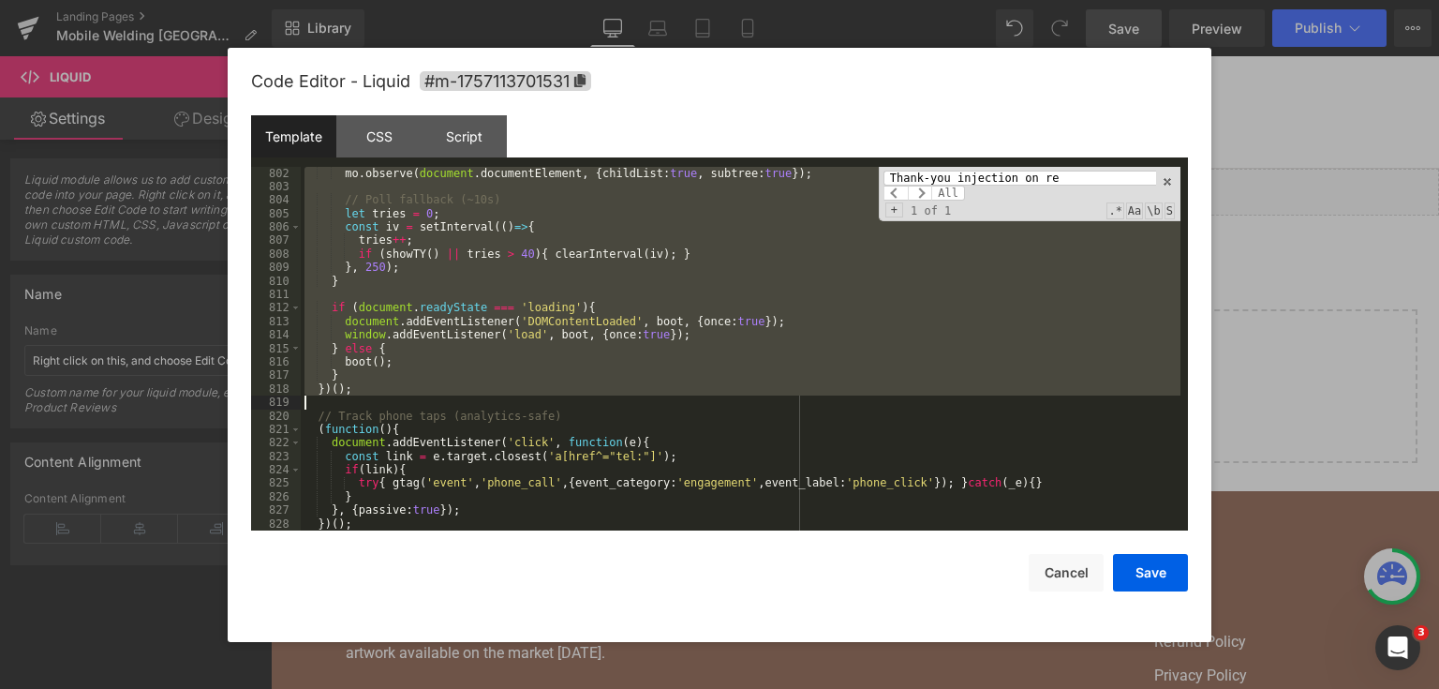
drag, startPoint x: 311, startPoint y: 308, endPoint x: 530, endPoint y: 397, distance: 236.6
click at [530, 397] on div "mo . observe ( document . documentElement , { childList : true , subtree : true…" at bounding box center [741, 363] width 880 height 392
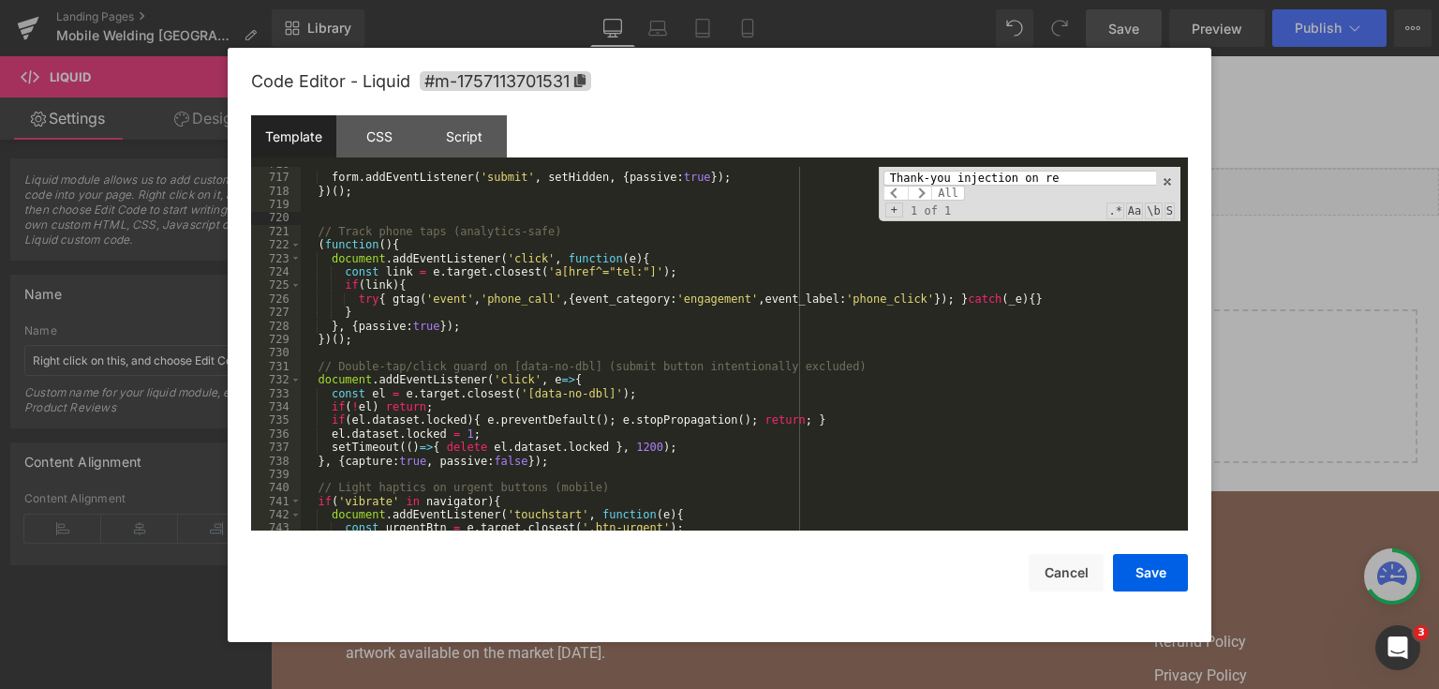
scroll to position [11363, 0]
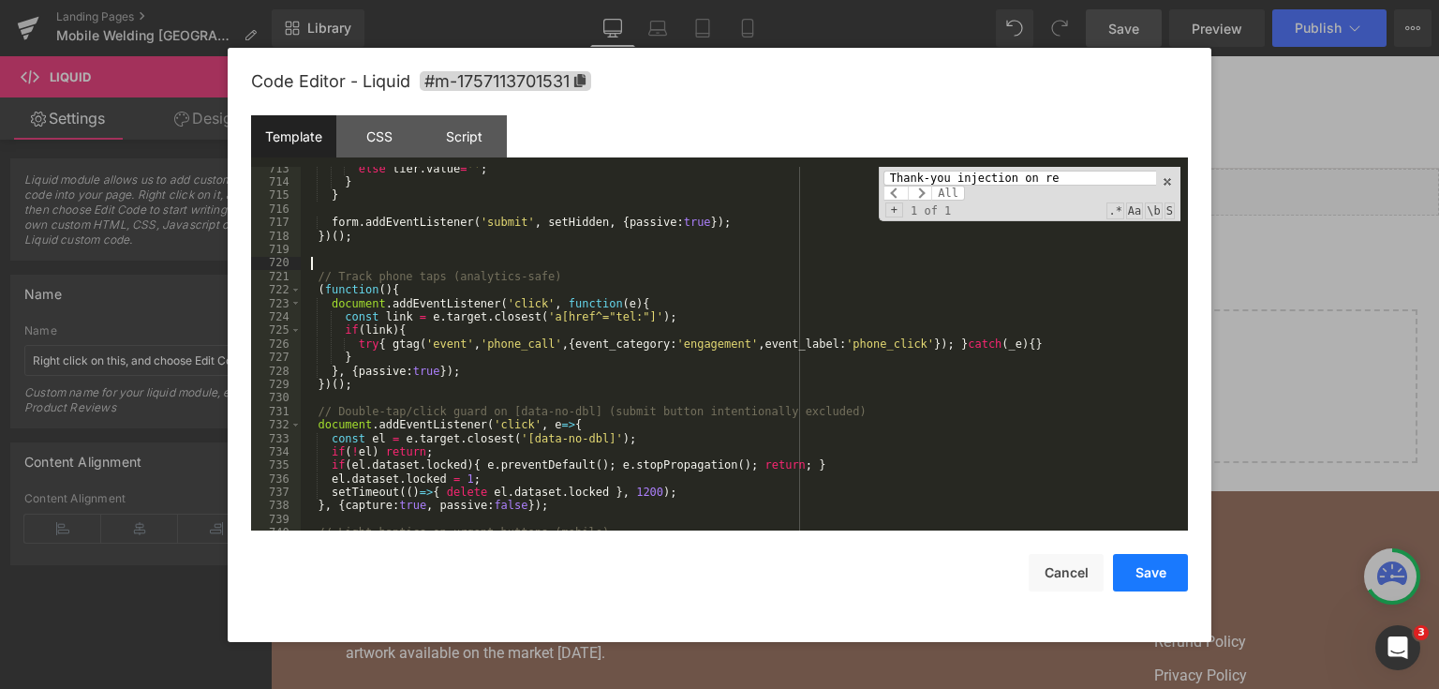
click at [1150, 563] on button "Save" at bounding box center [1150, 572] width 75 height 37
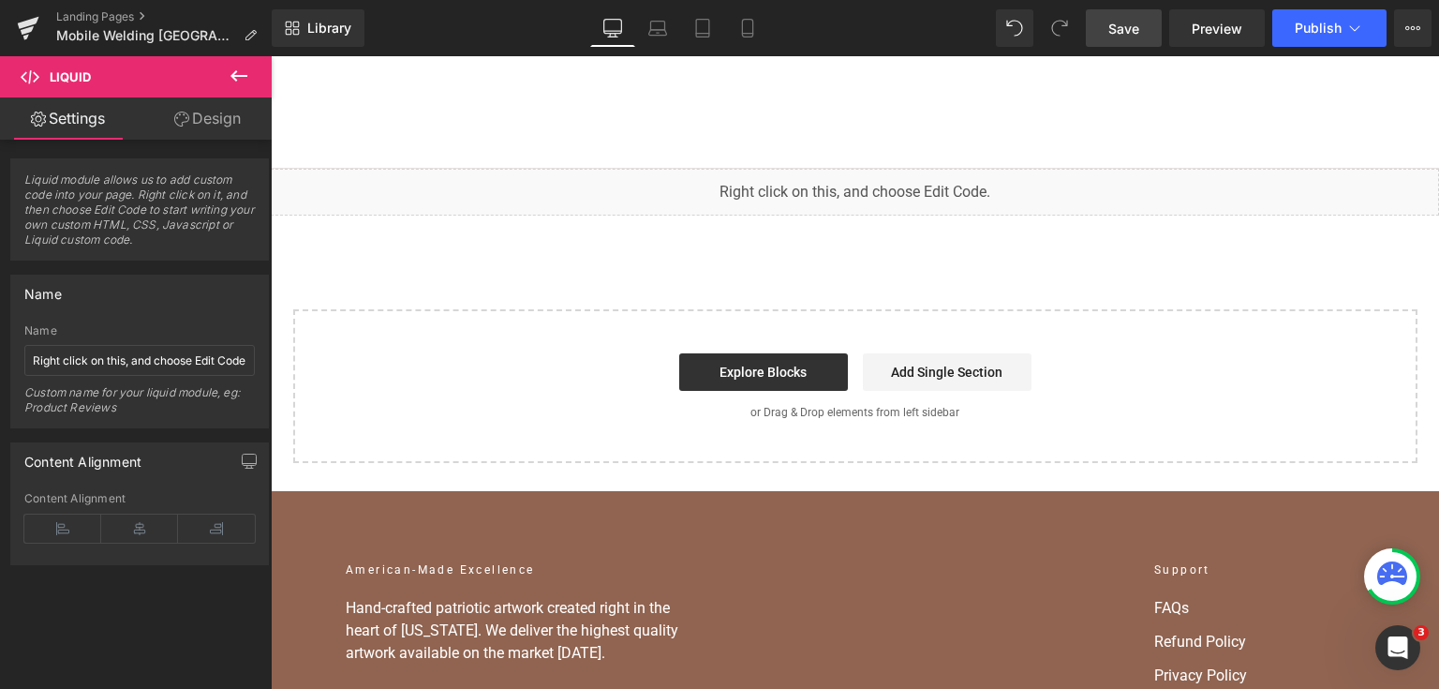
click at [1139, 21] on span "Save" at bounding box center [1123, 29] width 31 height 20
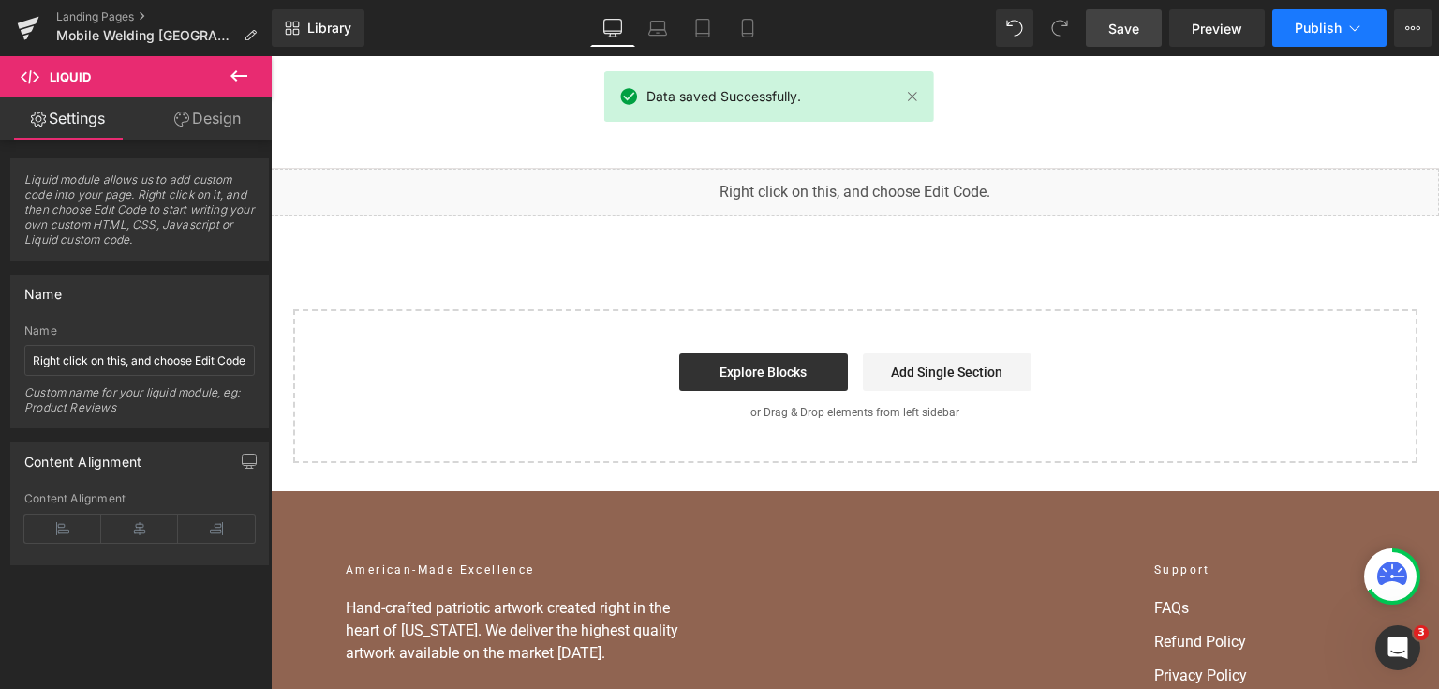
click at [1304, 28] on span "Publish" at bounding box center [1318, 28] width 47 height 15
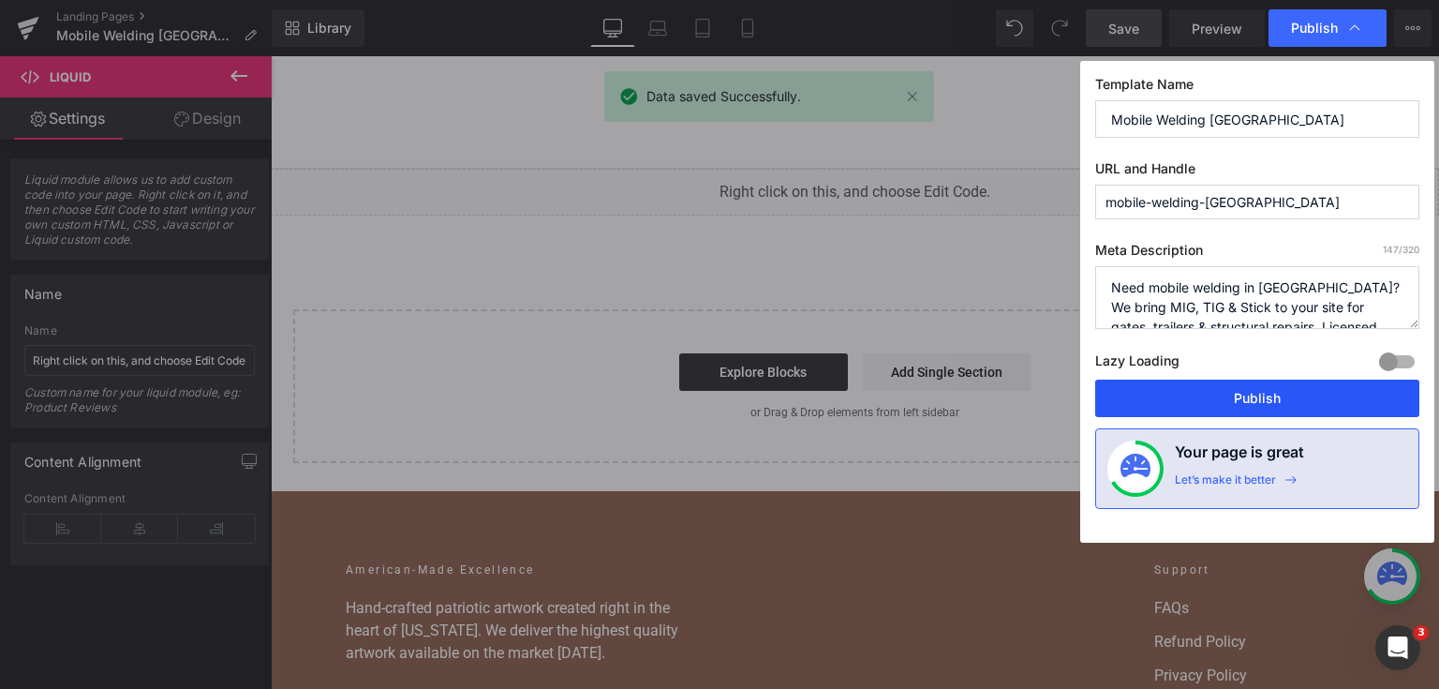
click at [1263, 390] on button "Publish" at bounding box center [1257, 397] width 324 height 37
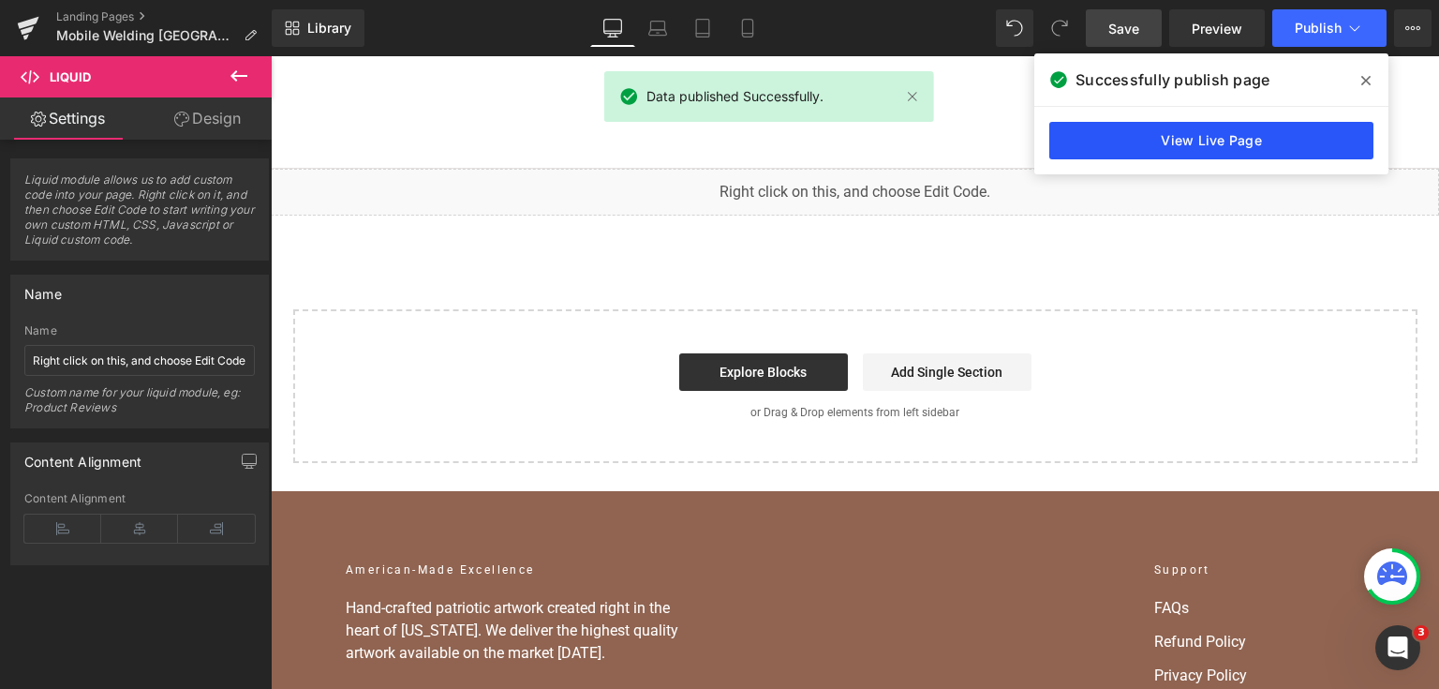
click at [1161, 131] on link "View Live Page" at bounding box center [1211, 140] width 324 height 37
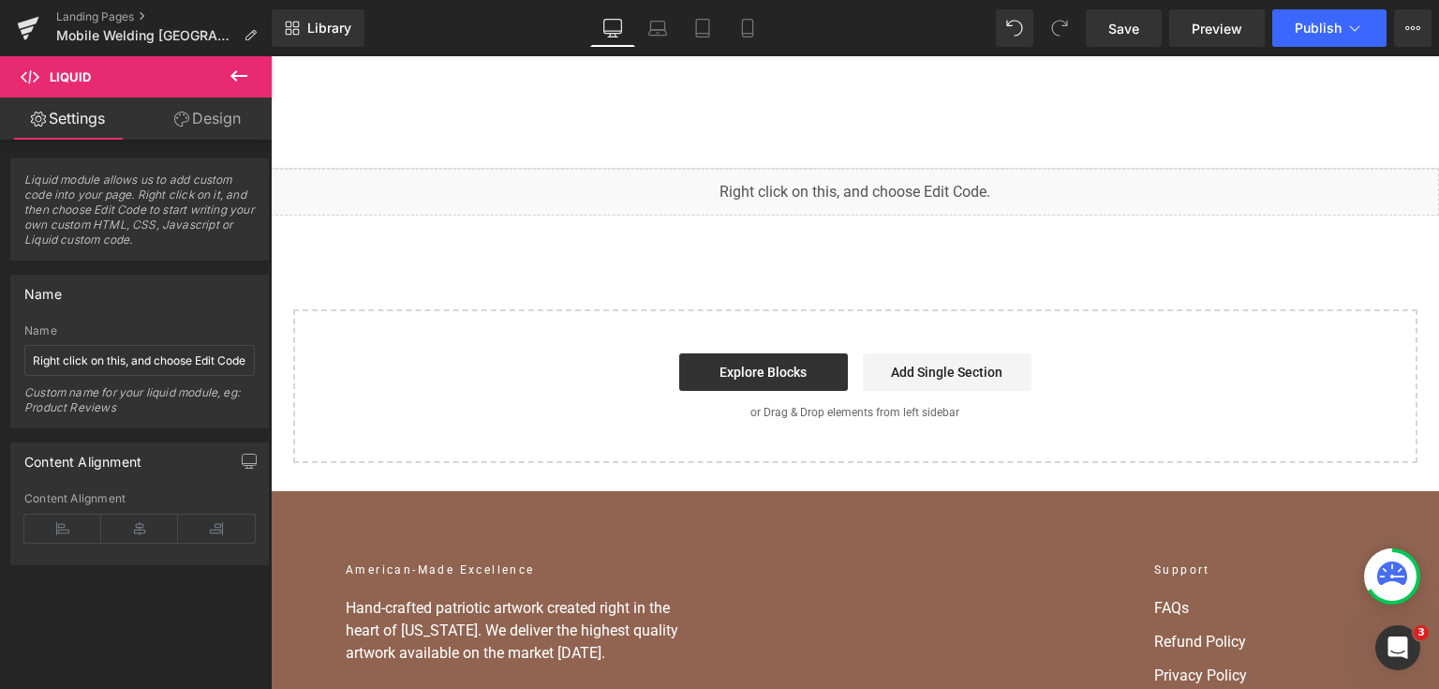
drag, startPoint x: 1109, startPoint y: 32, endPoint x: 1230, endPoint y: 52, distance: 122.4
click at [1110, 32] on span "Save" at bounding box center [1123, 29] width 31 height 20
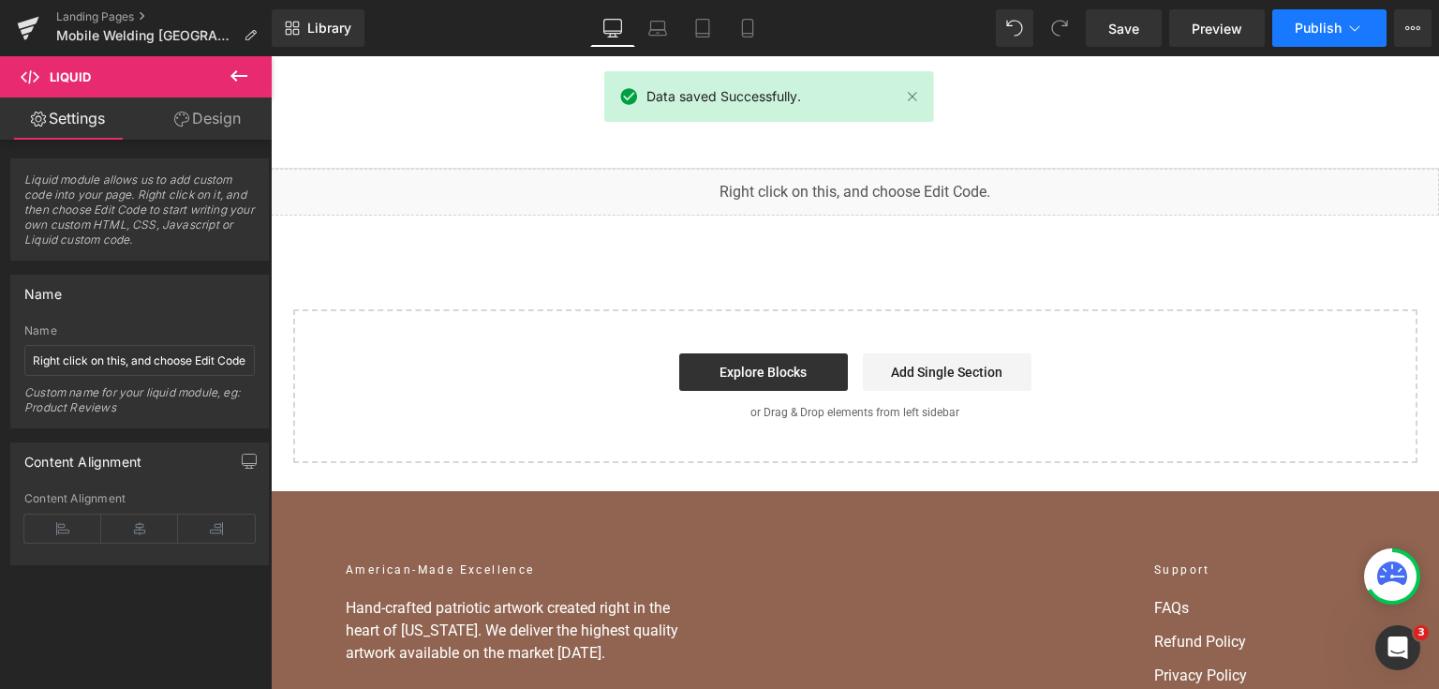
click at [1327, 26] on span "Publish" at bounding box center [1318, 28] width 47 height 15
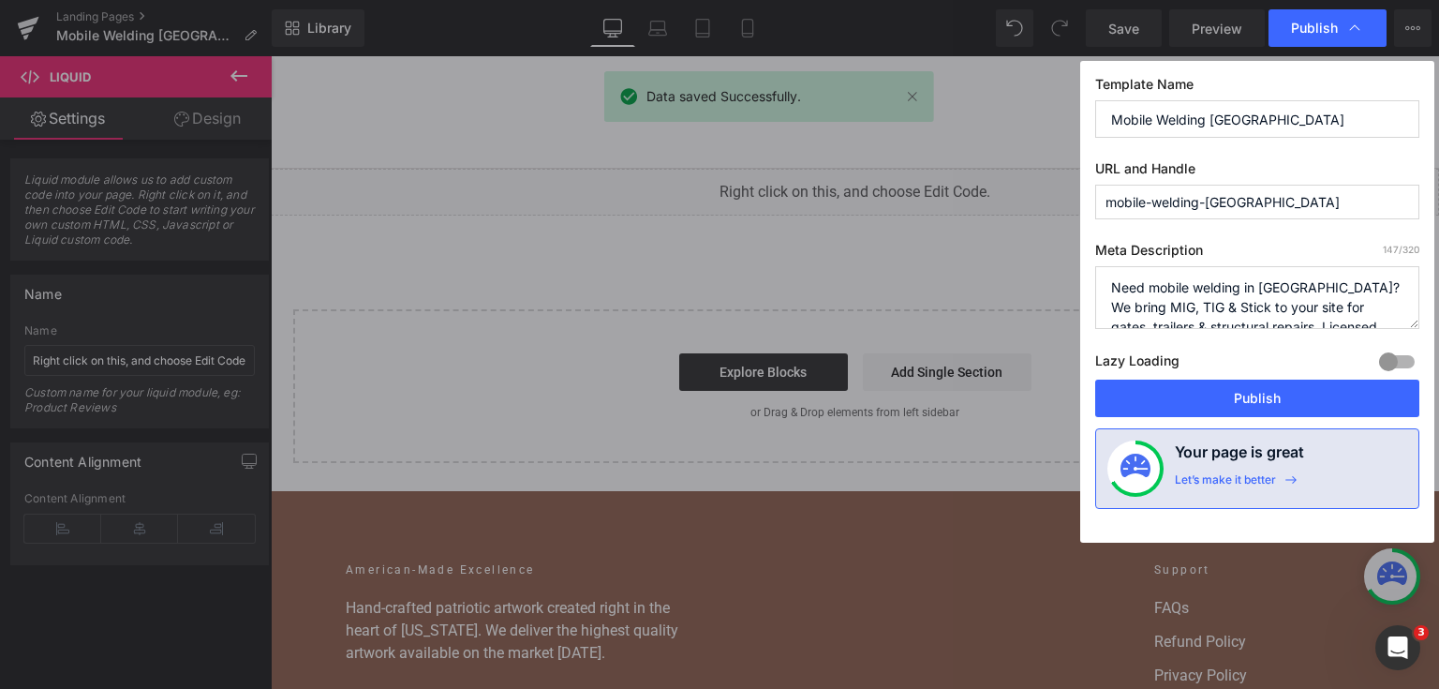
drag, startPoint x: 1226, startPoint y: 392, endPoint x: 217, endPoint y: 59, distance: 1062.4
click at [1226, 391] on button "Publish" at bounding box center [1257, 397] width 324 height 37
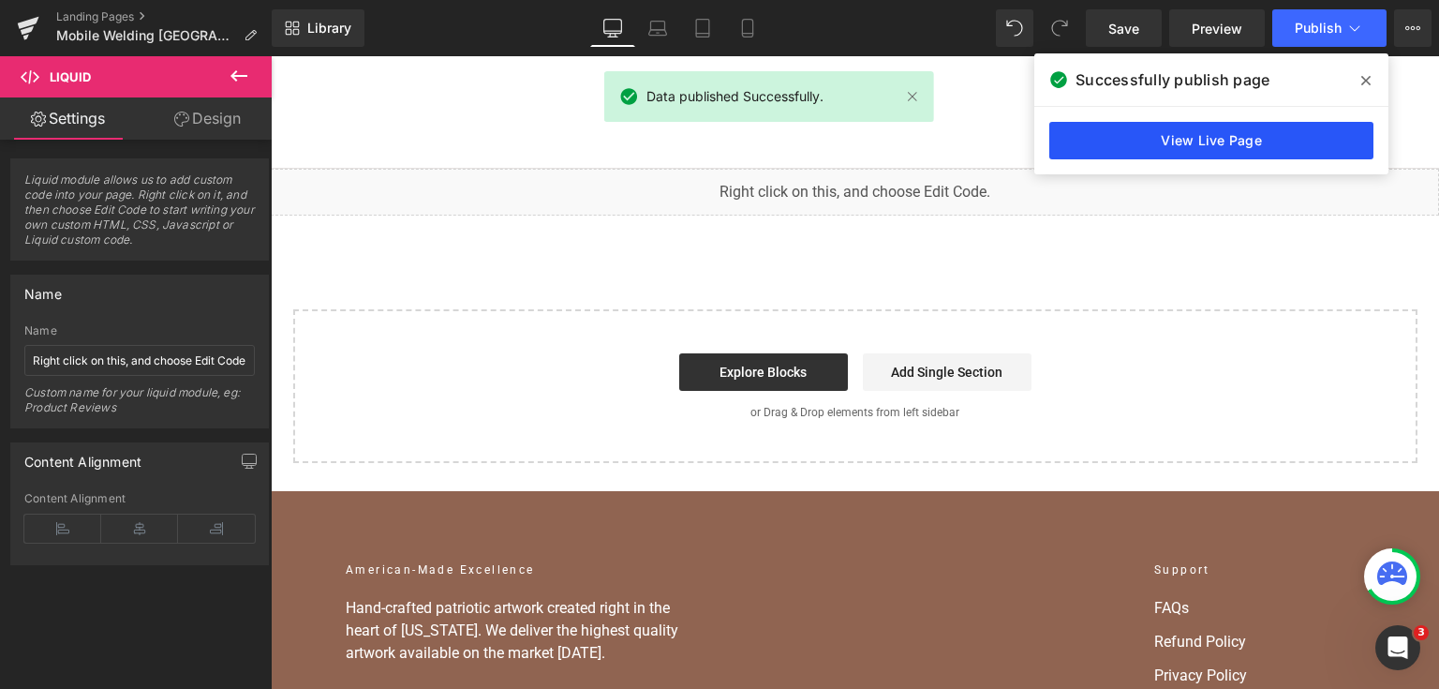
click at [1187, 132] on link "View Live Page" at bounding box center [1211, 140] width 324 height 37
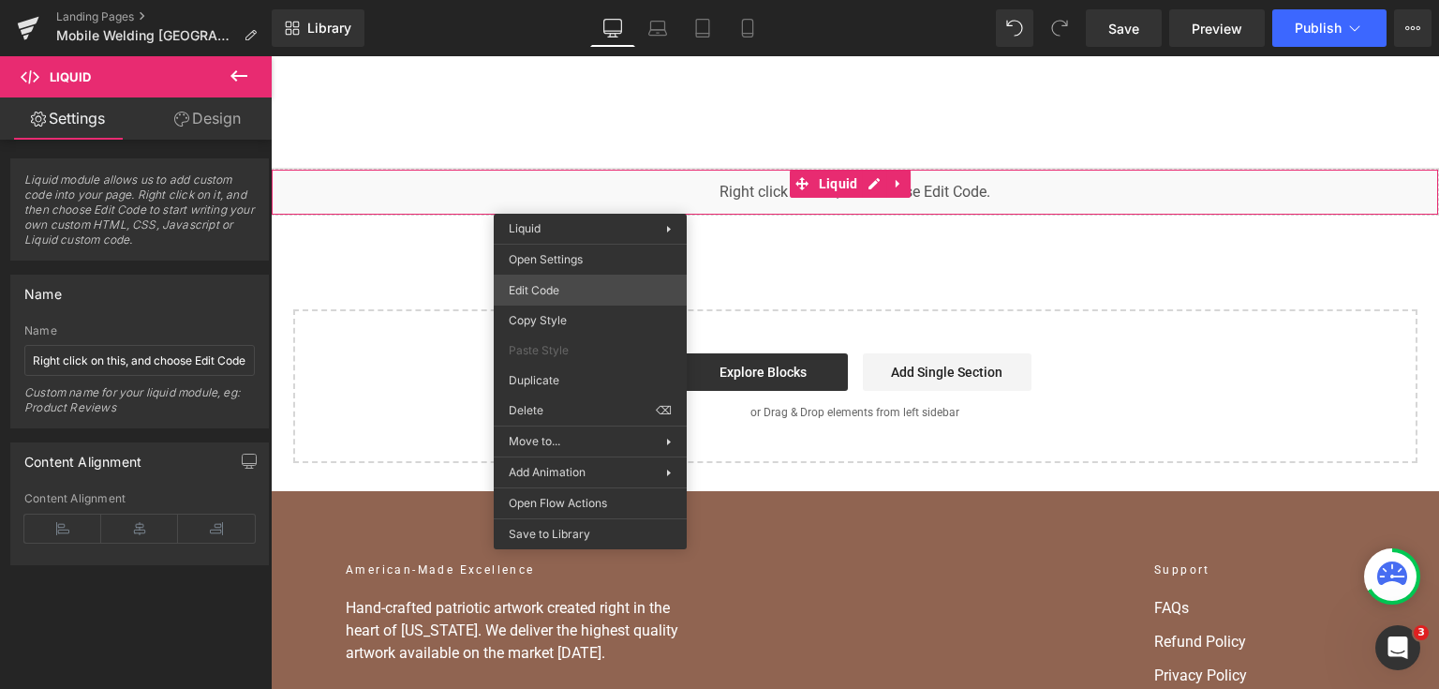
click at [596, 0] on div "You are previewing how the will restyle your page. You can not edit Elements in…" at bounding box center [719, 0] width 1439 height 0
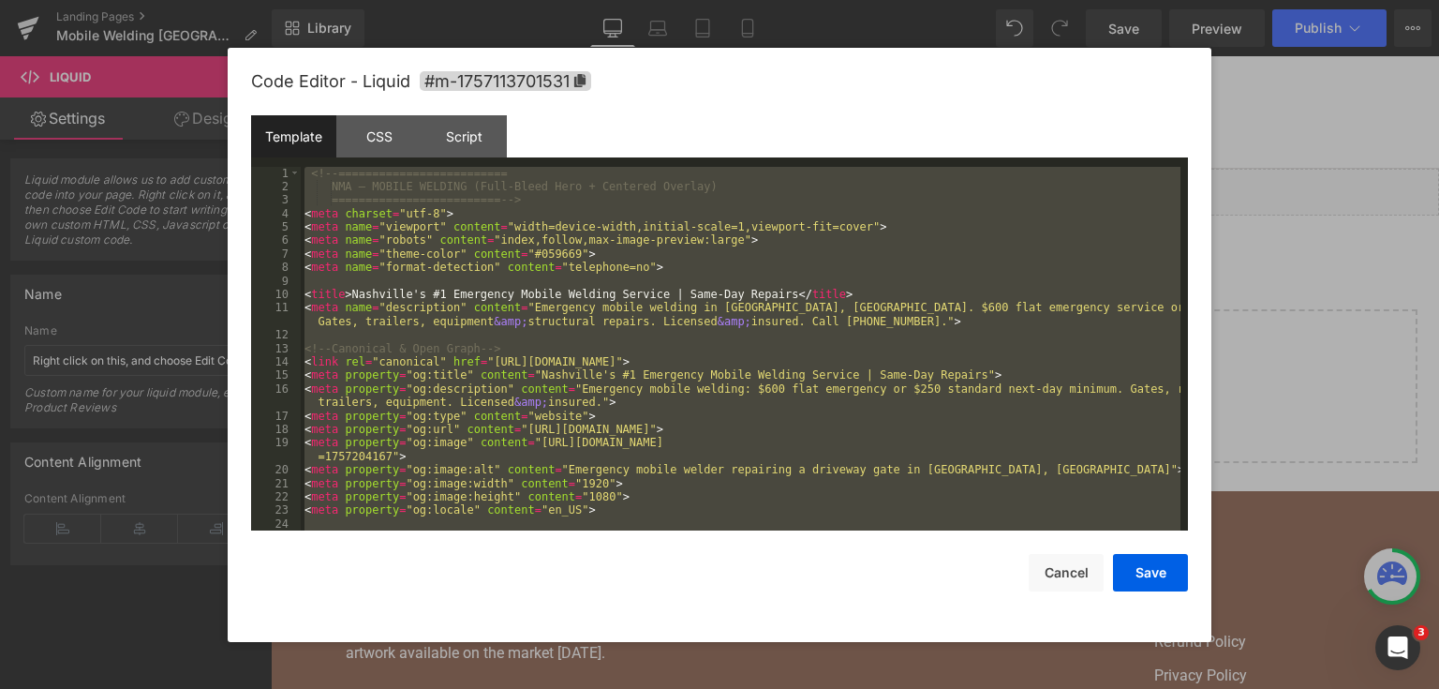
drag, startPoint x: 1377, startPoint y: 338, endPoint x: 1105, endPoint y: 282, distance: 277.4
click at [1377, 338] on div at bounding box center [719, 344] width 1439 height 689
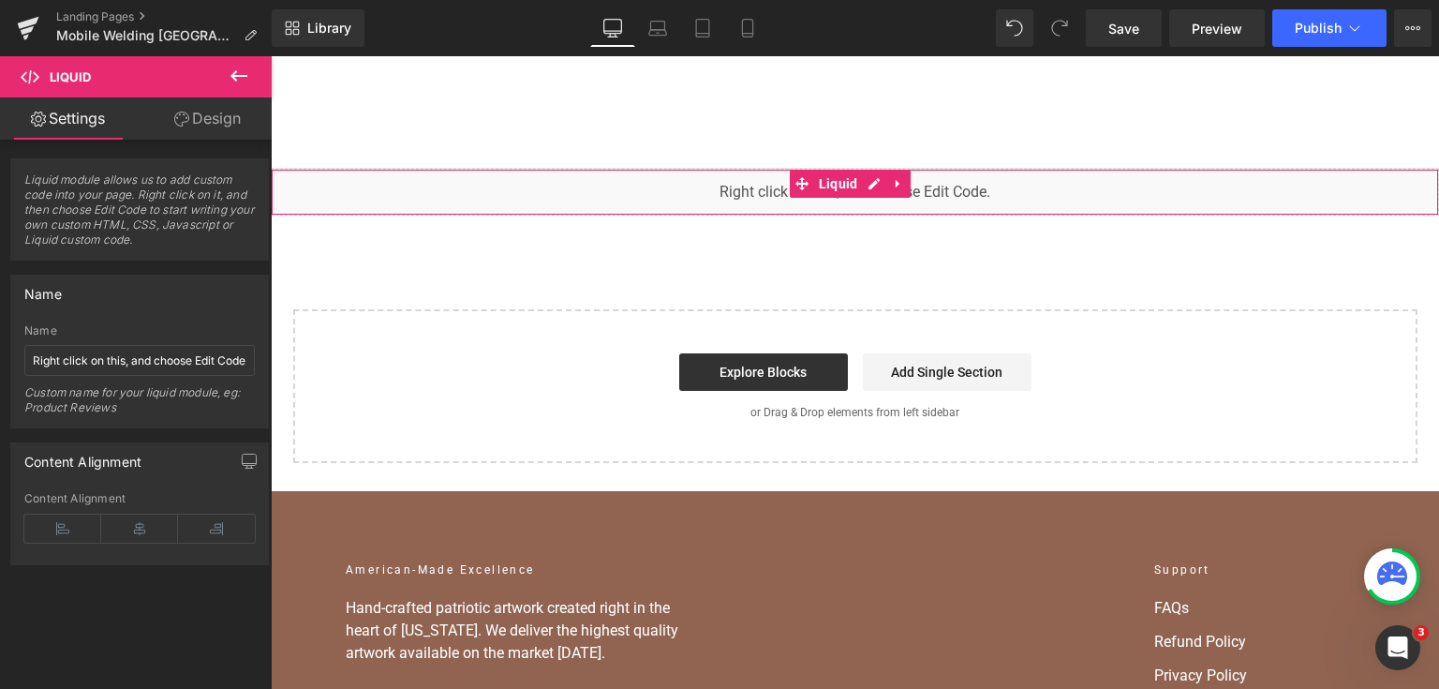
click at [660, 0] on div "You are previewing how the will restyle your page. You can not edit Elements in…" at bounding box center [719, 0] width 1439 height 0
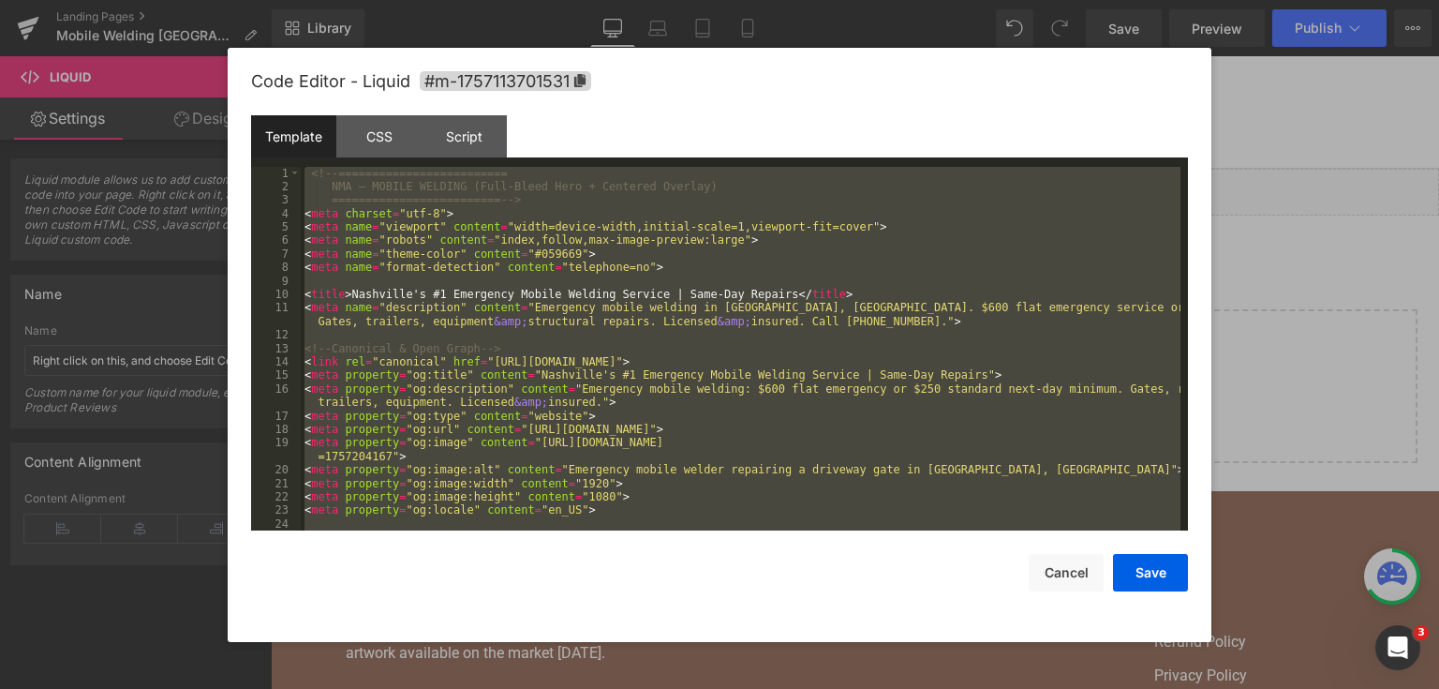
drag, startPoint x: 1297, startPoint y: 297, endPoint x: 1022, endPoint y: 233, distance: 281.8
click at [1297, 297] on div at bounding box center [719, 344] width 1439 height 689
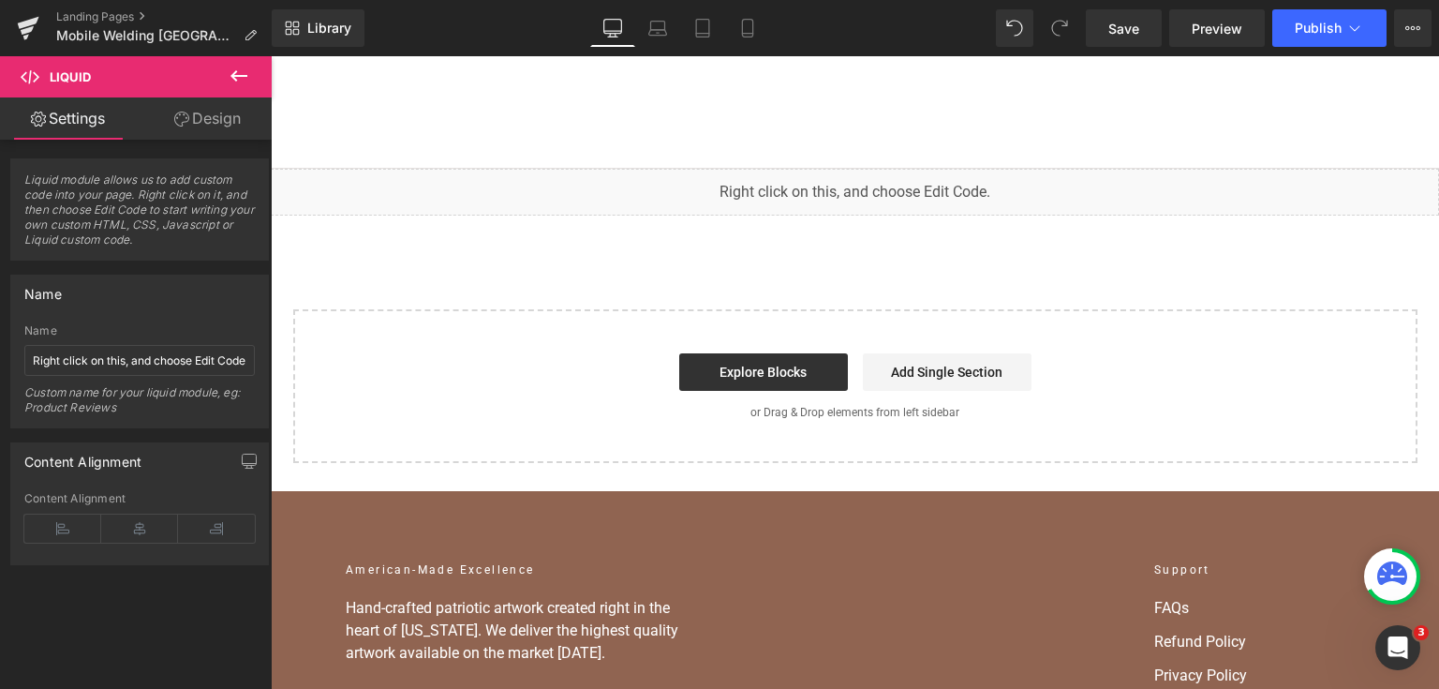
click at [587, 0] on div "You are previewing how the will restyle your page. You can not edit Elements in…" at bounding box center [719, 0] width 1439 height 0
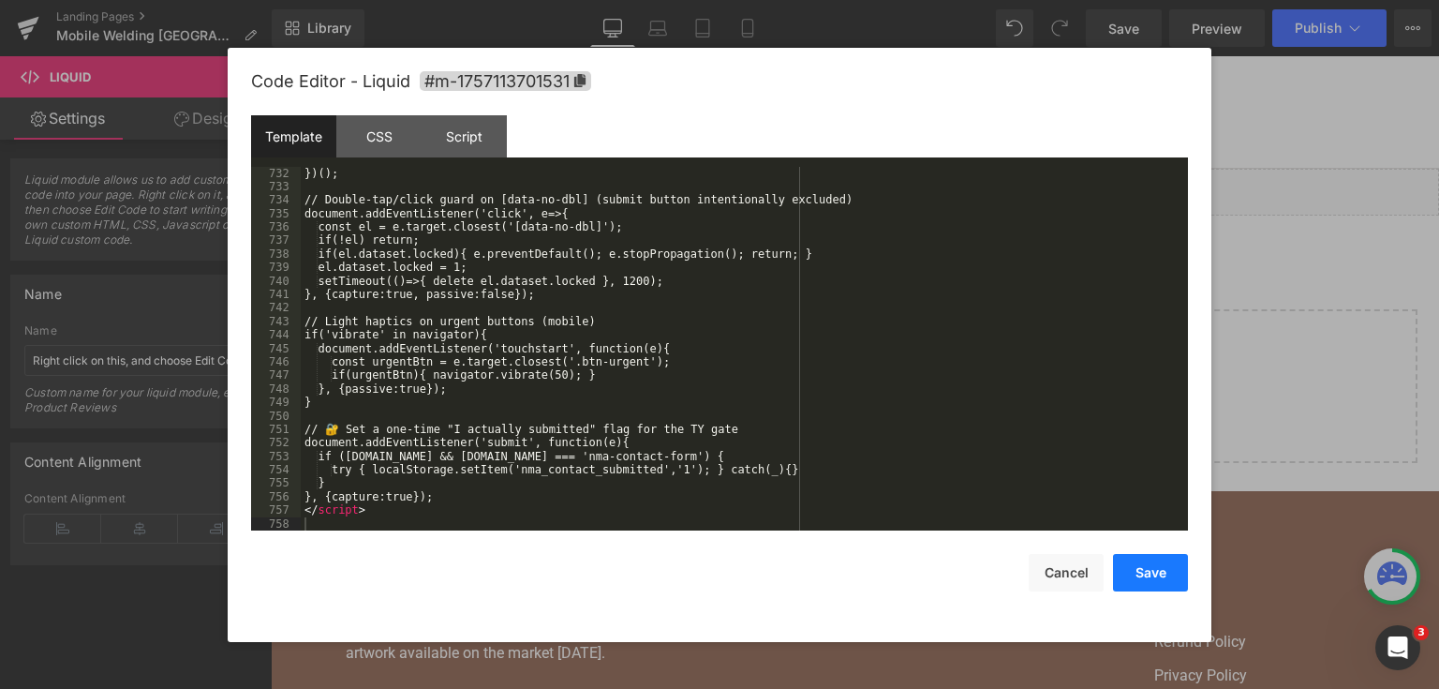
drag, startPoint x: 1164, startPoint y: 575, endPoint x: 890, endPoint y: 12, distance: 626.0
click at [1164, 575] on button "Save" at bounding box center [1150, 572] width 75 height 37
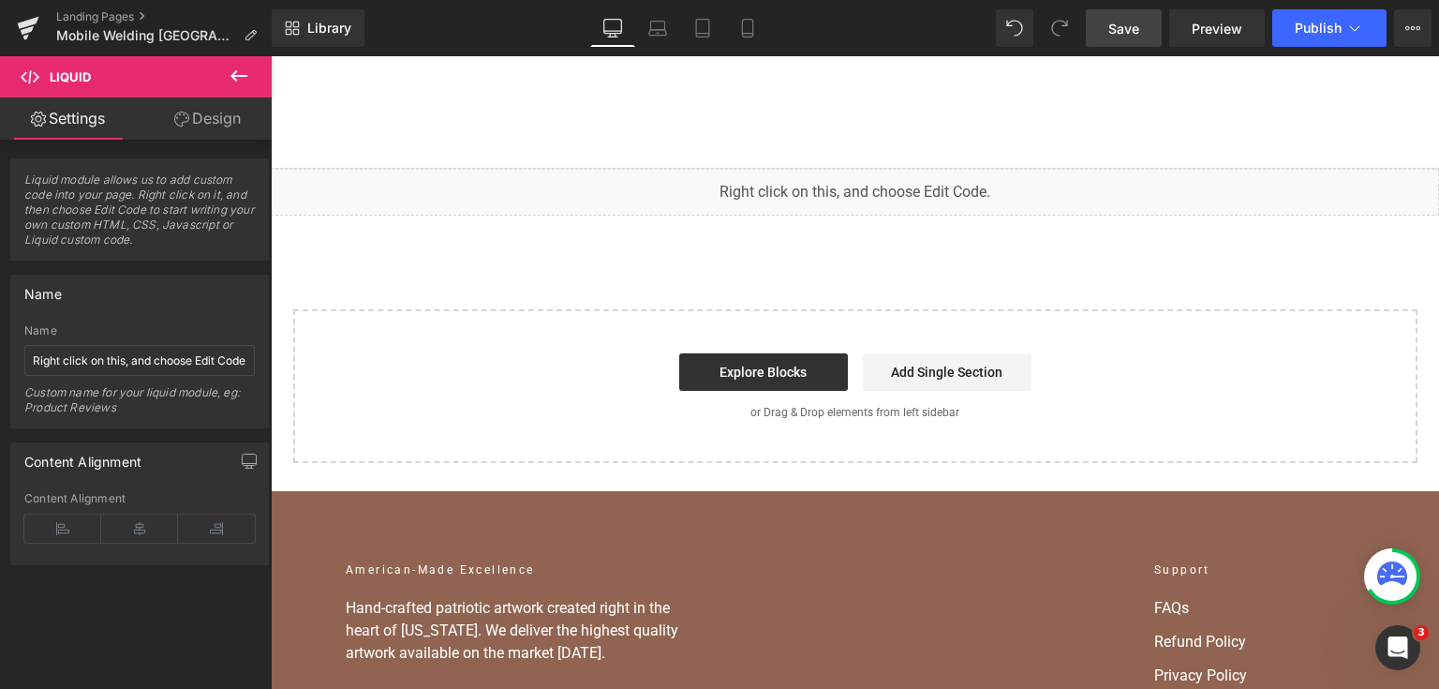
click at [1136, 14] on link "Save" at bounding box center [1124, 27] width 76 height 37
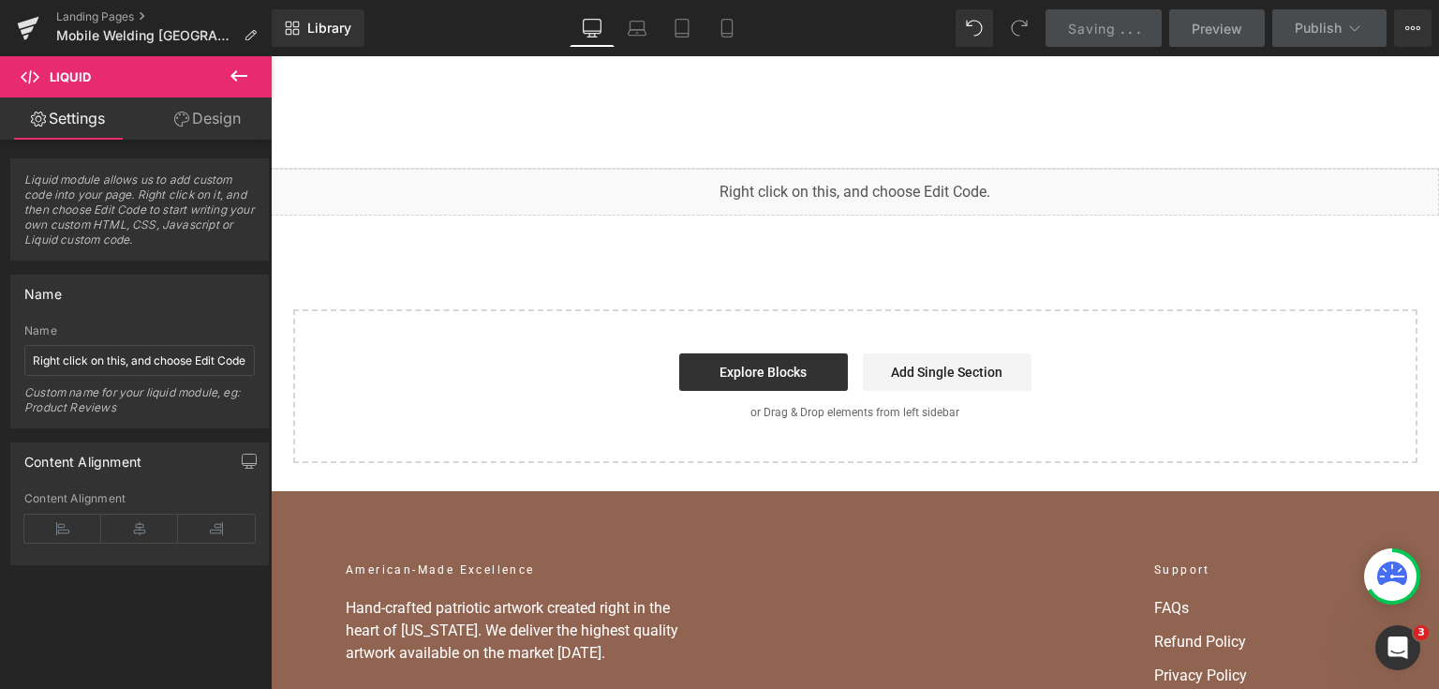
scroll to position [11602, 0]
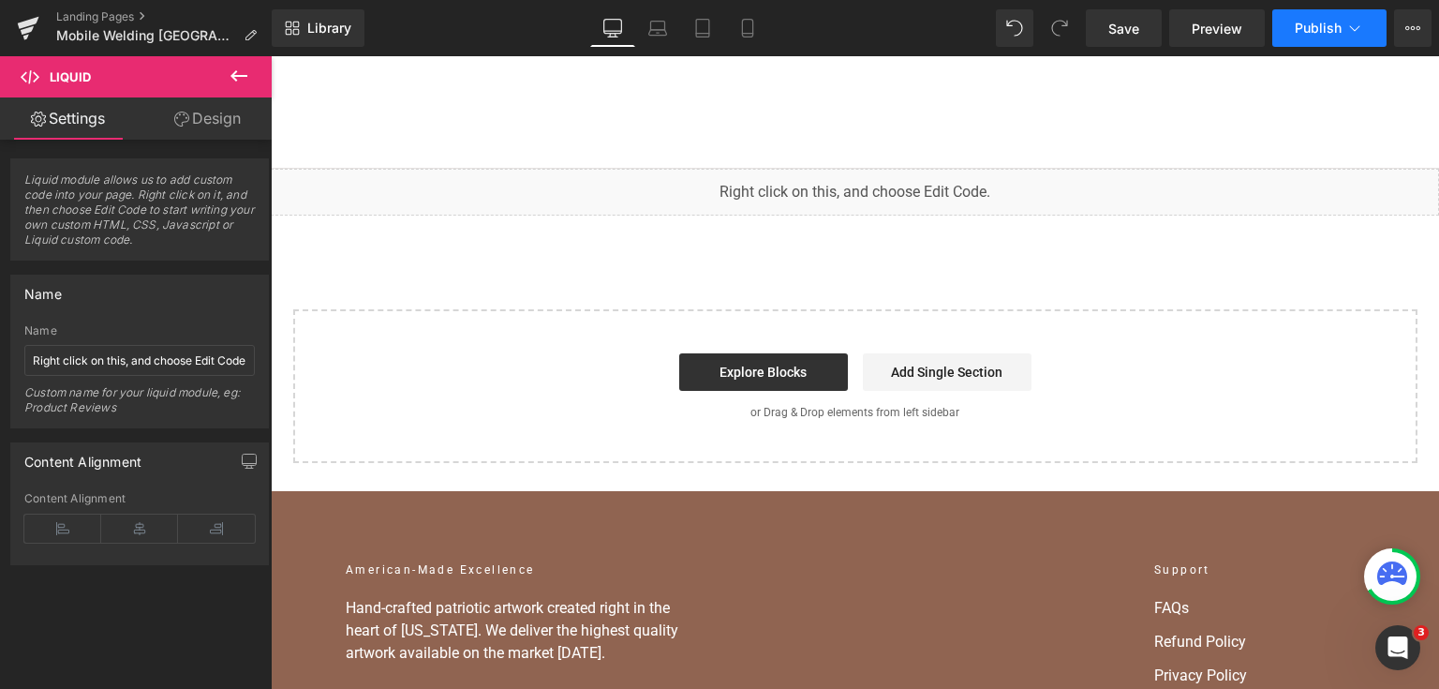
click at [1298, 24] on span "Publish" at bounding box center [1318, 28] width 47 height 15
click at [1143, 16] on link "Save" at bounding box center [1124, 27] width 76 height 37
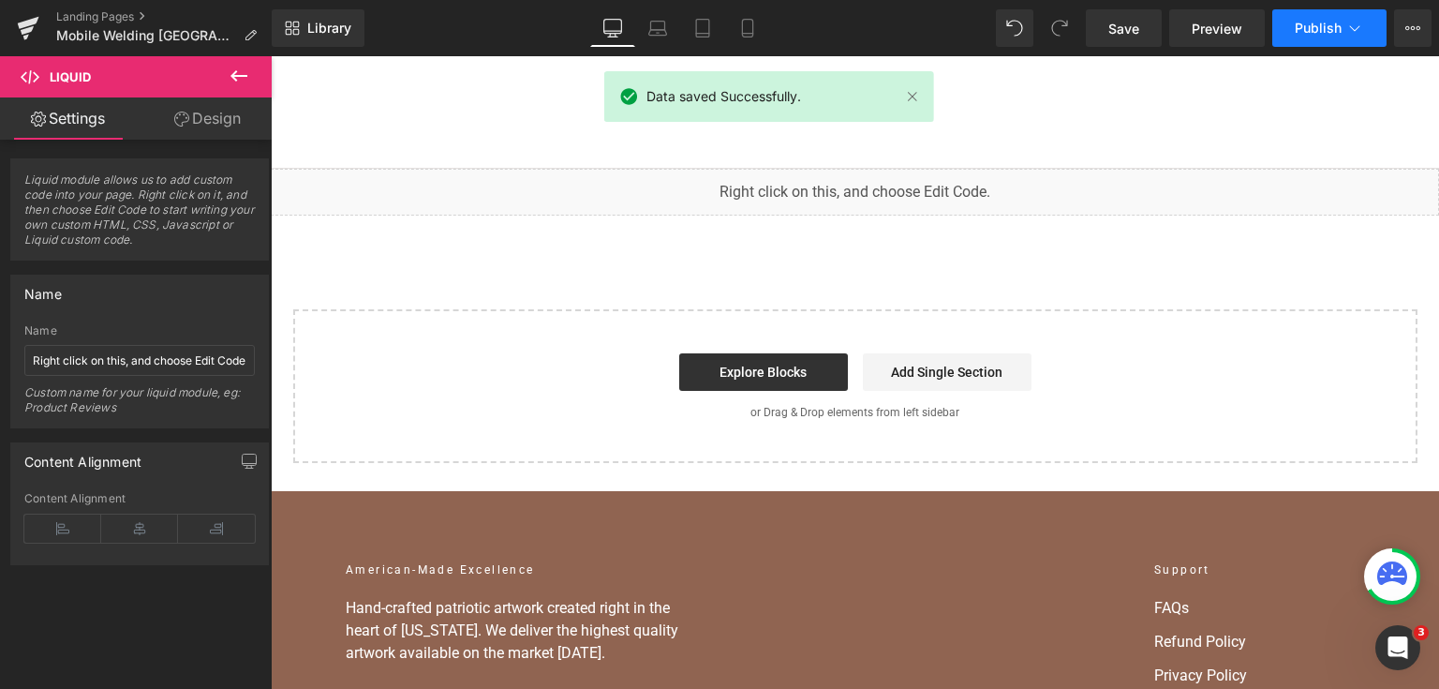
click at [1314, 44] on button "Publish" at bounding box center [1329, 27] width 114 height 37
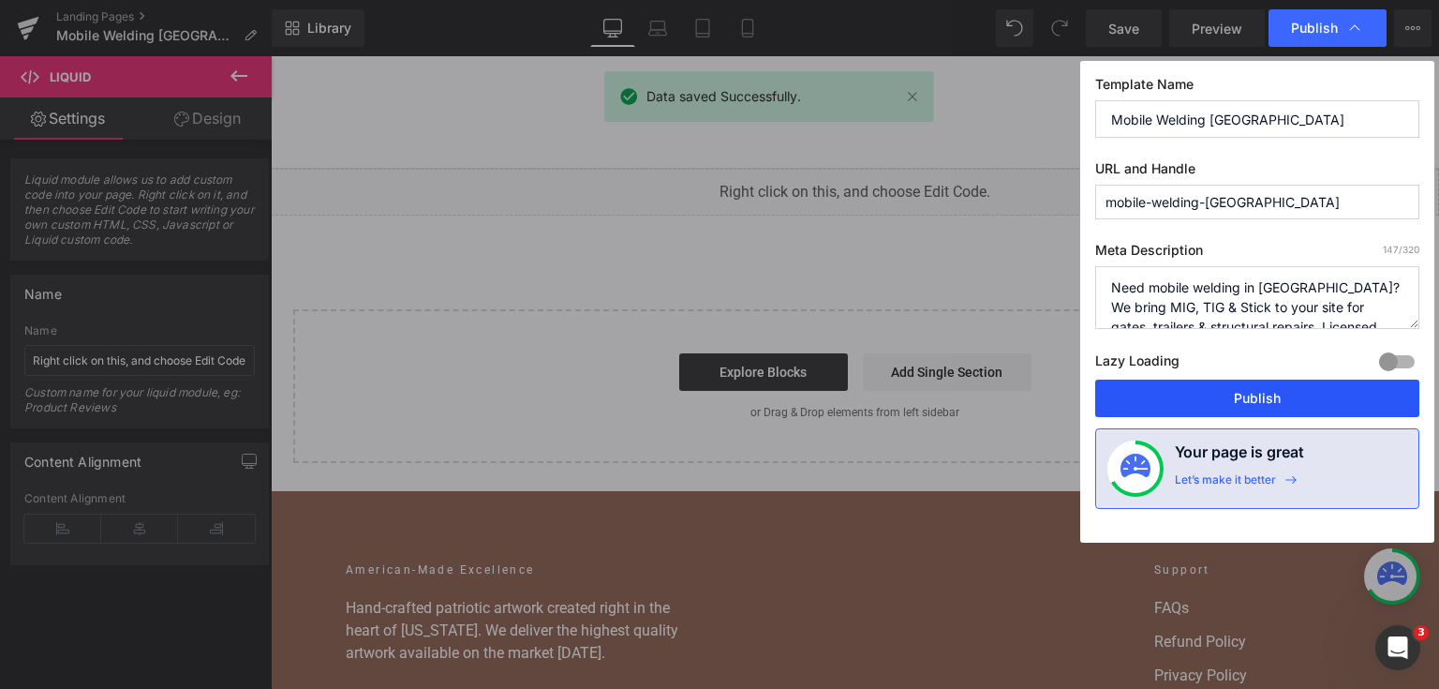
click at [1279, 390] on button "Publish" at bounding box center [1257, 397] width 324 height 37
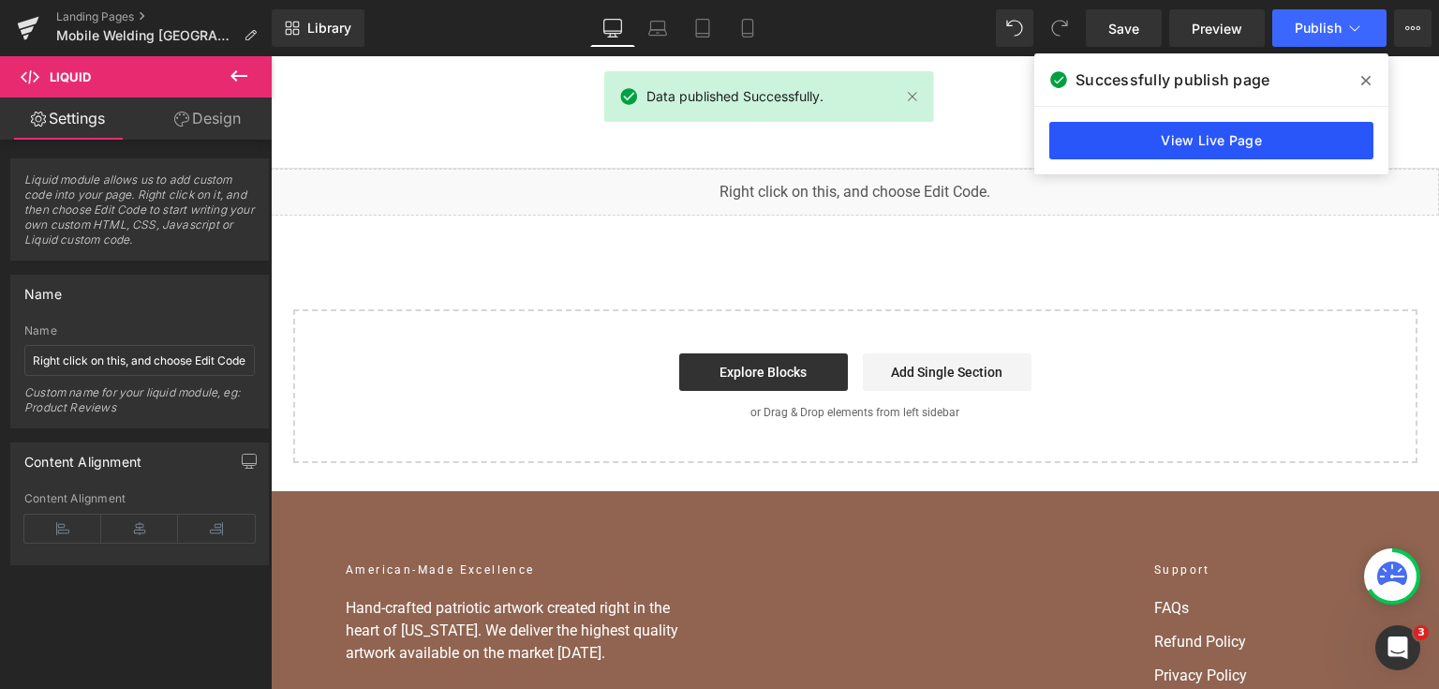
click at [1089, 131] on link "View Live Page" at bounding box center [1211, 140] width 324 height 37
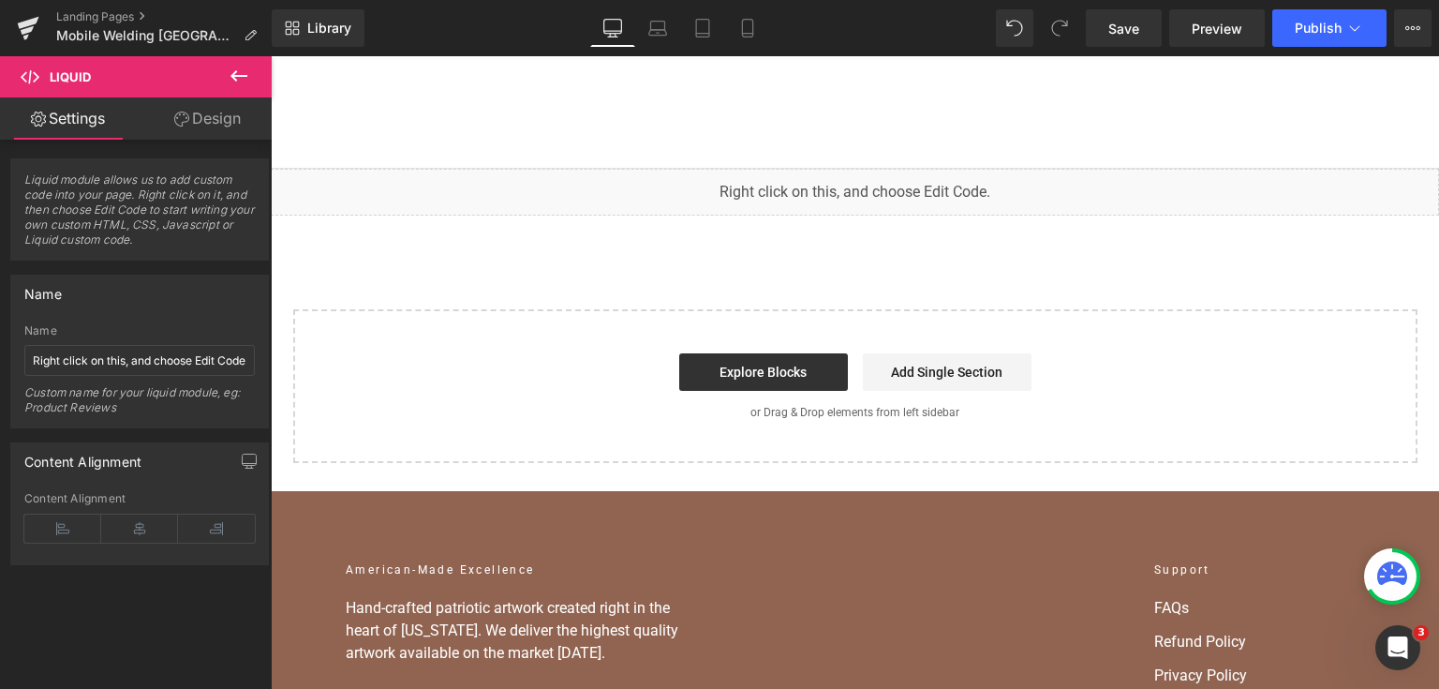
click at [835, 0] on div "You are previewing how the will restyle your page. You can not edit Elements in…" at bounding box center [719, 0] width 1439 height 0
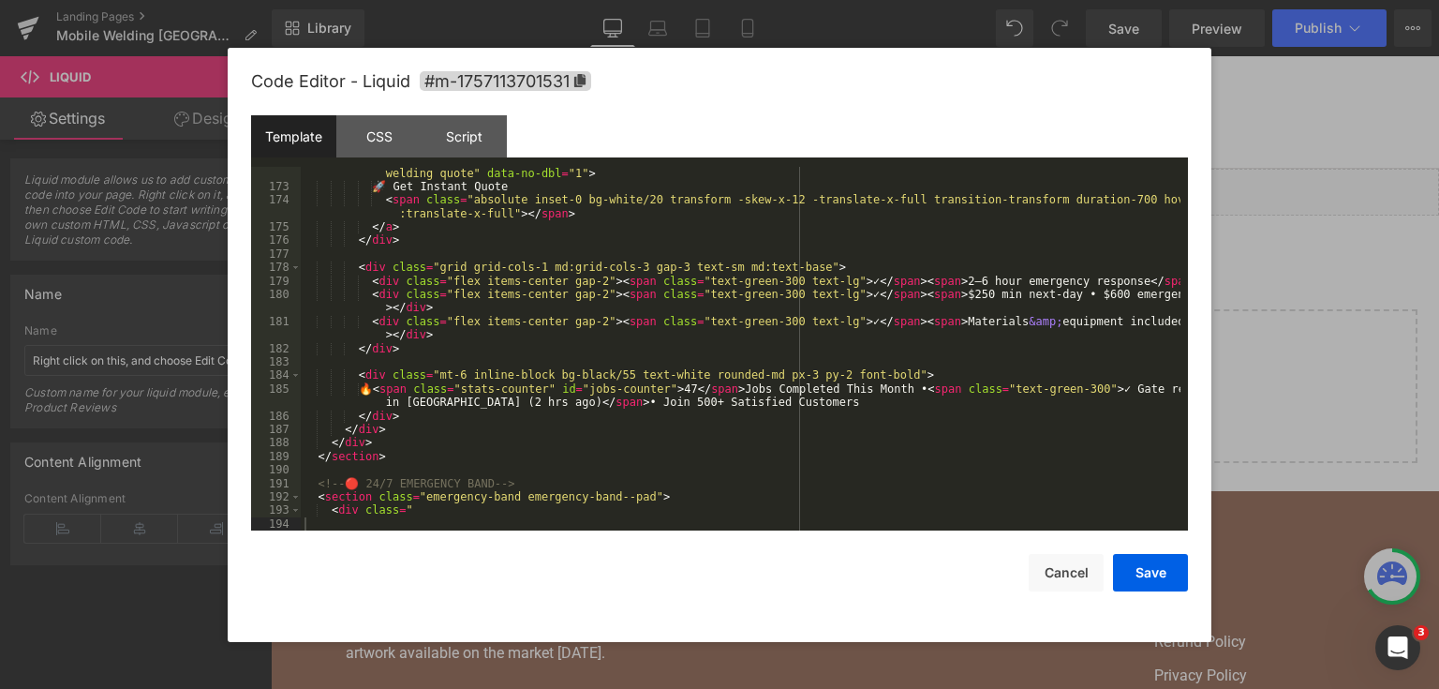
scroll to position [3021, 0]
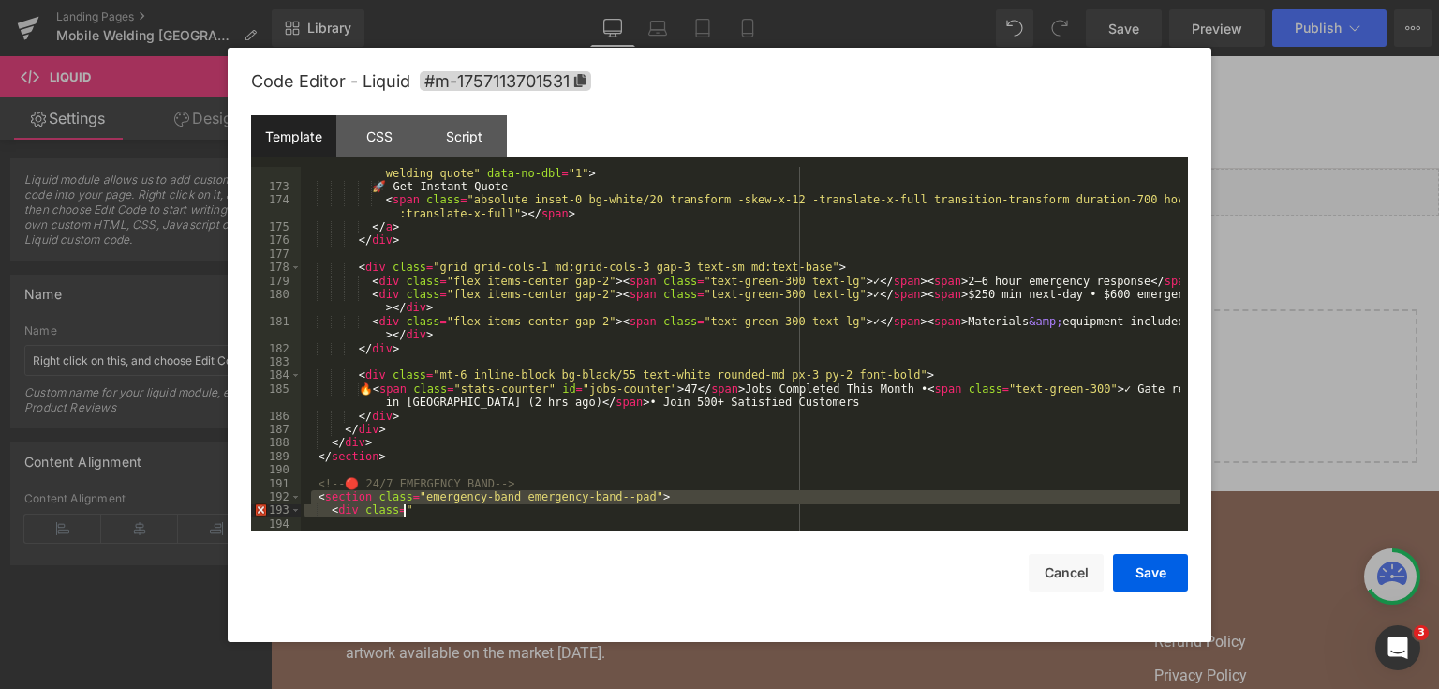
drag, startPoint x: 311, startPoint y: 491, endPoint x: 455, endPoint y: 527, distance: 148.8
click at [455, 527] on div "< a href = "#quote" class = "btn btn-secondary text-center relative overflow-hi…" at bounding box center [741, 355] width 880 height 405
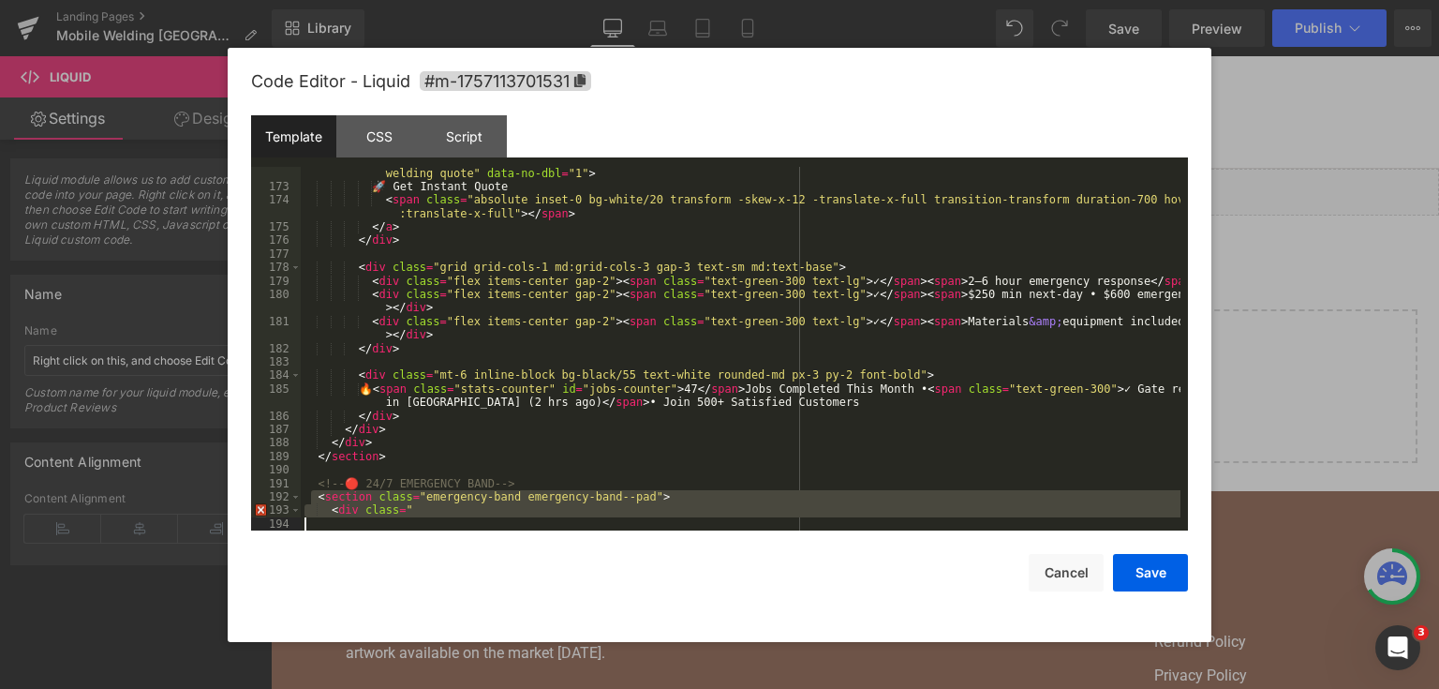
click at [450, 521] on div "< a href = "#quote" class = "btn btn-secondary text-center relative overflow-hi…" at bounding box center [741, 349] width 880 height 364
drag, startPoint x: 314, startPoint y: 485, endPoint x: 435, endPoint y: 519, distance: 125.5
click at [435, 519] on div "< a href = "#quote" class = "btn btn-secondary text-center relative overflow-hi…" at bounding box center [741, 355] width 880 height 405
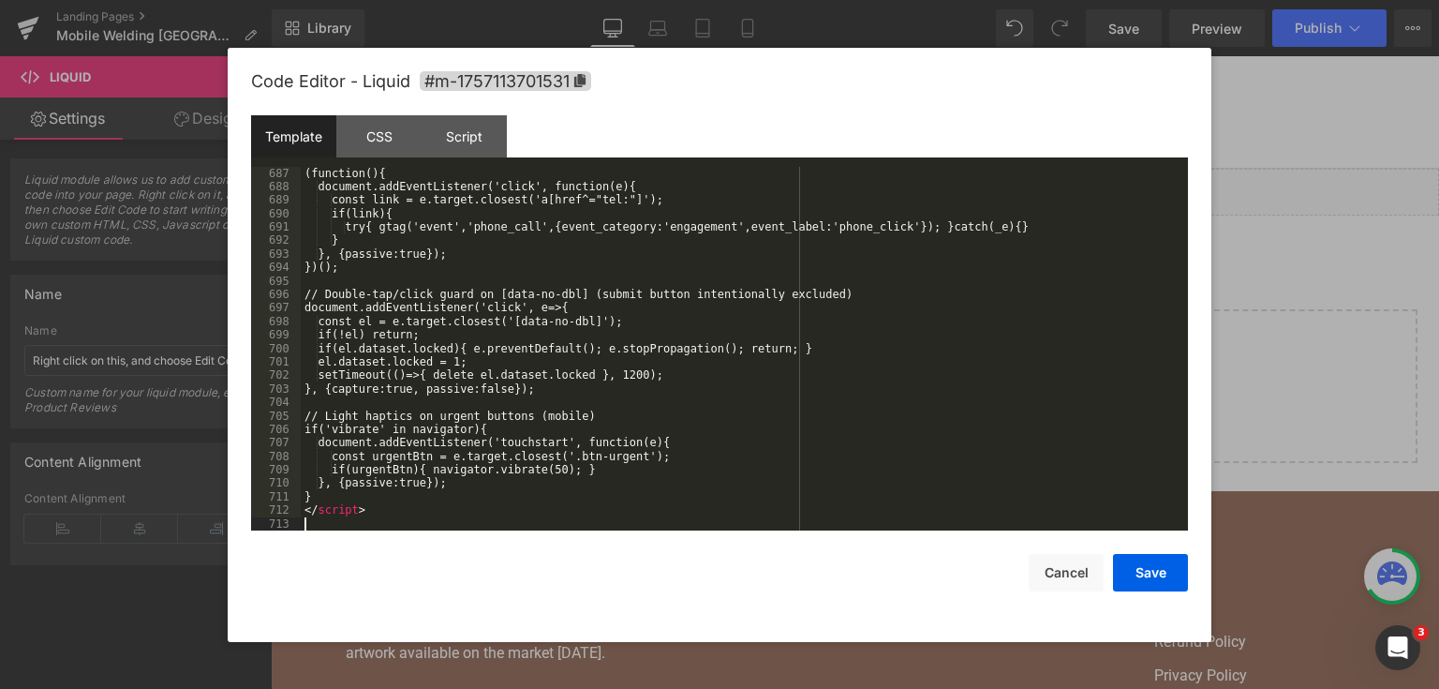
scroll to position [11021, 0]
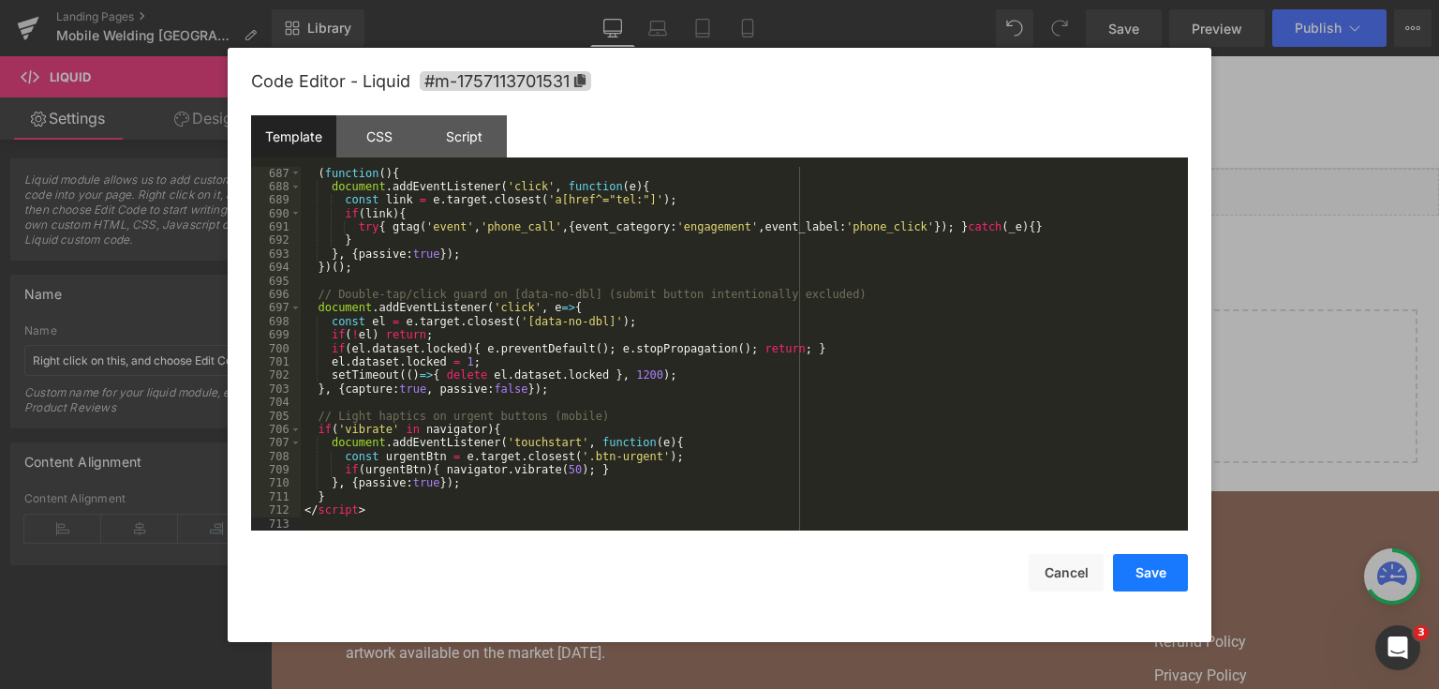
click at [1153, 571] on button "Save" at bounding box center [1150, 572] width 75 height 37
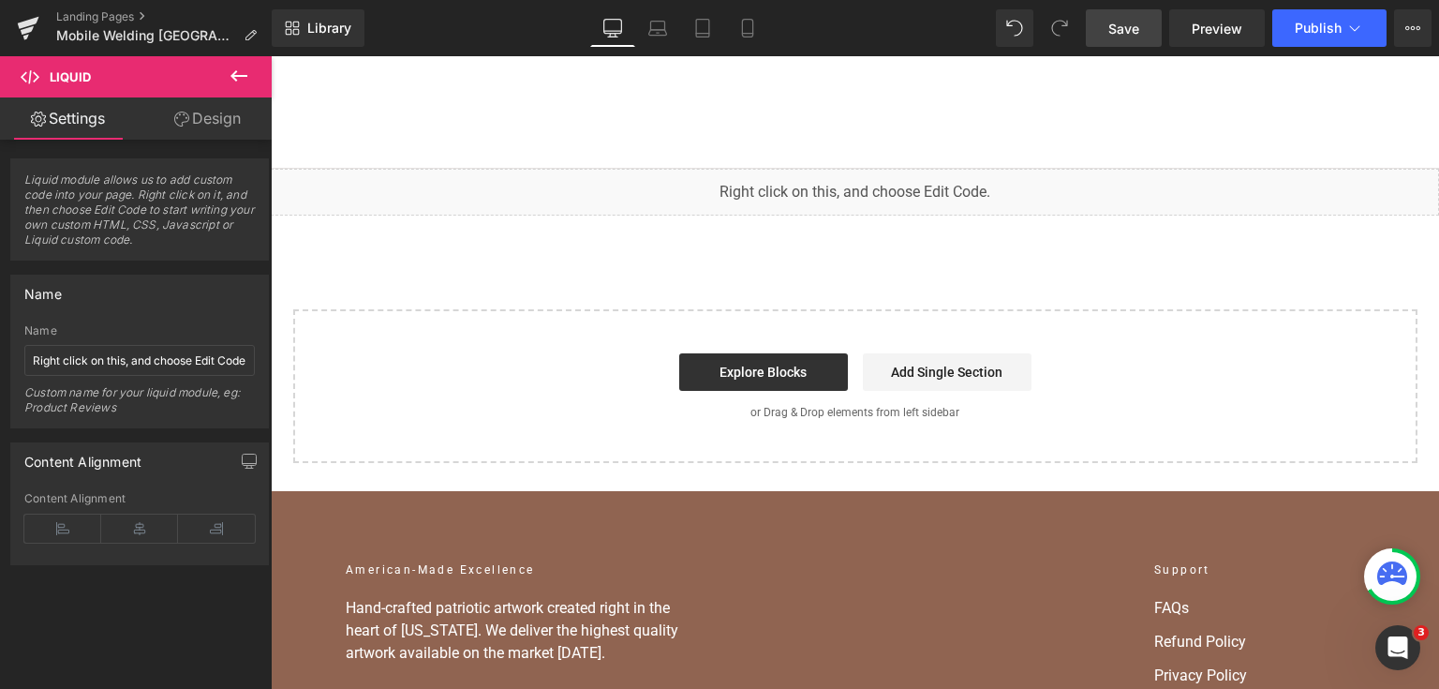
click at [1134, 34] on span "Save" at bounding box center [1123, 29] width 31 height 20
click at [1109, 36] on span "Save" at bounding box center [1123, 29] width 31 height 20
click at [1325, 37] on button "Publish" at bounding box center [1329, 27] width 114 height 37
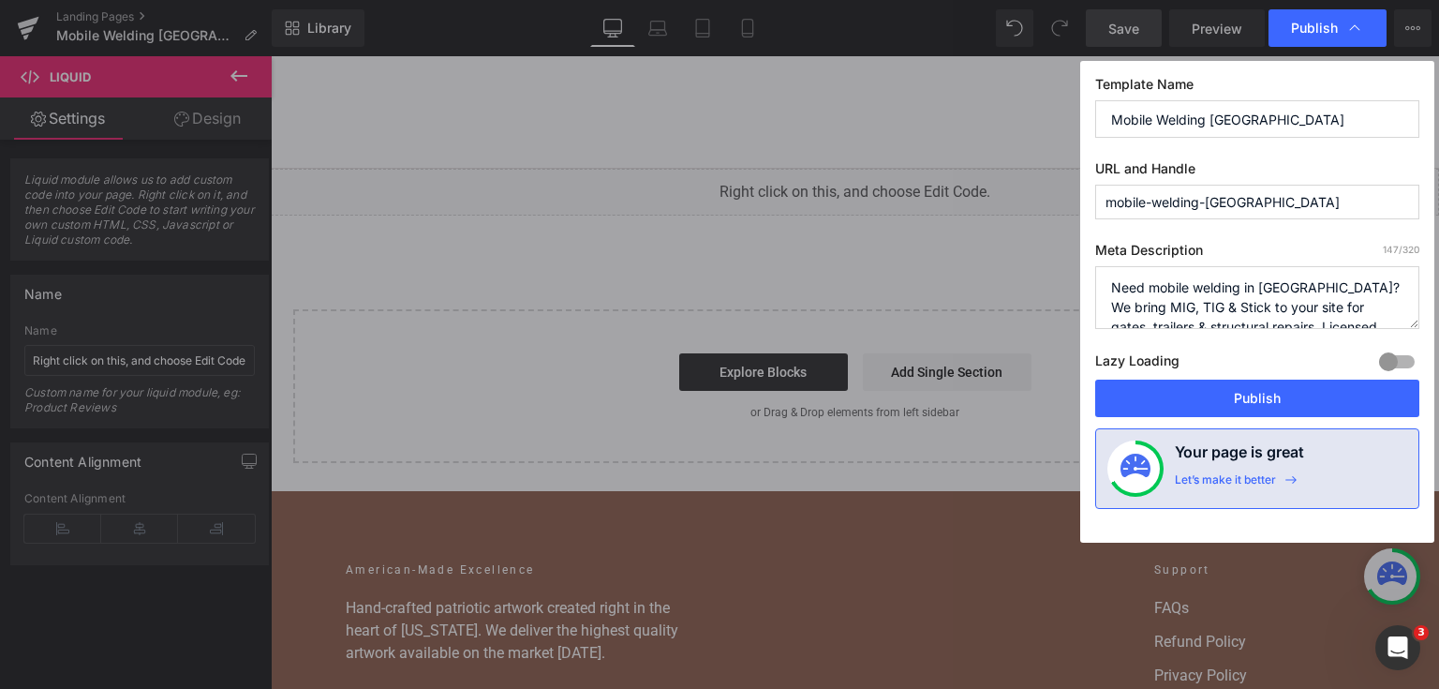
drag, startPoint x: 1150, startPoint y: 397, endPoint x: 928, endPoint y: 52, distance: 410.8
click at [1150, 397] on button "Publish" at bounding box center [1257, 397] width 324 height 37
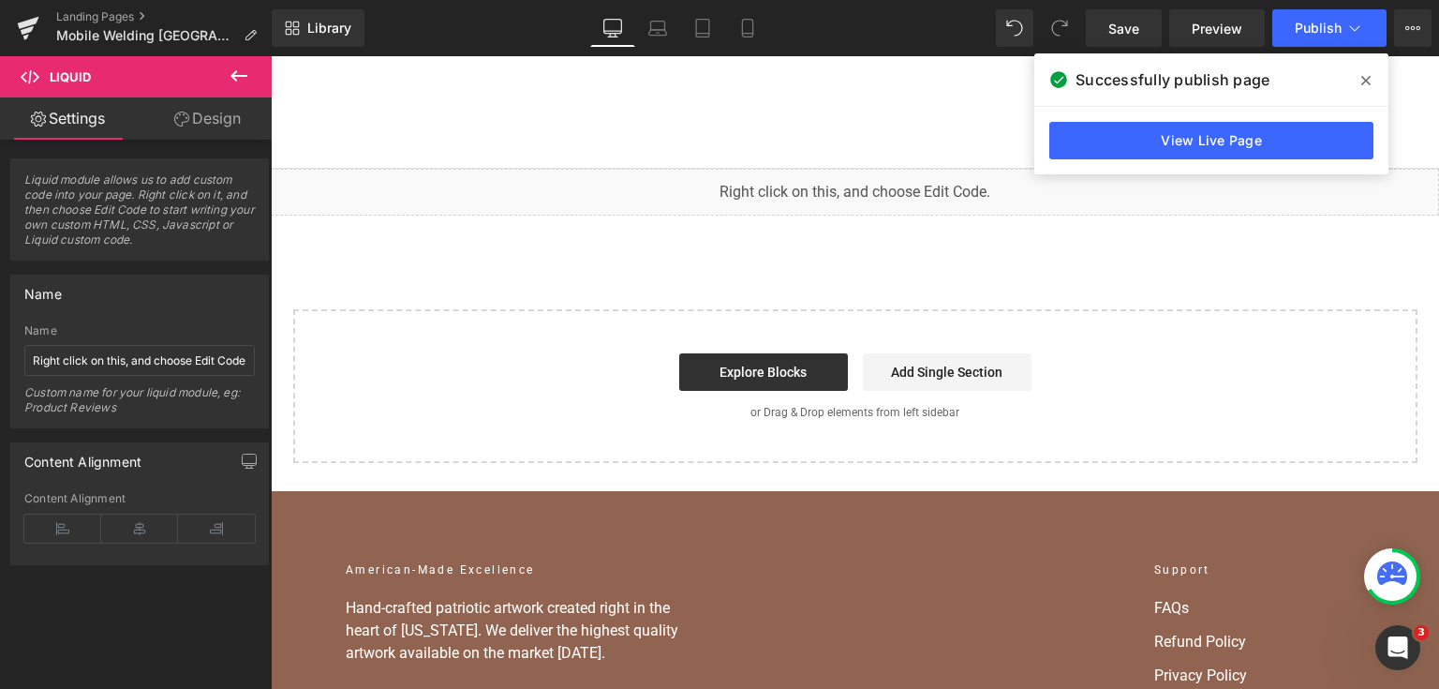
scroll to position [11021, 0]
drag, startPoint x: 1139, startPoint y: 20, endPoint x: 1199, endPoint y: 27, distance: 60.4
click at [1139, 20] on span "Save" at bounding box center [1123, 29] width 31 height 20
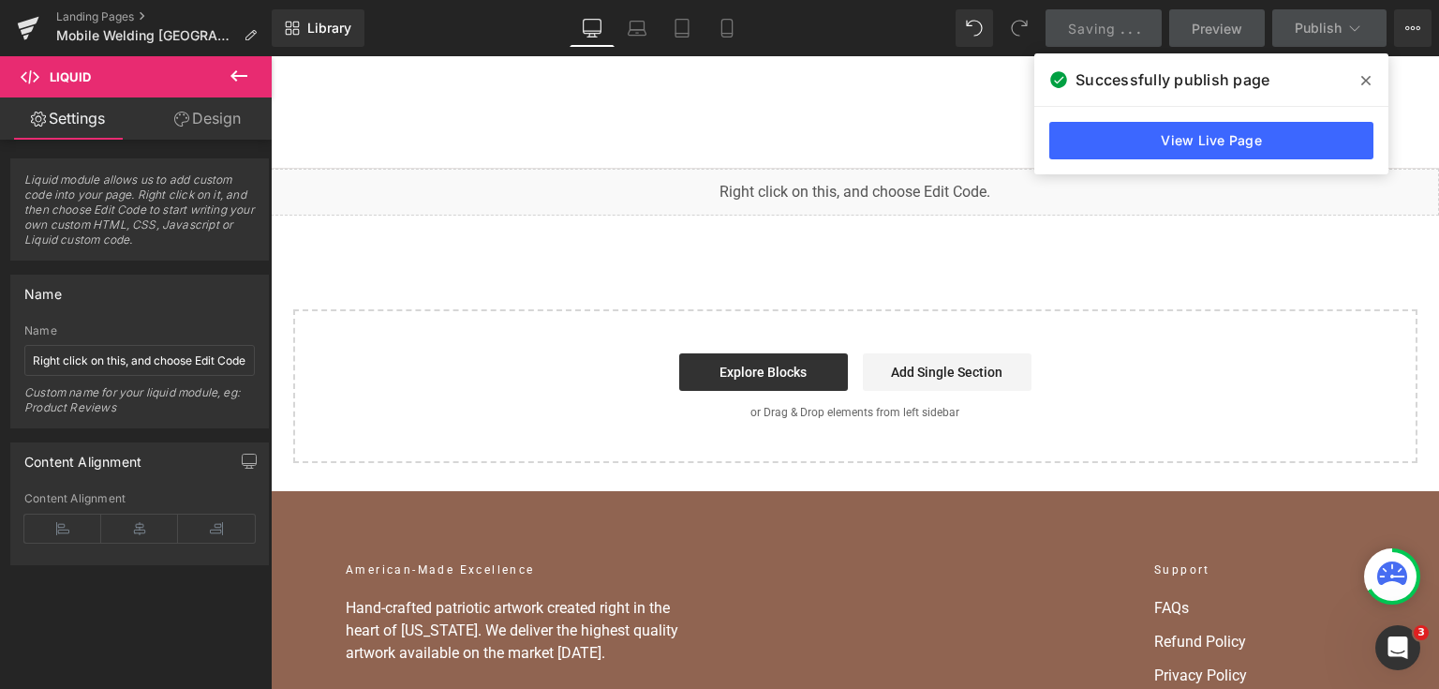
click at [1364, 82] on icon at bounding box center [1365, 80] width 9 height 9
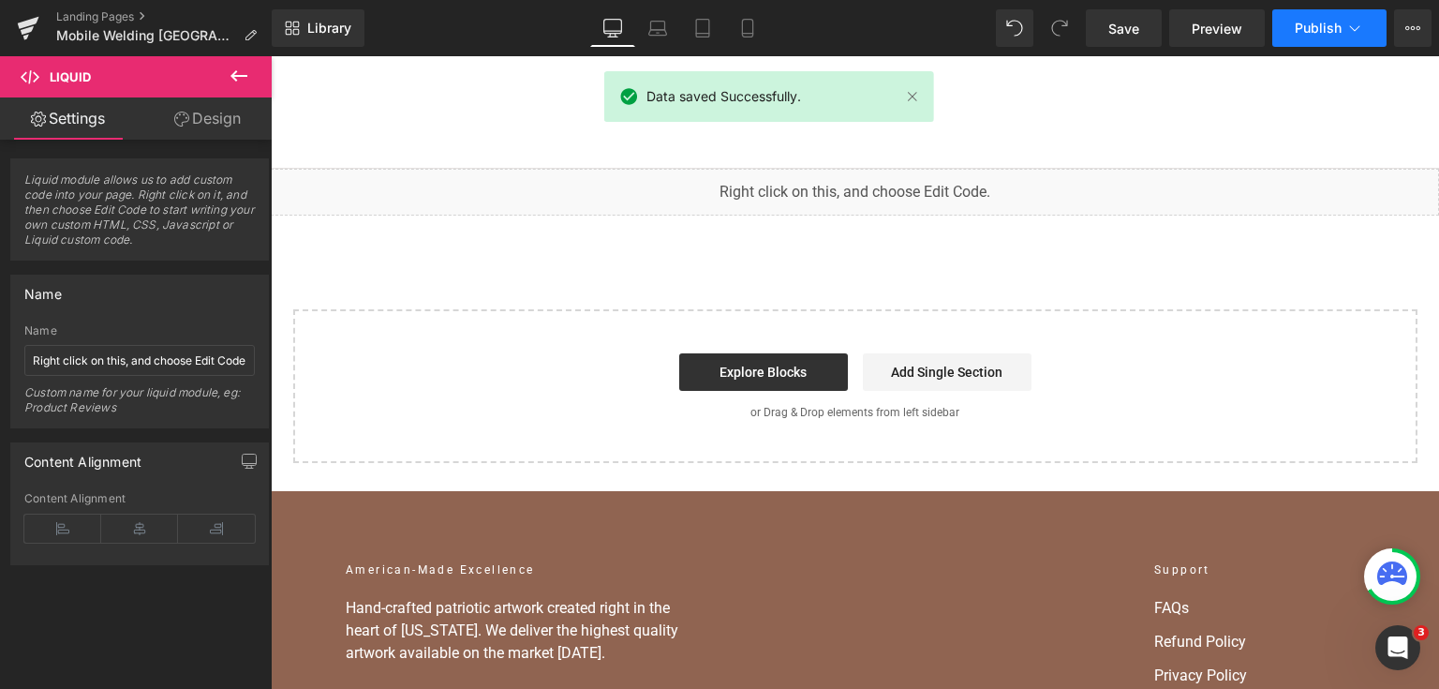
click at [1314, 21] on span "Publish" at bounding box center [1318, 28] width 47 height 15
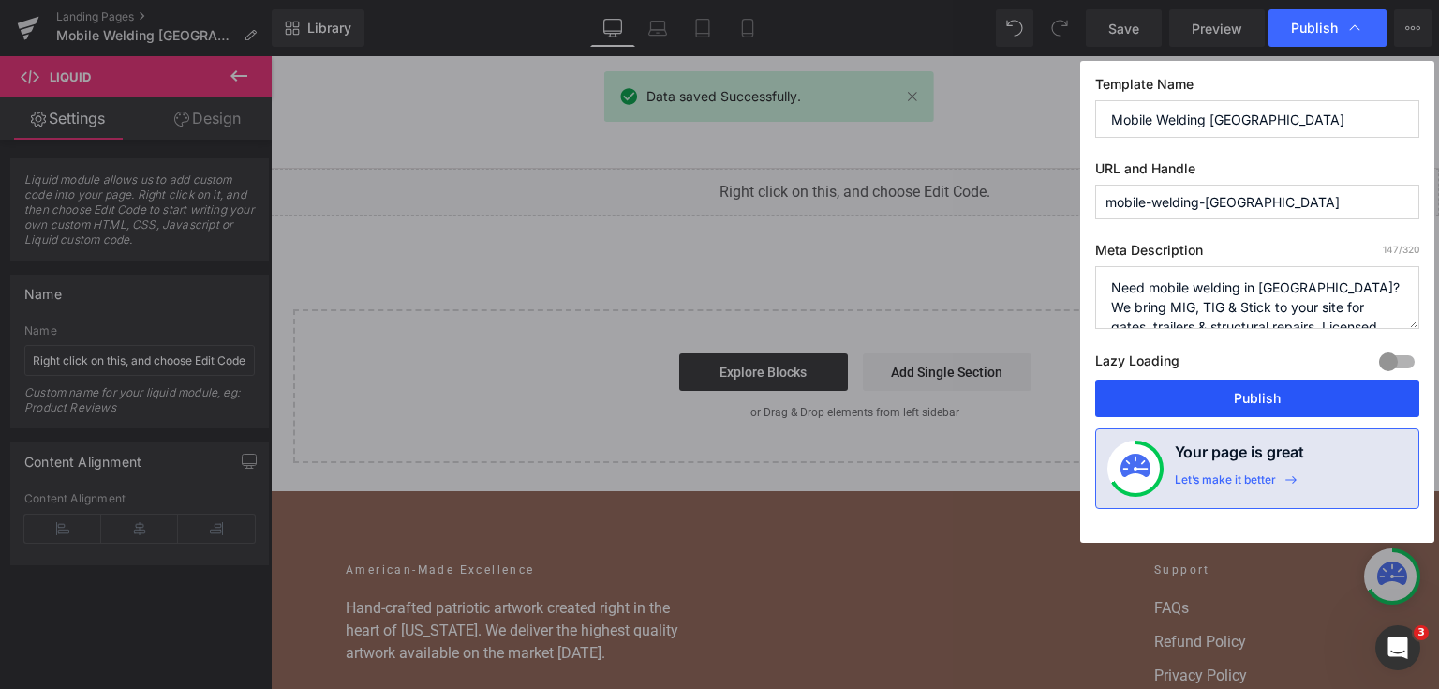
drag, startPoint x: 1251, startPoint y: 394, endPoint x: 977, endPoint y: 336, distance: 279.7
click at [1251, 394] on button "Publish" at bounding box center [1257, 397] width 324 height 37
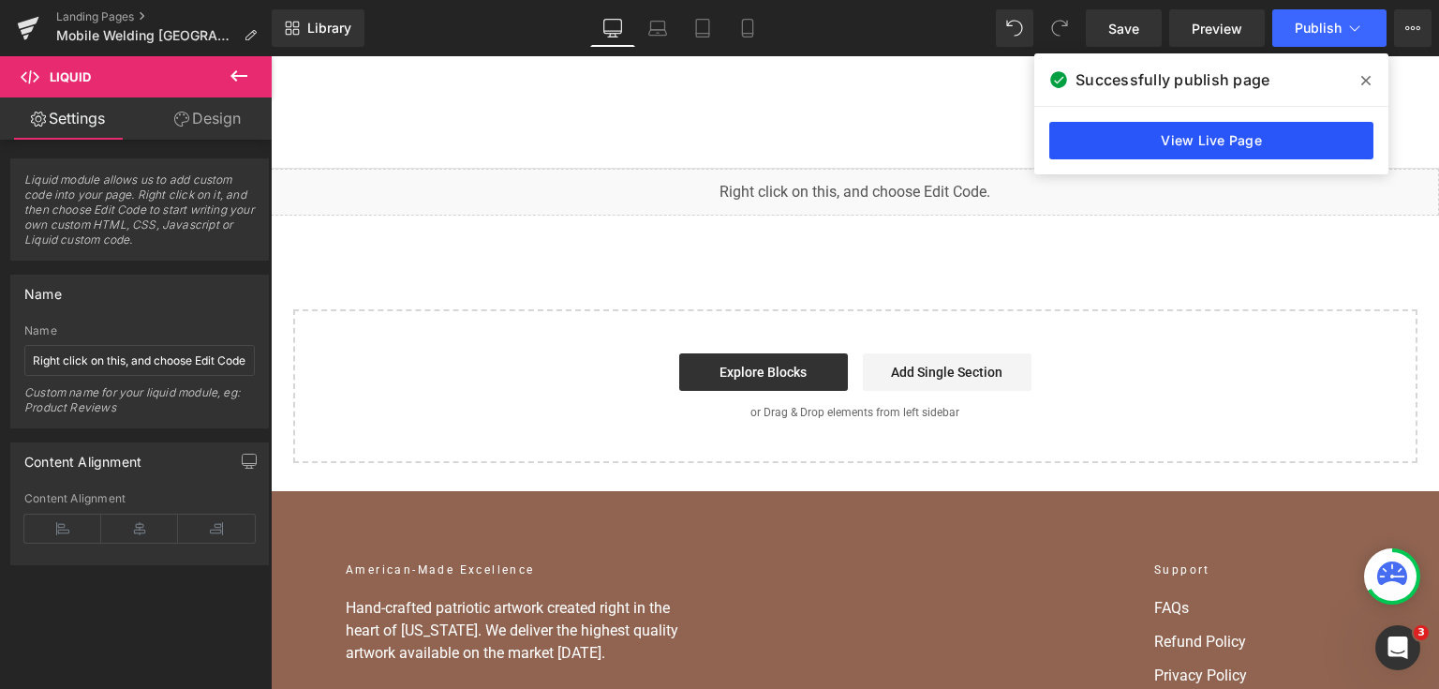
drag, startPoint x: 1231, startPoint y: 144, endPoint x: 967, endPoint y: 131, distance: 264.5
click at [1231, 144] on link "View Live Page" at bounding box center [1211, 140] width 324 height 37
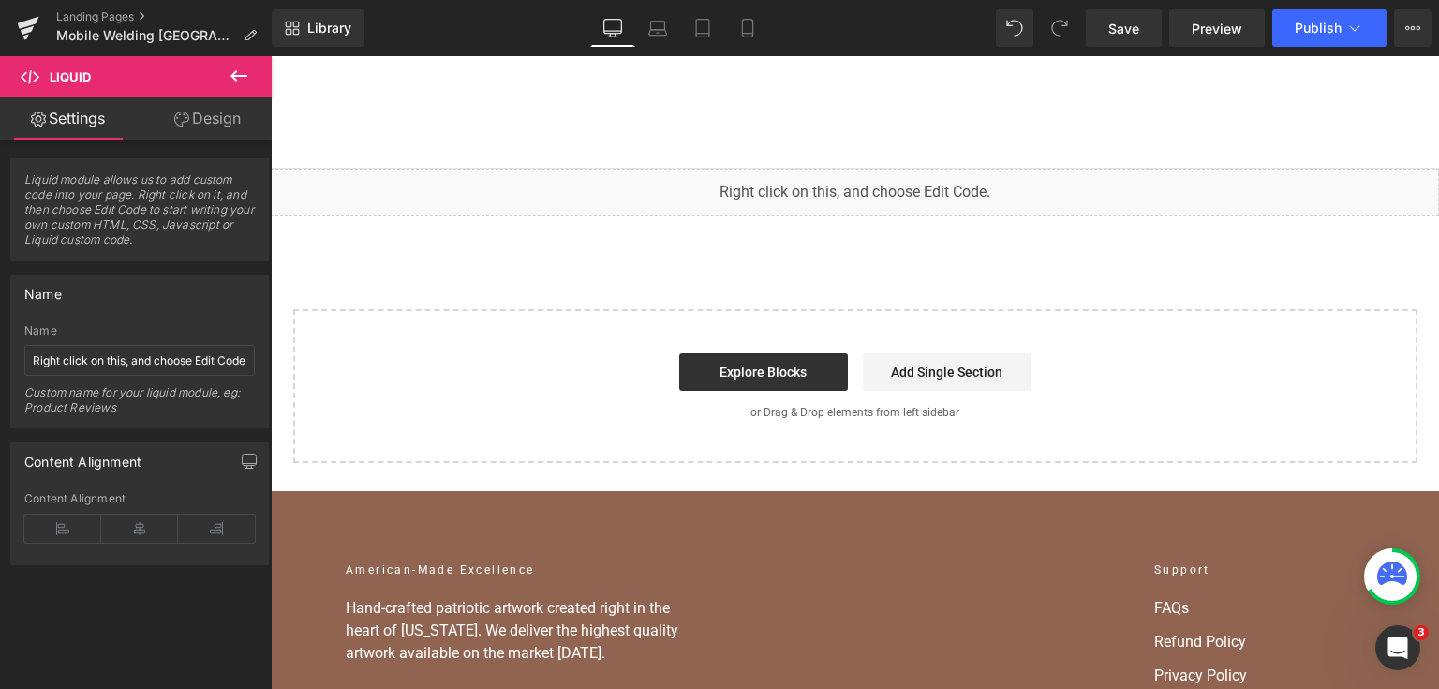
click at [574, 0] on div "You are previewing how the will restyle your page. You can not edit Elements in…" at bounding box center [719, 0] width 1439 height 0
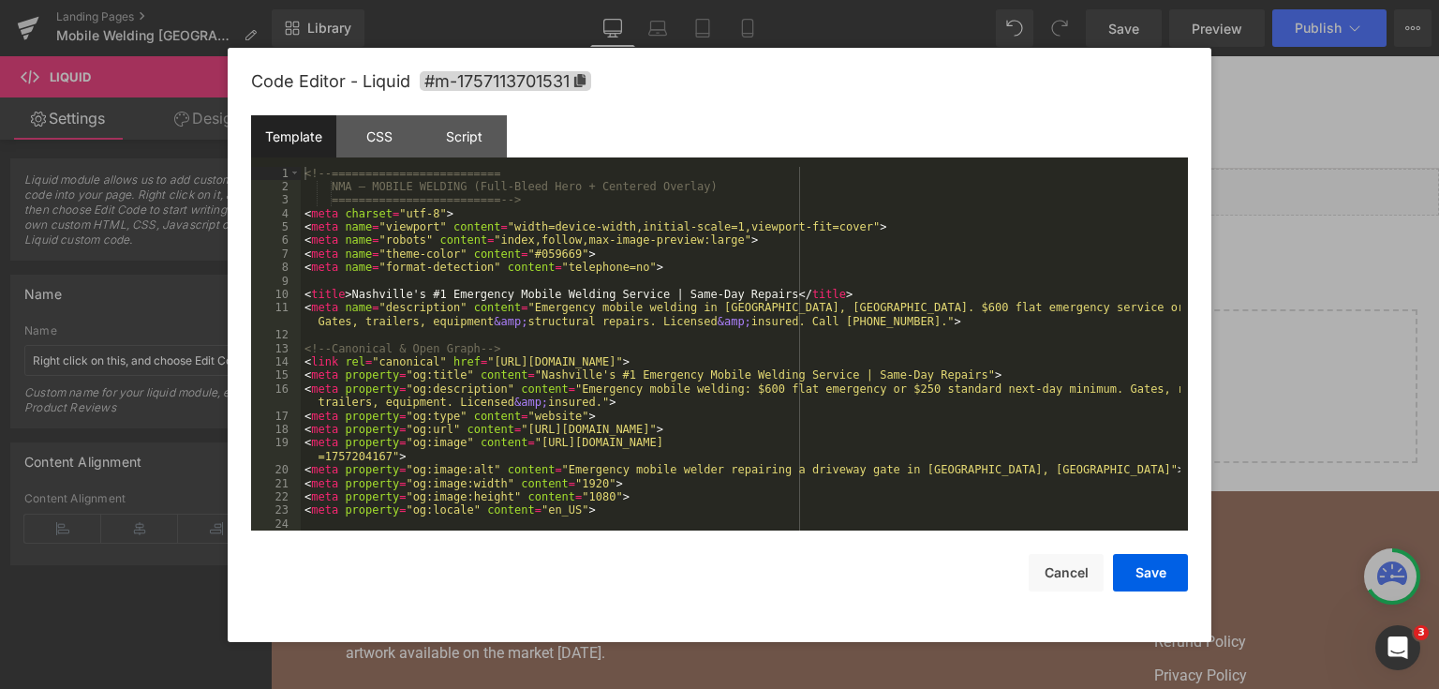
click at [645, 317] on div "<!-- ========================= NMA — MOBILE WELDING (Full-Bleed Hero + Centered…" at bounding box center [741, 363] width 880 height 392
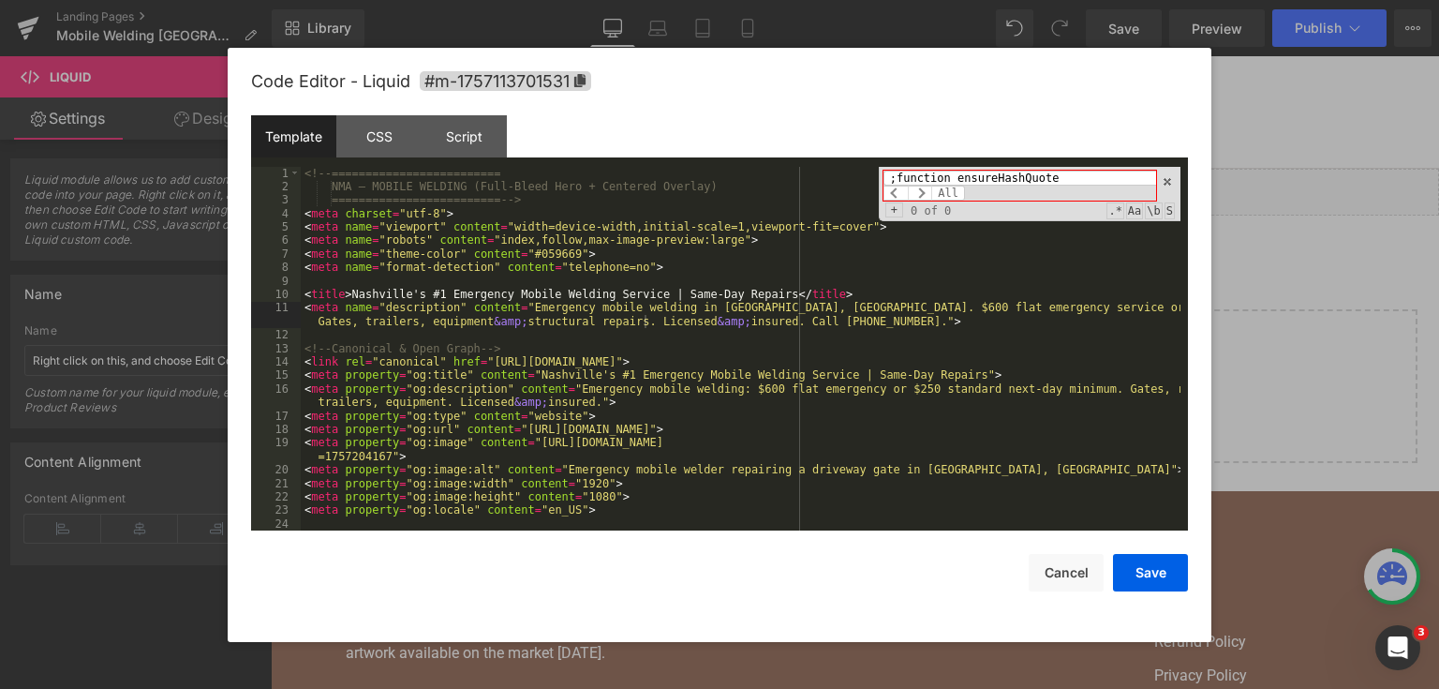
click at [904, 177] on input ";function ensureHashQuote" at bounding box center [1019, 178] width 273 height 15
drag, startPoint x: 945, startPoint y: 178, endPoint x: 986, endPoint y: 167, distance: 41.8
click at [838, 171] on div "<!-- ========================= NMA — MOBILE WELDING (Full-Bleed Hero + Centered…" at bounding box center [741, 349] width 880 height 364
drag, startPoint x: 921, startPoint y: 174, endPoint x: 898, endPoint y: 171, distance: 22.7
click at [822, 179] on div "<!-- ========================= NMA — MOBILE WELDING (Full-Bleed Hero + Centered…" at bounding box center [741, 349] width 880 height 364
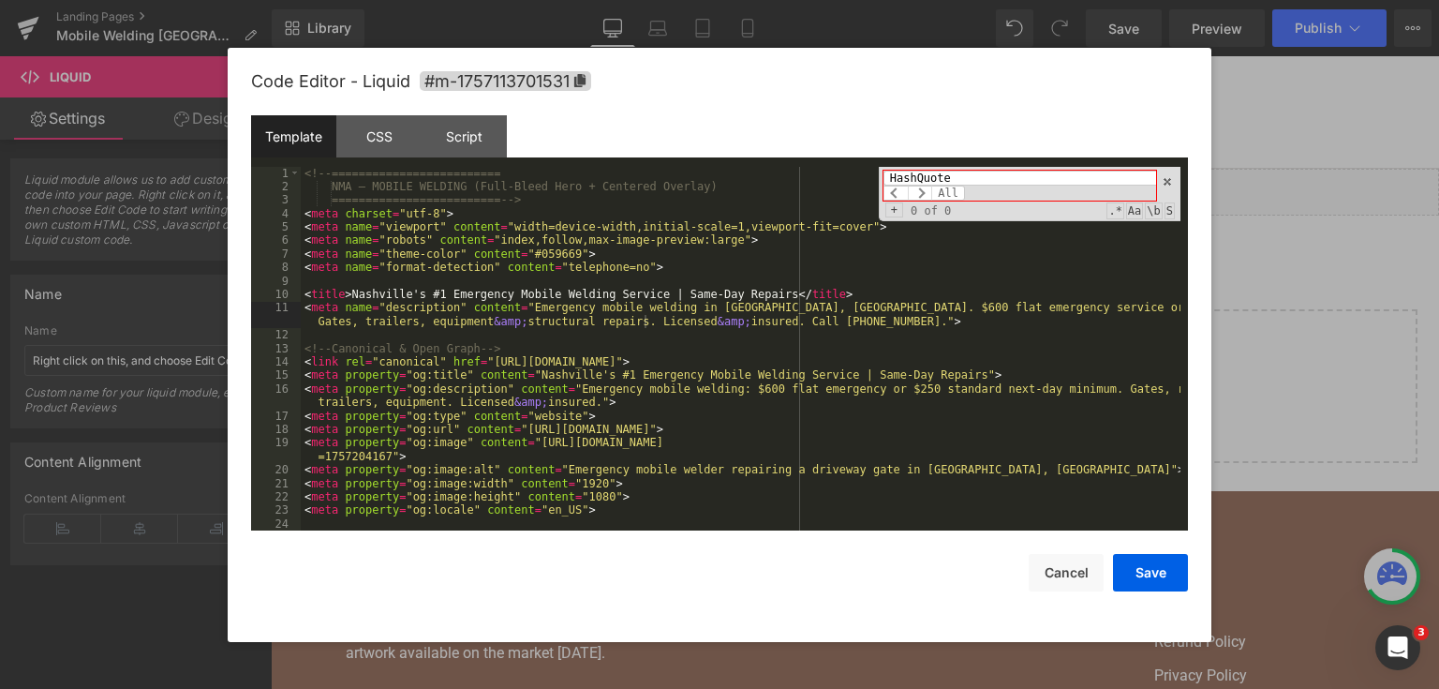
click at [1016, 175] on input "HashQuote" at bounding box center [1019, 178] width 273 height 15
paste input "ensure"
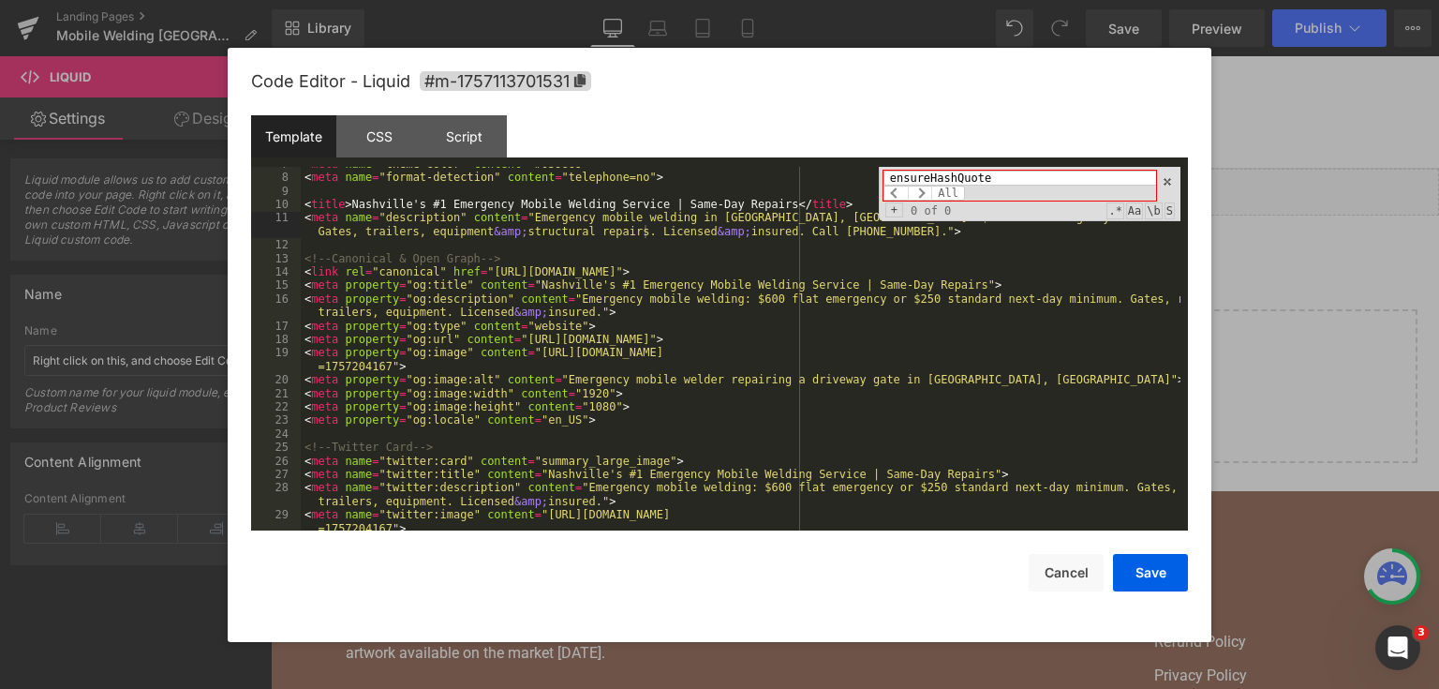
click at [997, 185] on input "ensureHashQuote" at bounding box center [1019, 178] width 273 height 15
click at [997, 181] on input "ensureHashQuote" at bounding box center [1019, 178] width 273 height 15
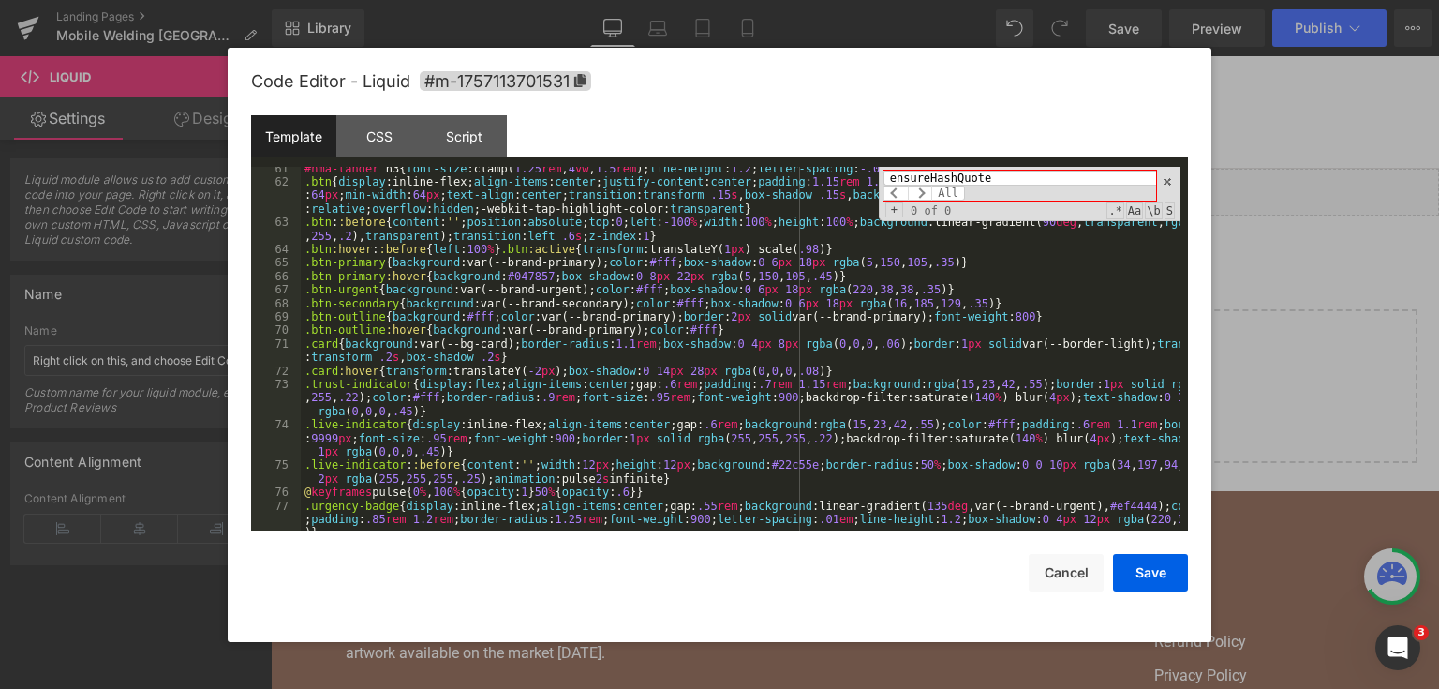
drag, startPoint x: 954, startPoint y: 176, endPoint x: 942, endPoint y: 210, distance: 35.9
click at [787, 187] on div "#nma-lander h3 { font-size :clamp( 1.25 rem , 4 vw , 1.5 rem ); line-height : 1…" at bounding box center [741, 349] width 880 height 364
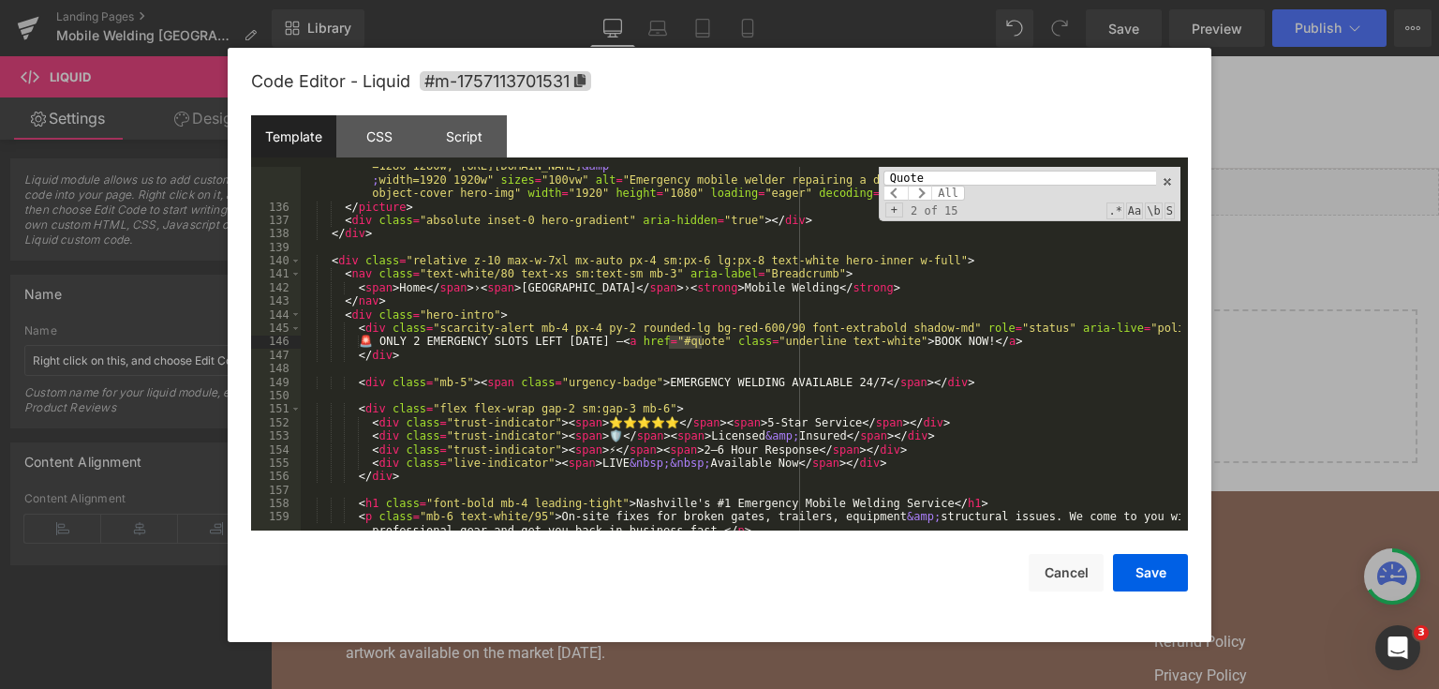
scroll to position [2448, 0]
type input "Quote"
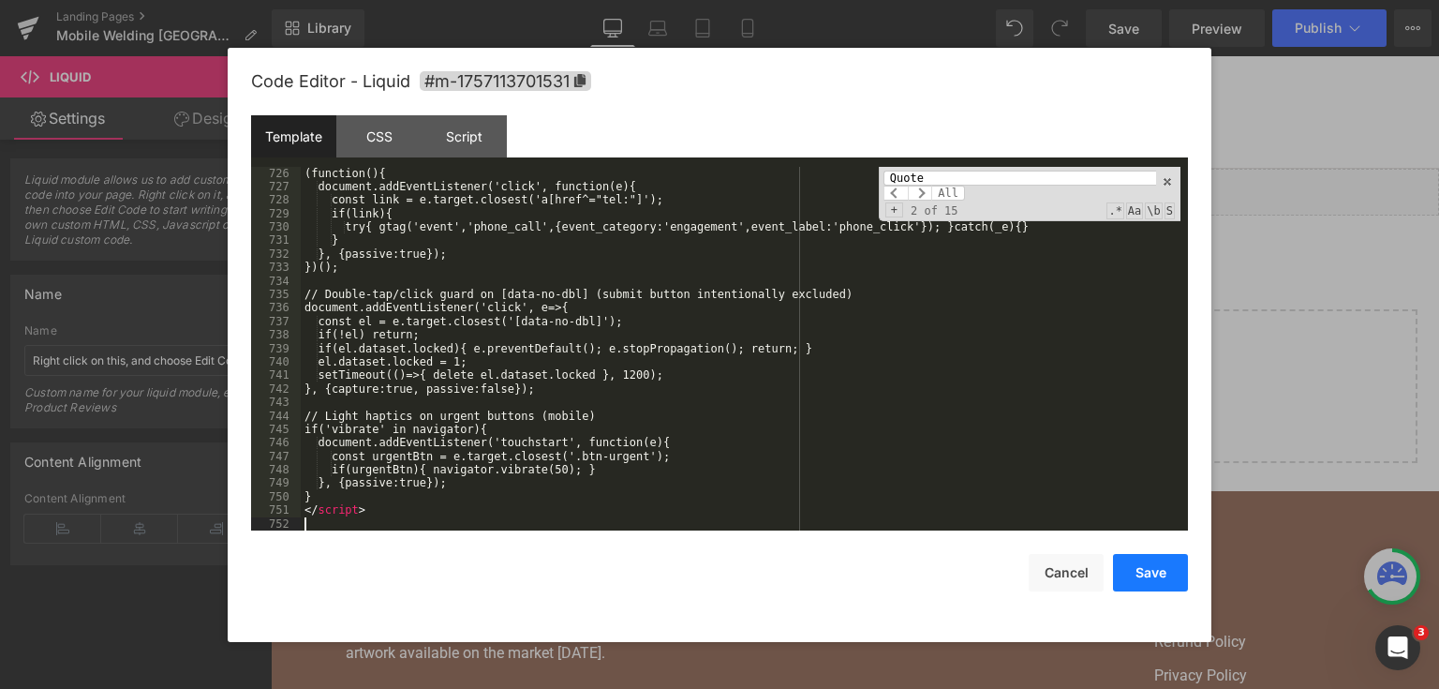
scroll to position [11520, 0]
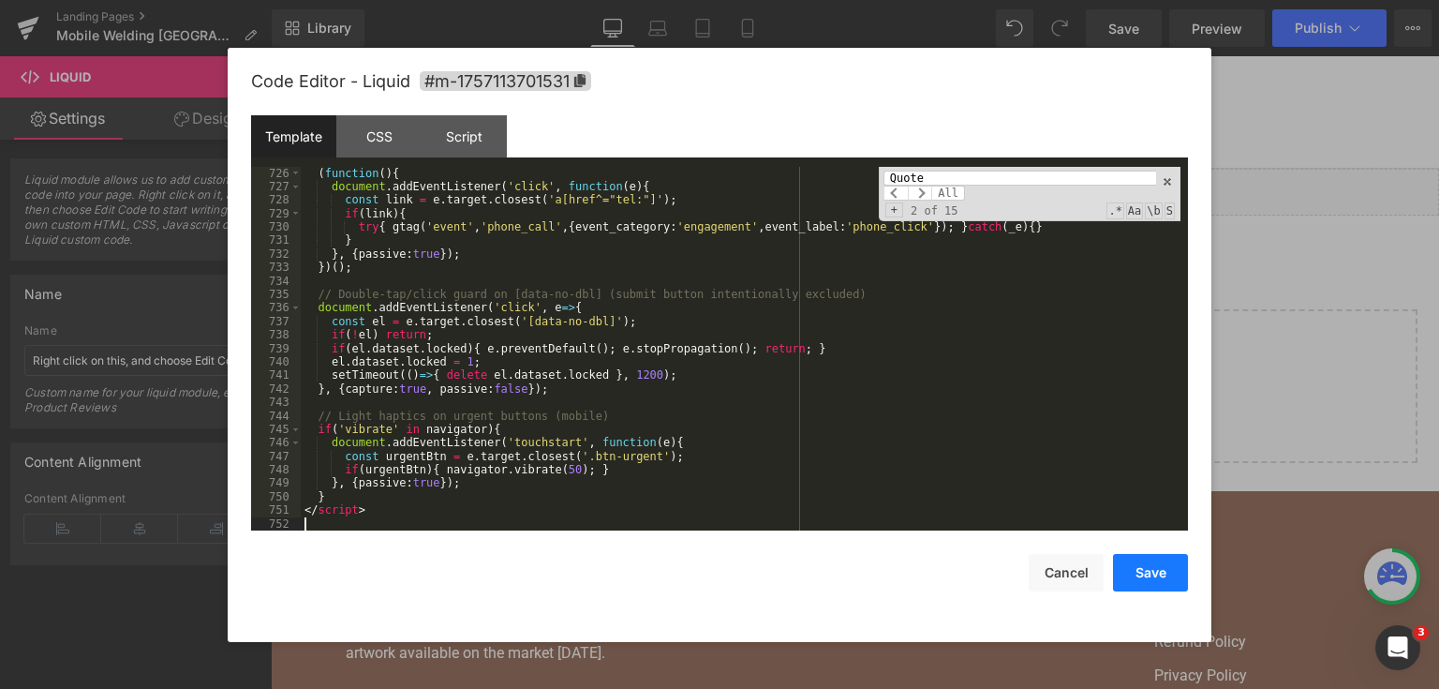
click at [1156, 573] on button "Save" at bounding box center [1150, 572] width 75 height 37
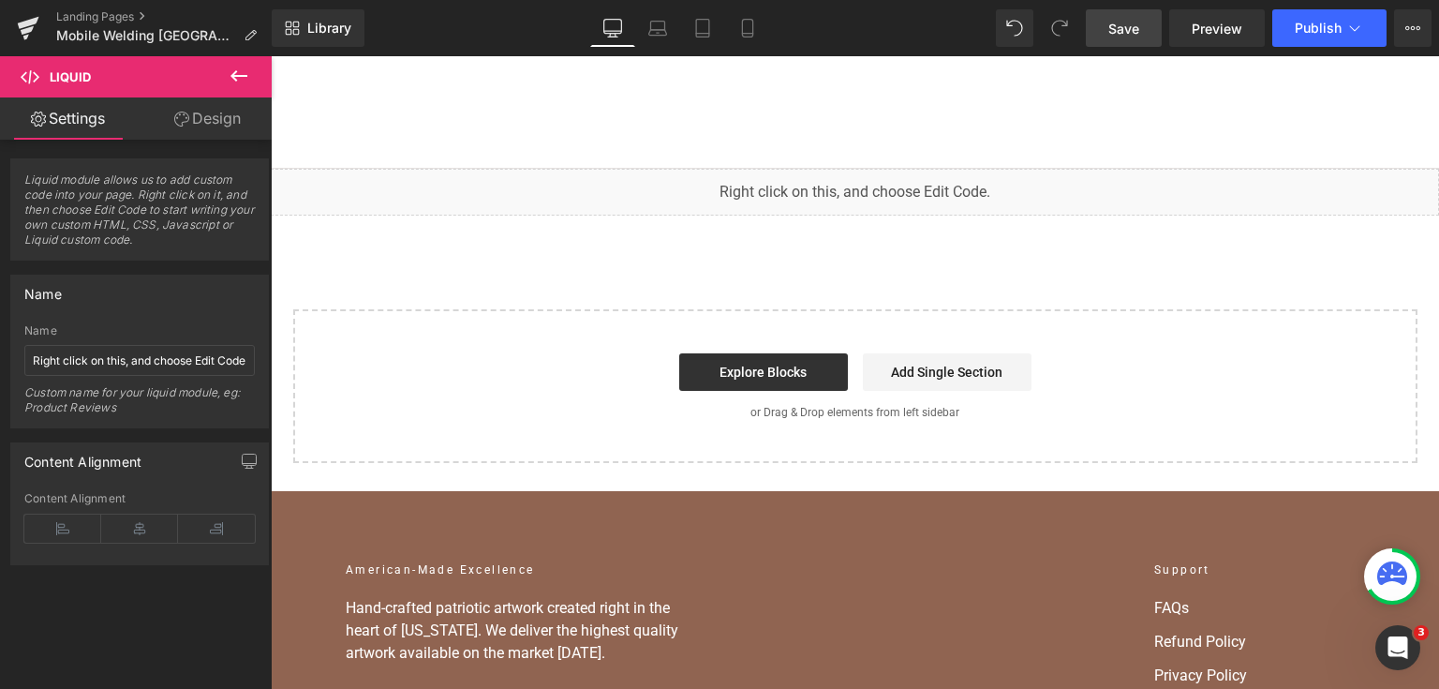
click at [1114, 36] on span "Save" at bounding box center [1123, 29] width 31 height 20
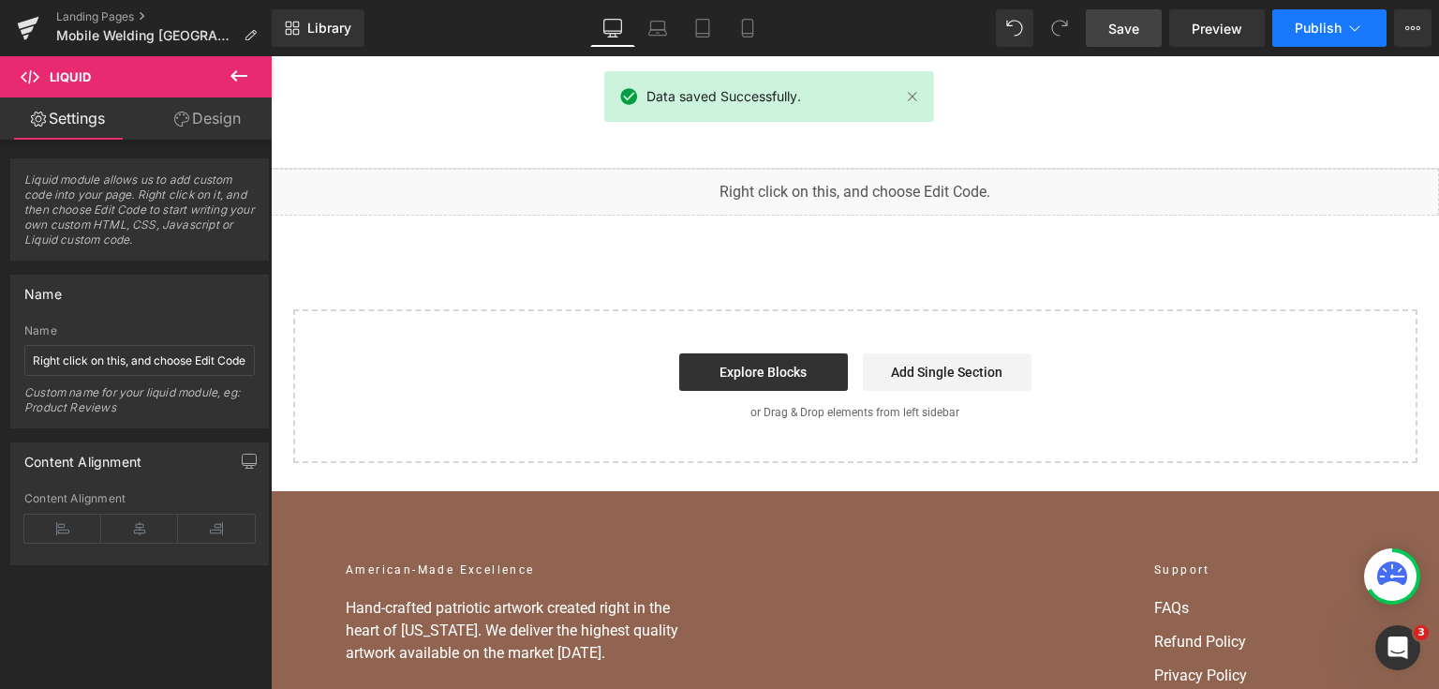
click at [1296, 12] on button "Publish" at bounding box center [1329, 27] width 114 height 37
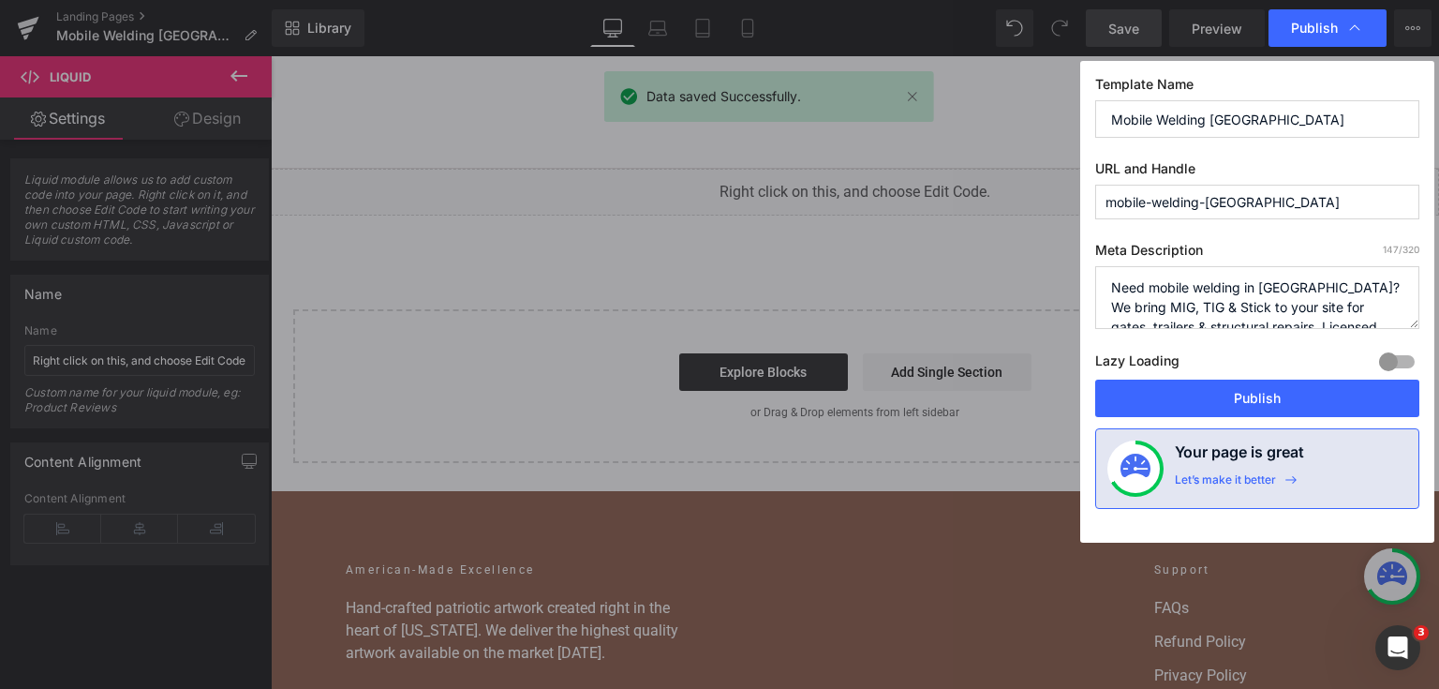
click at [1222, 408] on button "Publish" at bounding box center [1257, 397] width 324 height 37
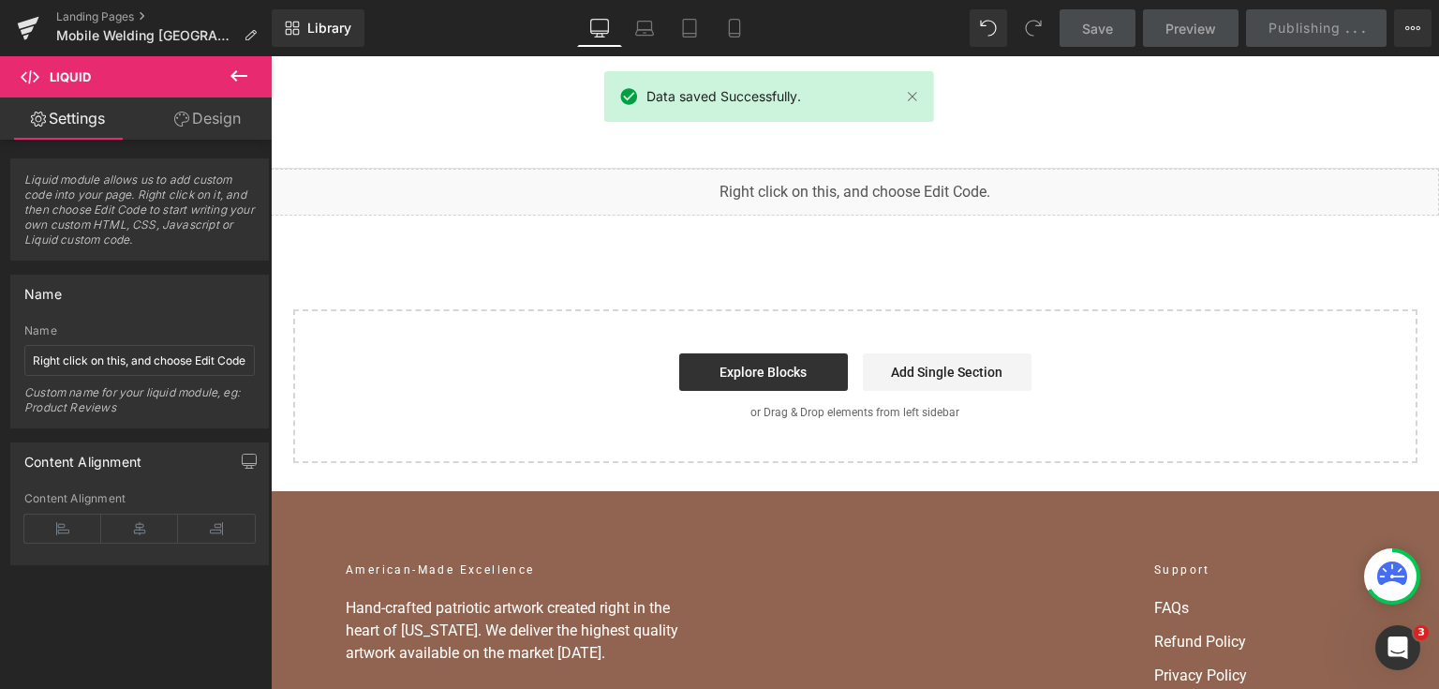
click at [1072, 22] on link "Save" at bounding box center [1098, 27] width 76 height 37
click at [1288, 26] on span "Publishing" at bounding box center [1304, 28] width 72 height 16
